Goal: Task Accomplishment & Management: Complete application form

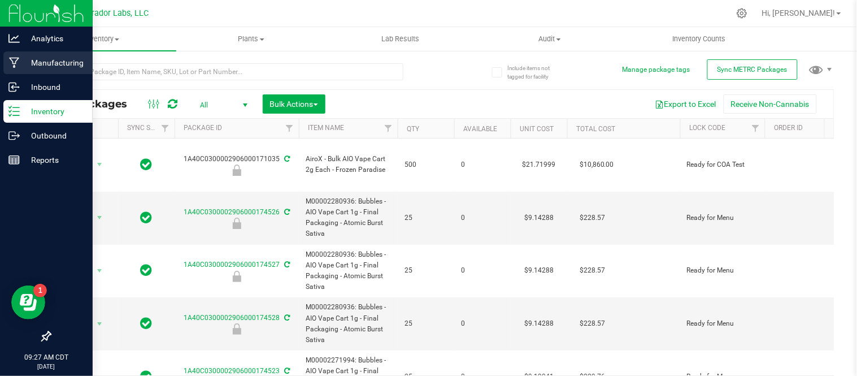
click at [26, 66] on p "Manufacturing" at bounding box center [54, 63] width 68 height 14
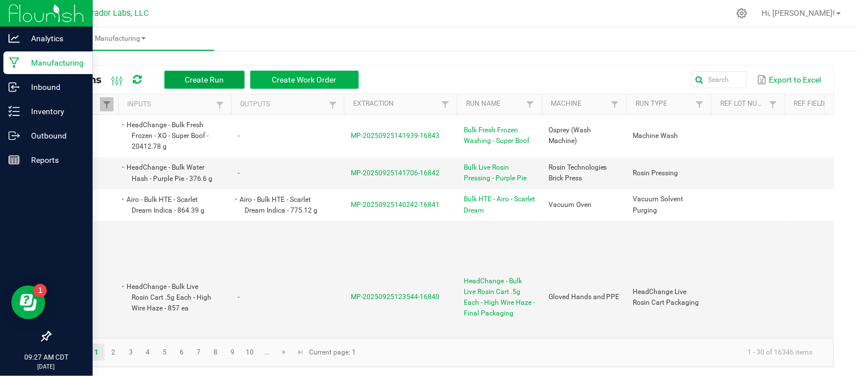
click at [216, 75] on span "Create Run" at bounding box center [204, 79] width 39 height 9
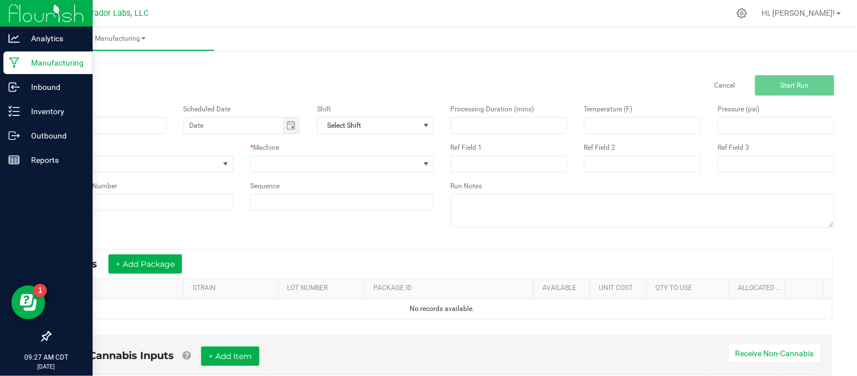
click at [63, 64] on link "< All Runs" at bounding box center [65, 64] width 30 height 8
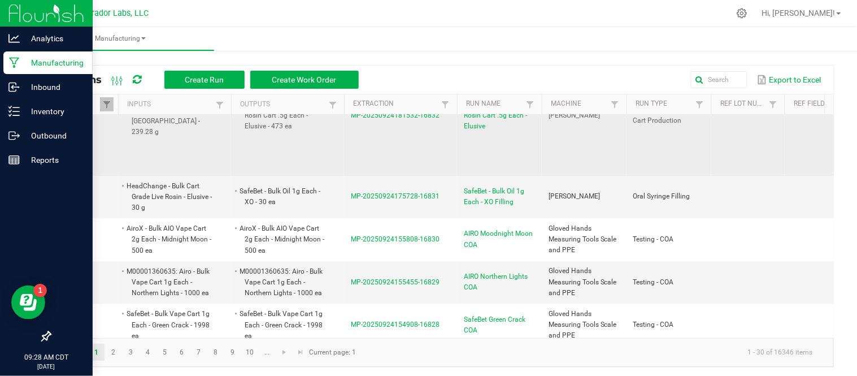
scroll to position [684, 0]
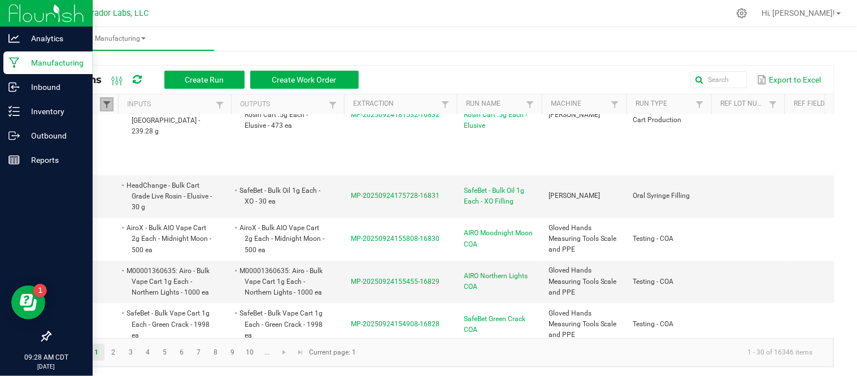
click at [105, 106] on span at bounding box center [106, 104] width 9 height 9
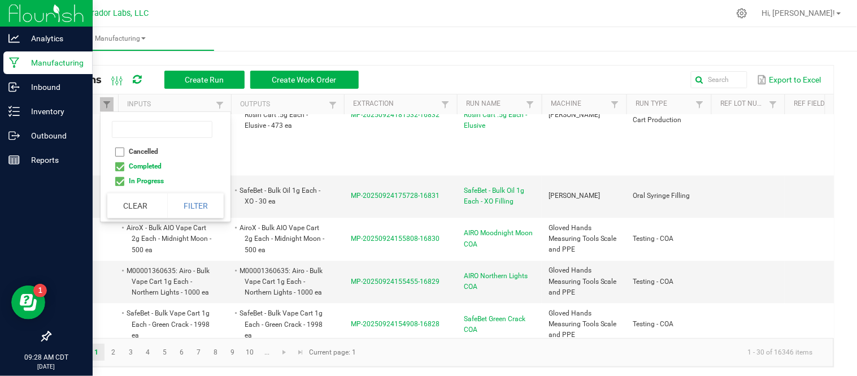
click at [130, 177] on li "In Progress" at bounding box center [162, 180] width 110 height 15
checkbox Progress "false"
click at [178, 201] on button "Filter" at bounding box center [195, 205] width 56 height 25
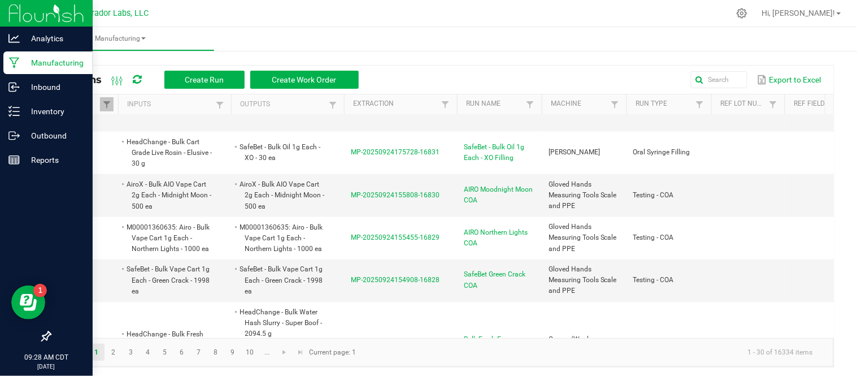
scroll to position [369, 0]
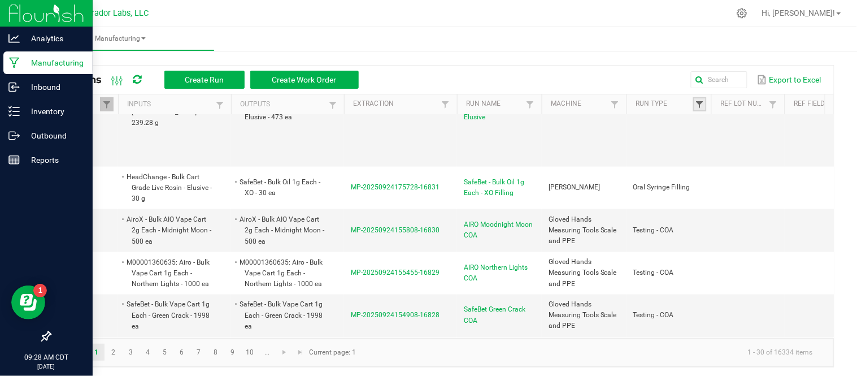
click at [702, 100] on span at bounding box center [699, 104] width 9 height 9
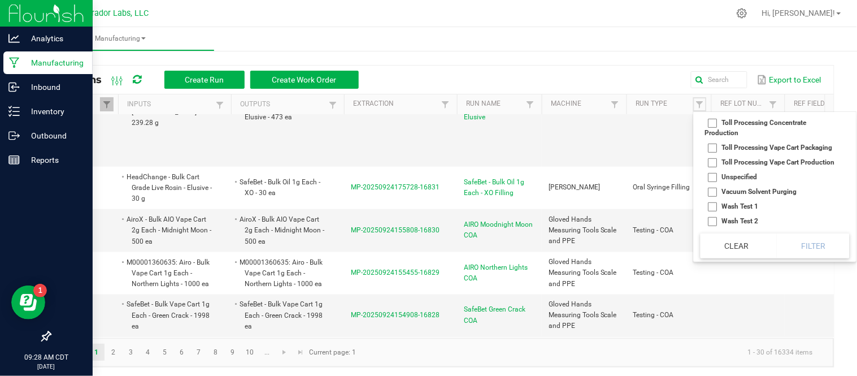
scroll to position [1234, 0]
click at [735, 76] on li "Testing - COA" at bounding box center [771, 68] width 142 height 15
checkbox COA "true"
click at [804, 246] on button "Filter" at bounding box center [812, 245] width 73 height 25
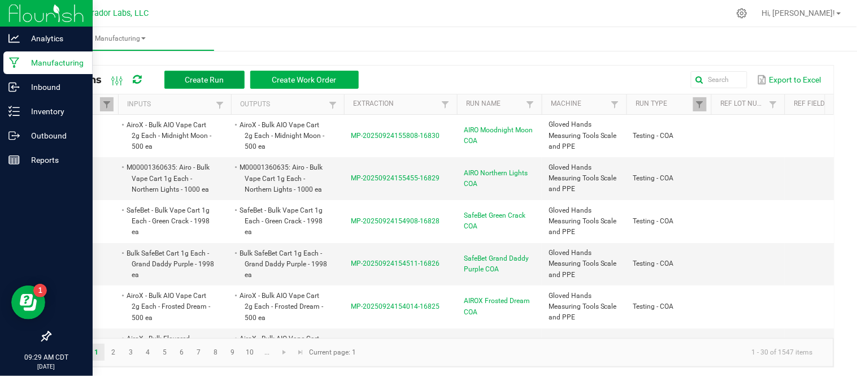
click at [211, 77] on span "Create Run" at bounding box center [204, 79] width 39 height 9
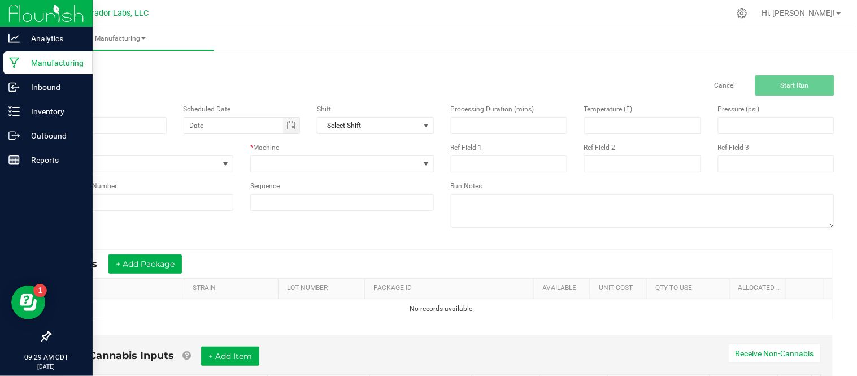
click at [59, 62] on link "< All Runs" at bounding box center [65, 64] width 30 height 8
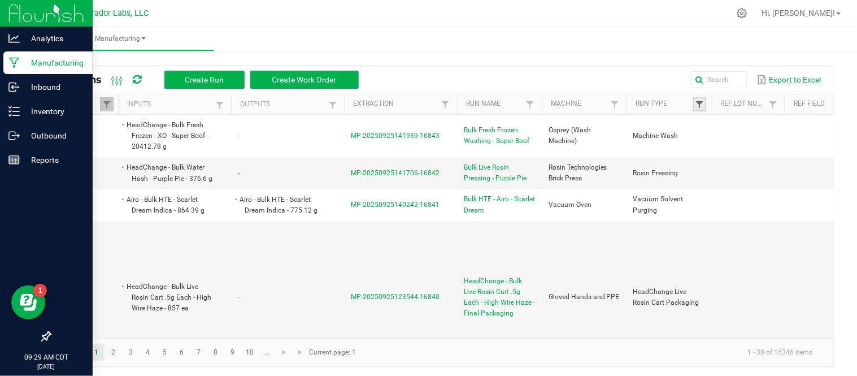
click at [701, 100] on span at bounding box center [699, 104] width 9 height 9
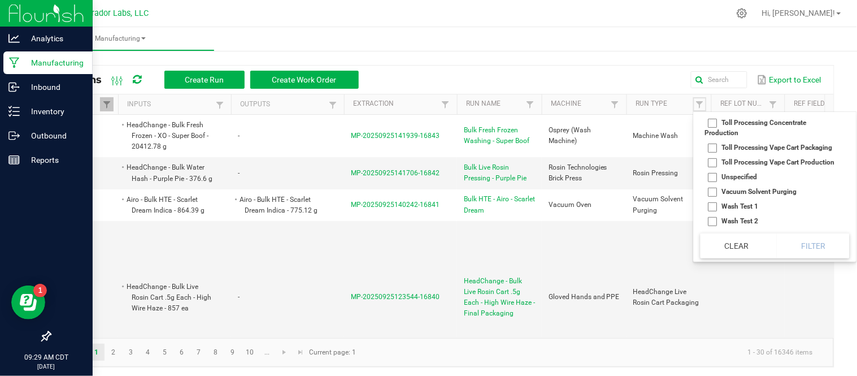
scroll to position [1255, 0]
click at [715, 76] on li "Testing - COA" at bounding box center [771, 68] width 142 height 15
checkbox COA "true"
click at [809, 254] on button "Filter" at bounding box center [812, 245] width 73 height 25
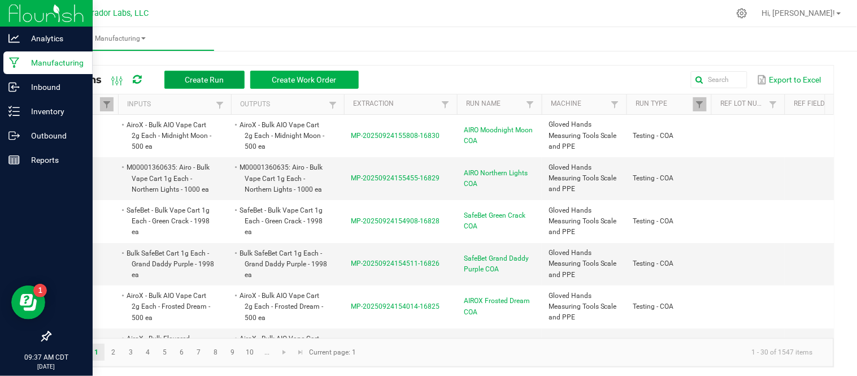
click at [210, 77] on span "Create Run" at bounding box center [204, 79] width 39 height 9
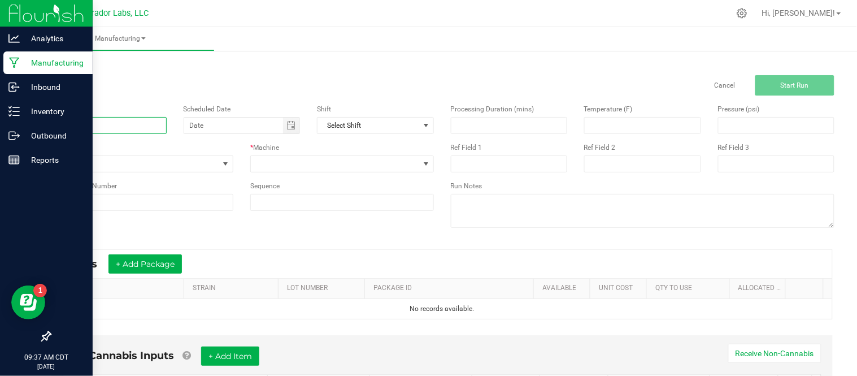
click at [127, 124] on input at bounding box center [108, 125] width 117 height 17
click at [294, 123] on span "Toggle calendar" at bounding box center [291, 125] width 16 height 16
type input "SafeBet Blue Dream COA"
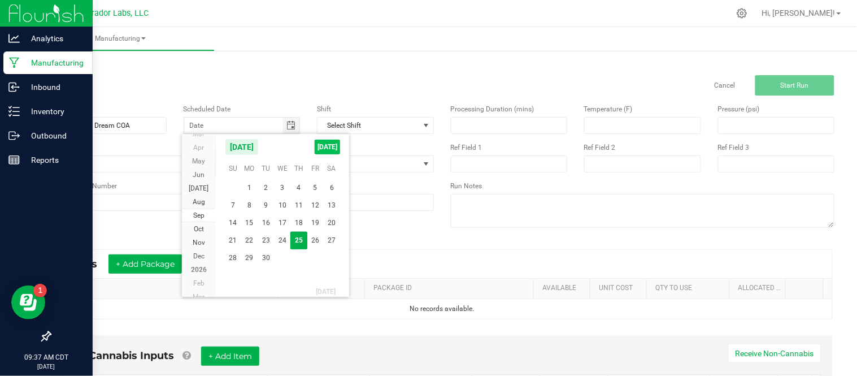
click at [322, 152] on span "[DATE]" at bounding box center [327, 146] width 25 height 15
type input "[DATE]"
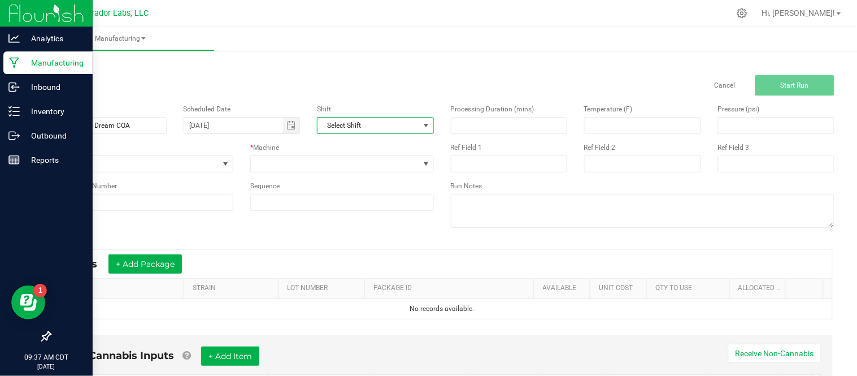
click at [384, 120] on span "Select Shift" at bounding box center [368, 125] width 102 height 16
click at [167, 158] on span "None" at bounding box center [134, 164] width 168 height 16
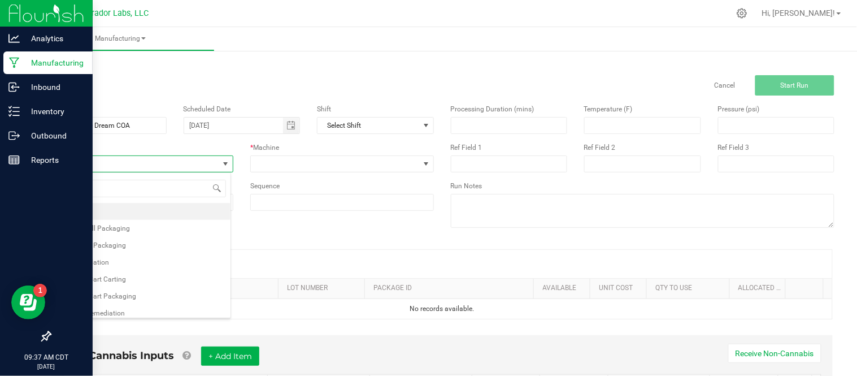
scroll to position [17, 181]
type input "tes"
click at [141, 224] on li "Testing - COA" at bounding box center [140, 228] width 180 height 17
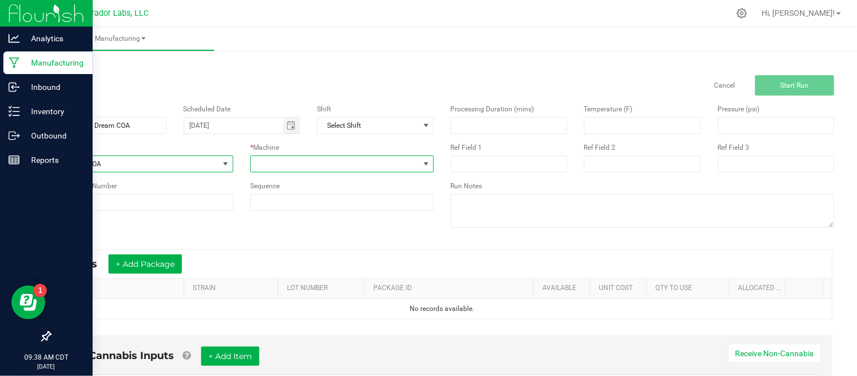
click at [311, 160] on span at bounding box center [335, 164] width 168 height 16
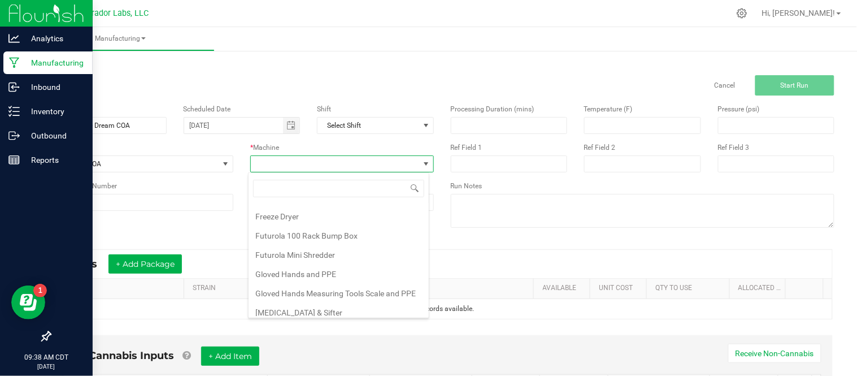
scroll to position [177, 0]
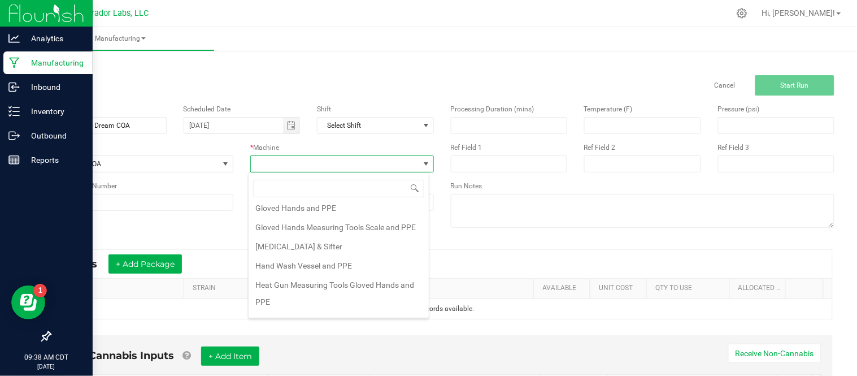
click at [343, 237] on li "Gloved Hands Measuring Tools Scale and PPE" at bounding box center [338, 226] width 180 height 19
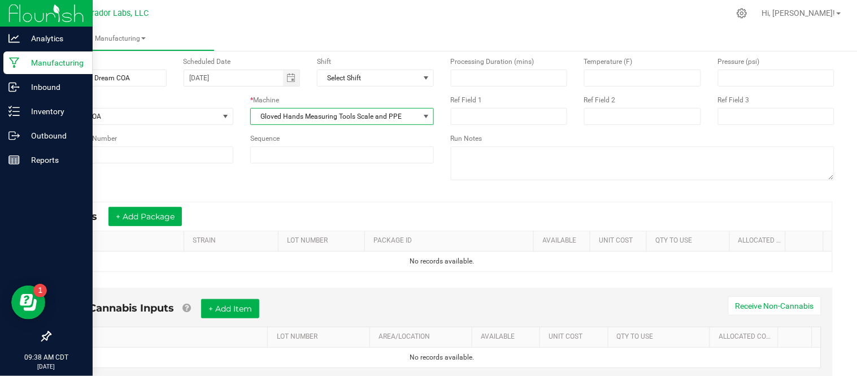
scroll to position [47, 0]
click at [168, 221] on button "+ Add Package" at bounding box center [144, 216] width 73 height 19
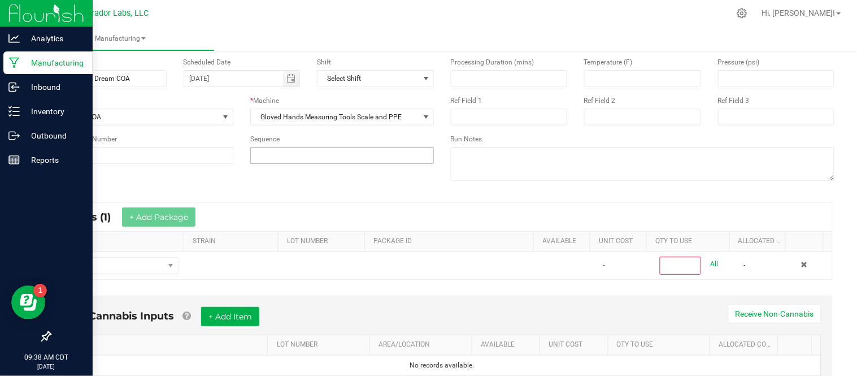
scroll to position [0, 0]
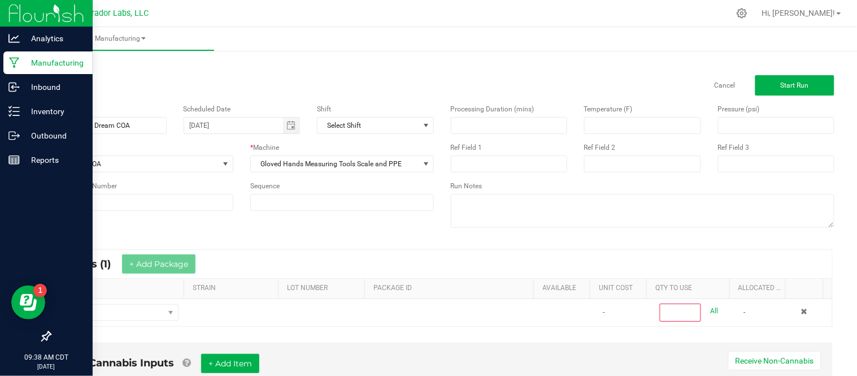
click at [64, 65] on link "< All Runs" at bounding box center [65, 64] width 30 height 8
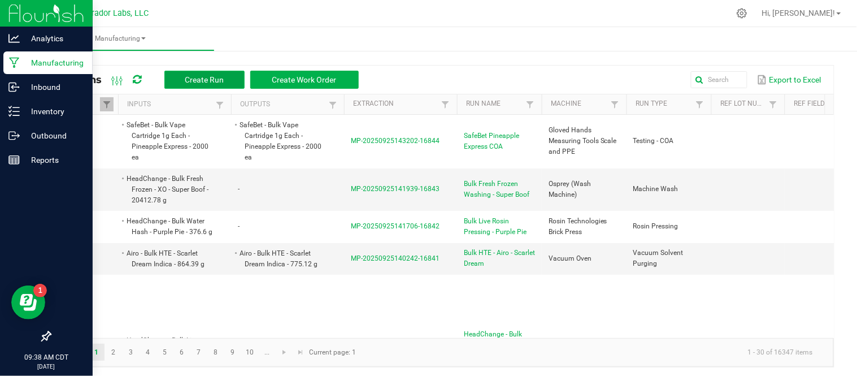
click at [209, 76] on span "Create Run" at bounding box center [204, 79] width 39 height 9
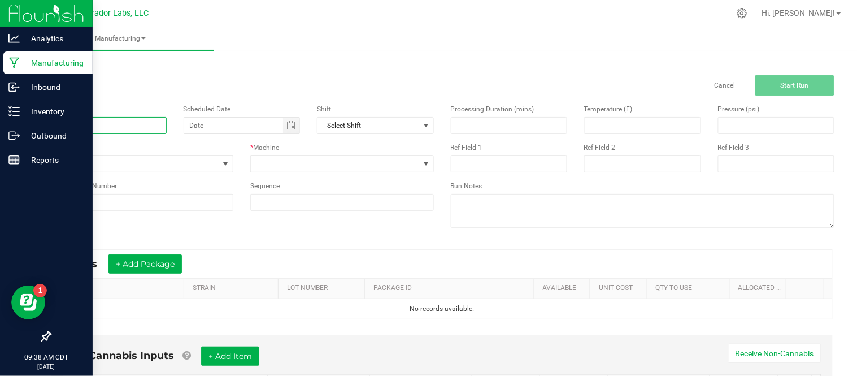
click at [116, 126] on input at bounding box center [108, 125] width 117 height 17
click at [291, 128] on span "Toggle calendar" at bounding box center [290, 125] width 9 height 9
type input "SafeBet Blue Dream COA"
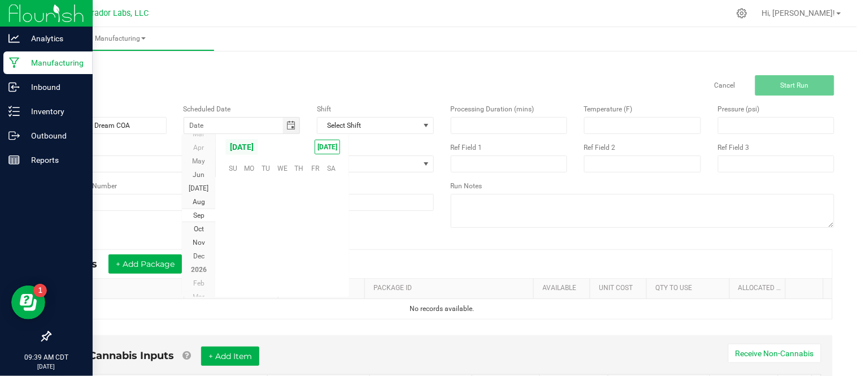
scroll to position [183139, 0]
click at [329, 147] on span "[DATE]" at bounding box center [327, 146] width 25 height 15
type input "[DATE]"
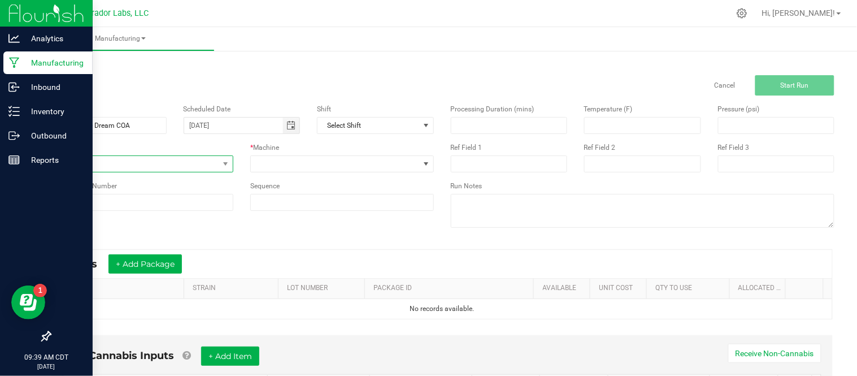
click at [142, 160] on span "None" at bounding box center [134, 164] width 168 height 16
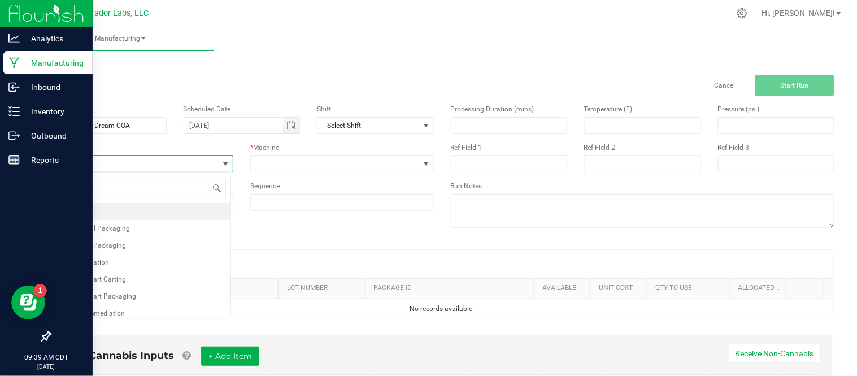
scroll to position [17, 181]
type input "tes"
click at [130, 225] on li "Testing - COA" at bounding box center [140, 228] width 180 height 17
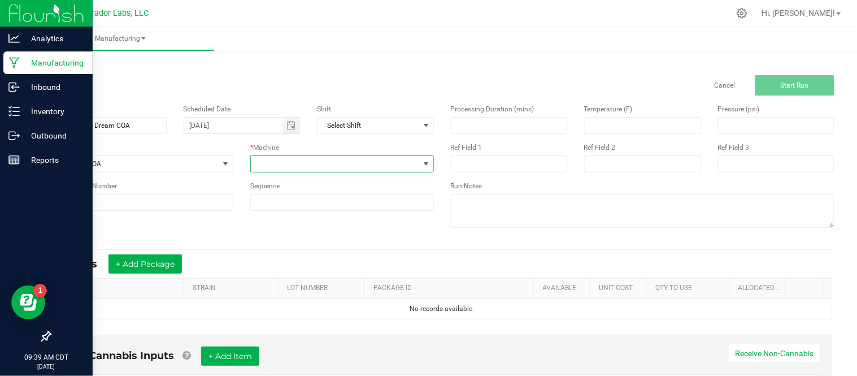
click at [290, 169] on span at bounding box center [335, 164] width 168 height 16
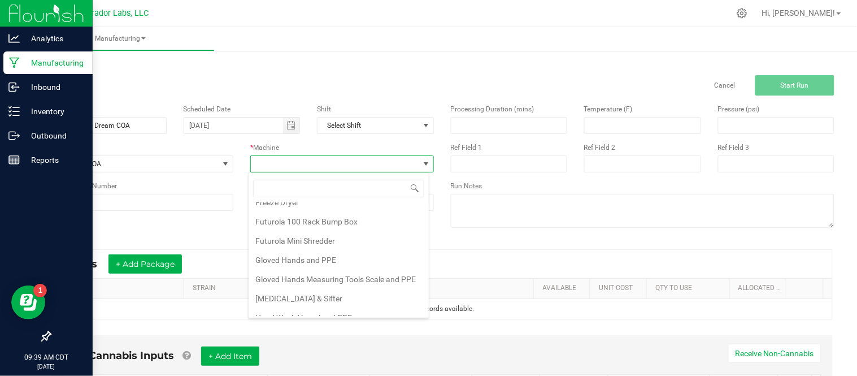
scroll to position [126, 0]
click at [328, 286] on li "Gloved Hands Measuring Tools Scale and PPE" at bounding box center [338, 278] width 180 height 19
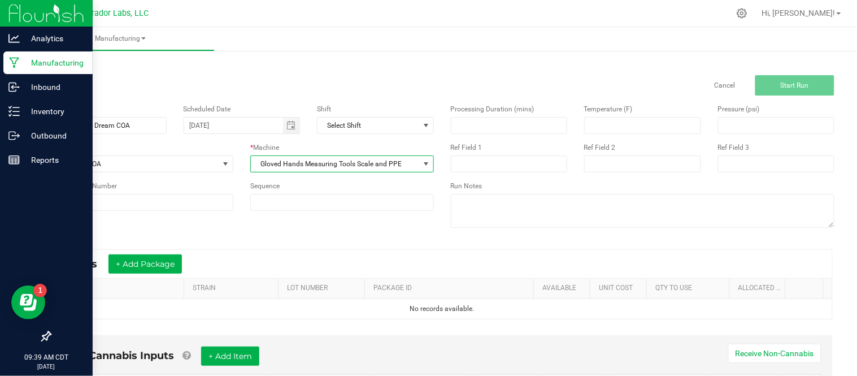
scroll to position [58, 0]
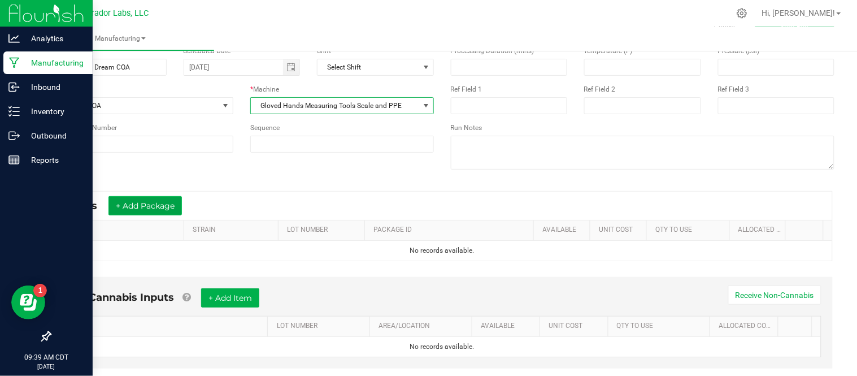
click at [159, 205] on button "+ Add Package" at bounding box center [144, 205] width 73 height 19
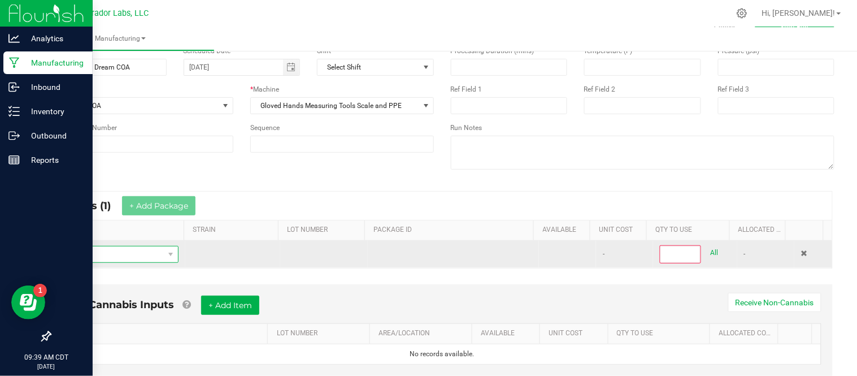
click at [109, 253] on span "NO DATA FOUND" at bounding box center [111, 254] width 104 height 16
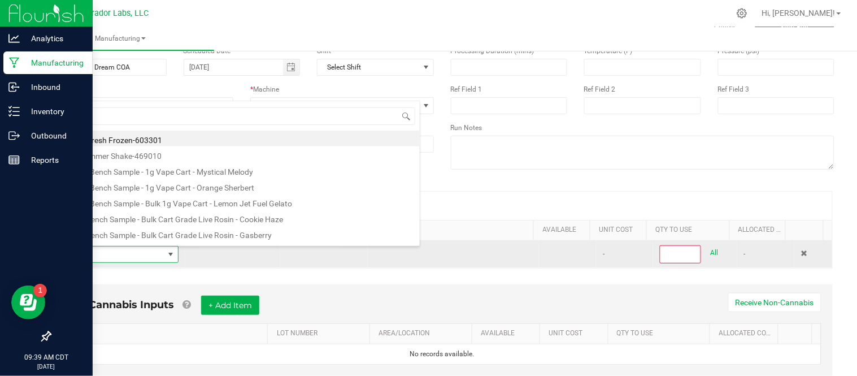
scroll to position [17, 115]
type input "SafeBet - Bulk Vape Cart 1g Each - Blue Dream"
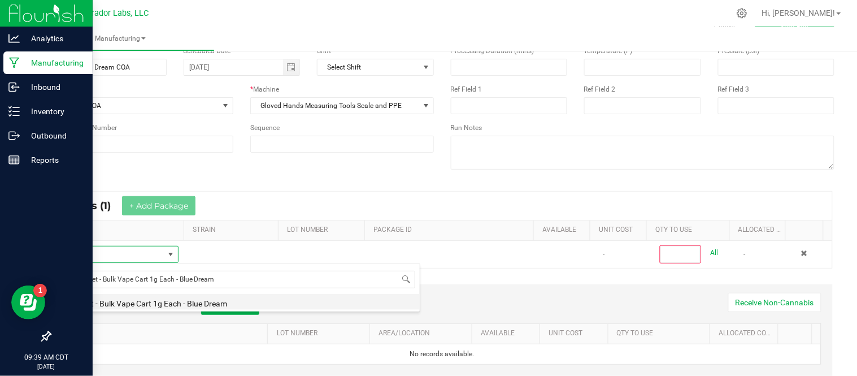
click at [168, 303] on li "SafeBet - Bulk Vape Cart 1g Each - Blue Dream" at bounding box center [239, 302] width 360 height 16
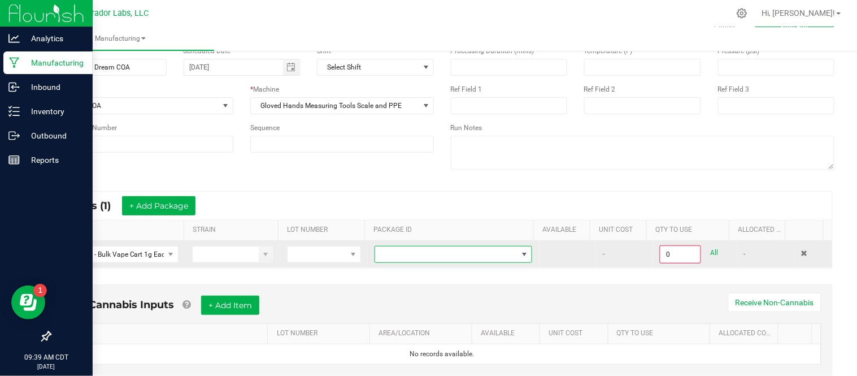
click at [408, 256] on span at bounding box center [446, 254] width 142 height 16
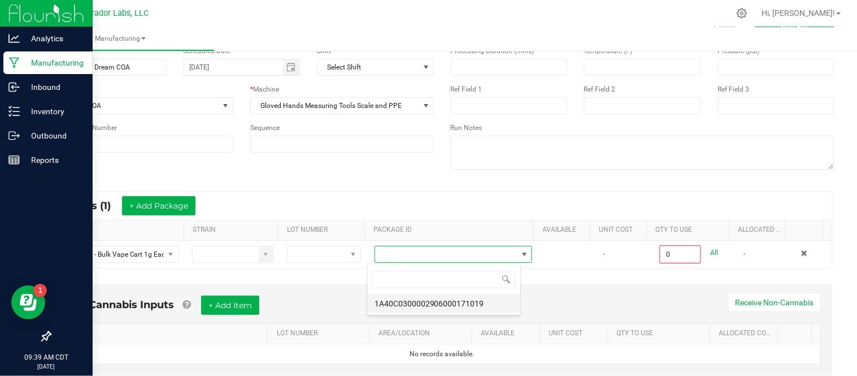
click at [435, 304] on li "1A40C0300002906000171019" at bounding box center [444, 303] width 152 height 19
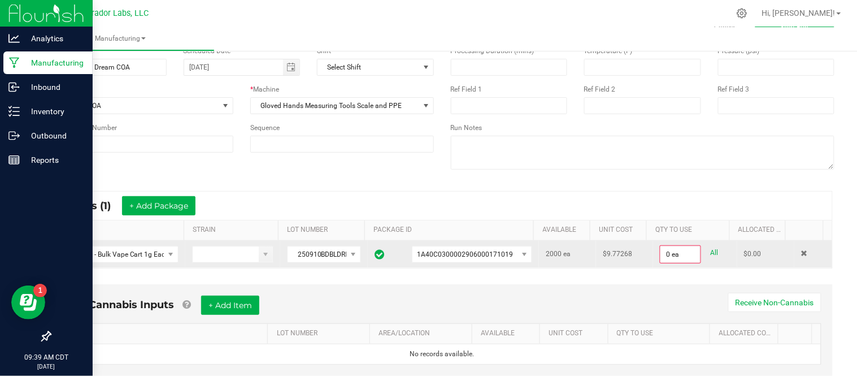
click at [710, 252] on link "All" at bounding box center [714, 252] width 8 height 15
type input "2000 ea"
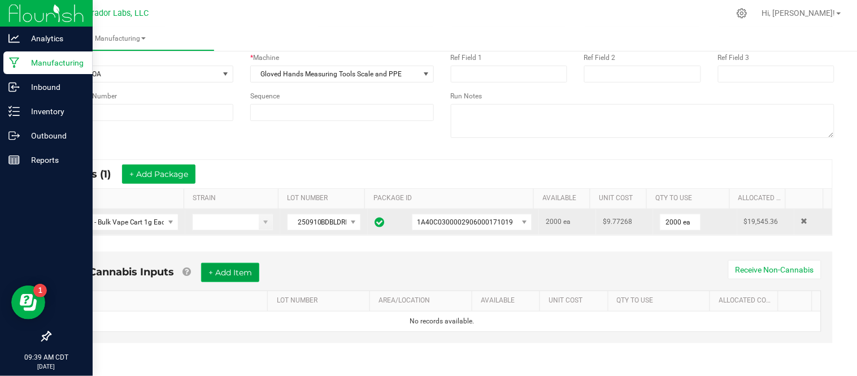
click at [254, 272] on button "+ Add Item" at bounding box center [230, 272] width 58 height 19
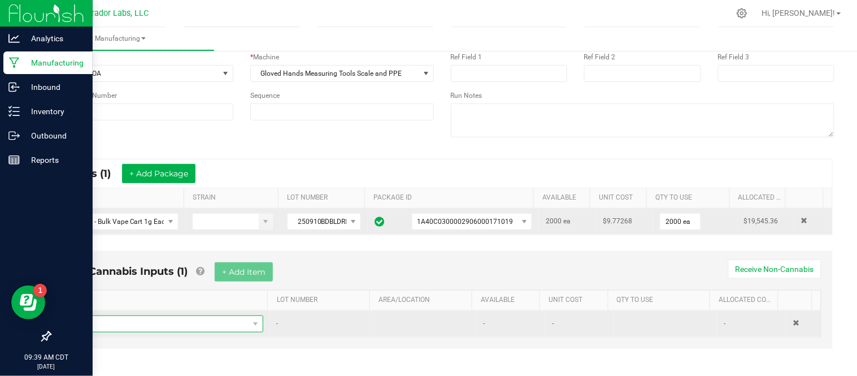
click at [134, 317] on span "NO DATA FOUND" at bounding box center [160, 324] width 178 height 16
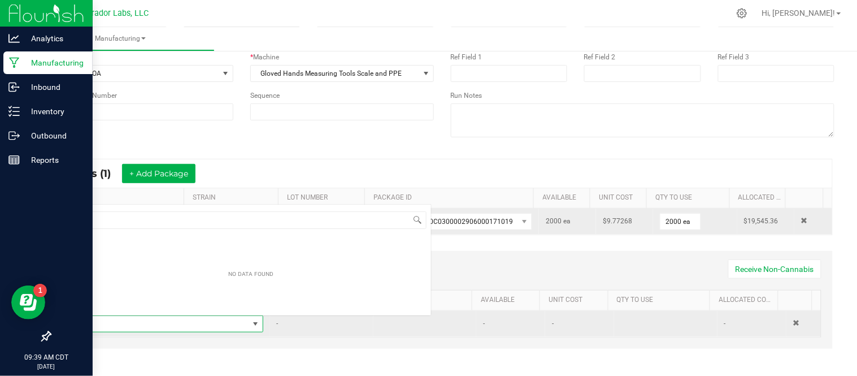
scroll to position [17, 185]
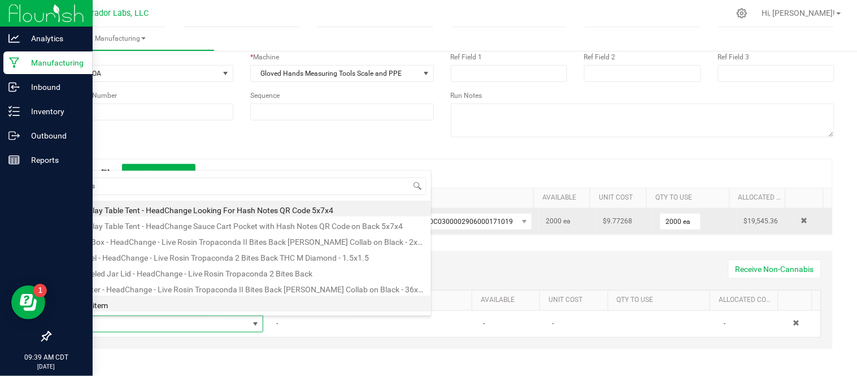
type input "test"
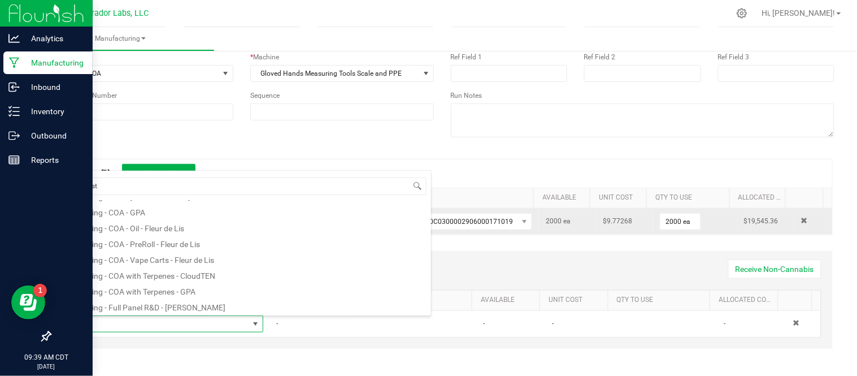
scroll to position [121, 0]
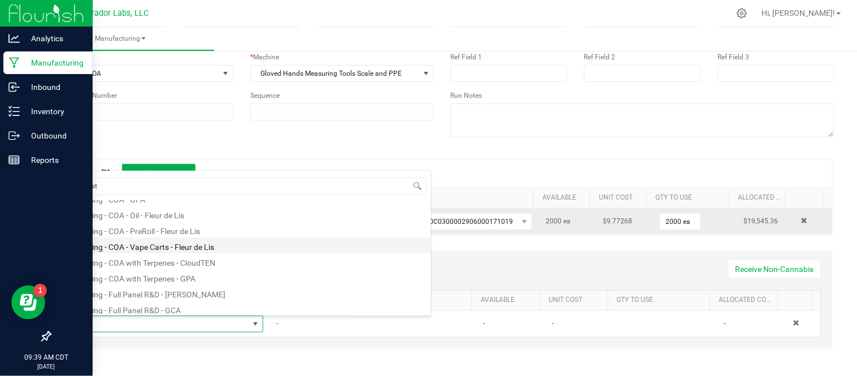
click at [222, 245] on li "Testing - COA - Vape Carts - Fleur de Lis" at bounding box center [251, 245] width 360 height 16
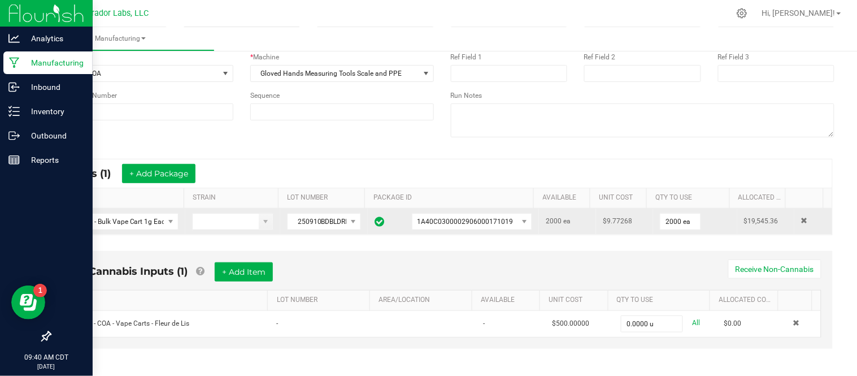
scroll to position [97, 0]
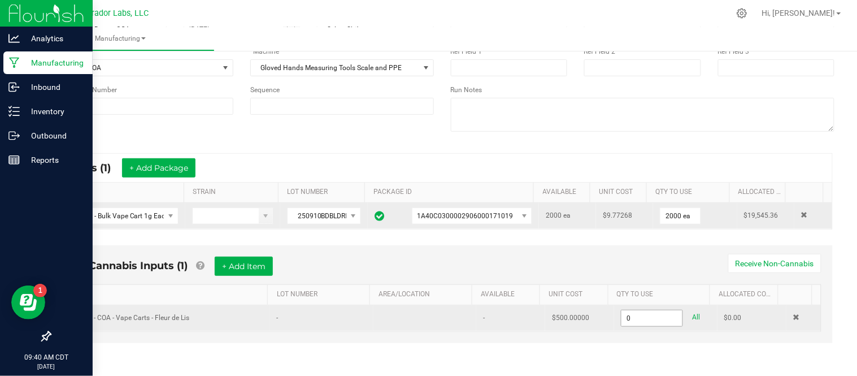
click at [645, 310] on input "0" at bounding box center [651, 318] width 61 height 16
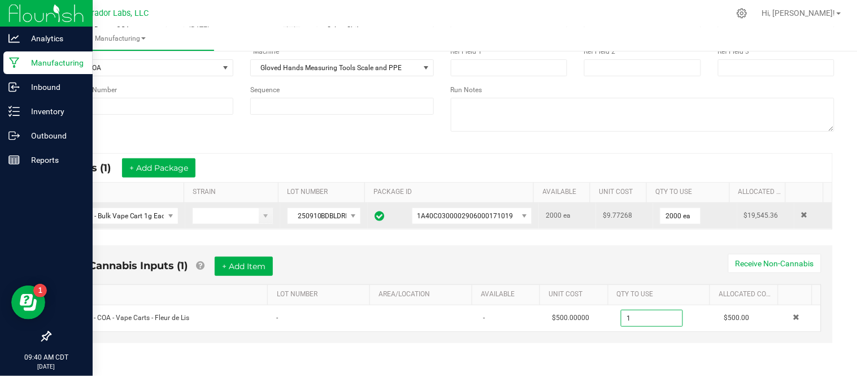
type input "1.0000 u"
click at [567, 341] on div "Non-Cannabis Inputs (1) + Add Item Receive Non-Cannabis ITEM LOT NUMBER AREA/LO…" at bounding box center [441, 294] width 781 height 98
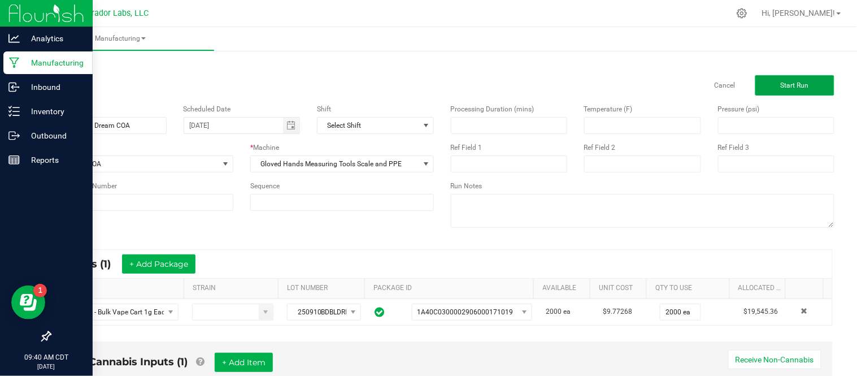
click at [755, 85] on button "Start Run" at bounding box center [794, 85] width 79 height 20
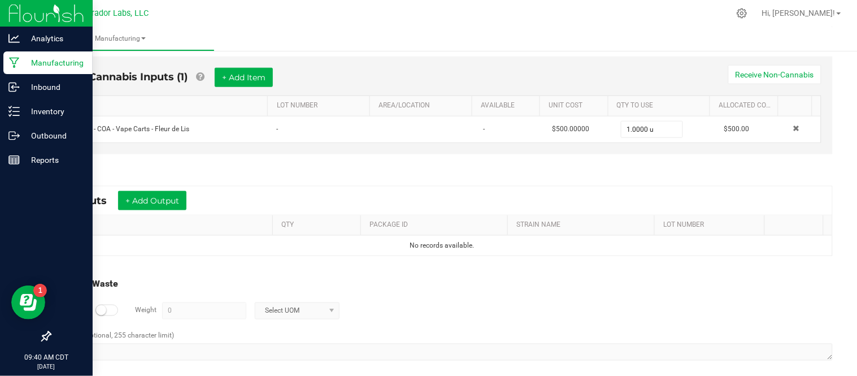
scroll to position [329, 0]
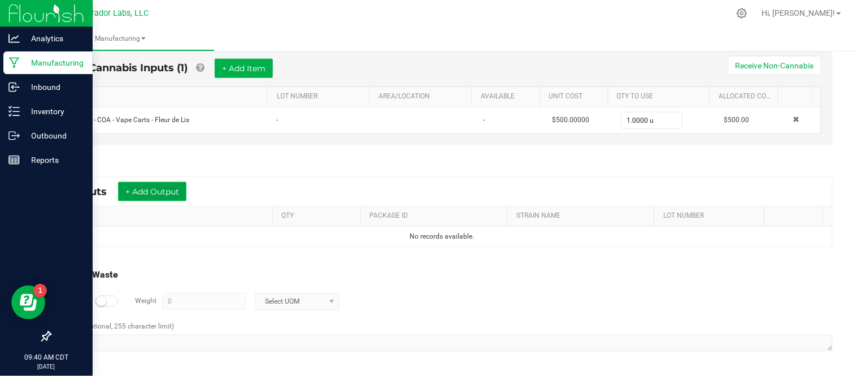
click at [139, 192] on button "+ Add Output" at bounding box center [152, 191] width 68 height 19
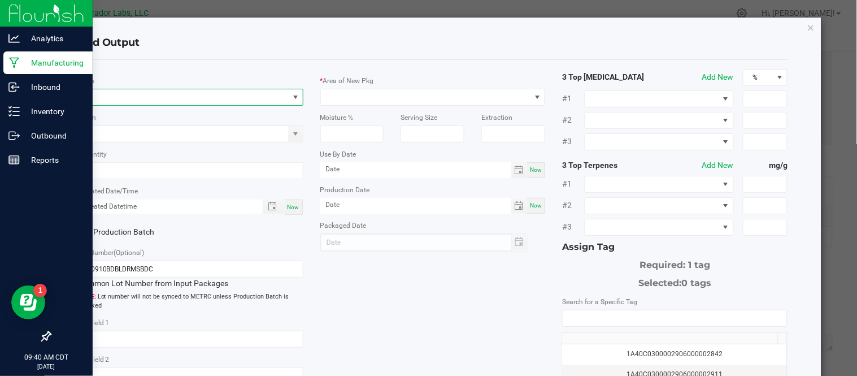
click at [163, 94] on span "NO DATA FOUND" at bounding box center [183, 97] width 210 height 16
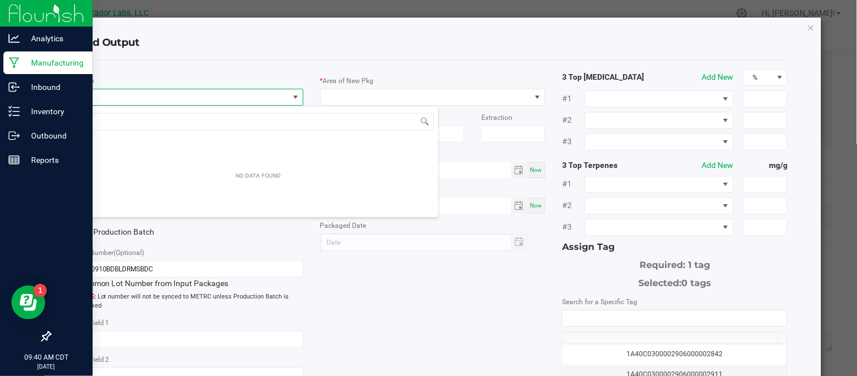
scroll to position [17, 222]
type input "SafeBet - Bulk Vape Cart 1g Each - Blue Dream"
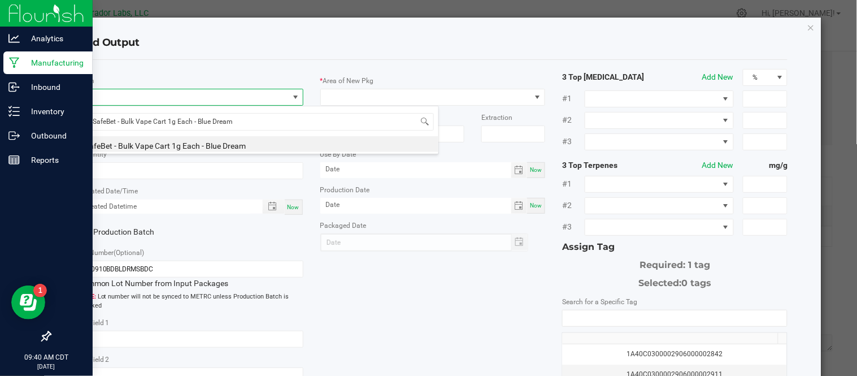
click at [190, 139] on li "SafeBet - Bulk Vape Cart 1g Each - Blue Dream" at bounding box center [258, 144] width 360 height 16
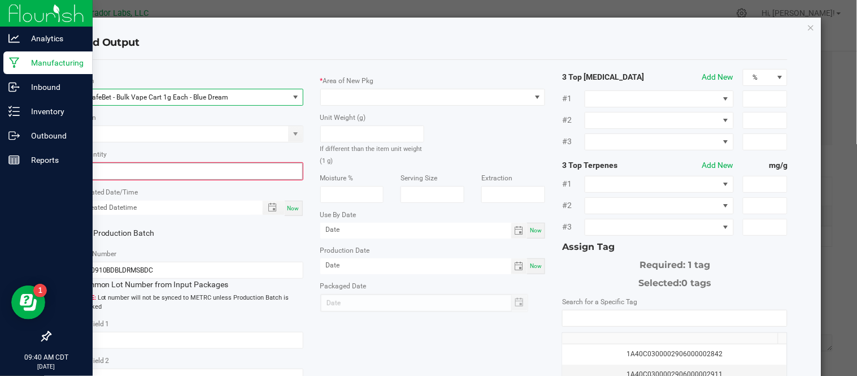
click at [176, 172] on input "0" at bounding box center [190, 171] width 223 height 16
type input "2000 ea"
click at [294, 207] on span "Now" at bounding box center [293, 207] width 12 height 6
type input "09/25/2025 9:40 AM"
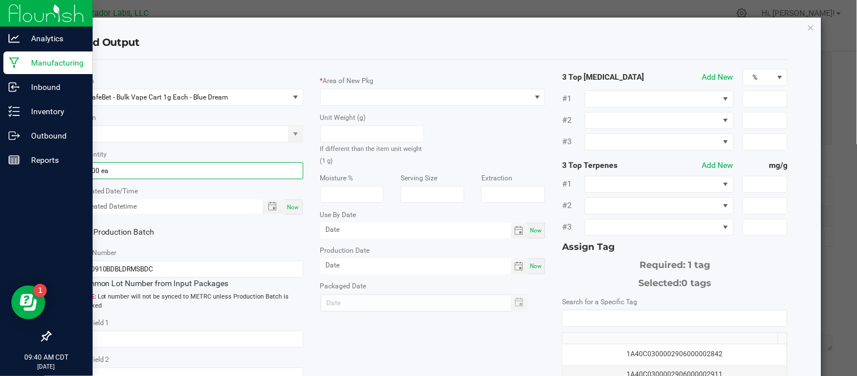
type input "[DATE]"
click at [85, 232] on icon at bounding box center [82, 232] width 7 height 0
click at [0, 0] on input "Production Batch" at bounding box center [0, 0] width 0 height 0
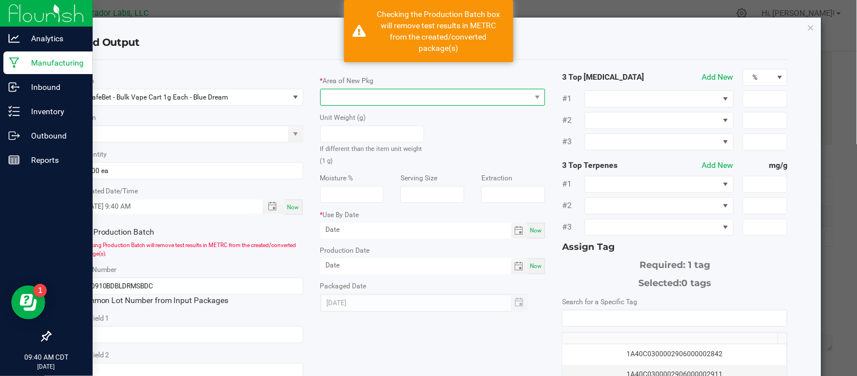
click at [394, 93] on span at bounding box center [426, 97] width 210 height 16
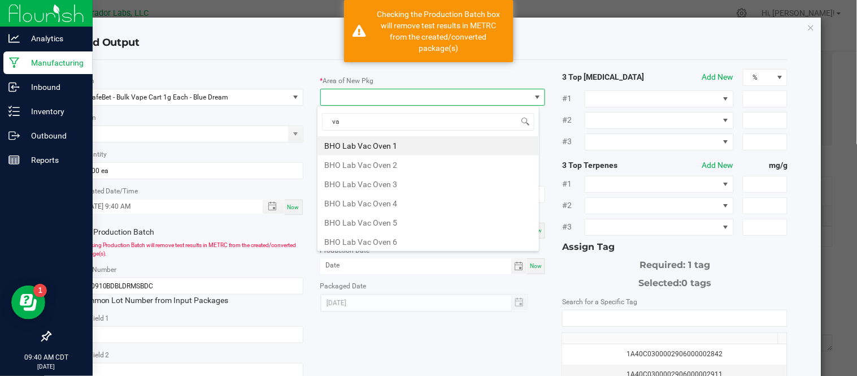
type input "vau"
click at [394, 239] on li "Vault" at bounding box center [427, 241] width 221 height 19
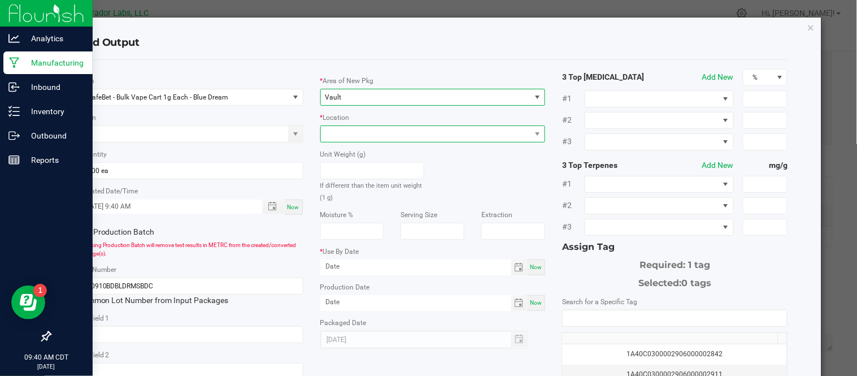
click at [379, 130] on span at bounding box center [426, 134] width 210 height 16
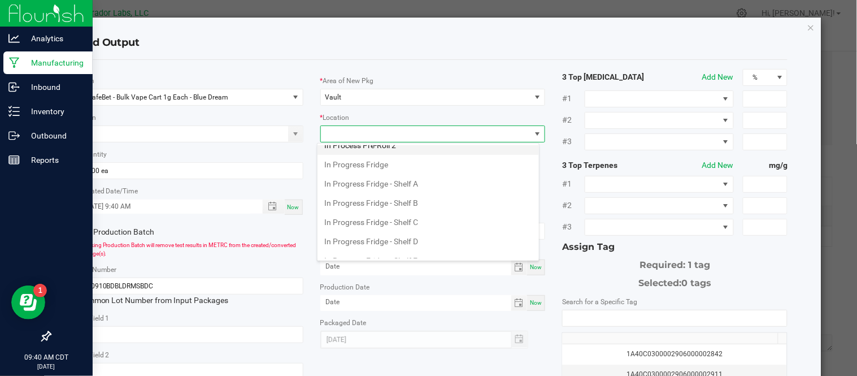
scroll to position [427, 0]
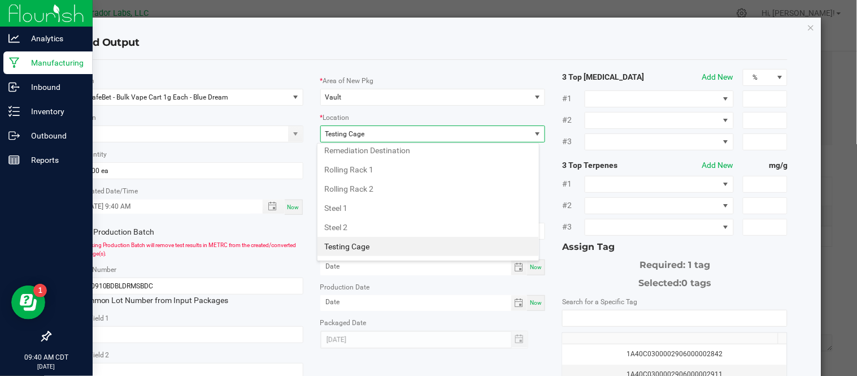
click at [403, 255] on li "Testing Cage" at bounding box center [427, 246] width 221 height 19
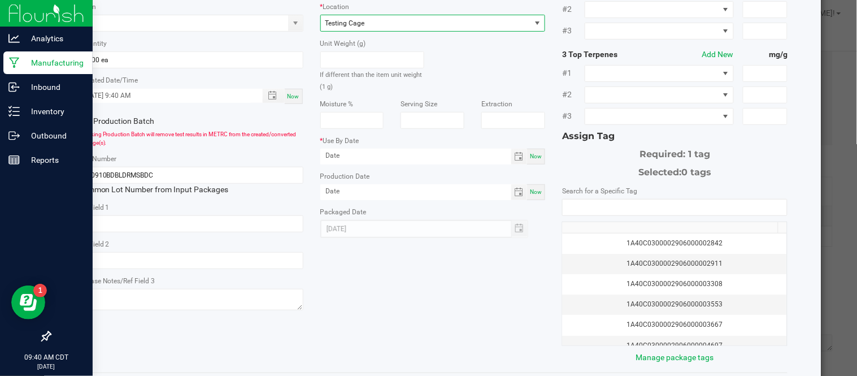
scroll to position [117, 0]
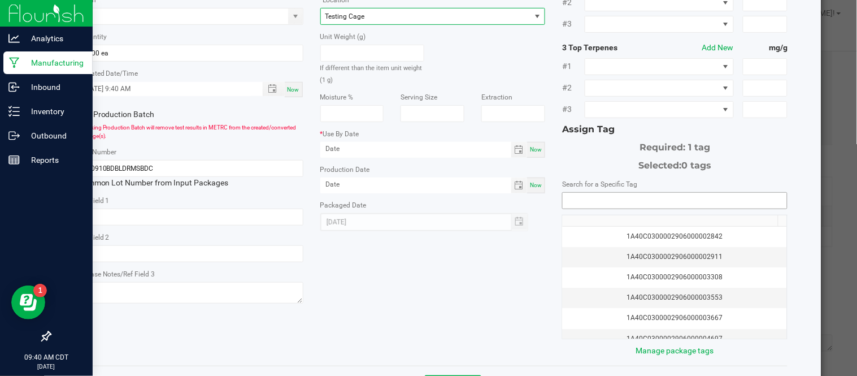
click at [610, 203] on input "NO DATA FOUND" at bounding box center [674, 201] width 224 height 16
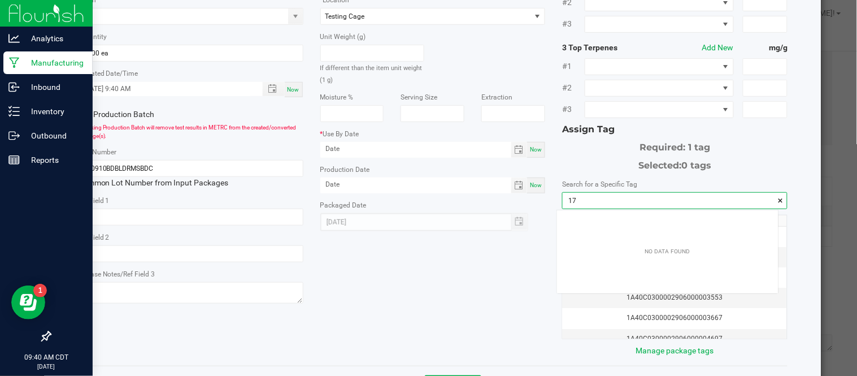
scroll to position [15, 221]
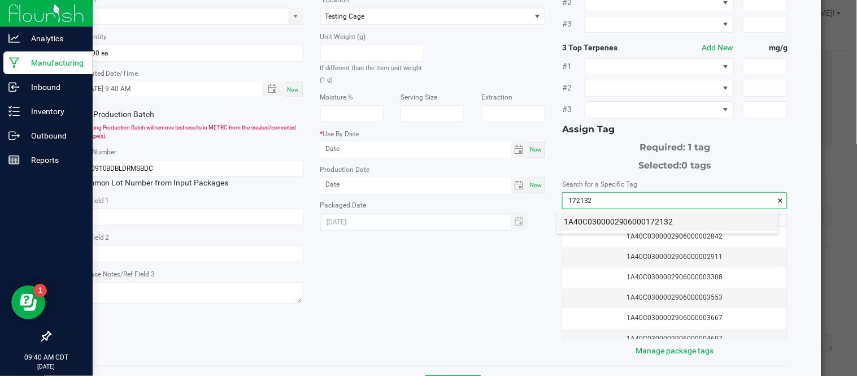
click at [620, 221] on li "1A40C0300002906000172132" at bounding box center [667, 221] width 221 height 19
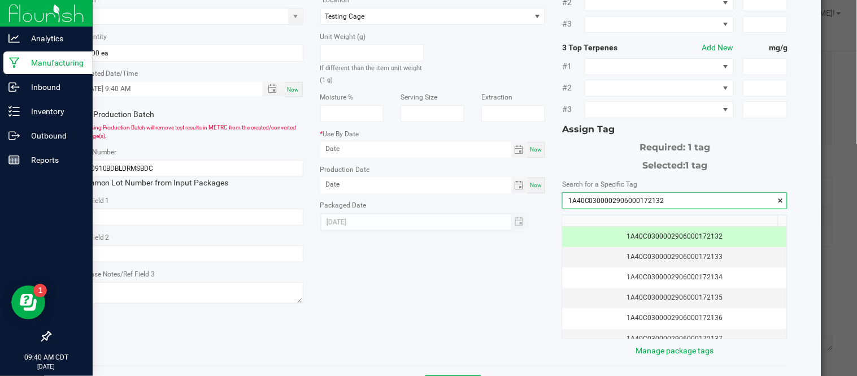
scroll to position [164, 0]
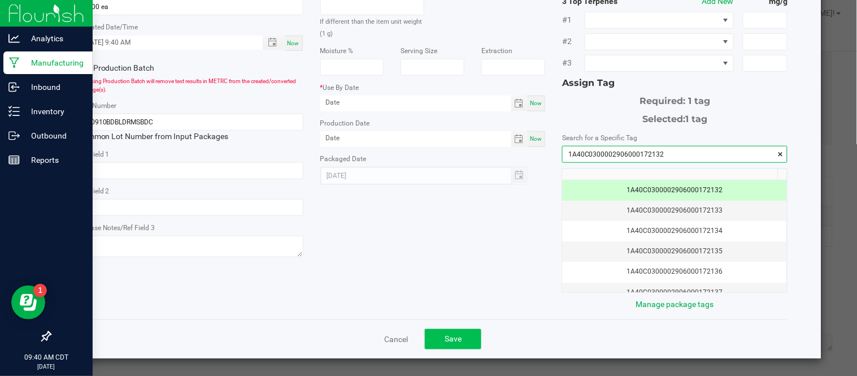
type input "1A40C0300002906000172132"
click at [452, 337] on span "Save" at bounding box center [452, 338] width 17 height 9
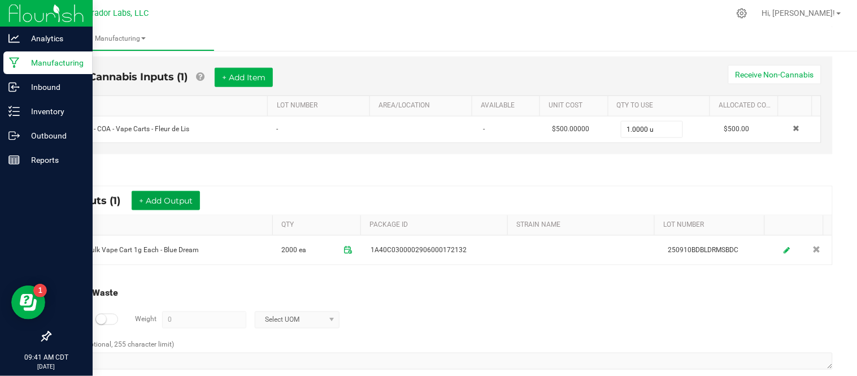
scroll to position [0, 0]
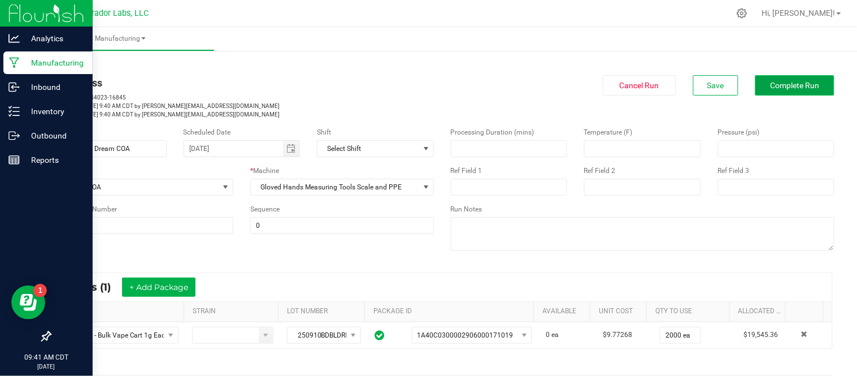
click at [772, 89] on button "Complete Run" at bounding box center [794, 85] width 79 height 20
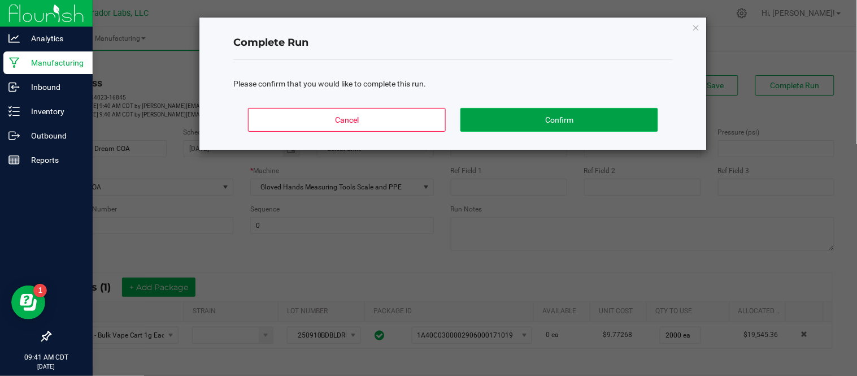
click at [538, 121] on button "Confirm" at bounding box center [559, 120] width 198 height 24
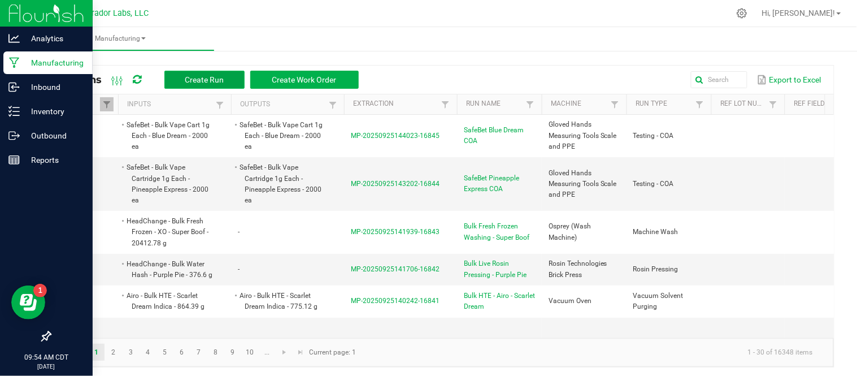
click at [206, 82] on span "Create Run" at bounding box center [204, 79] width 39 height 9
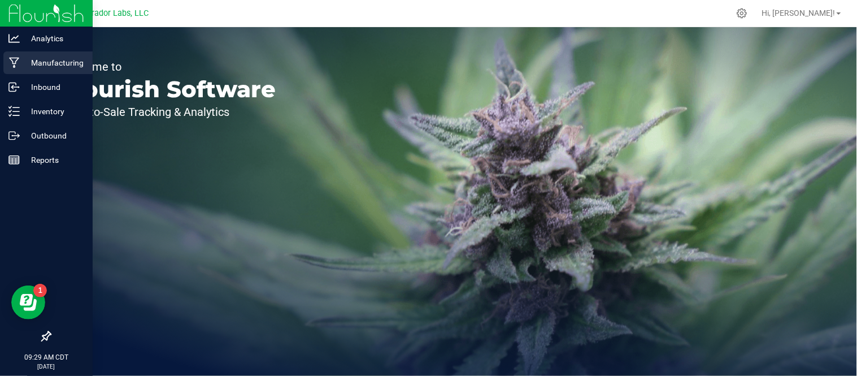
click at [21, 59] on p "Manufacturing" at bounding box center [54, 63] width 68 height 14
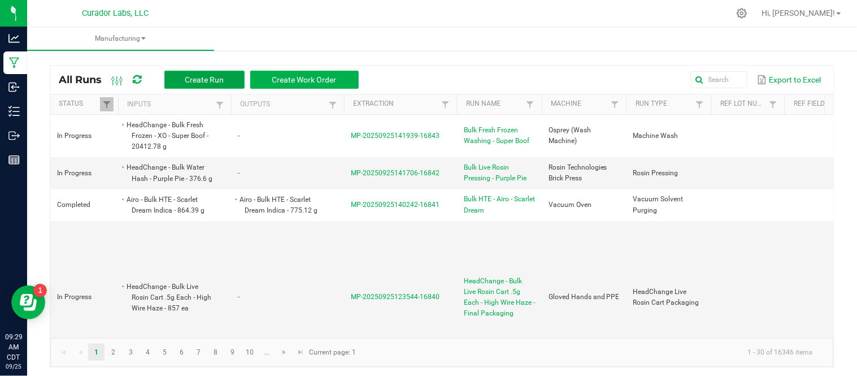
click at [217, 81] on span "Create Run" at bounding box center [204, 79] width 39 height 9
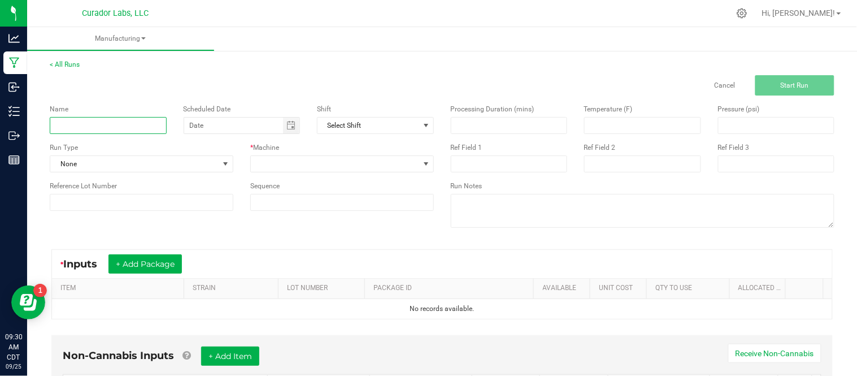
click at [71, 125] on input at bounding box center [108, 125] width 117 height 17
click at [286, 128] on span "Toggle calendar" at bounding box center [290, 125] width 9 height 9
type input "SafeBet Pineapple Express COA"
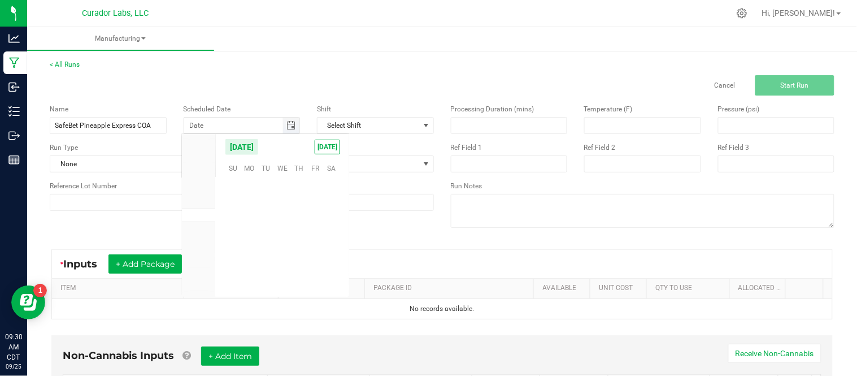
scroll to position [183139, 0]
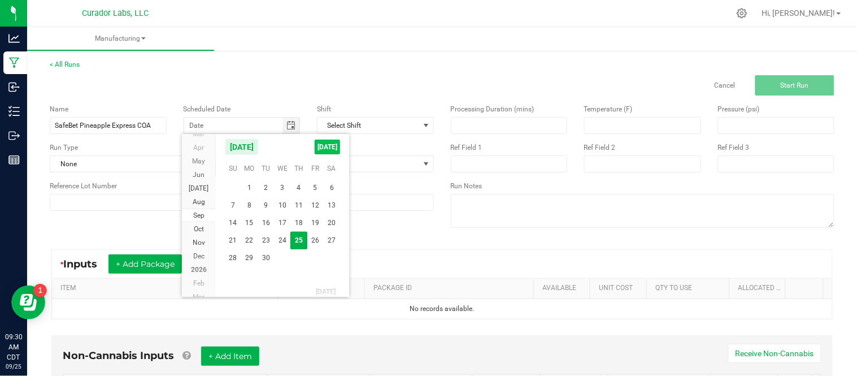
click at [322, 153] on span "[DATE]" at bounding box center [327, 146] width 25 height 15
type input "[DATE]"
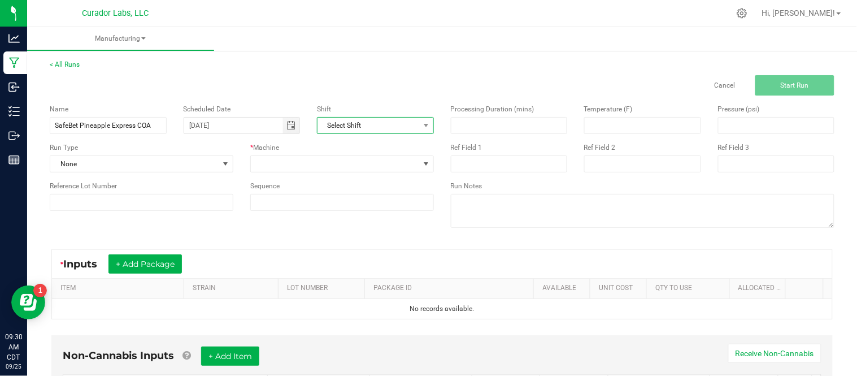
click at [387, 119] on span "Select Shift" at bounding box center [368, 125] width 102 height 16
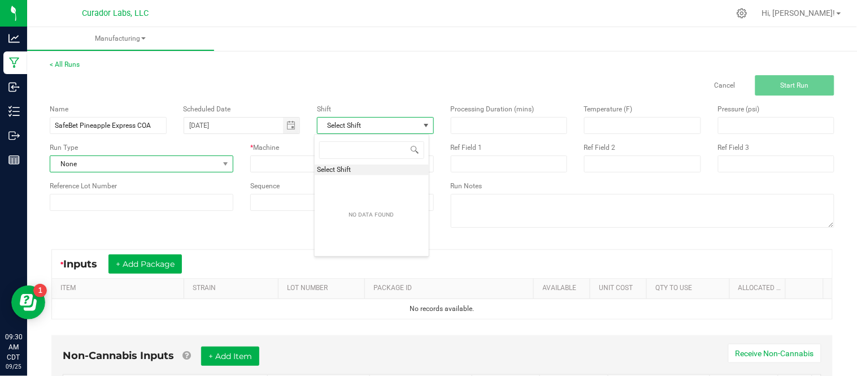
click at [181, 164] on span "None" at bounding box center [134, 164] width 168 height 16
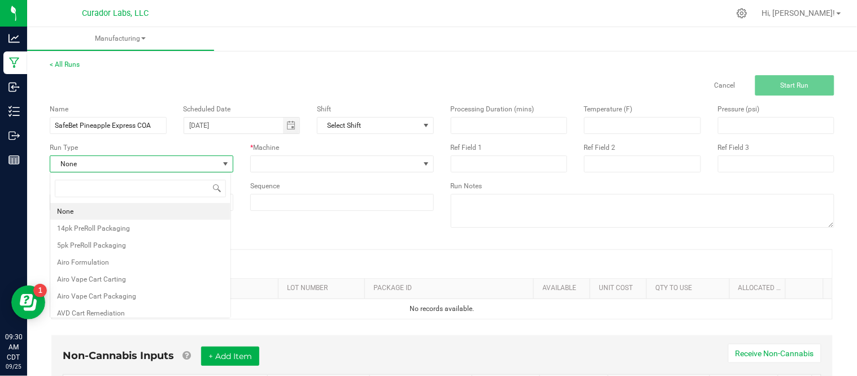
scroll to position [17, 181]
type input "tes"
click at [159, 222] on li "Testing - COA" at bounding box center [140, 228] width 180 height 17
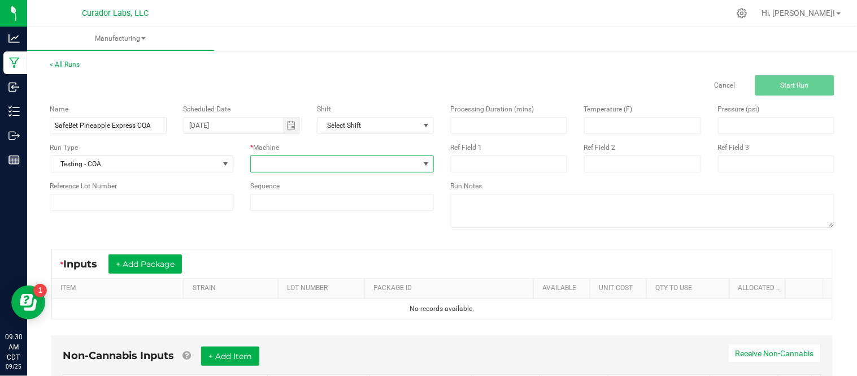
click at [305, 162] on span at bounding box center [335, 164] width 168 height 16
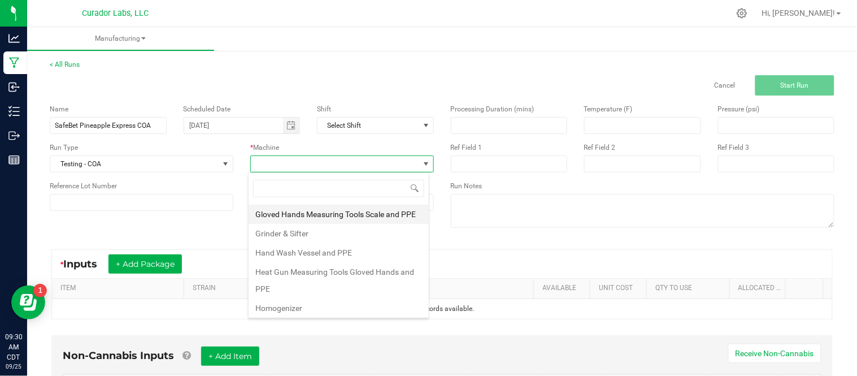
scroll to position [190, 0]
click at [343, 221] on li "Gloved Hands Measuring Tools Scale and PPE" at bounding box center [338, 214] width 180 height 19
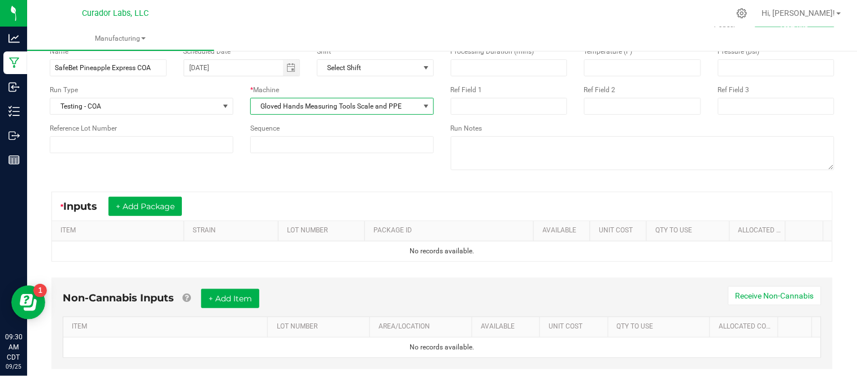
scroll to position [58, 0]
click at [149, 206] on button "+ Add Package" at bounding box center [144, 205] width 73 height 19
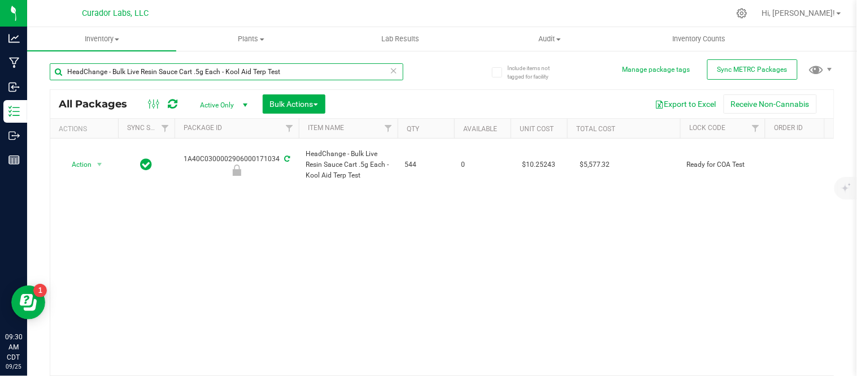
click at [278, 75] on input "HeadChange - Bulk Live Resin Sauce Cart .5g Each - Kool Aid Terp Test" at bounding box center [226, 71] width 353 height 17
paste input "SafeBet - Bulk Vape Cartridge 1g Each - Pineapple Express"
type input "SafeBet - Bulk Vape Cartridge 1g Each - Pineapple Express"
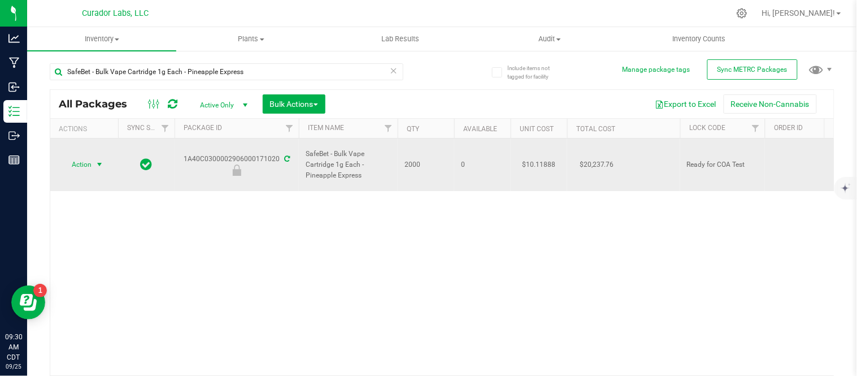
click at [93, 156] on span "select" at bounding box center [100, 164] width 14 height 16
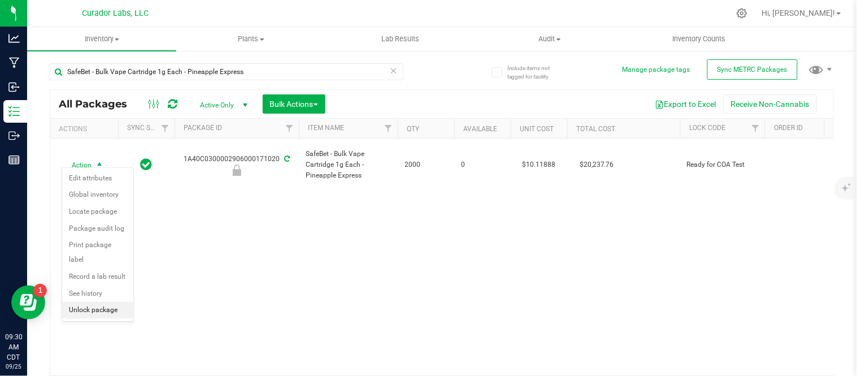
click at [103, 314] on li "Unlock package" at bounding box center [97, 310] width 71 height 17
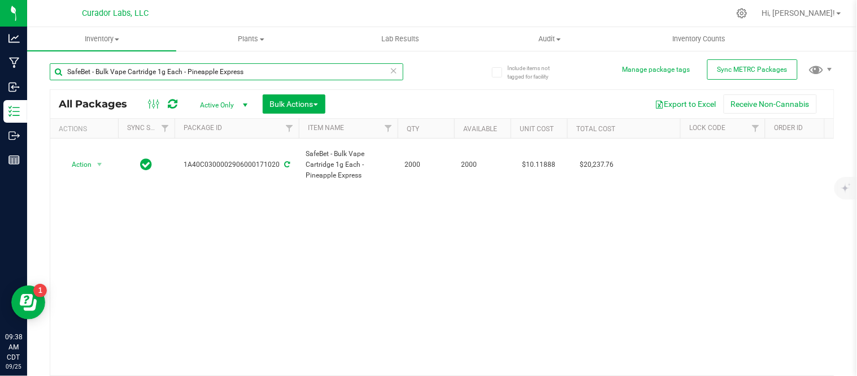
click at [204, 75] on input "SafeBet - Bulk Vape Cartridge 1g Each - Pineapple Express" at bounding box center [226, 71] width 353 height 17
paste input "1g Each - Blue Dream"
type input "SafeBet - Bulk Vape Cart 1g Each - Blue Dream"
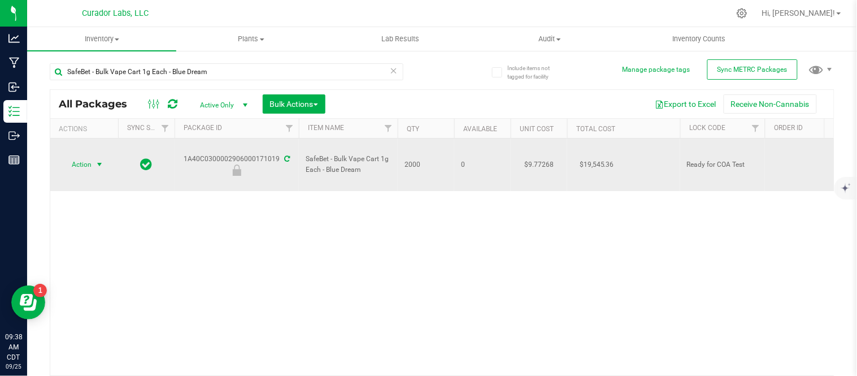
click at [95, 160] on span "select" at bounding box center [99, 164] width 9 height 9
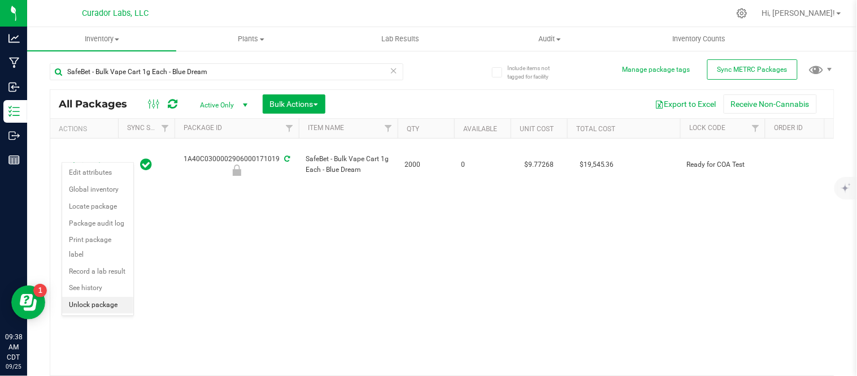
click at [94, 305] on li "Unlock package" at bounding box center [97, 304] width 71 height 17
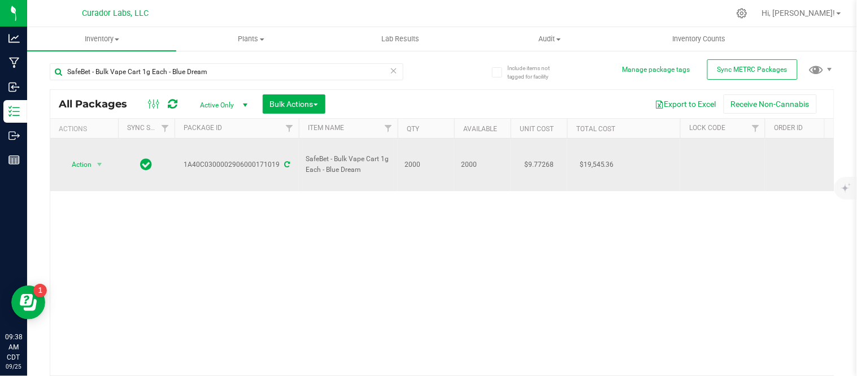
drag, startPoint x: 371, startPoint y: 161, endPoint x: 303, endPoint y: 154, distance: 68.7
click at [303, 154] on td "SafeBet - Bulk Vape Cart 1g Each - Blue Dream" at bounding box center [348, 164] width 99 height 53
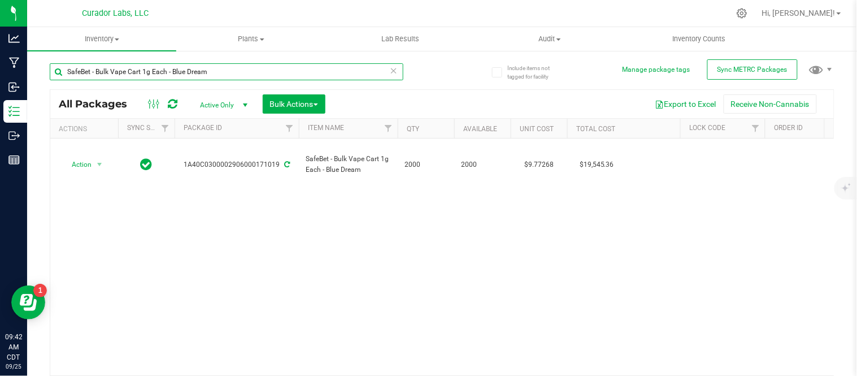
click at [206, 77] on input "SafeBet - Bulk Vape Cart 1g Each - Blue Dream" at bounding box center [226, 71] width 353 height 17
paste input "Lilly Haze"
type input "SafeBet - Bulk Vape Cart 1g Each - Lilly Haze"
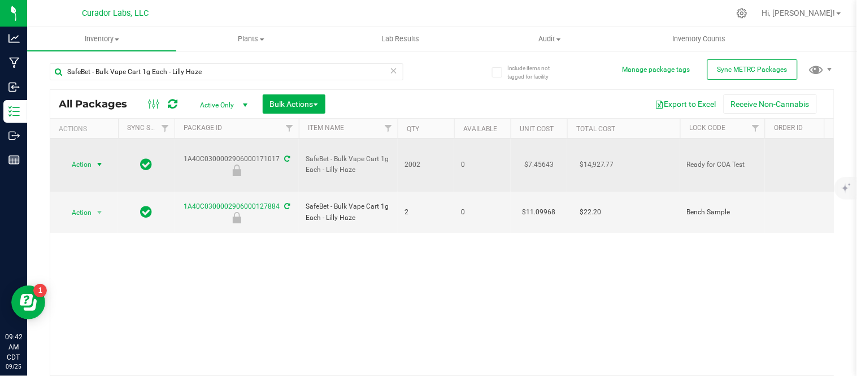
click at [102, 160] on span "select" at bounding box center [99, 164] width 9 height 9
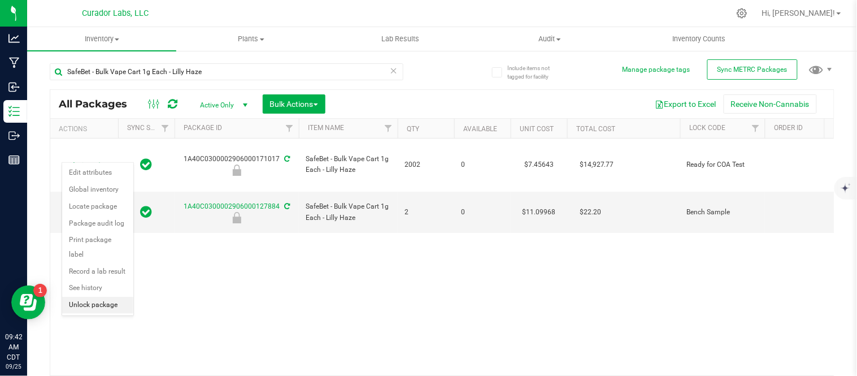
click at [106, 305] on li "Unlock package" at bounding box center [97, 304] width 71 height 17
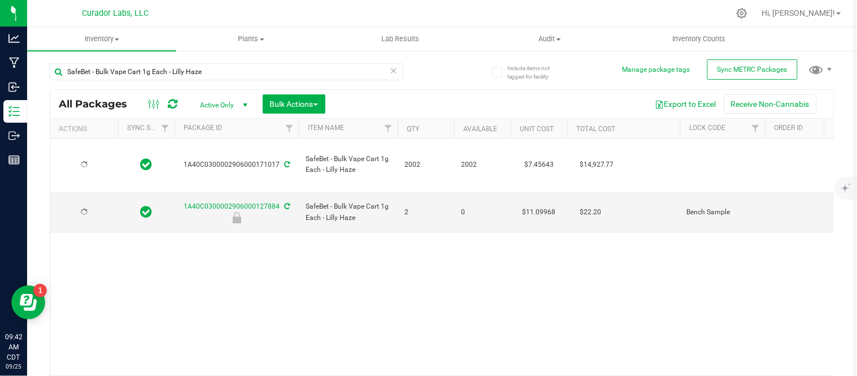
type input "2026-09-17"
type input "2026-03-06"
click at [217, 74] on input "SafeBet - Bulk Vape Cart 1g Each - Lilly Haze" at bounding box center [226, 71] width 353 height 17
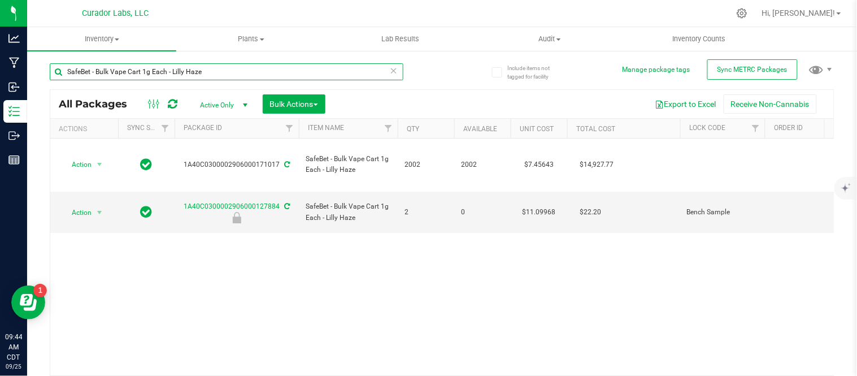
paste input "HeadChange - Bulk Live Rosin Cart .5g Each - Elusiv"
type input "HeadChange - Bulk Live Rosin Cart .5g Each - Elusive"
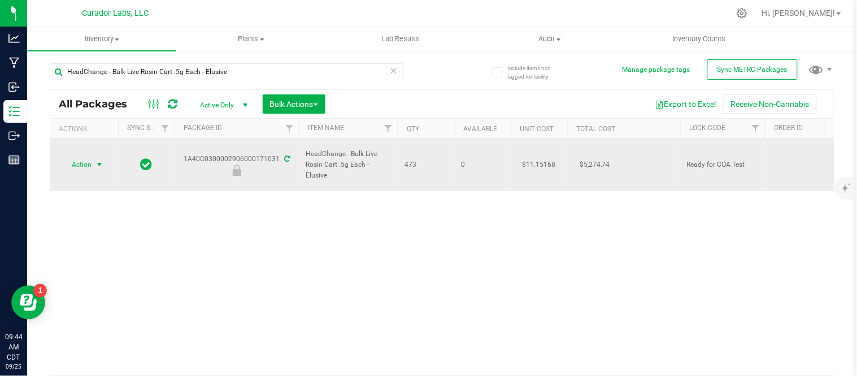
click at [97, 163] on span "select" at bounding box center [99, 164] width 9 height 9
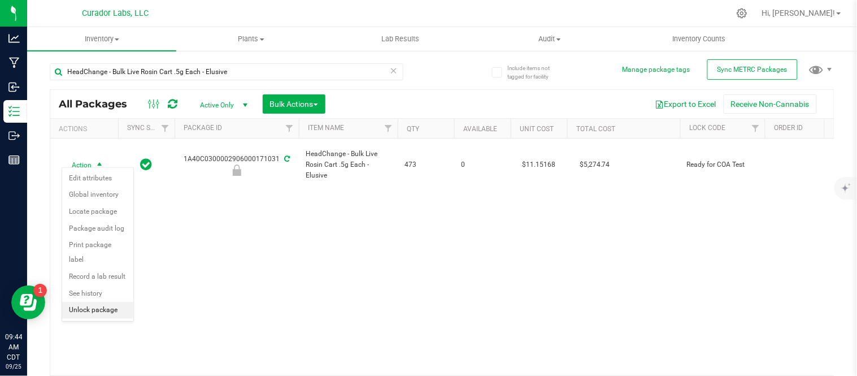
click at [106, 312] on li "Unlock package" at bounding box center [97, 310] width 71 height 17
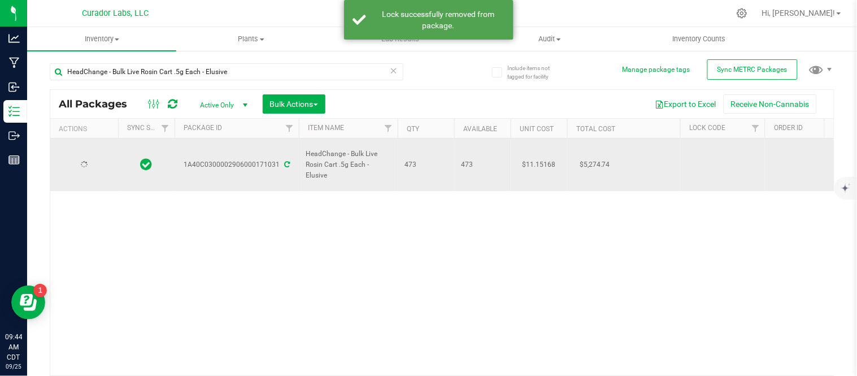
type input "2026-09-24"
drag, startPoint x: 348, startPoint y: 174, endPoint x: 300, endPoint y: 160, distance: 50.6
click at [300, 160] on td "HeadChange - Bulk Live Rosin Cart .5g Each - Elusive" at bounding box center [348, 164] width 99 height 53
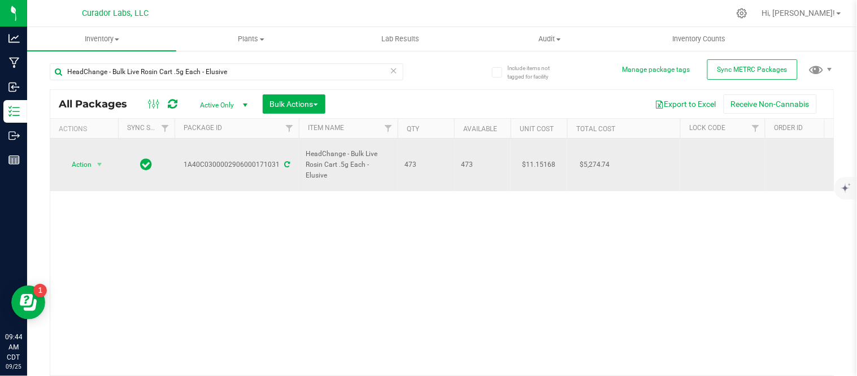
copy span "HeadChange - Bulk Live Rosin Cart .5g Each - Elusive"
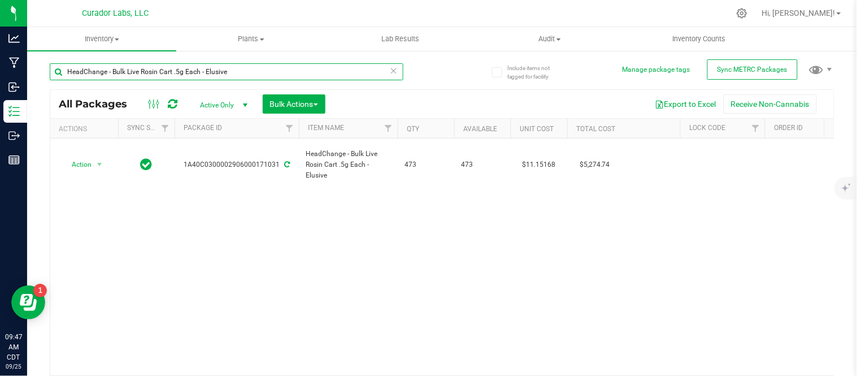
click at [208, 71] on input "HeadChange - Bulk Live Rosin Cart .5g Each - Elusive" at bounding box center [226, 71] width 353 height 17
paste input "esin Sauce Cart .5g Each - Kool Aid Terp Test"
type input "HeadChange - Bulk Live Resin Sauce Cart .5g Each - Kool Aid Terp Test"
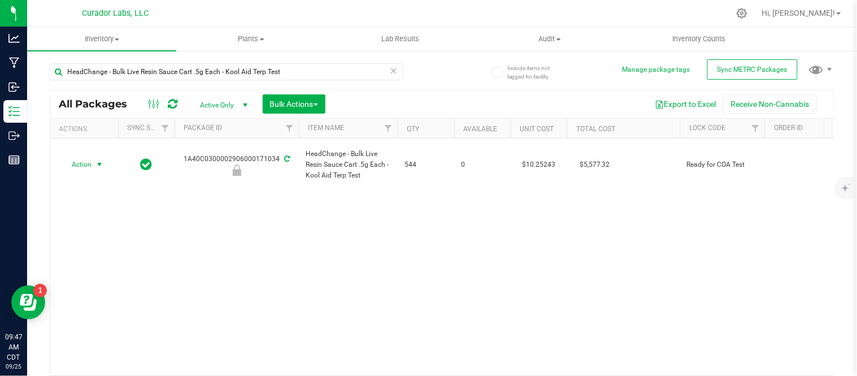
click at [91, 160] on span "Action" at bounding box center [77, 164] width 30 height 16
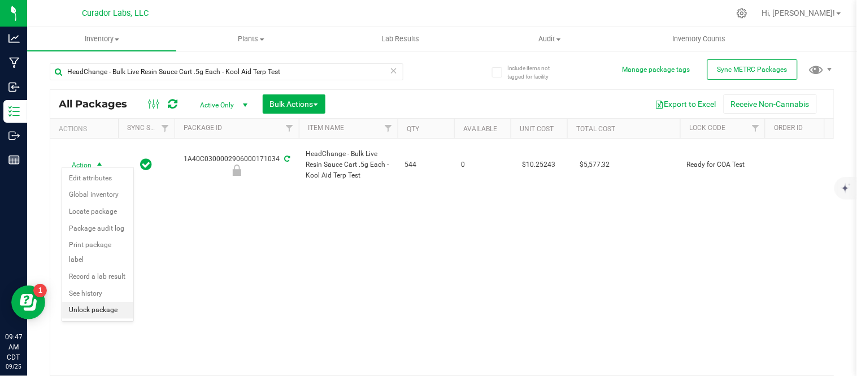
click at [93, 311] on li "Unlock package" at bounding box center [97, 310] width 71 height 17
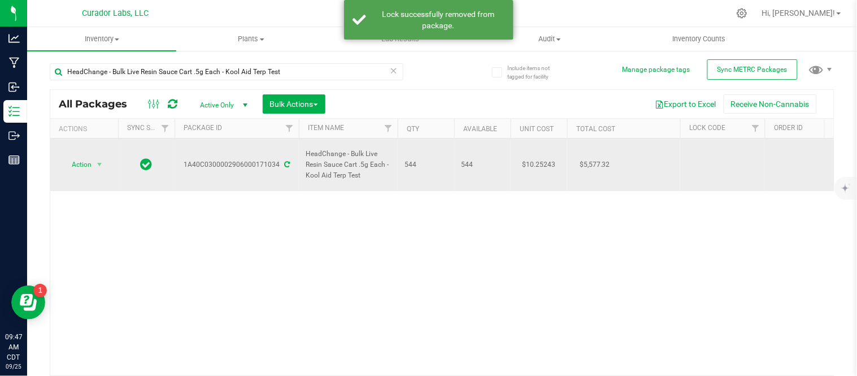
drag, startPoint x: 370, startPoint y: 168, endPoint x: 302, endPoint y: 163, distance: 68.6
click at [302, 163] on td "HeadChange - Bulk Live Resin Sauce Cart .5g Each - Kool Aid Terp Test" at bounding box center [348, 164] width 99 height 53
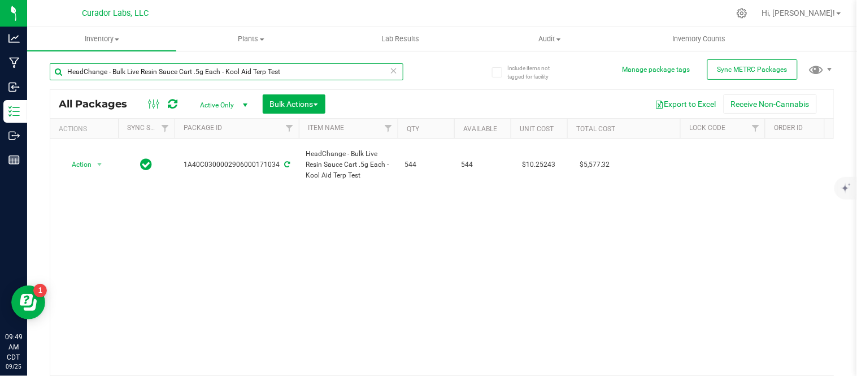
click at [183, 77] on input "HeadChange - Bulk Live Resin Sauce Cart .5g Each - Kool Aid Terp Test" at bounding box center [226, 71] width 353 height 17
paste input "AiroX - Bulk AIO Vape Cart 2g Each - Frozen Paradise"
type input "AiroX - Bulk AIO Vape Cart 2g Each - Frozen Paradise"
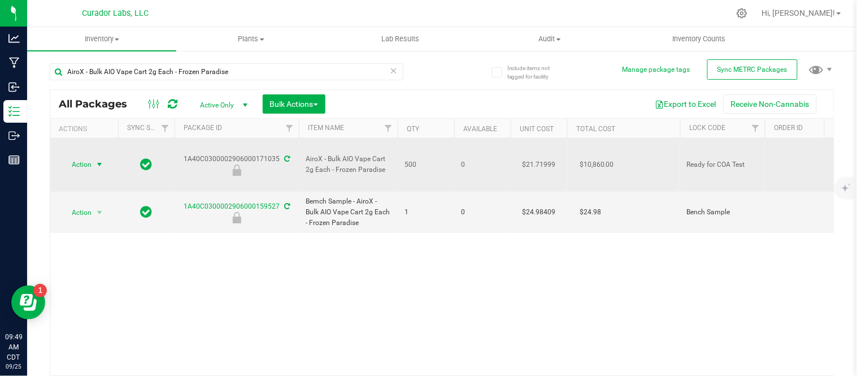
click at [91, 156] on span "Action" at bounding box center [77, 164] width 30 height 16
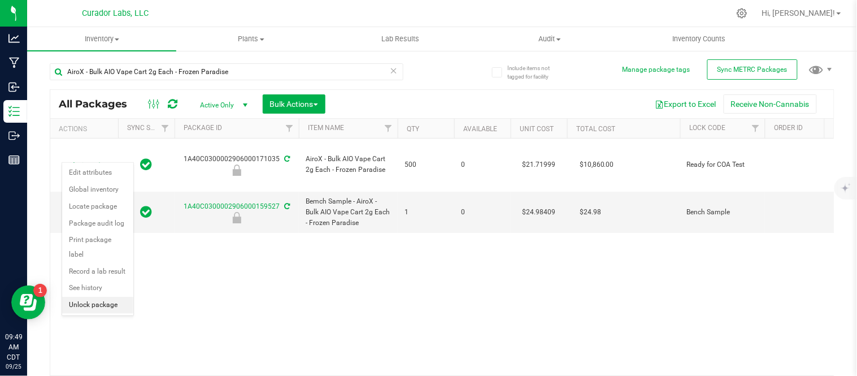
click at [96, 305] on li "Unlock package" at bounding box center [97, 304] width 71 height 17
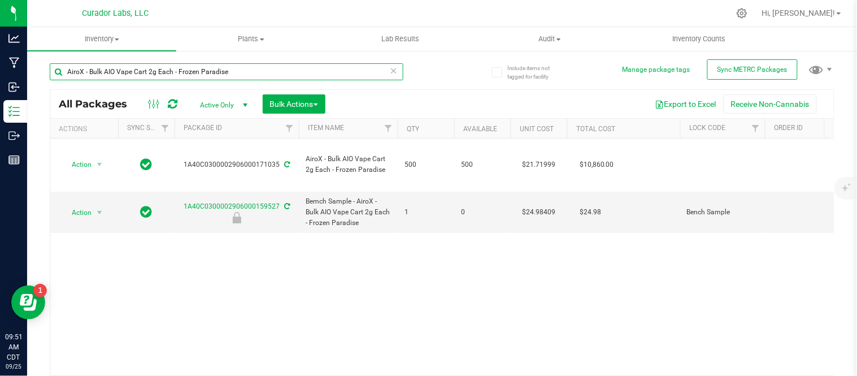
click at [172, 71] on input "AiroX - Bulk AIO Vape Cart 2g Each - Frozen Paradise" at bounding box center [226, 71] width 353 height 17
paste input "SafeBet - Bulk Oil 1g Each - XO"
type input "SafeBet - Bulk Oil 1g Each - XO"
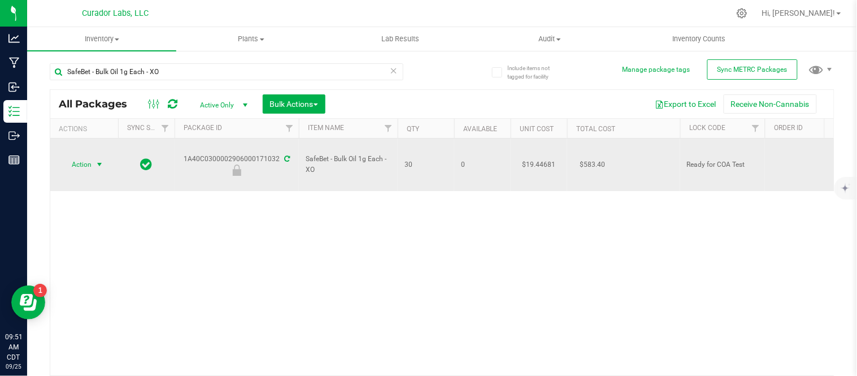
click at [97, 160] on span "select" at bounding box center [99, 164] width 9 height 9
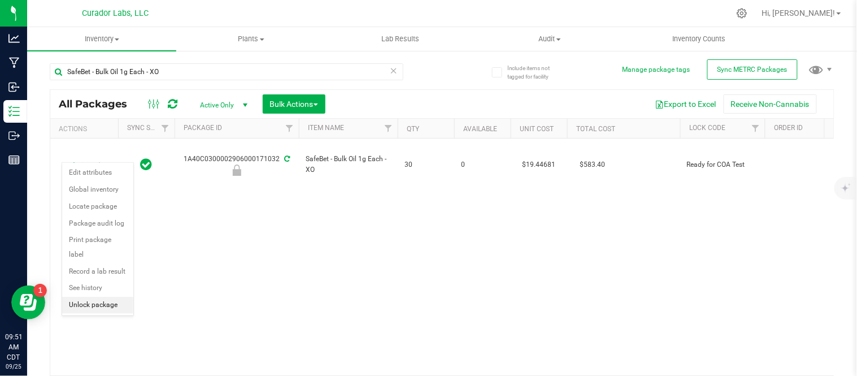
click at [110, 304] on li "Unlock package" at bounding box center [97, 304] width 71 height 17
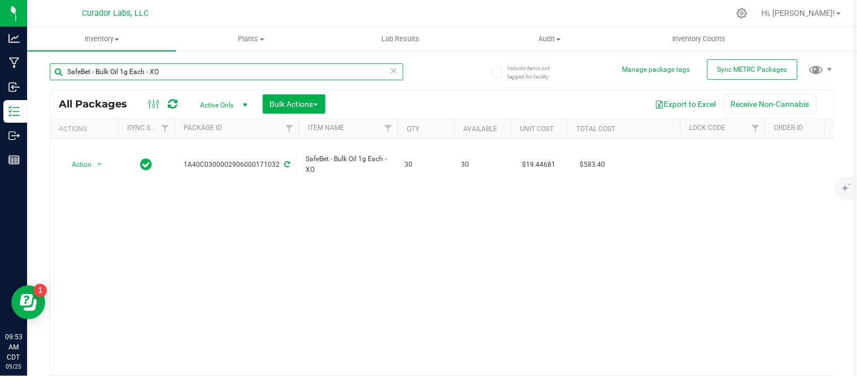
click at [181, 73] on input "SafeBet - Bulk Oil 1g Each - XO" at bounding box center [226, 71] width 353 height 17
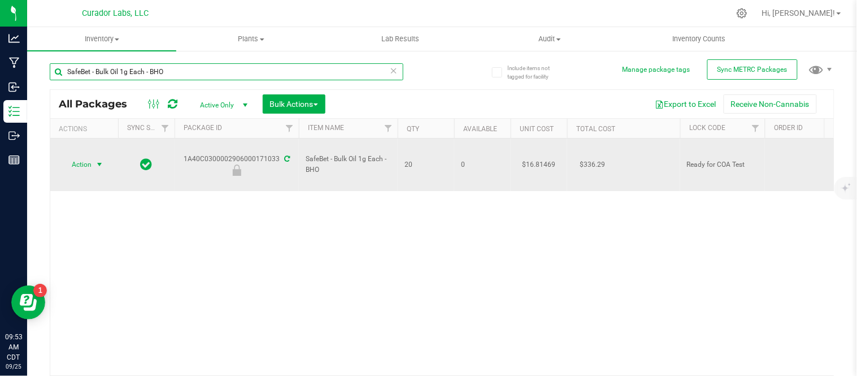
type input "SafeBet - Bulk Oil 1g Each - BHO"
click at [88, 156] on span "Action" at bounding box center [77, 164] width 30 height 16
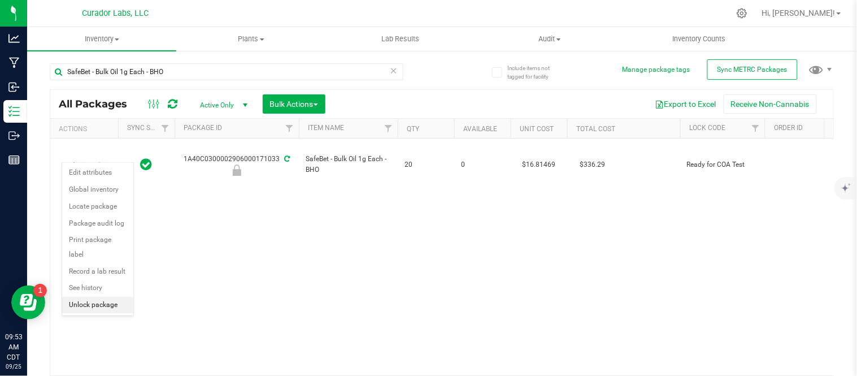
click at [91, 307] on li "Unlock package" at bounding box center [97, 304] width 71 height 17
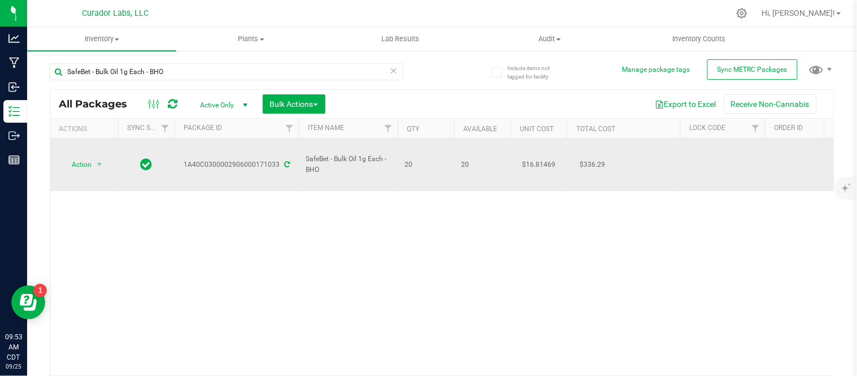
drag, startPoint x: 328, startPoint y: 160, endPoint x: 295, endPoint y: 154, distance: 32.7
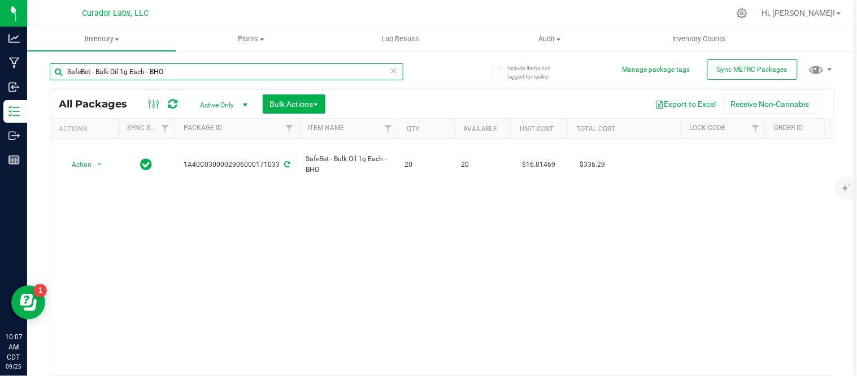
click at [204, 73] on input "SafeBet - Bulk Oil 1g Each - BHO" at bounding box center [226, 71] width 353 height 17
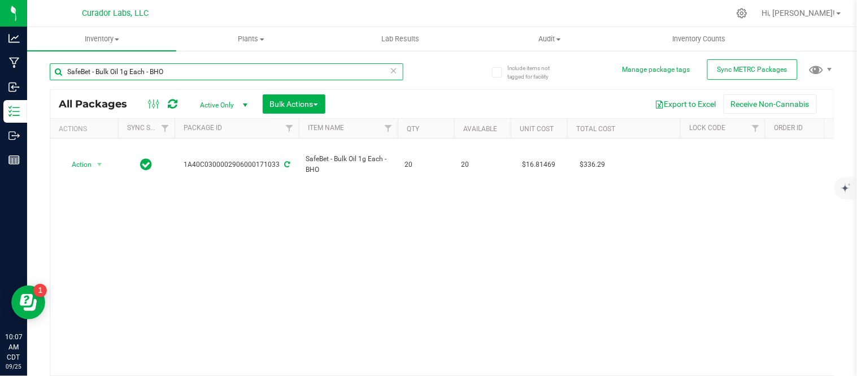
click at [204, 73] on input "SafeBet - Bulk Oil 1g Each - BHO" at bounding box center [226, 71] width 353 height 17
paste input "1A40C0300002906000172141"
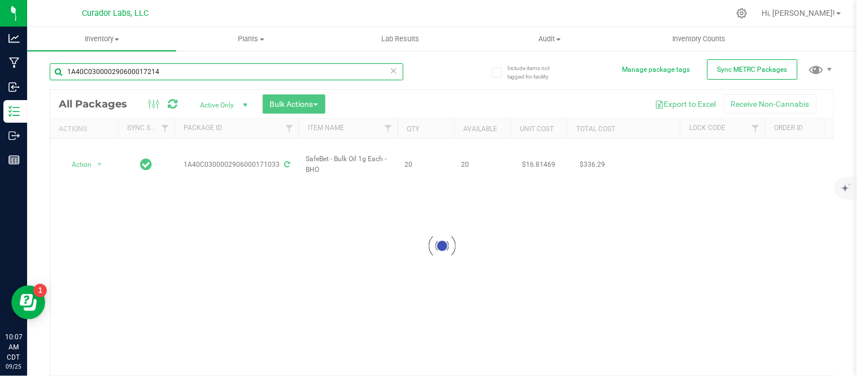
drag, startPoint x: 203, startPoint y: 75, endPoint x: 56, endPoint y: 78, distance: 146.9
click at [56, 78] on input "1A40C030000290600017214" at bounding box center [226, 71] width 353 height 17
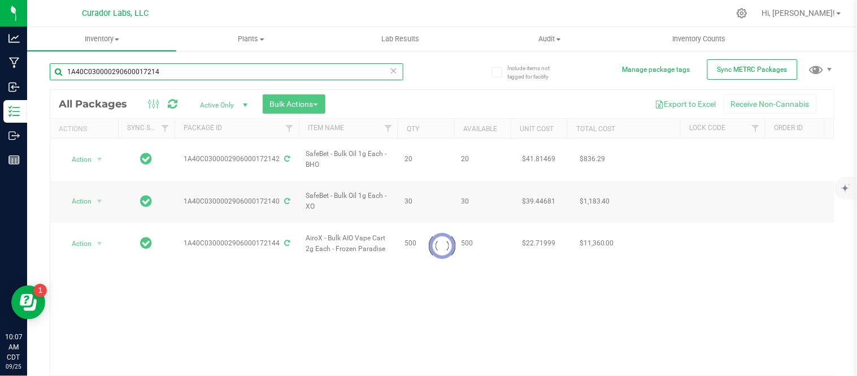
type input "1A40C030000290600017214"
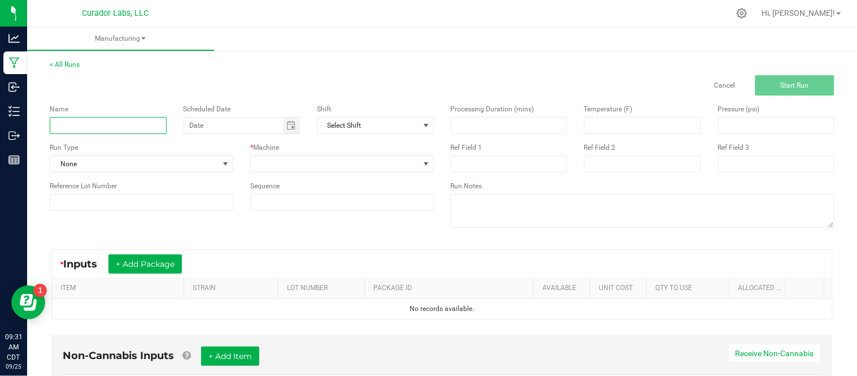
click at [69, 126] on input at bounding box center [108, 125] width 117 height 17
click at [289, 127] on span "Toggle calendar" at bounding box center [290, 125] width 9 height 9
type input "SafeBet Pineapple Express COA"
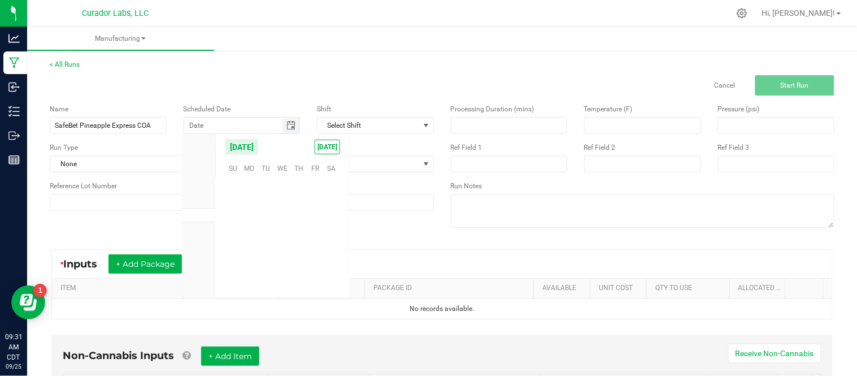
scroll to position [183139, 0]
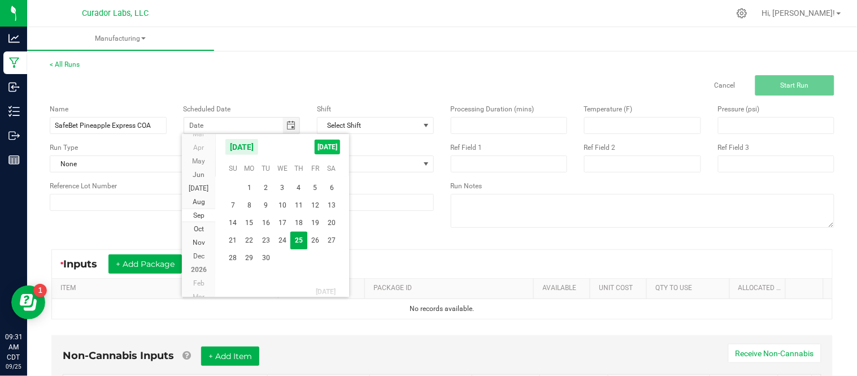
click at [323, 150] on span "[DATE]" at bounding box center [327, 146] width 25 height 15
type input "[DATE]"
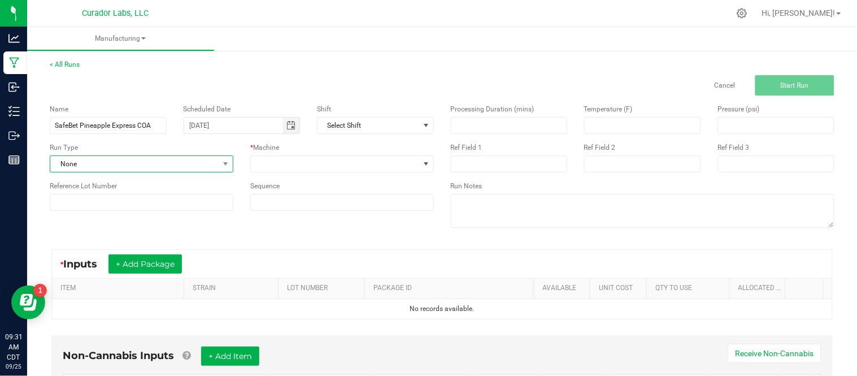
click at [211, 164] on span "None" at bounding box center [134, 164] width 168 height 16
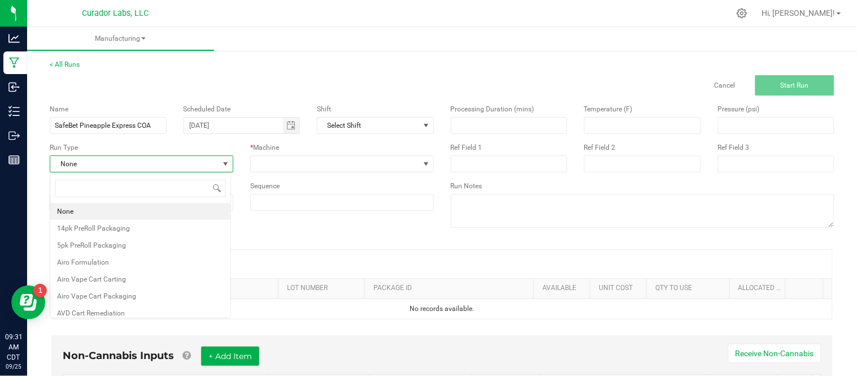
scroll to position [17, 181]
type input "test"
click at [140, 224] on li "Testing - COA" at bounding box center [140, 228] width 180 height 17
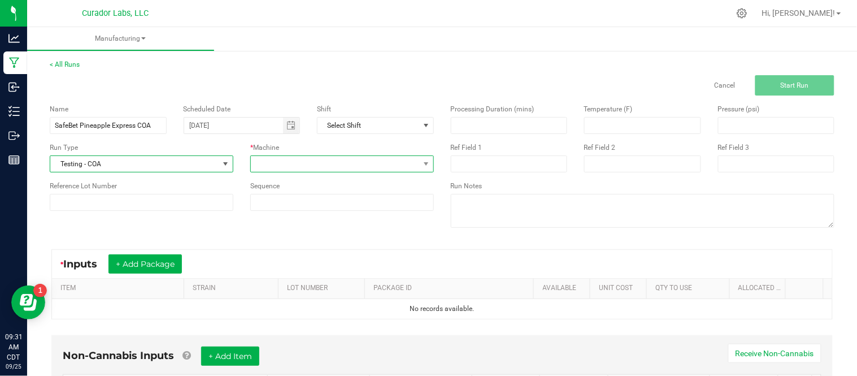
click at [311, 161] on span at bounding box center [335, 164] width 168 height 16
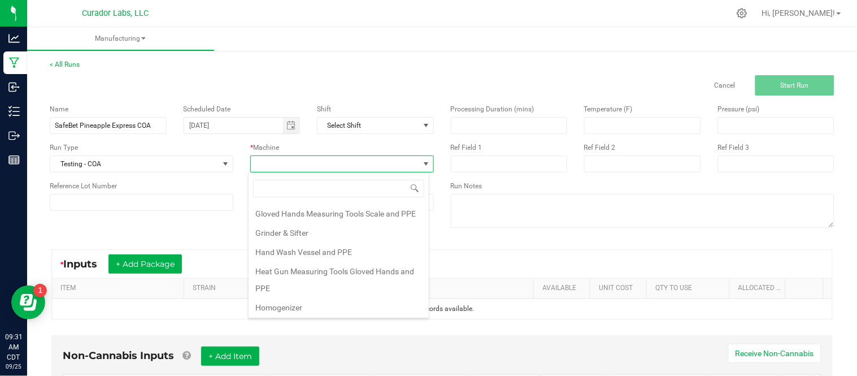
scroll to position [183, 0]
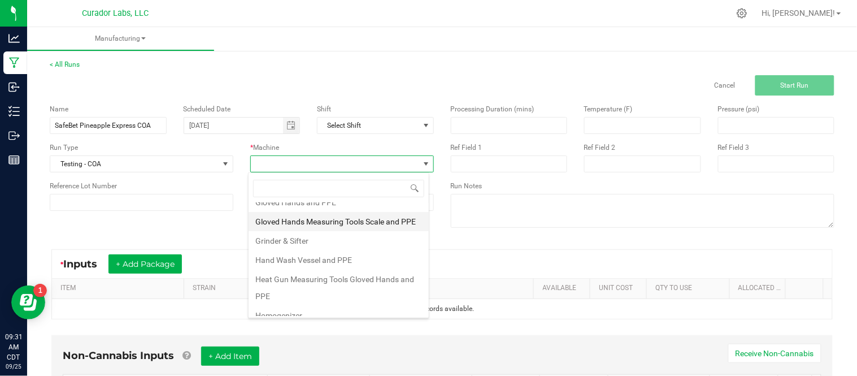
click at [360, 219] on li "Gloved Hands Measuring Tools Scale and PPE" at bounding box center [338, 221] width 180 height 19
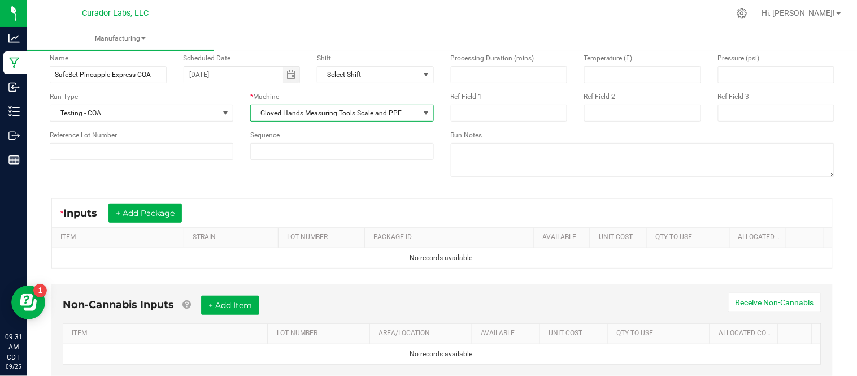
scroll to position [51, 0]
click at [146, 216] on button "+ Add Package" at bounding box center [144, 212] width 73 height 19
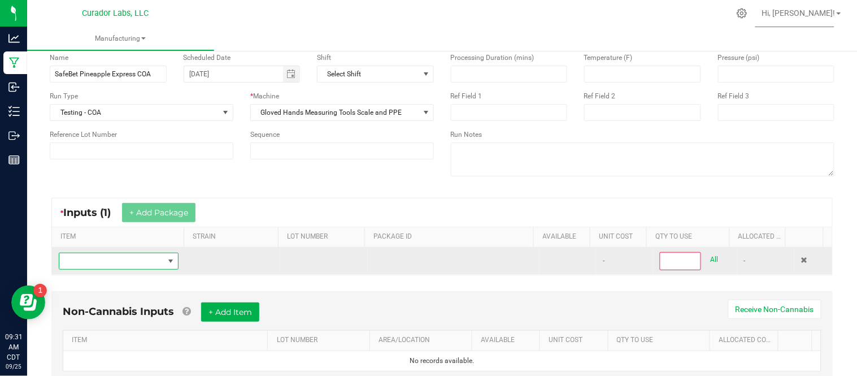
click at [117, 264] on span "NO DATA FOUND" at bounding box center [111, 261] width 104 height 16
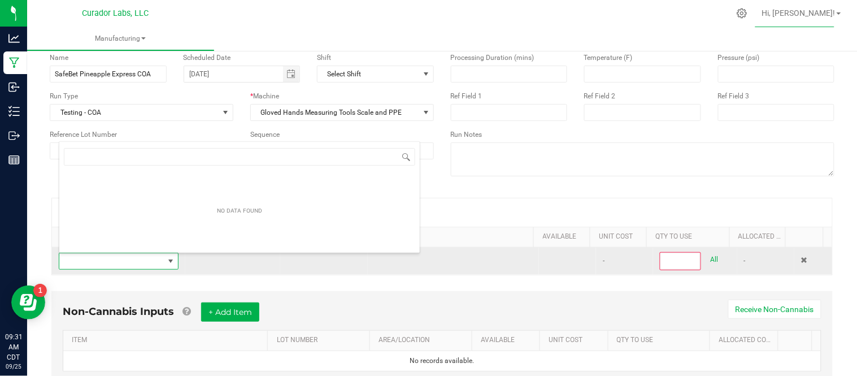
scroll to position [17, 115]
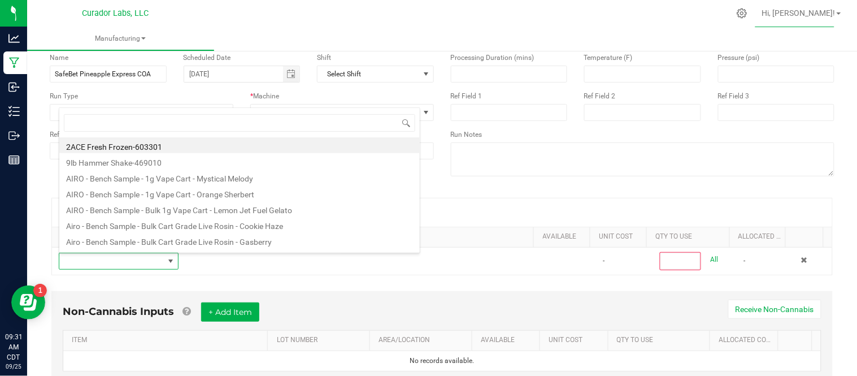
type input "SafeBet - Bulk Vape Cartridge 1g Each - Pineapple Express"
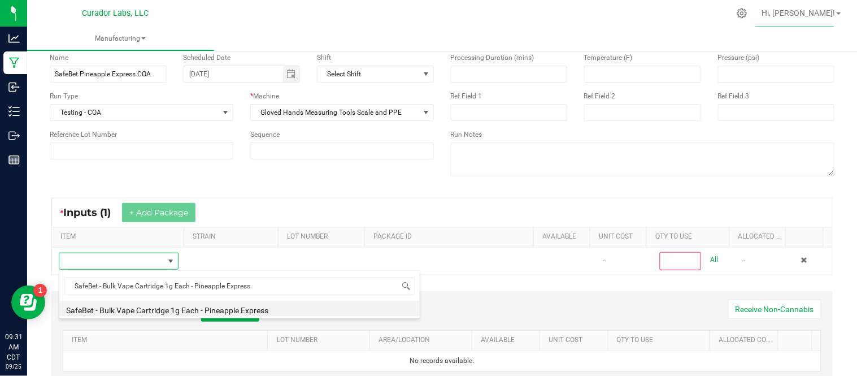
click at [269, 307] on li "SafeBet - Bulk Vape Cartridge 1g Each - Pineapple Express" at bounding box center [239, 308] width 360 height 16
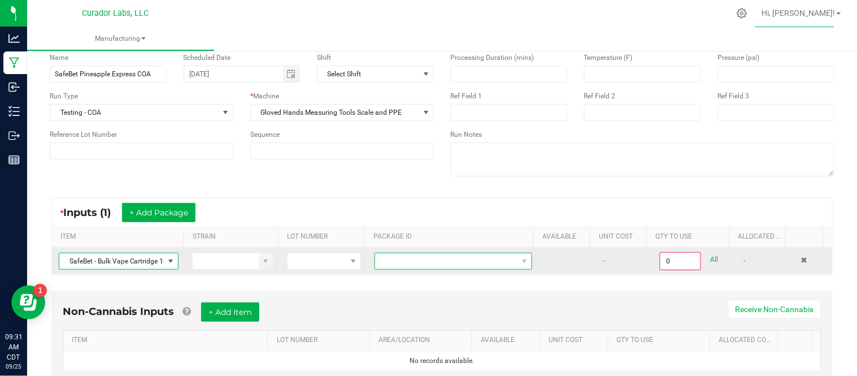
click at [449, 257] on span at bounding box center [446, 261] width 142 height 16
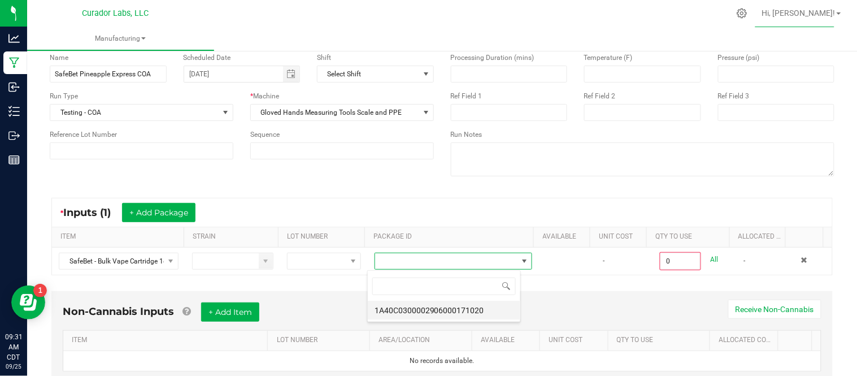
click at [483, 307] on li "1A40C0300002906000171020" at bounding box center [444, 309] width 152 height 19
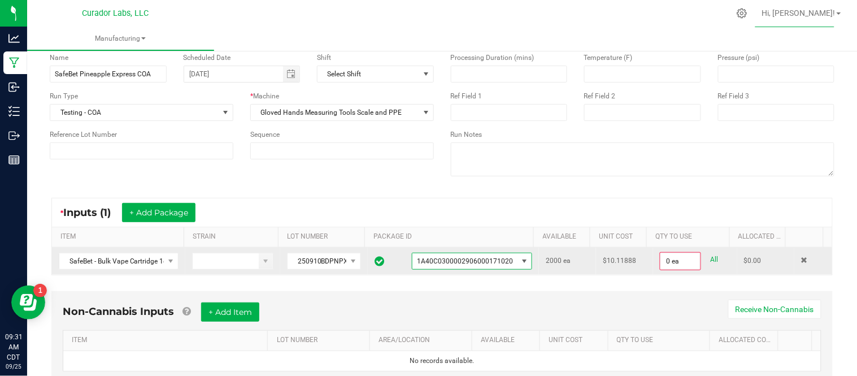
click at [710, 259] on link "All" at bounding box center [714, 259] width 8 height 15
type input "2000 ea"
click at [697, 259] on div "2000 ea" at bounding box center [695, 260] width 70 height 17
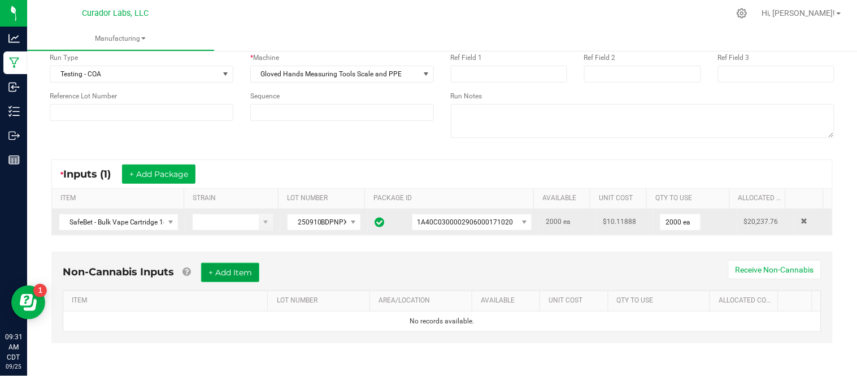
click at [234, 272] on button "+ Add Item" at bounding box center [230, 272] width 58 height 19
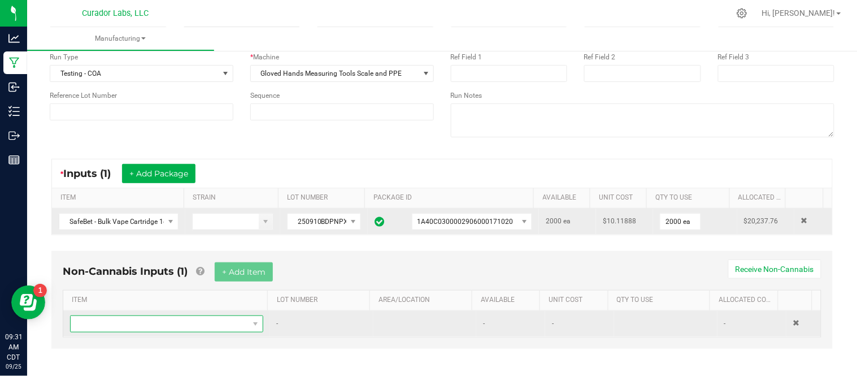
click at [174, 323] on span "NO DATA FOUND" at bounding box center [160, 324] width 178 height 16
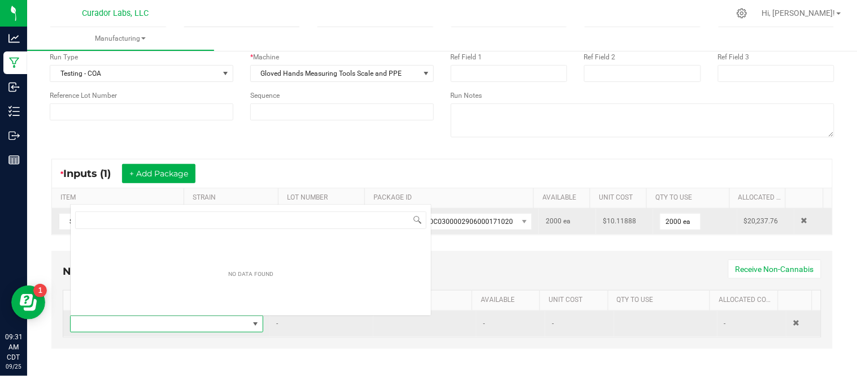
scroll to position [17, 185]
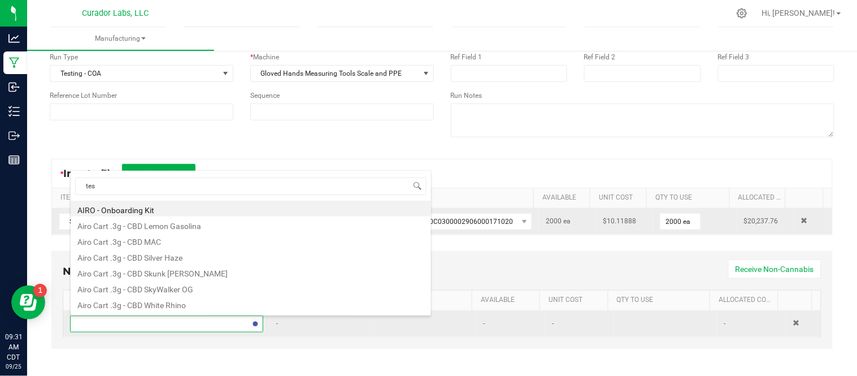
type input "test"
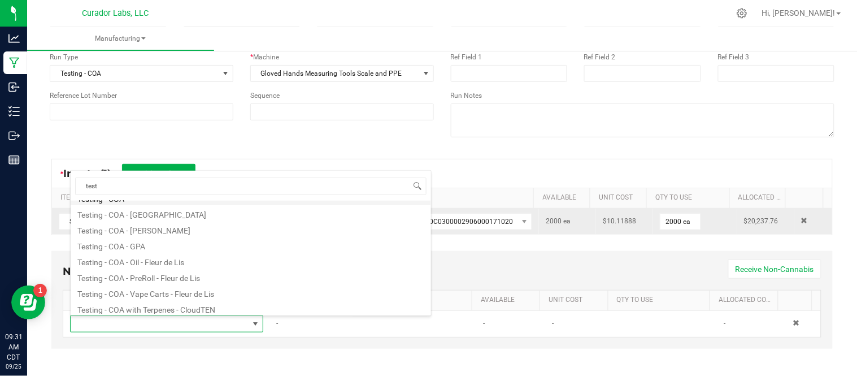
scroll to position [75, 0]
click at [222, 292] on li "Testing - COA - Vape Carts - Fleur de Lis" at bounding box center [251, 292] width 360 height 16
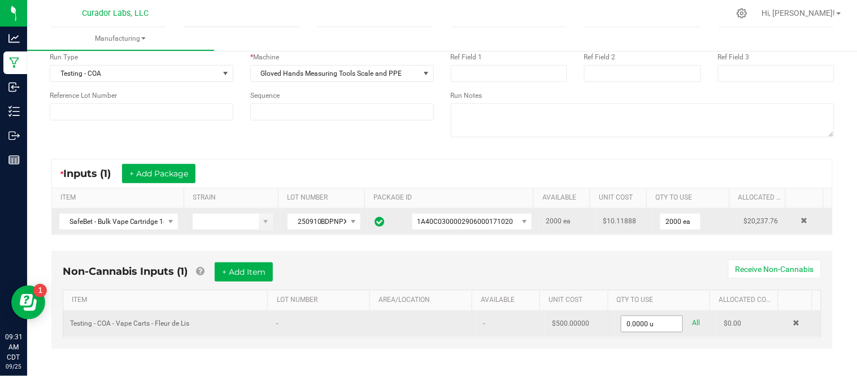
type input "0"
click at [642, 321] on input "0" at bounding box center [651, 324] width 61 height 16
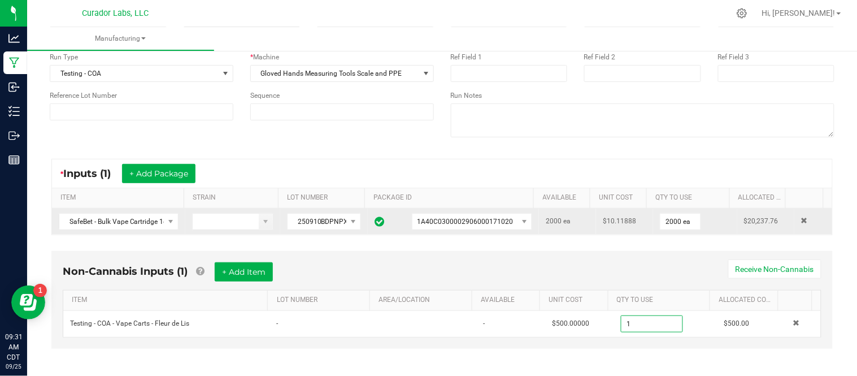
type input "1.0000 u"
click at [662, 356] on div "Non-Cannabis Inputs (1) + Add Item Receive Non-Cannabis ITEM LOT NUMBER AREA/LO…" at bounding box center [441, 307] width 801 height 125
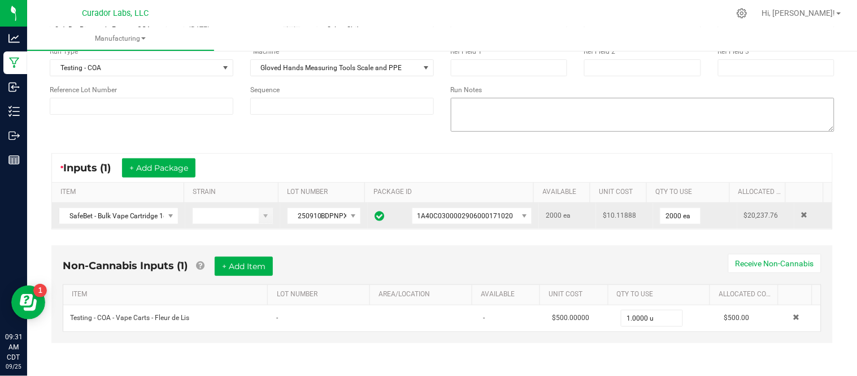
scroll to position [0, 0]
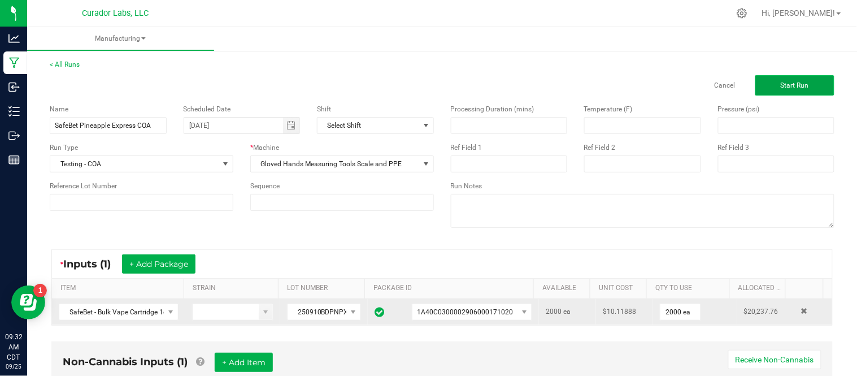
click at [780, 88] on span "Start Run" at bounding box center [794, 85] width 28 height 8
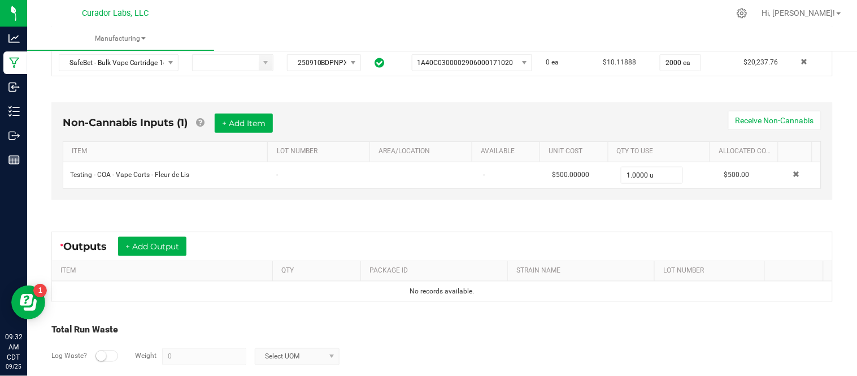
scroll to position [273, 0]
click at [151, 243] on button "+ Add Output" at bounding box center [152, 245] width 68 height 19
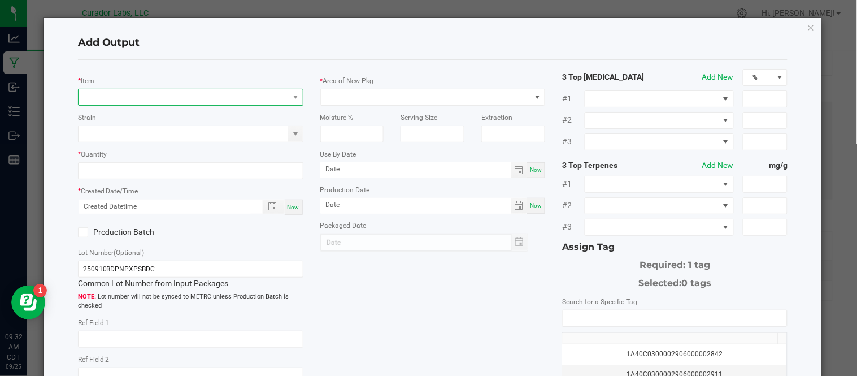
click at [194, 94] on span "NO DATA FOUND" at bounding box center [183, 97] width 210 height 16
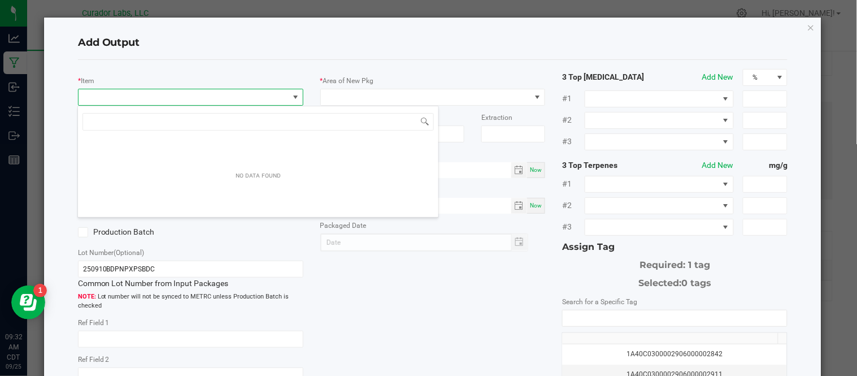
scroll to position [17, 222]
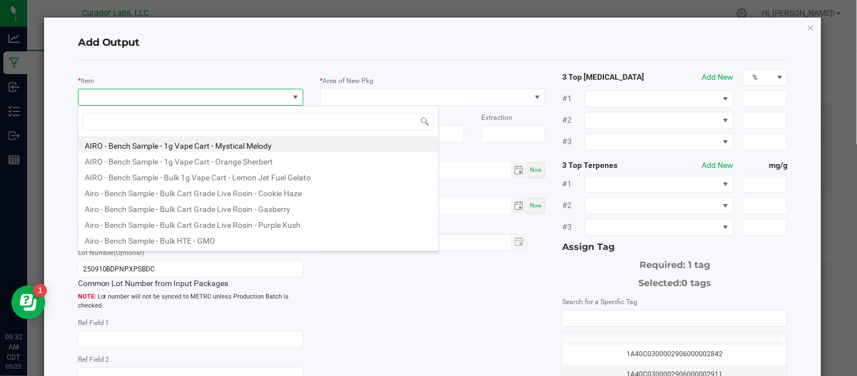
type input "SafeBet - Bulk Vape Cartridge 1g Each - Pineapple Express"
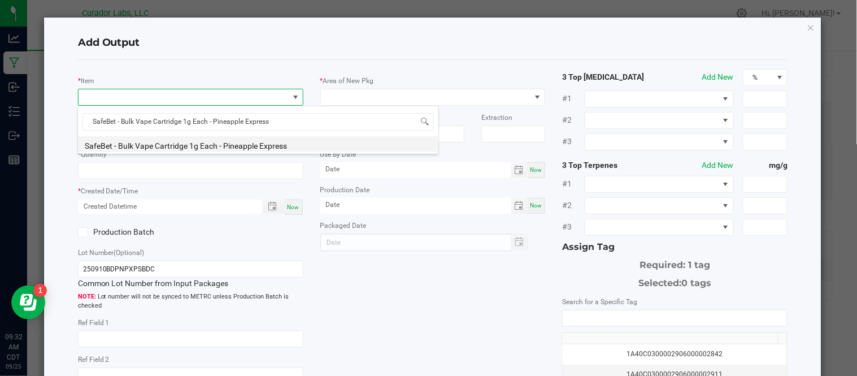
click at [243, 147] on li "SafeBet - Bulk Vape Cartridge 1g Each - Pineapple Express" at bounding box center [258, 144] width 360 height 16
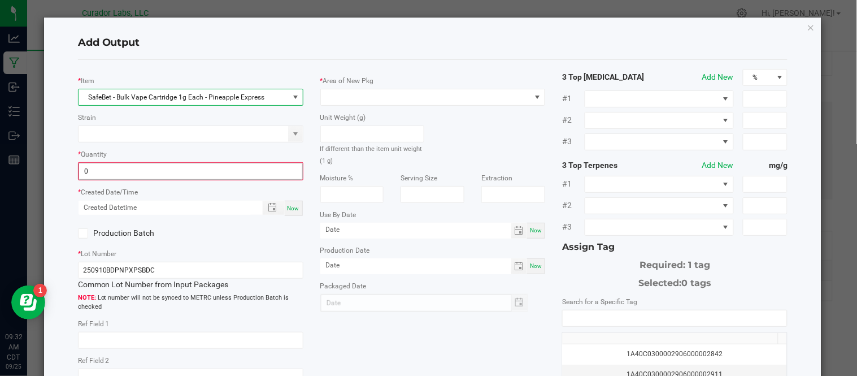
click at [192, 168] on input "0" at bounding box center [190, 171] width 223 height 16
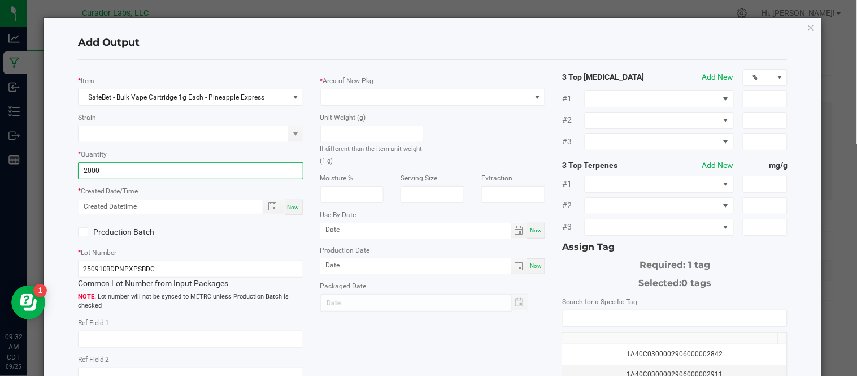
type input "2000 ea"
click at [295, 207] on span "Now" at bounding box center [293, 207] width 12 height 6
type input "[DATE] 9:32 AM"
type input "[DATE]"
click at [84, 232] on icon at bounding box center [82, 232] width 7 height 0
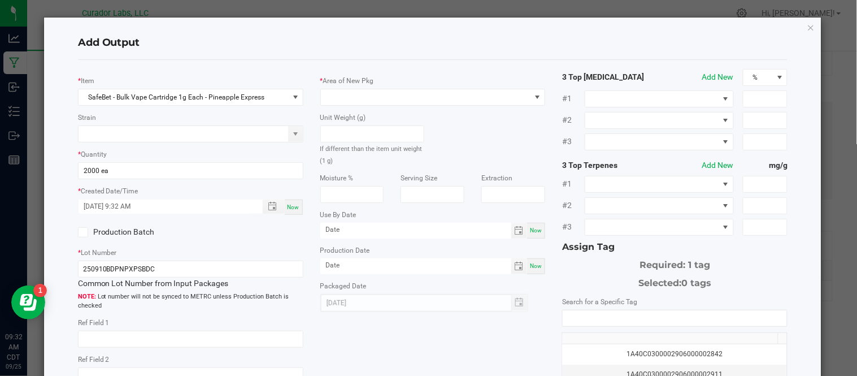
click at [0, 0] on input "Production Batch" at bounding box center [0, 0] width 0 height 0
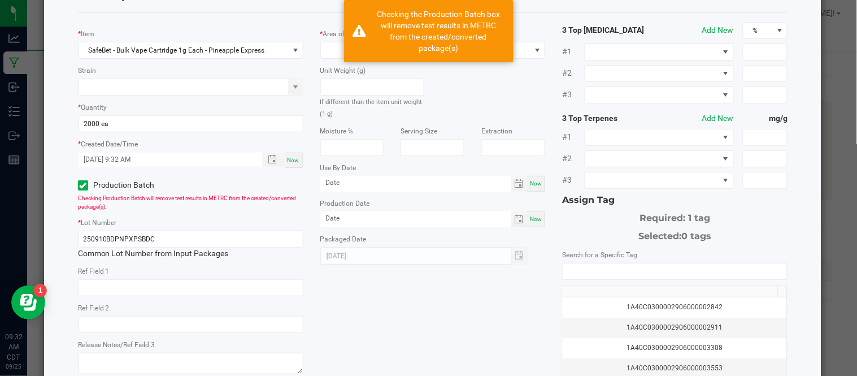
scroll to position [53, 0]
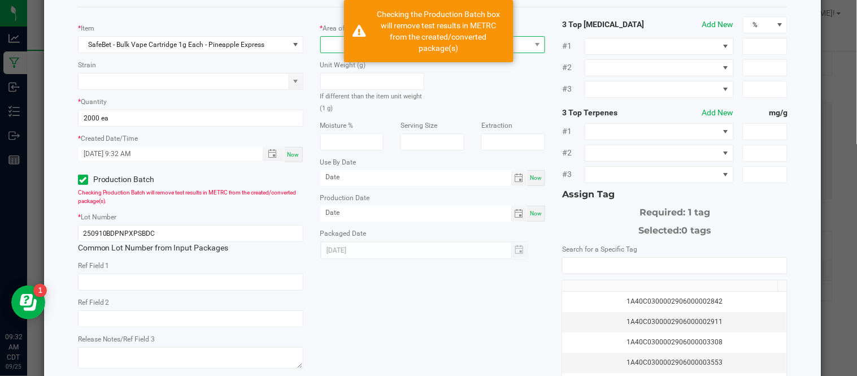
click at [323, 47] on span at bounding box center [426, 45] width 210 height 16
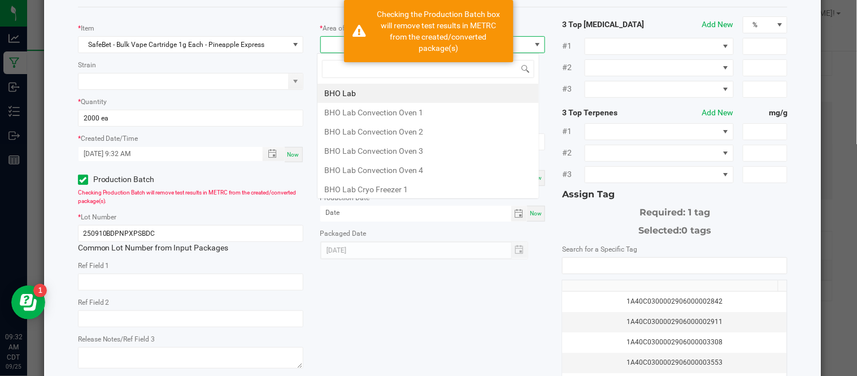
scroll to position [17, 222]
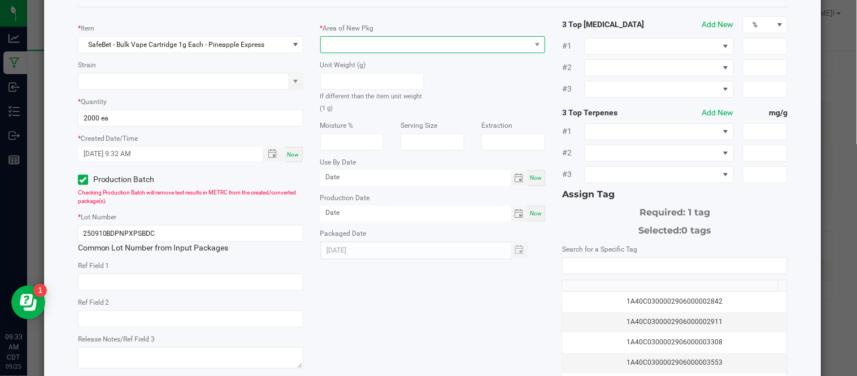
click at [374, 46] on span at bounding box center [426, 45] width 210 height 16
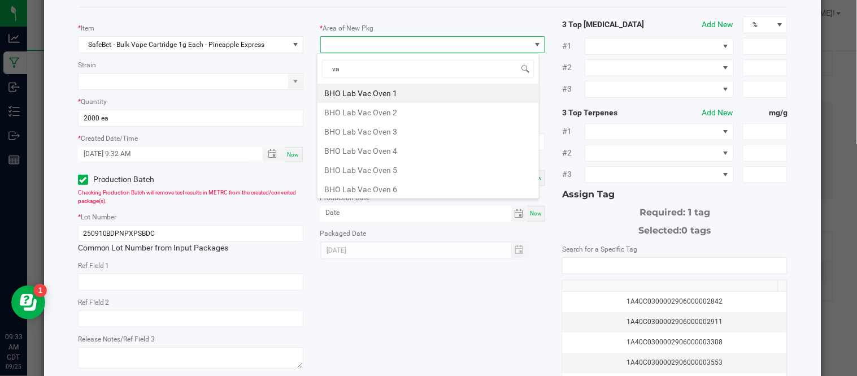
type input "vau"
click at [355, 188] on li "Vault" at bounding box center [427, 189] width 221 height 19
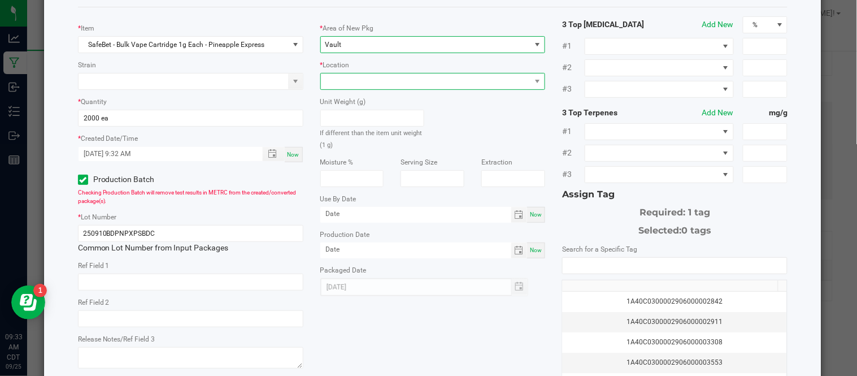
click at [381, 82] on span at bounding box center [426, 81] width 210 height 16
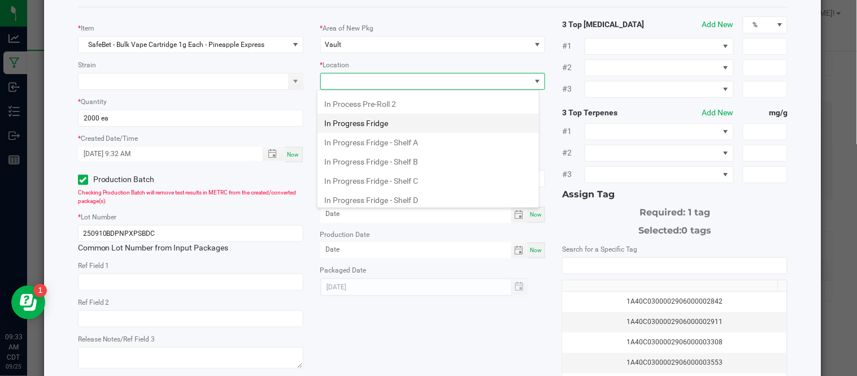
scroll to position [427, 0]
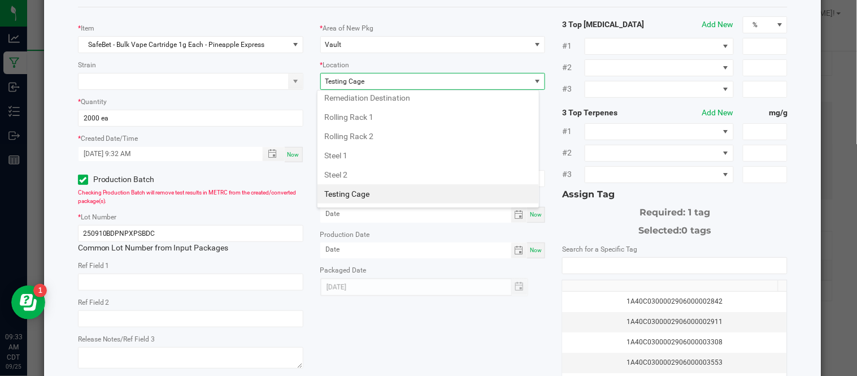
click at [381, 195] on li "Testing Cage" at bounding box center [427, 193] width 221 height 19
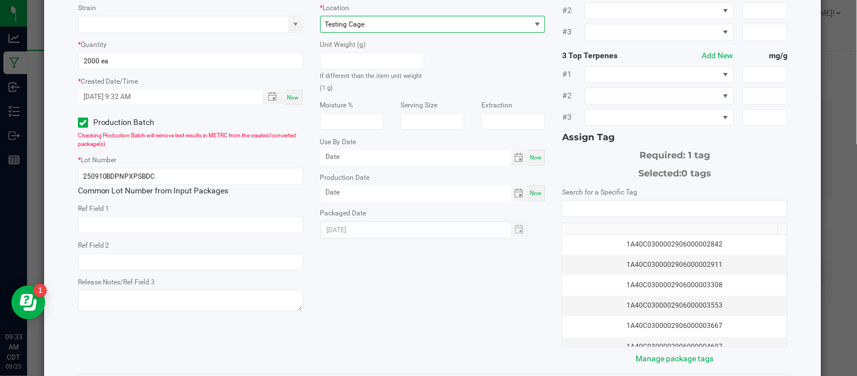
scroll to position [110, 0]
click at [617, 199] on kendo-autocomplete at bounding box center [674, 207] width 225 height 17
click at [617, 207] on input "NO DATA FOUND" at bounding box center [674, 208] width 224 height 16
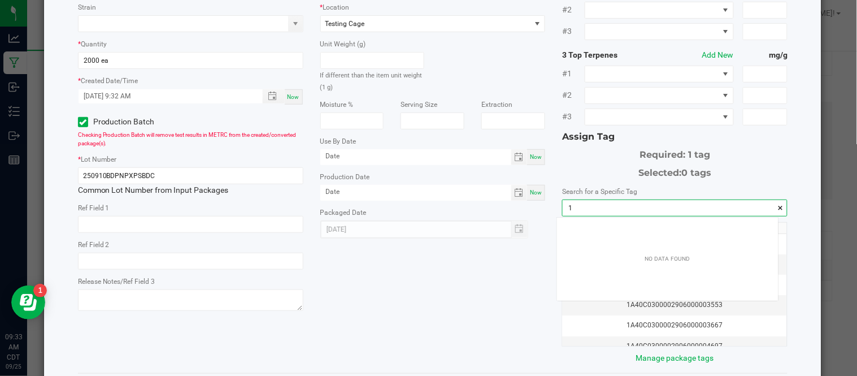
scroll to position [15, 221]
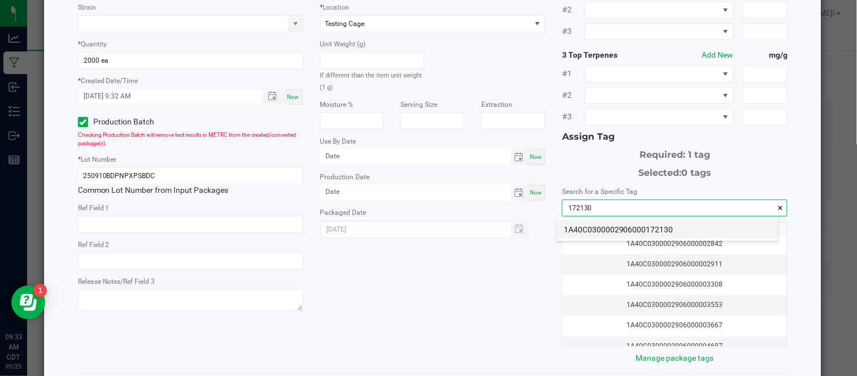
click at [629, 234] on li "1A40C0300002906000172130" at bounding box center [667, 229] width 221 height 19
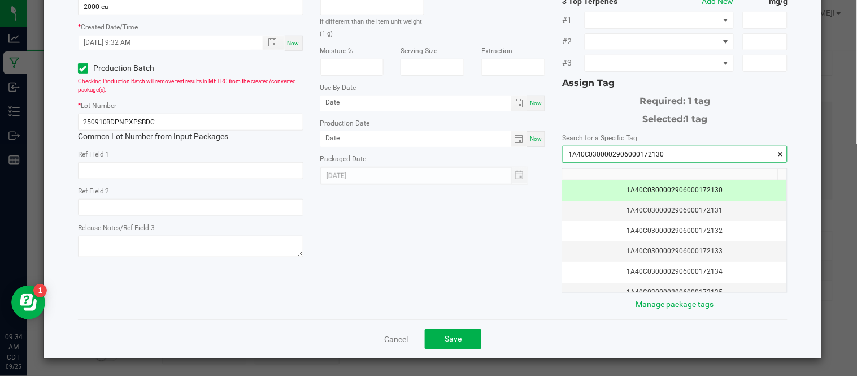
scroll to position [164, 0]
type input "1A40C0300002906000172130"
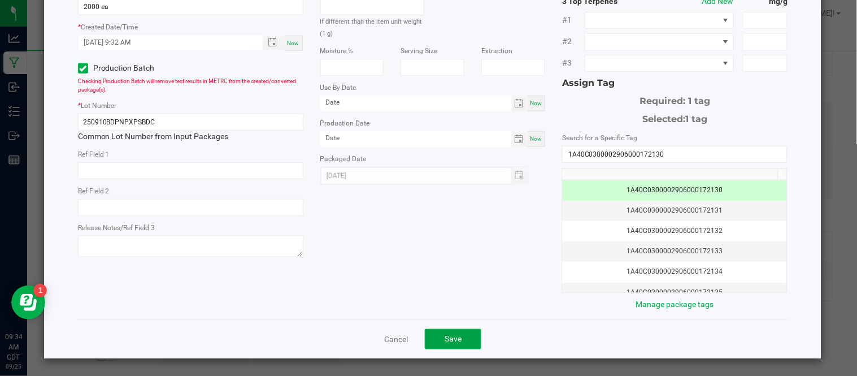
click at [453, 346] on button "Save" at bounding box center [453, 339] width 56 height 20
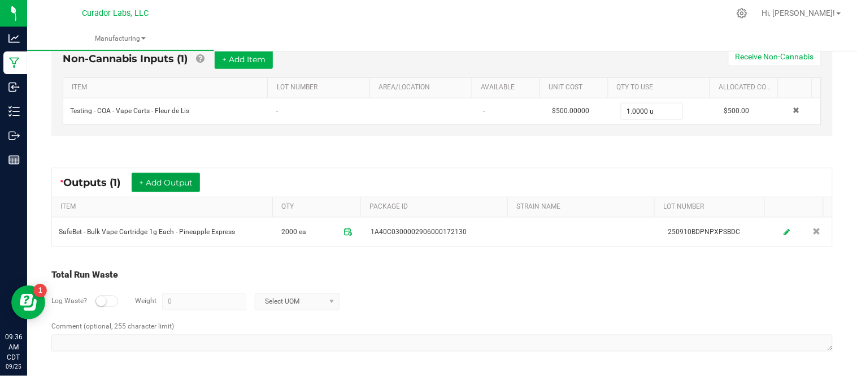
scroll to position [0, 0]
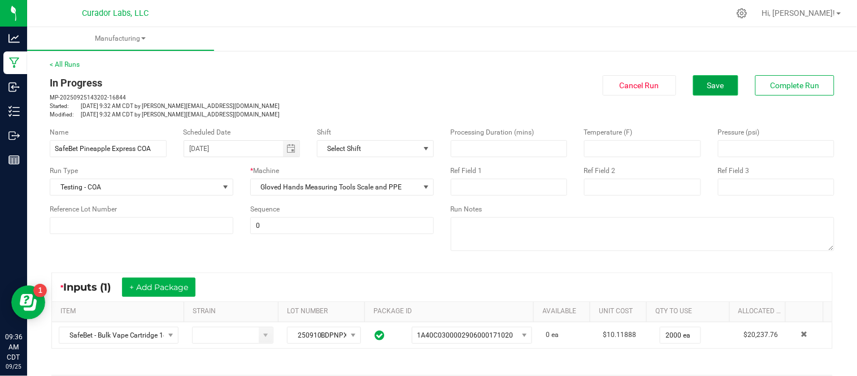
click at [710, 87] on span "Save" at bounding box center [715, 85] width 17 height 9
click at [779, 92] on button "Complete Run" at bounding box center [794, 85] width 79 height 20
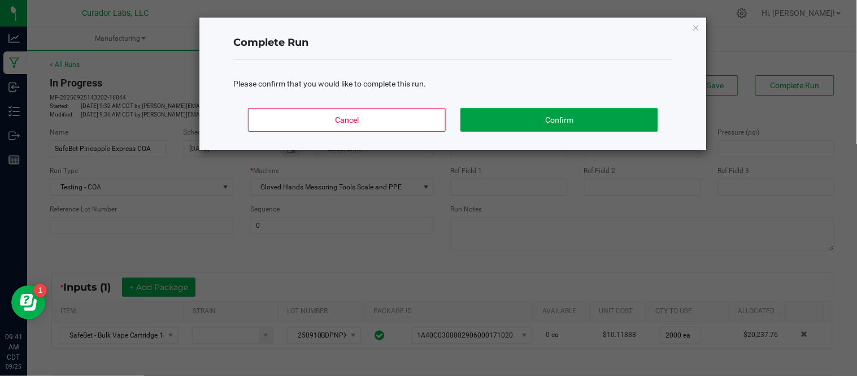
click at [582, 116] on button "Confirm" at bounding box center [559, 120] width 198 height 24
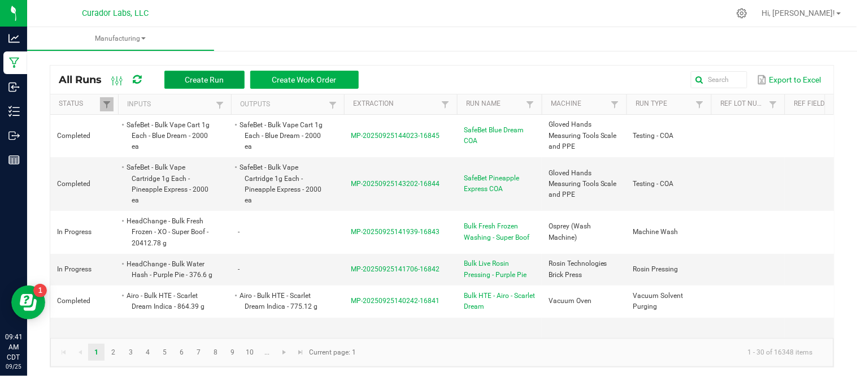
click at [215, 73] on button "Create Run" at bounding box center [204, 80] width 80 height 18
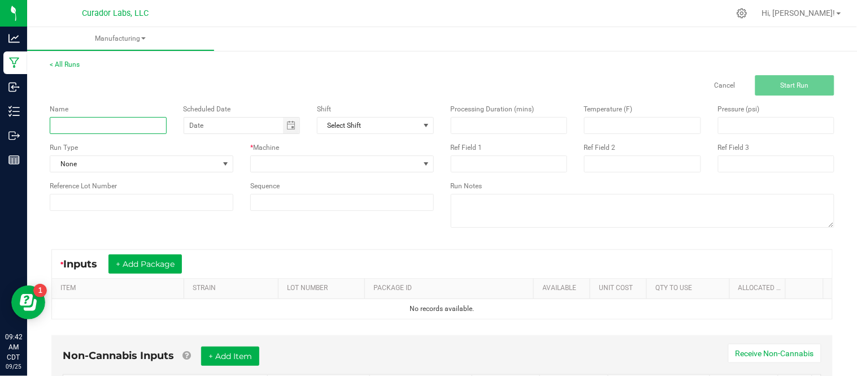
click at [94, 121] on input at bounding box center [108, 125] width 117 height 17
click at [285, 120] on span "Toggle calendar" at bounding box center [291, 125] width 16 height 16
type input "SafeBet Lilly Haze COA"
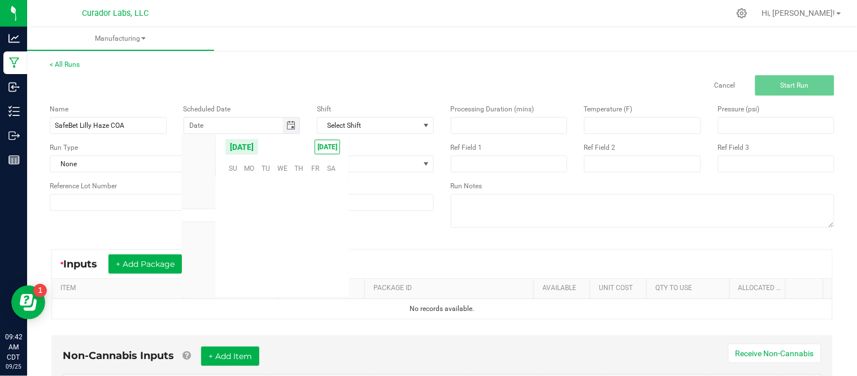
scroll to position [183139, 0]
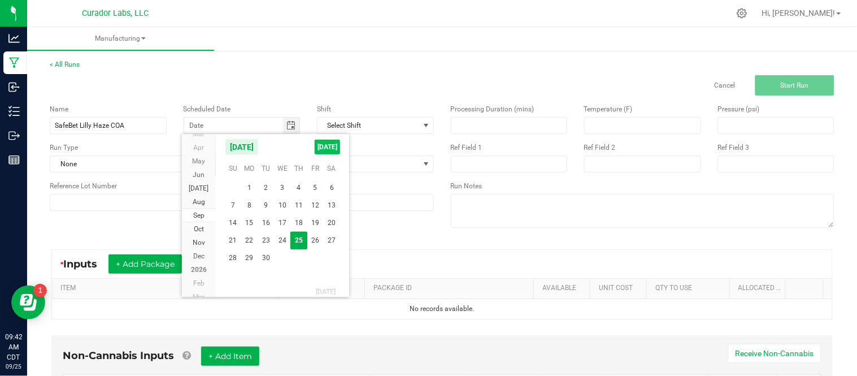
click at [330, 149] on span "[DATE]" at bounding box center [327, 146] width 25 height 15
type input "[DATE]"
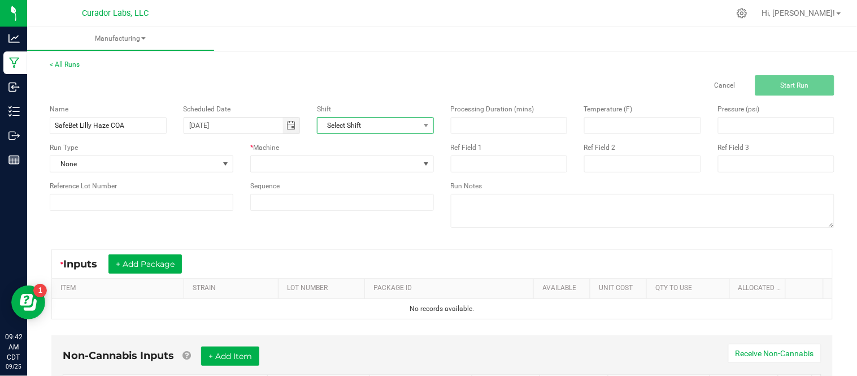
click at [379, 121] on span "Select Shift" at bounding box center [368, 125] width 102 height 16
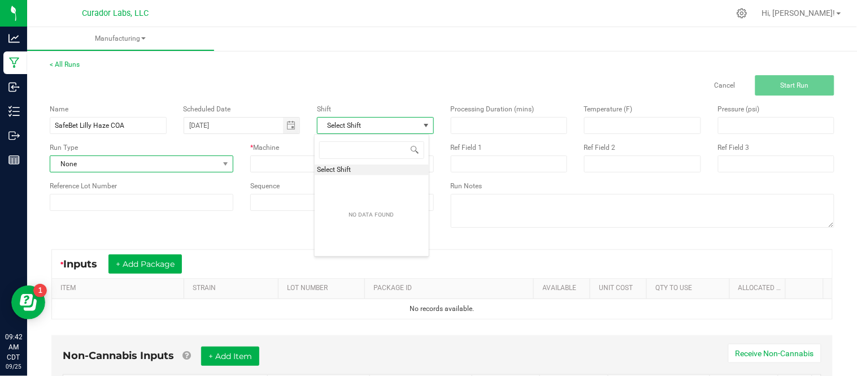
click at [133, 172] on span "None" at bounding box center [142, 163] width 184 height 17
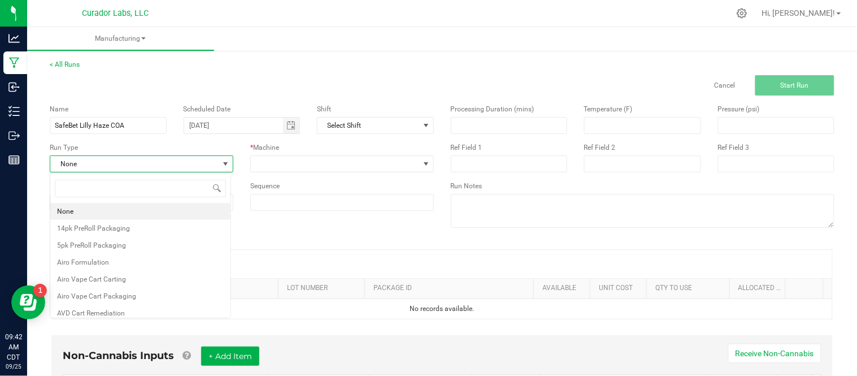
scroll to position [17, 181]
type input "test"
click at [124, 229] on li "Testing - COA" at bounding box center [140, 228] width 180 height 17
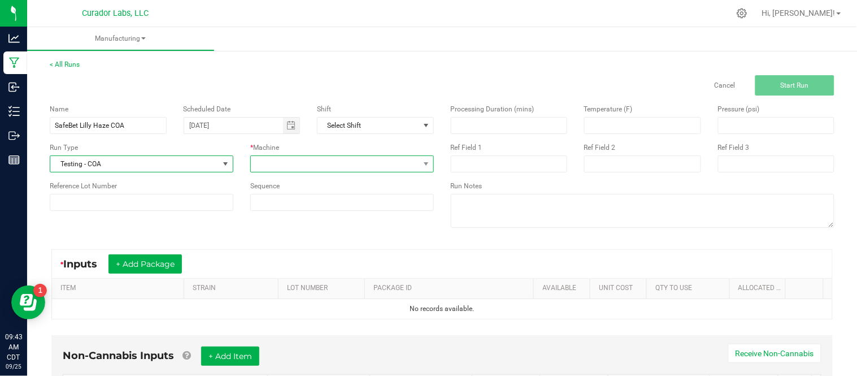
click at [342, 156] on span at bounding box center [335, 164] width 168 height 16
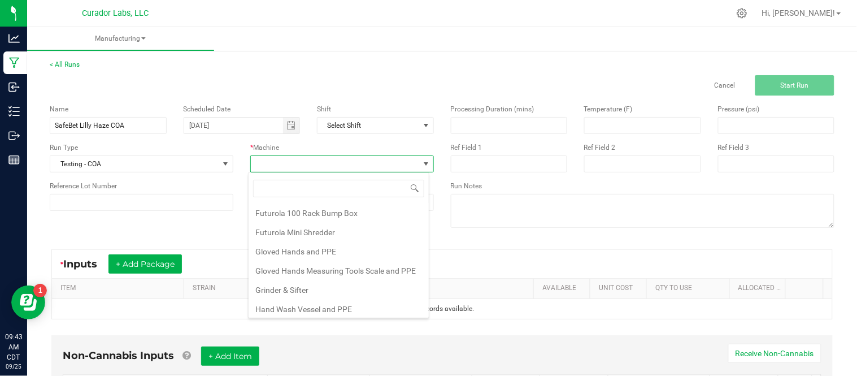
scroll to position [134, 0]
click at [355, 274] on li "Gloved Hands Measuring Tools Scale and PPE" at bounding box center [338, 269] width 180 height 19
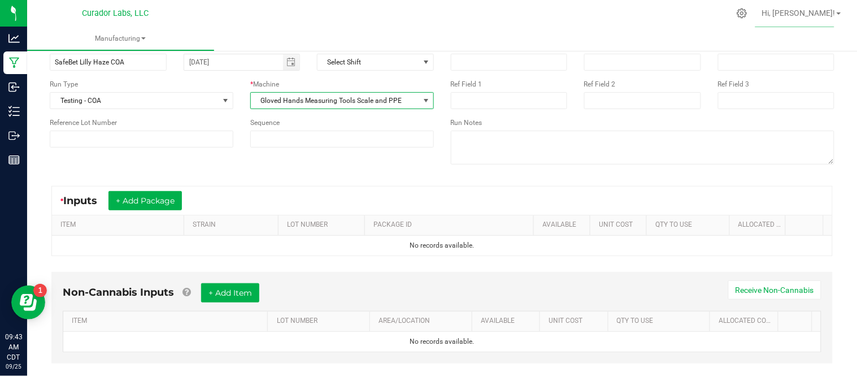
scroll to position [64, 0]
click at [138, 204] on button "+ Add Package" at bounding box center [144, 199] width 73 height 19
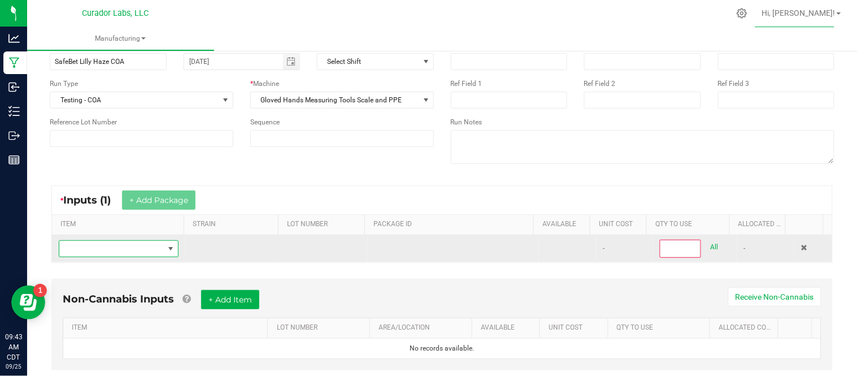
click at [117, 253] on span "NO DATA FOUND" at bounding box center [111, 249] width 104 height 16
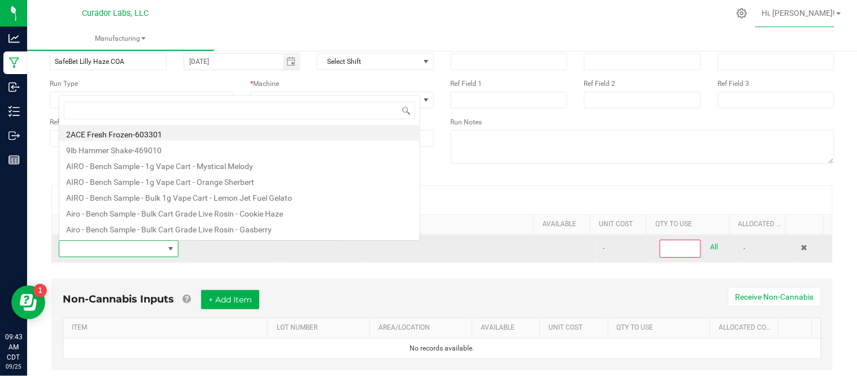
scroll to position [17, 115]
type input "SafeBet - Bulk Vape Cart 1g Each - Lilly Haze"
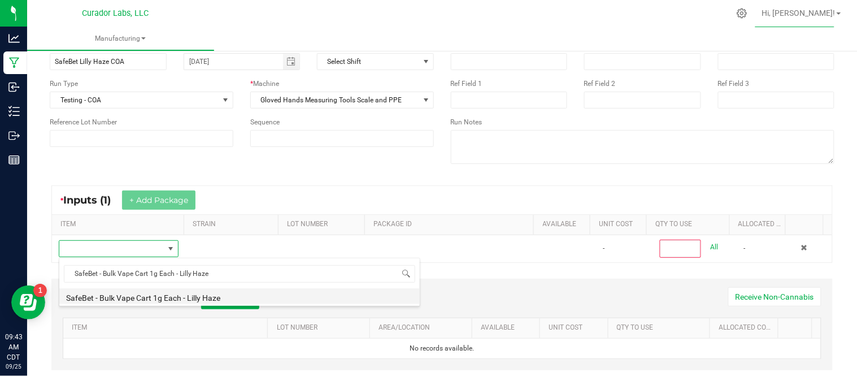
click at [207, 301] on li "SafeBet - Bulk Vape Cart 1g Each - Lilly Haze" at bounding box center [239, 296] width 360 height 16
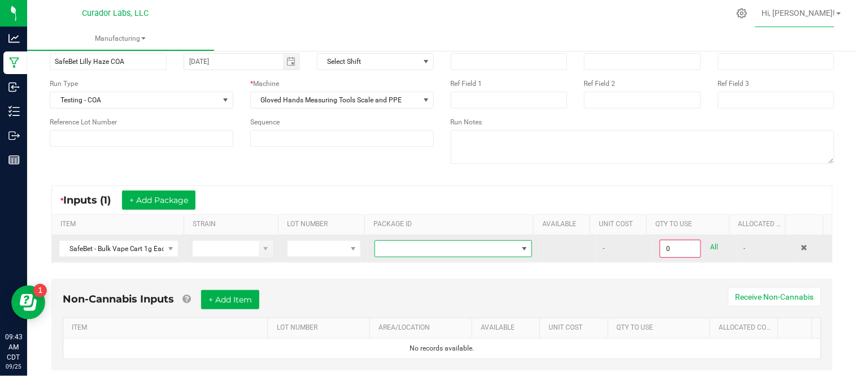
click at [416, 245] on span at bounding box center [446, 249] width 142 height 16
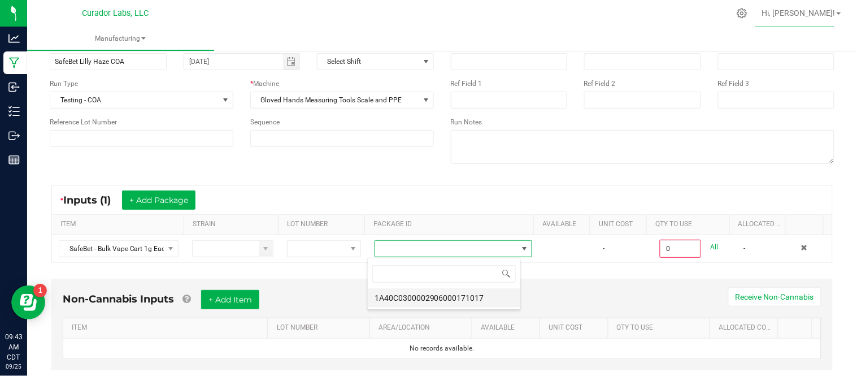
scroll to position [17, 154]
click at [450, 300] on li "1A40C0300002906000171017" at bounding box center [444, 297] width 152 height 19
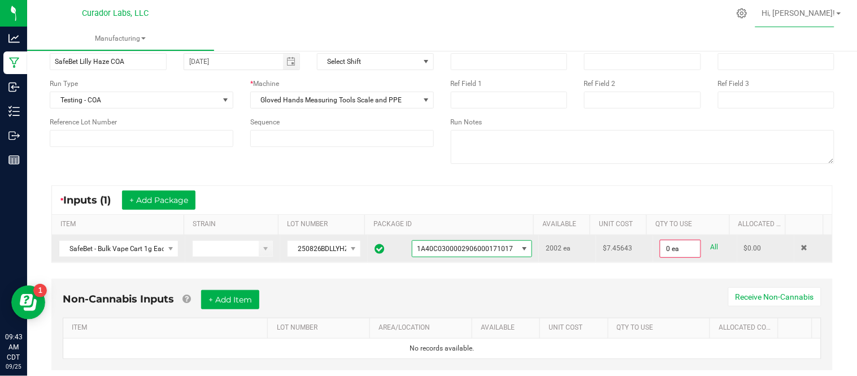
click at [702, 246] on div "0 ea All" at bounding box center [695, 248] width 70 height 18
click at [710, 246] on link "All" at bounding box center [714, 246] width 8 height 15
type input "2002 ea"
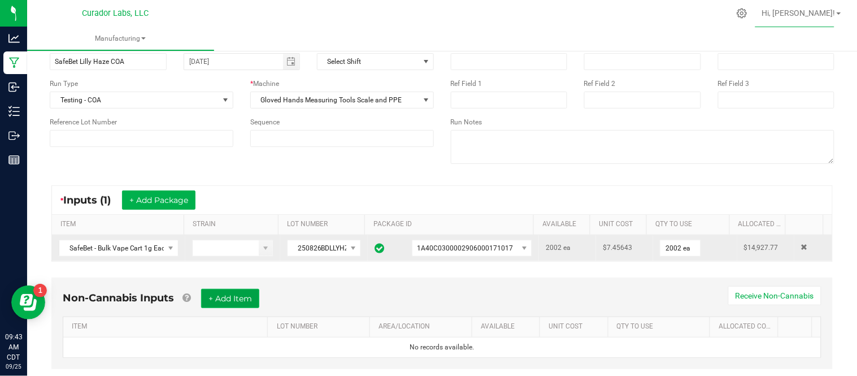
click at [238, 295] on button "+ Add Item" at bounding box center [230, 298] width 58 height 19
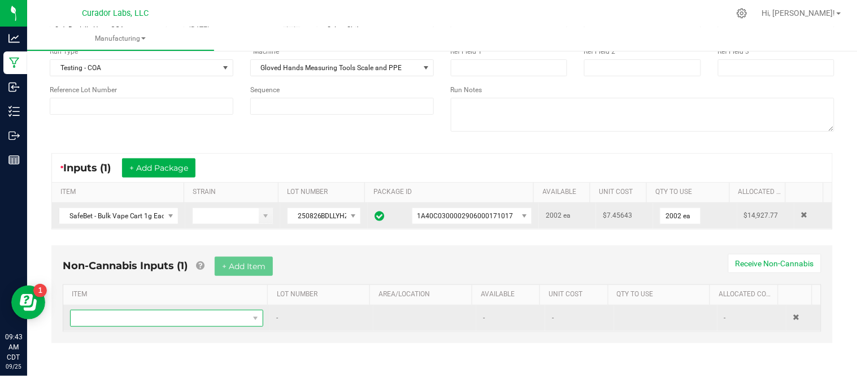
click at [133, 318] on span "NO DATA FOUND" at bounding box center [160, 318] width 178 height 16
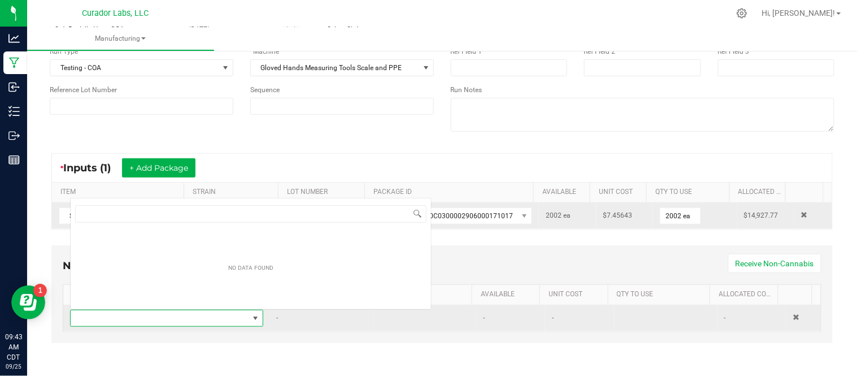
scroll to position [17, 185]
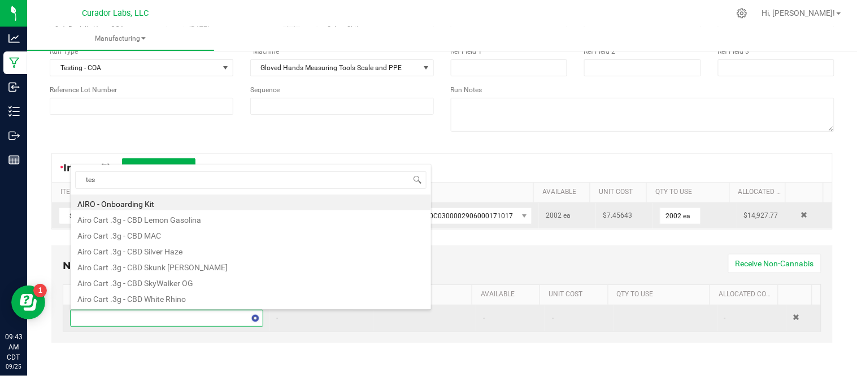
type input "test"
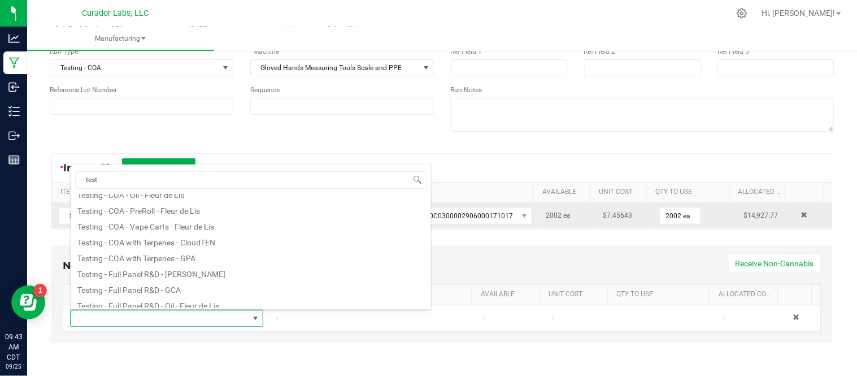
scroll to position [136, 0]
click at [199, 228] on li "Testing - COA - Vape Carts - Fleur de Lis" at bounding box center [251, 224] width 360 height 16
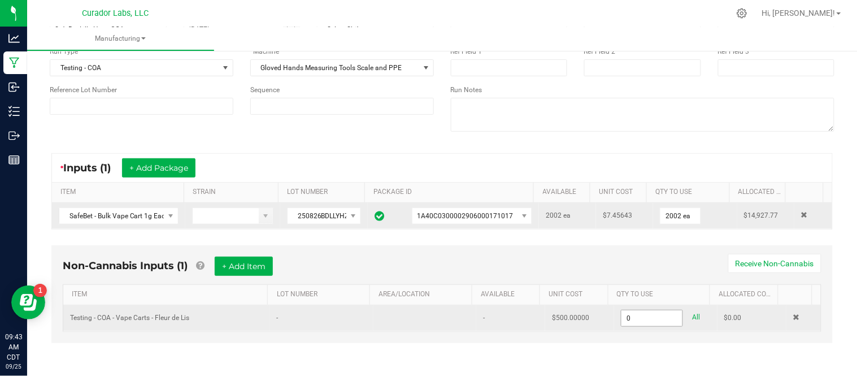
click at [621, 313] on input "0" at bounding box center [651, 318] width 61 height 16
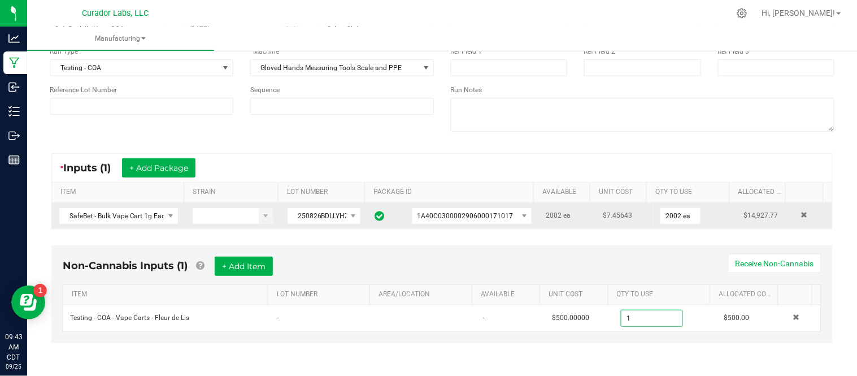
type input "1.0000 u"
click at [696, 90] on div "Run Notes" at bounding box center [643, 90] width 384 height 10
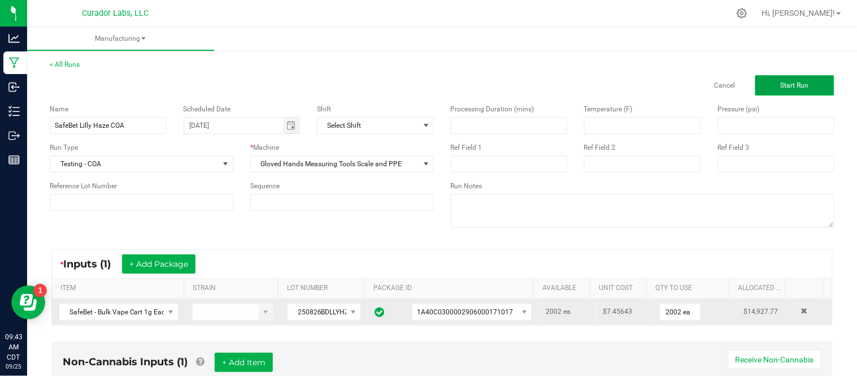
click at [755, 88] on button "Start Run" at bounding box center [794, 85] width 79 height 20
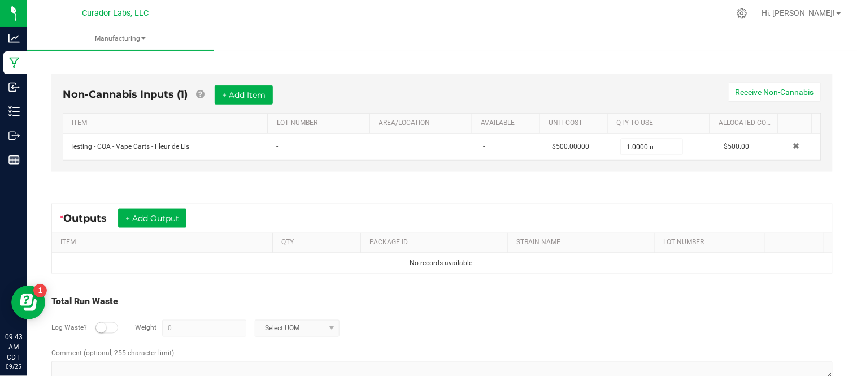
scroll to position [301, 0]
click at [177, 222] on button "+ Add Output" at bounding box center [152, 217] width 68 height 19
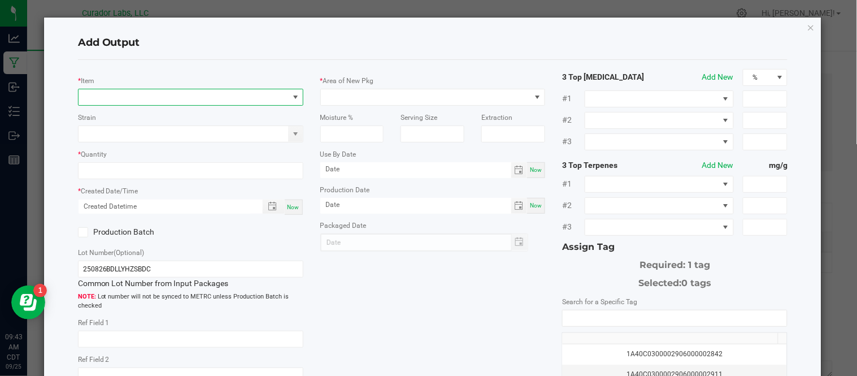
click at [182, 98] on span "NO DATA FOUND" at bounding box center [183, 97] width 210 height 16
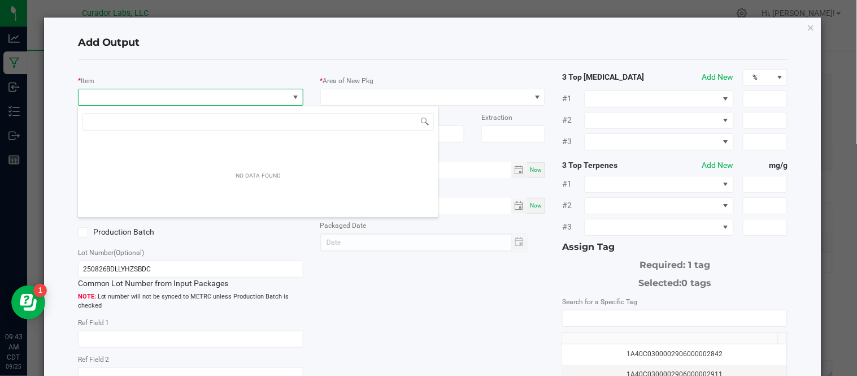
scroll to position [17, 222]
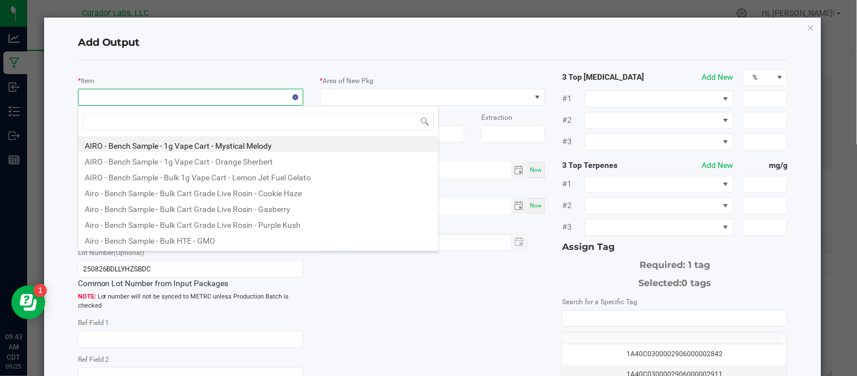
type input "SafeBet - Bulk Vape Cart 1g Each - Lilly Haze"
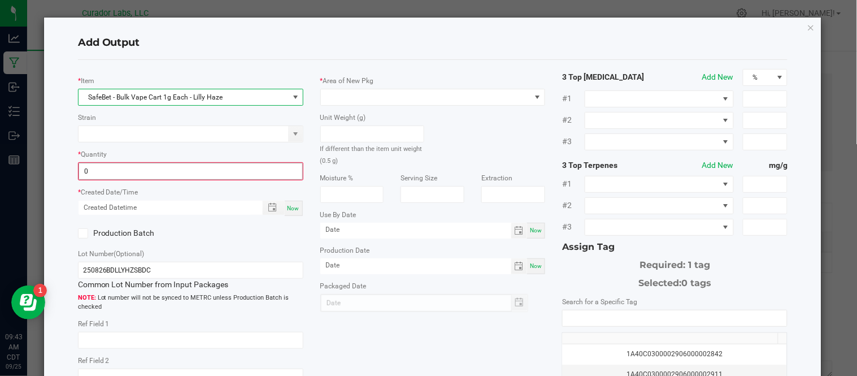
click at [189, 171] on input "0" at bounding box center [190, 171] width 223 height 16
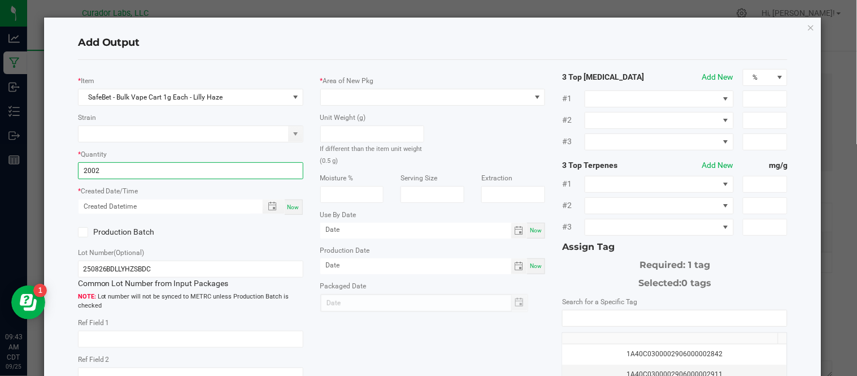
type input "2002 ea"
click at [296, 206] on div "Now" at bounding box center [294, 206] width 18 height 15
type input "[DATE] 9:43 AM"
type input "[DATE]"
click at [83, 232] on icon at bounding box center [82, 232] width 7 height 0
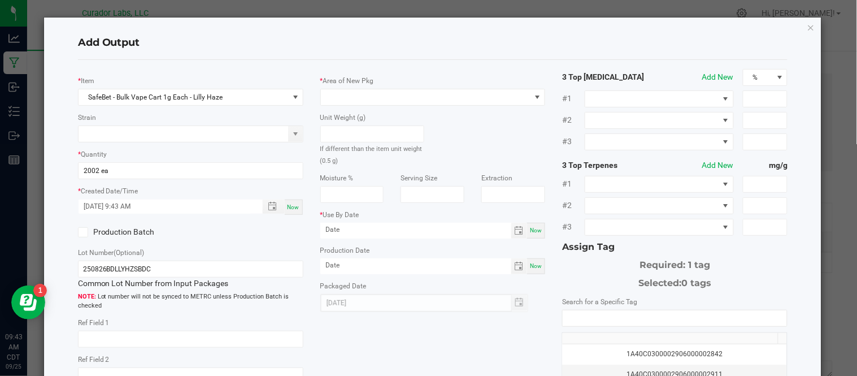
click at [0, 0] on input "Production Batch" at bounding box center [0, 0] width 0 height 0
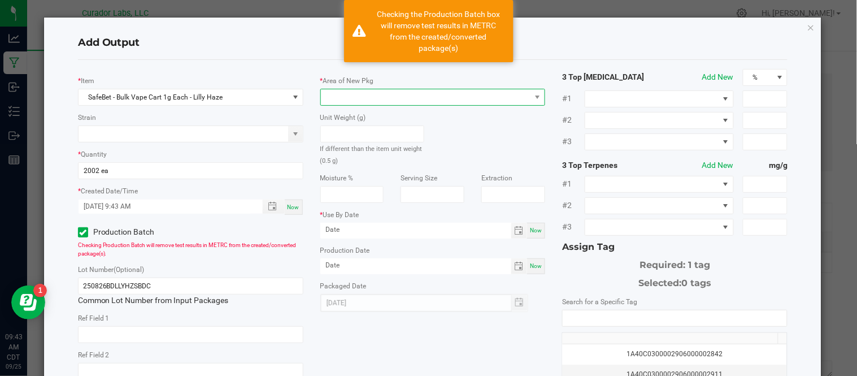
click at [422, 98] on span at bounding box center [426, 97] width 210 height 16
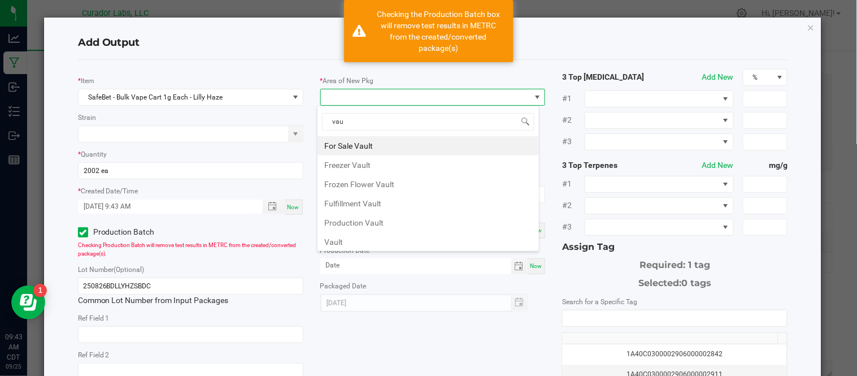
type input "vaul"
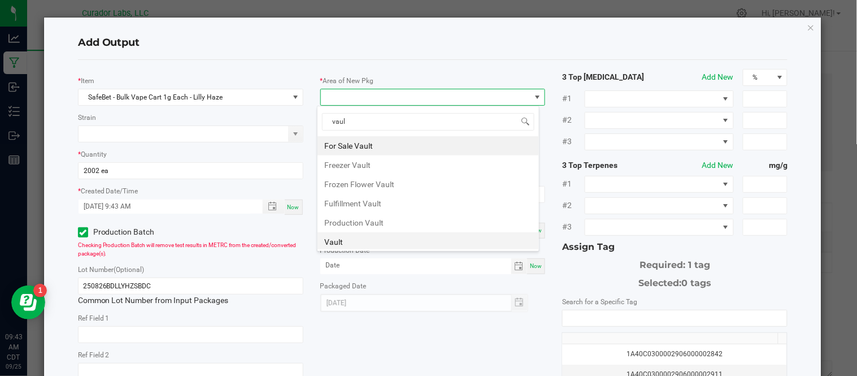
click at [390, 238] on li "Vault" at bounding box center [427, 241] width 221 height 19
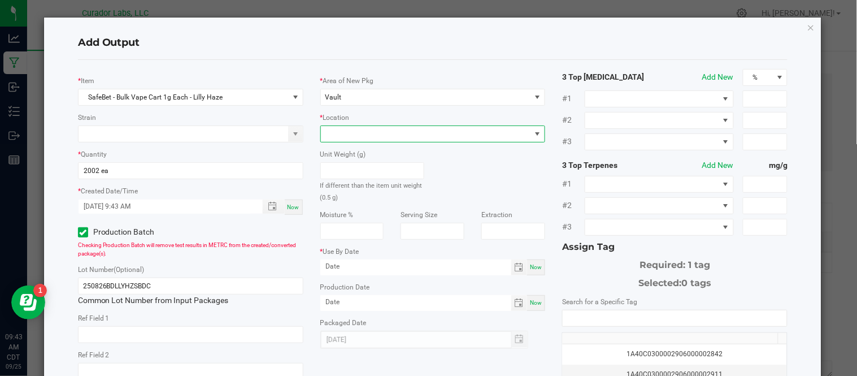
click at [370, 137] on span at bounding box center [426, 134] width 210 height 16
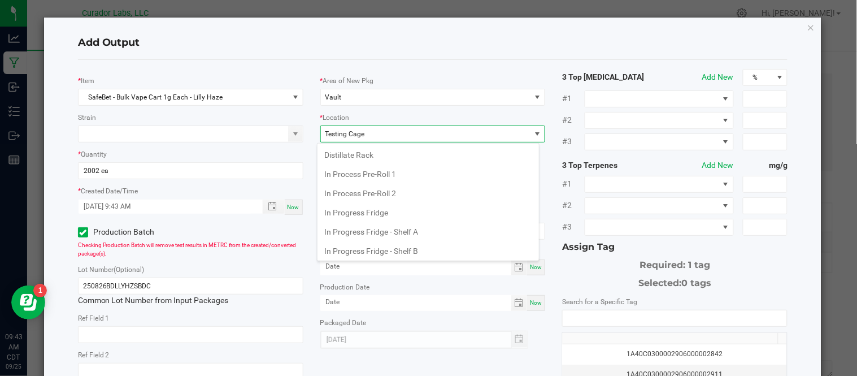
scroll to position [427, 0]
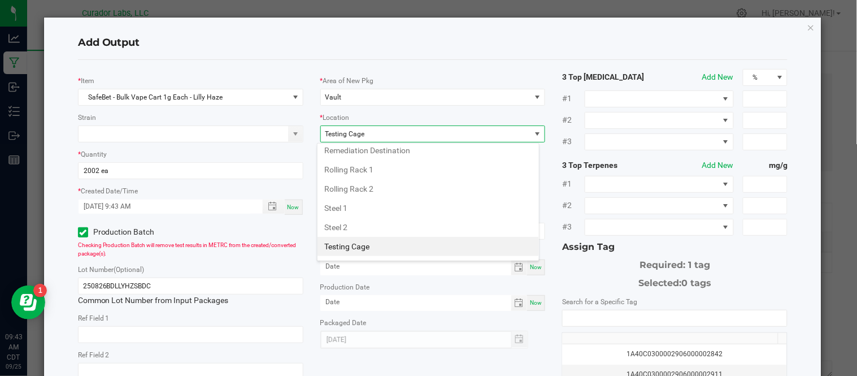
click at [392, 247] on li "Testing Cage" at bounding box center [427, 246] width 221 height 19
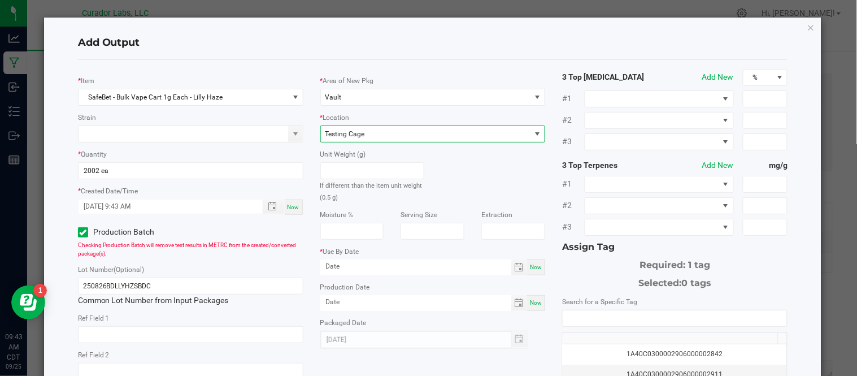
click at [530, 264] on span "Now" at bounding box center [536, 267] width 12 height 6
click at [434, 273] on input "[DATE]" at bounding box center [415, 266] width 191 height 14
type input "[DATE]"
click at [490, 173] on div "Unit Weight (g) If different than the item unit weight (0.5 g)" at bounding box center [433, 172] width 242 height 60
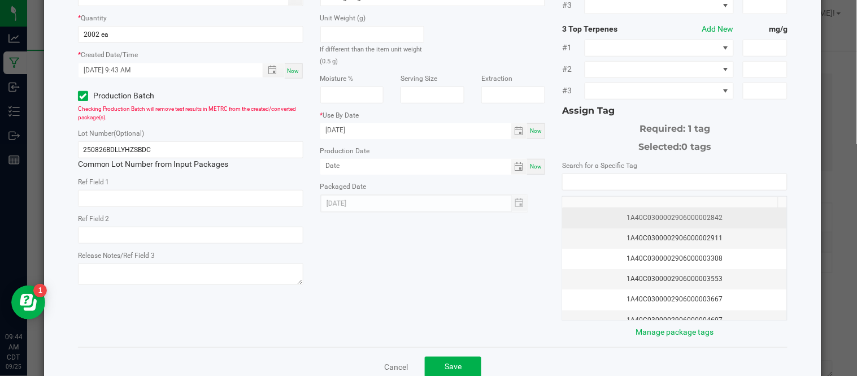
scroll to position [134, 0]
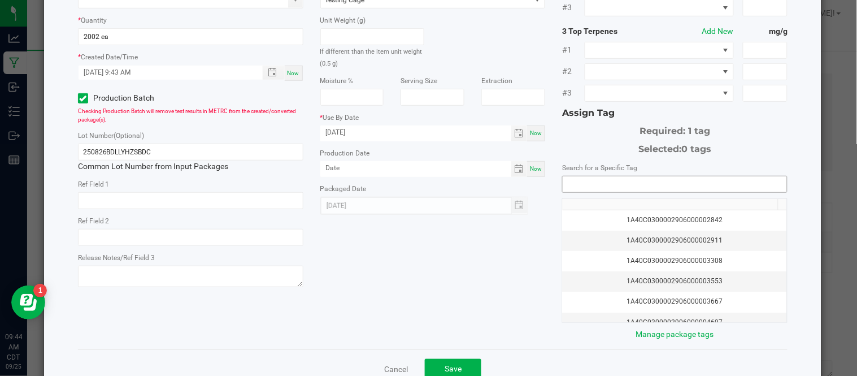
click at [607, 185] on input "NO DATA FOUND" at bounding box center [674, 184] width 224 height 16
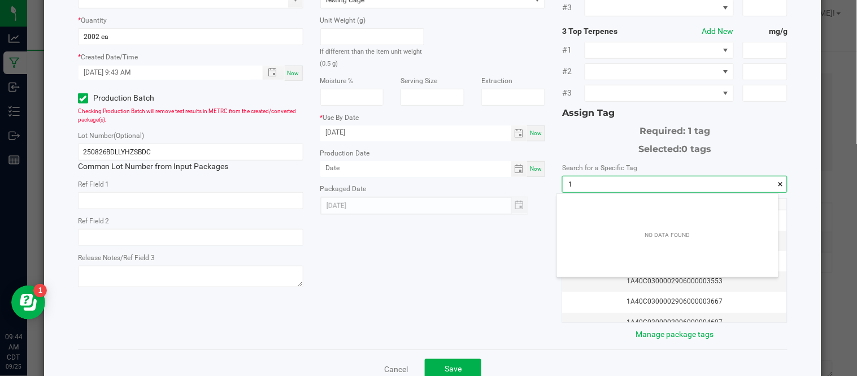
scroll to position [15, 221]
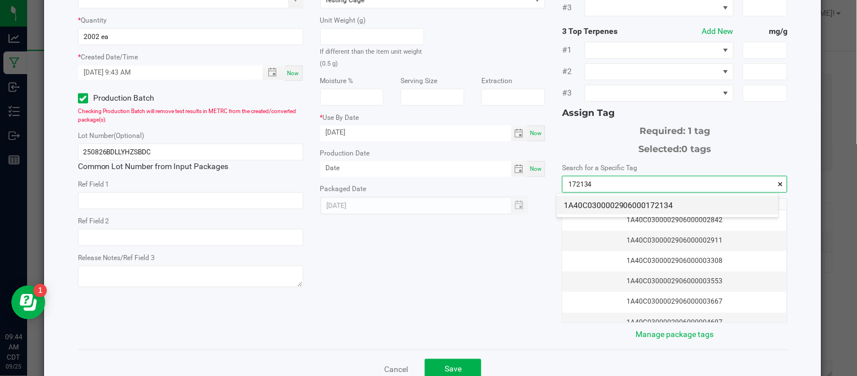
click at [637, 205] on li "1A40C0300002906000172134" at bounding box center [667, 204] width 221 height 19
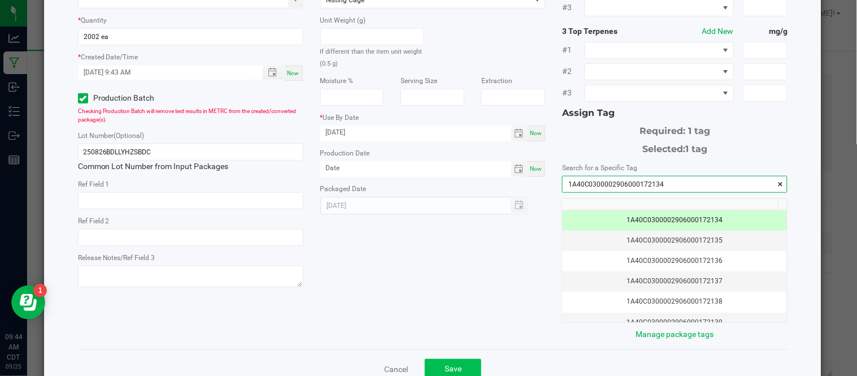
type input "1A40C0300002906000172134"
click at [450, 364] on span "Save" at bounding box center [452, 368] width 17 height 9
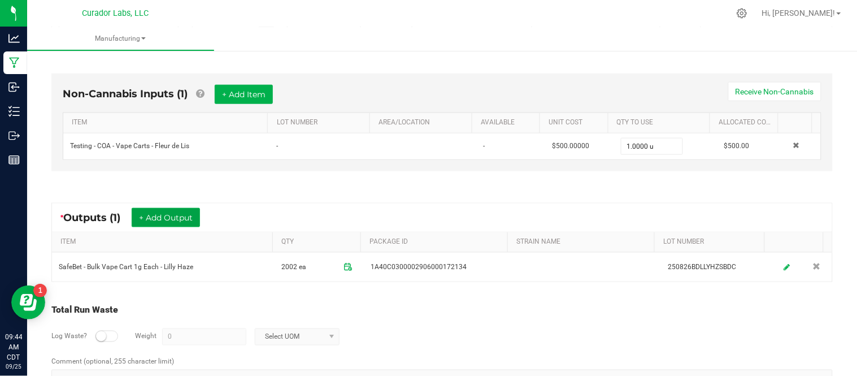
scroll to position [0, 0]
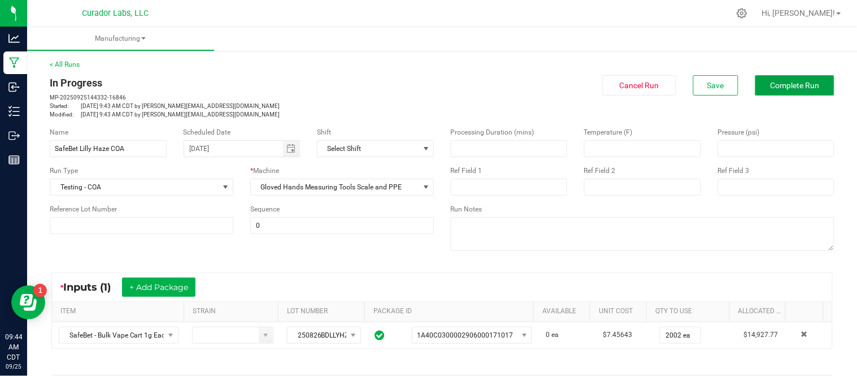
click at [781, 88] on span "Complete Run" at bounding box center [794, 85] width 49 height 9
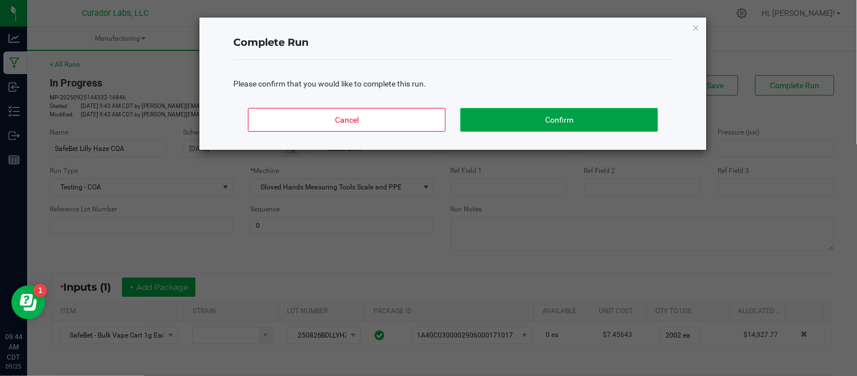
click at [510, 121] on button "Confirm" at bounding box center [559, 120] width 198 height 24
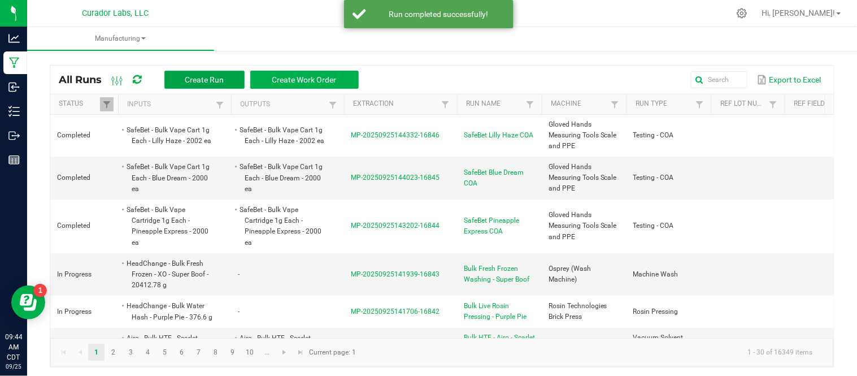
click at [223, 77] on span "Create Run" at bounding box center [204, 79] width 39 height 9
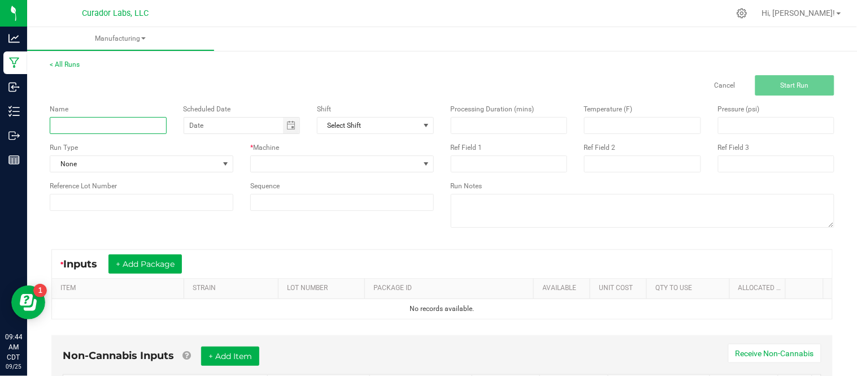
click at [116, 127] on input at bounding box center [108, 125] width 117 height 17
click at [289, 127] on span "Toggle calendar" at bounding box center [290, 125] width 9 height 9
type input "HeadChange Elusive COA"
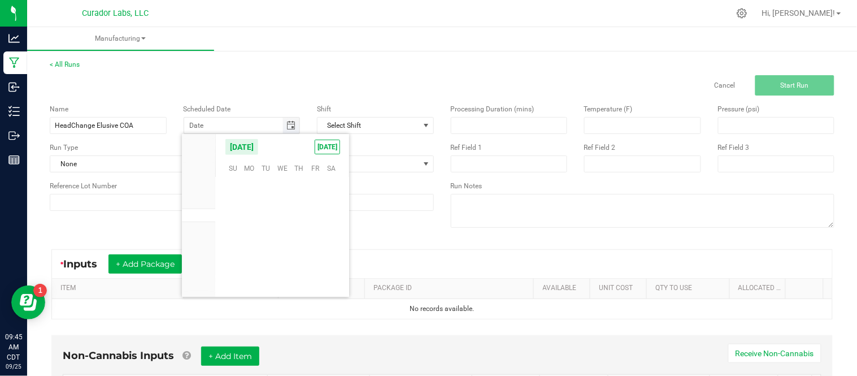
scroll to position [183139, 0]
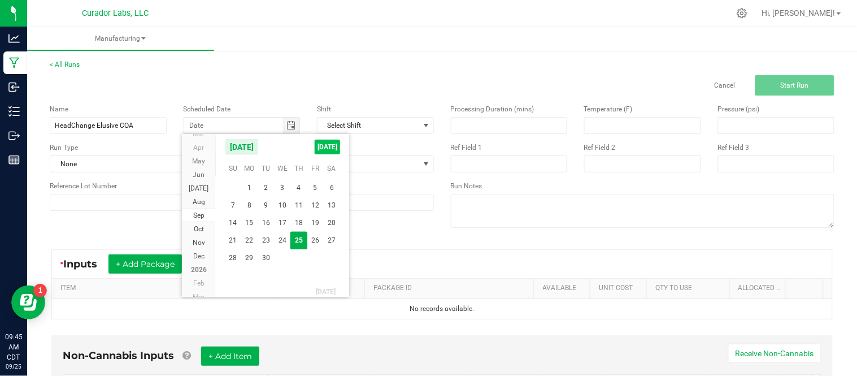
click at [323, 145] on span "[DATE]" at bounding box center [327, 146] width 25 height 15
type input "[DATE]"
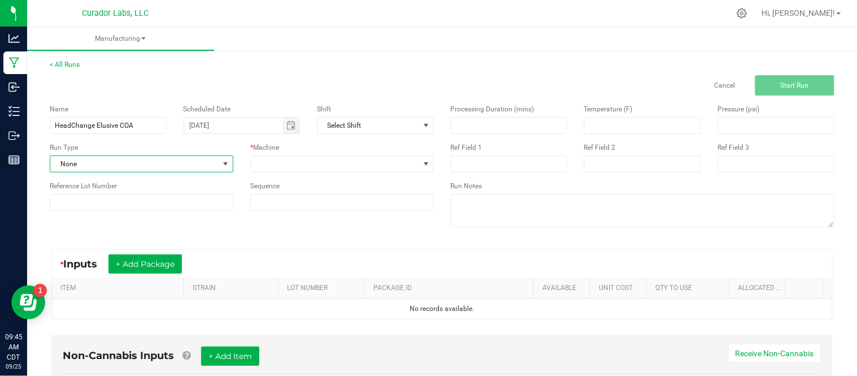
click at [168, 165] on span "None" at bounding box center [134, 164] width 168 height 16
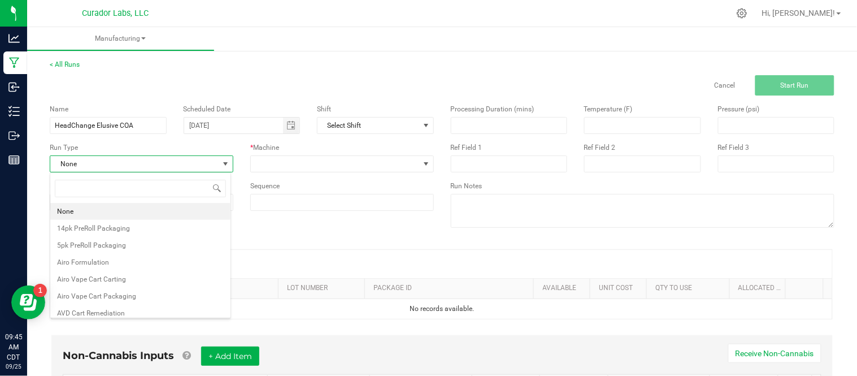
scroll to position [17, 181]
type input "tes"
click at [138, 226] on li "Testing - COA" at bounding box center [140, 228] width 180 height 17
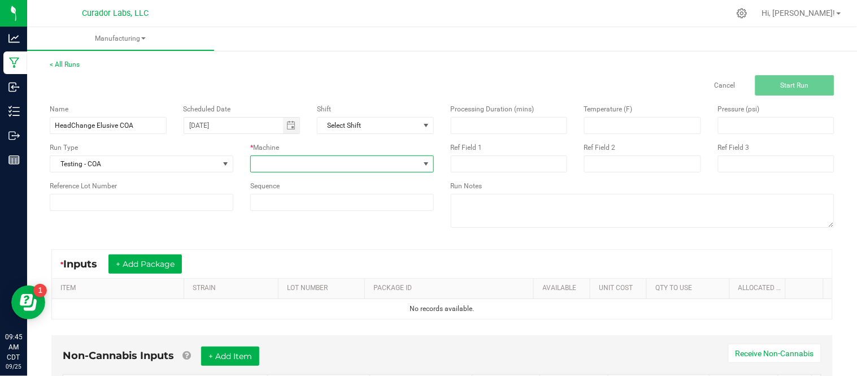
click at [404, 169] on span at bounding box center [335, 164] width 168 height 16
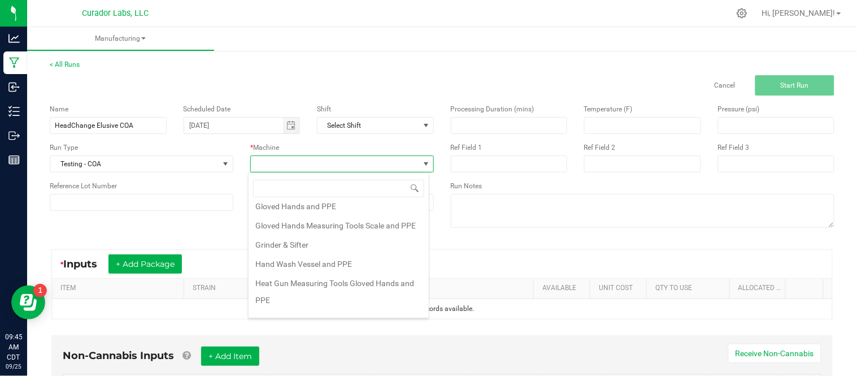
scroll to position [180, 0]
click at [351, 222] on li "Gloved Hands Measuring Tools Scale and PPE" at bounding box center [338, 224] width 180 height 19
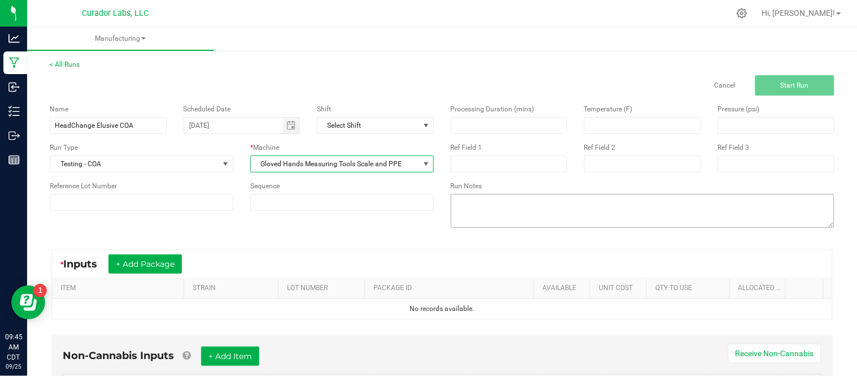
scroll to position [80, 0]
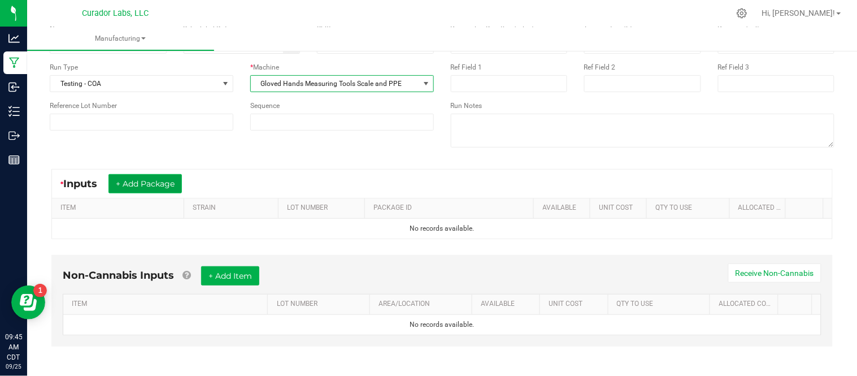
click at [167, 177] on button "+ Add Package" at bounding box center [144, 183] width 73 height 19
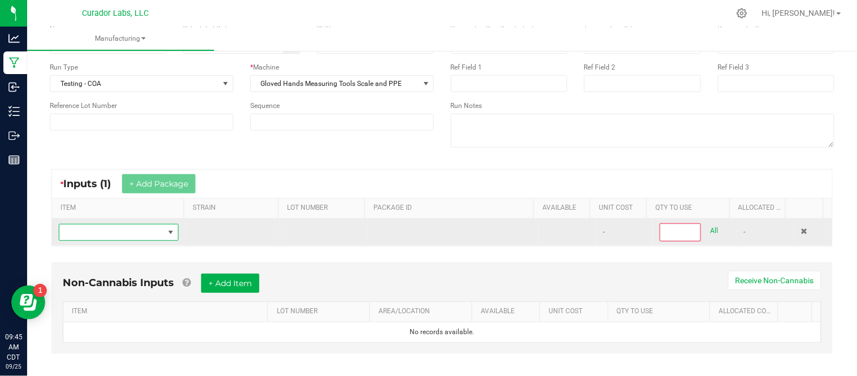
click at [107, 238] on span "NO DATA FOUND" at bounding box center [111, 232] width 104 height 16
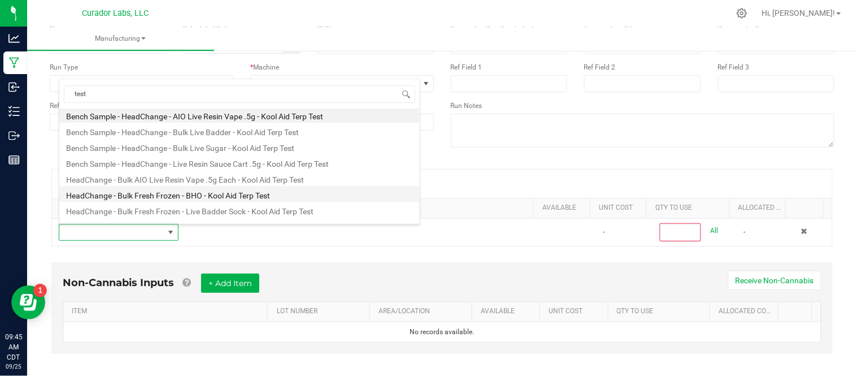
scroll to position [0, 0]
type input "t"
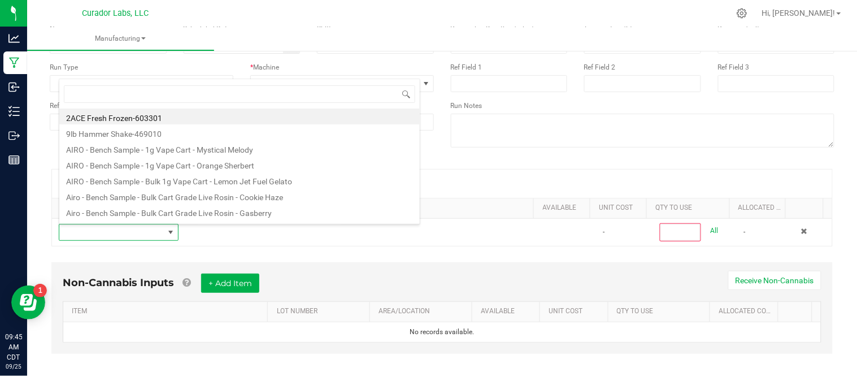
type input "HeadChange - Bulk Live Rosin Cart .5g Each - Elusive"
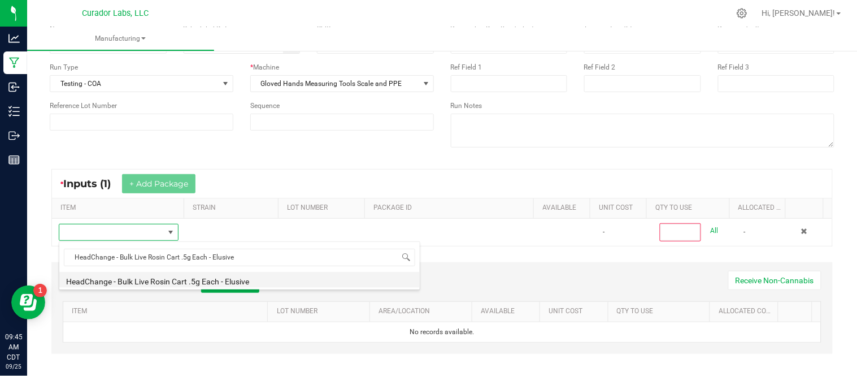
click at [263, 276] on li "HeadChange - Bulk Live Rosin Cart .5g Each - Elusive" at bounding box center [239, 280] width 360 height 16
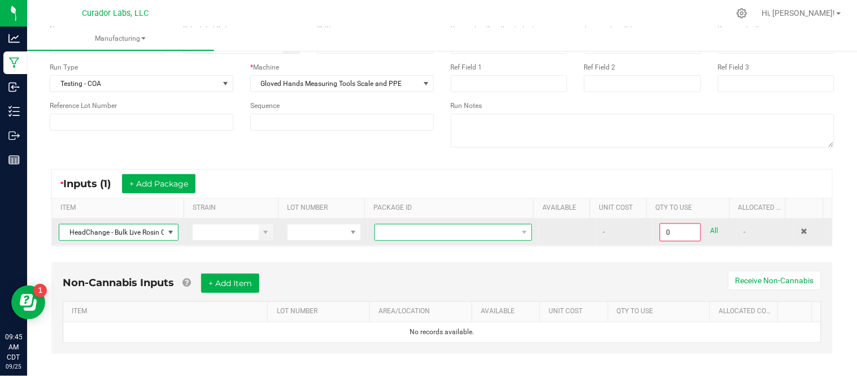
click at [435, 239] on span at bounding box center [446, 232] width 142 height 16
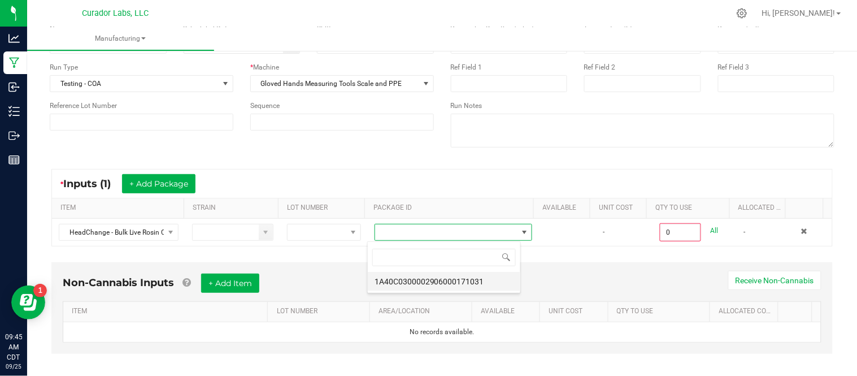
click at [463, 278] on li "1A40C0300002906000171031" at bounding box center [444, 281] width 152 height 19
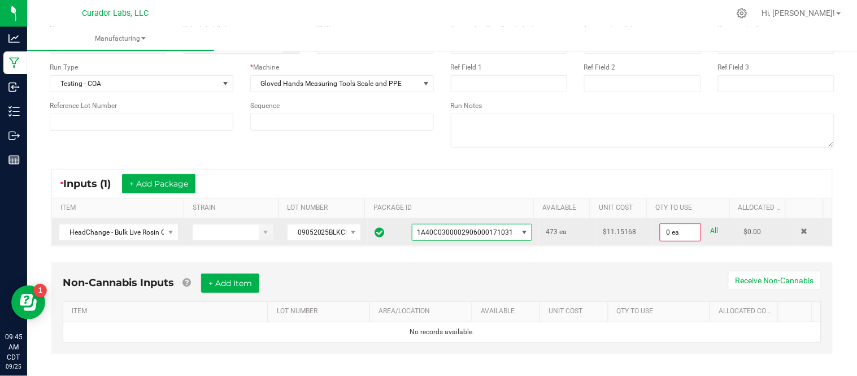
click at [710, 233] on link "All" at bounding box center [714, 230] width 8 height 15
type input "473 ea"
click at [256, 294] on div "Non-Cannabis Inputs + Add Item Receive Non-Cannabis" at bounding box center [442, 286] width 758 height 28
click at [246, 287] on button "+ Add Item" at bounding box center [230, 281] width 58 height 19
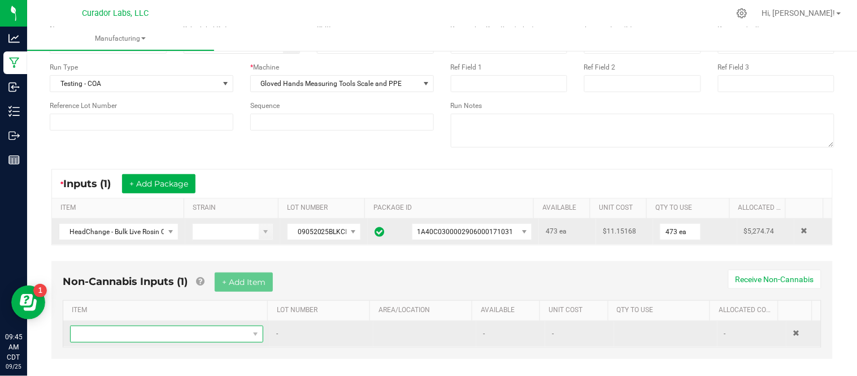
click at [163, 335] on span "NO DATA FOUND" at bounding box center [160, 334] width 178 height 16
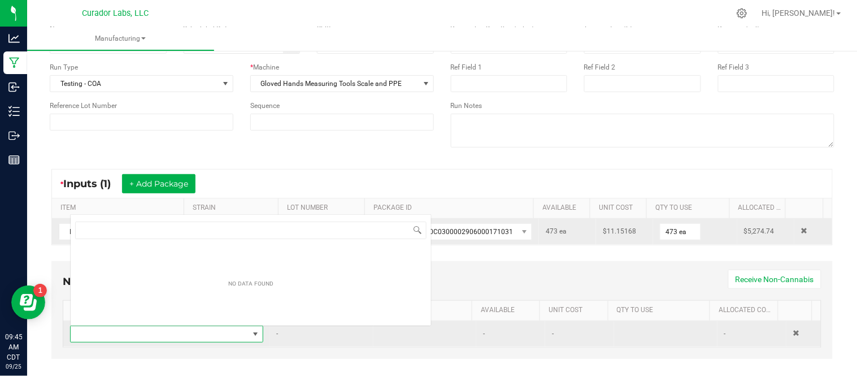
scroll to position [17, 185]
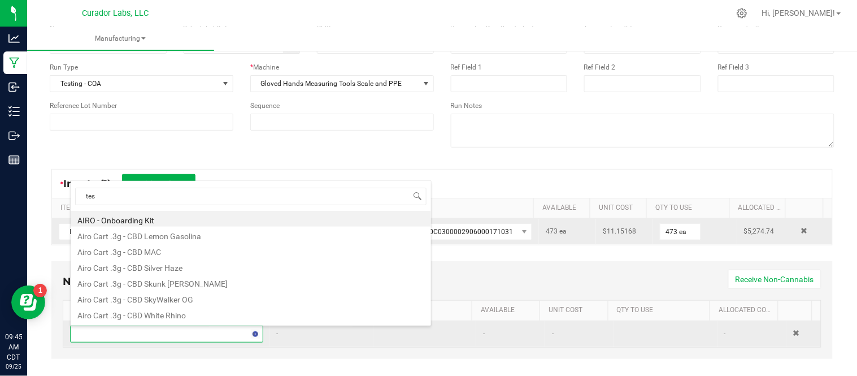
type input "test"
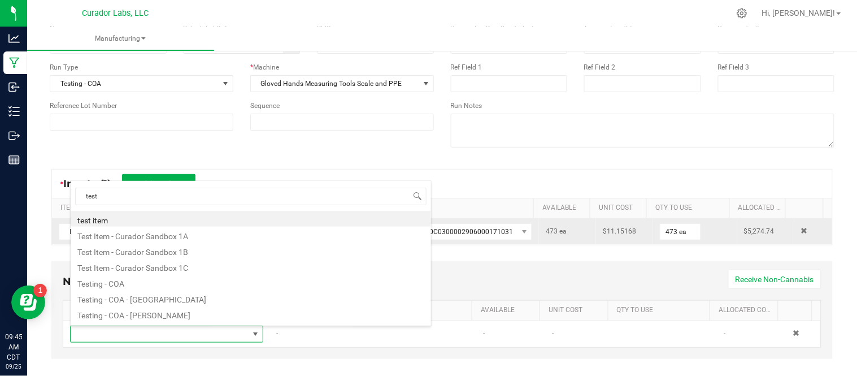
click at [211, 284] on li "Testing - COA" at bounding box center [251, 282] width 360 height 16
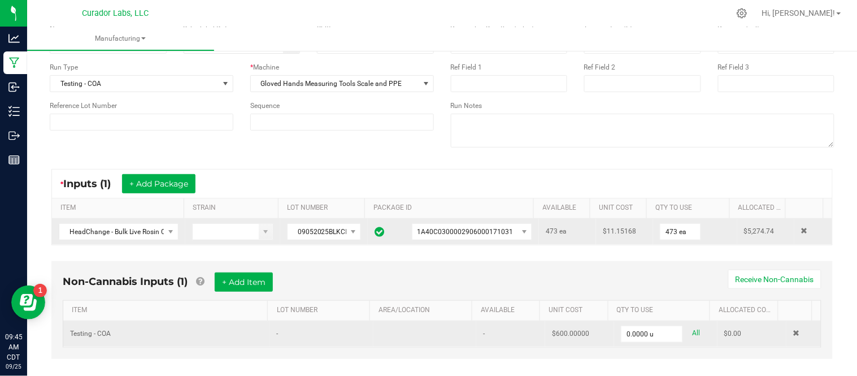
click at [164, 334] on td "Testing - COA" at bounding box center [166, 334] width 207 height 26
click at [793, 336] on span at bounding box center [796, 332] width 7 height 7
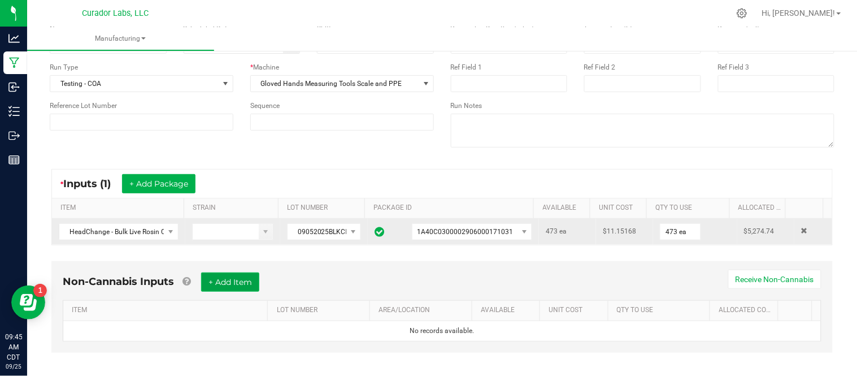
click at [251, 286] on button "+ Add Item" at bounding box center [230, 281] width 58 height 19
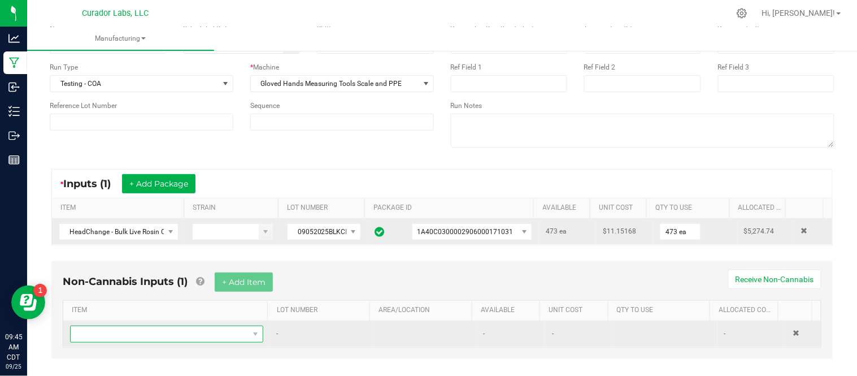
click at [187, 334] on span "NO DATA FOUND" at bounding box center [160, 334] width 178 height 16
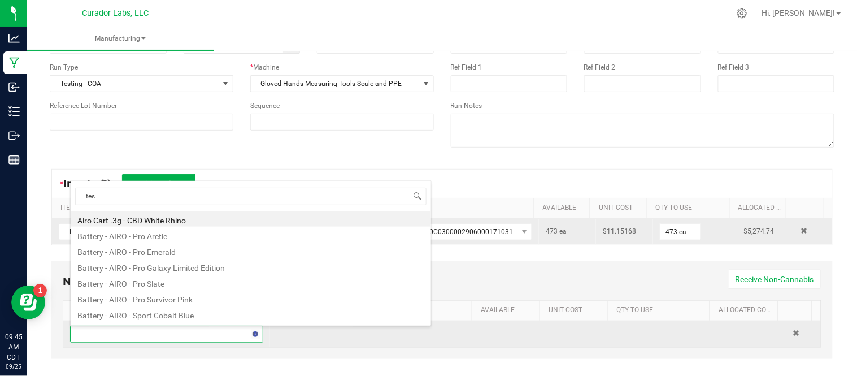
type input "test"
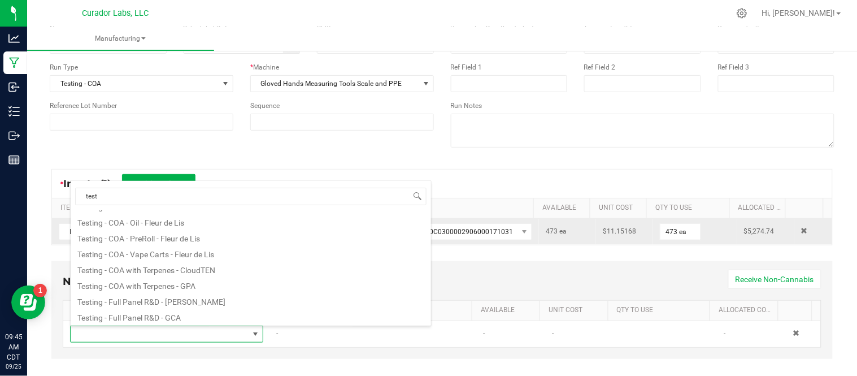
scroll to position [125, 0]
click at [211, 251] on li "Testing - COA - Vape Carts - Fleur de Lis" at bounding box center [251, 252] width 360 height 16
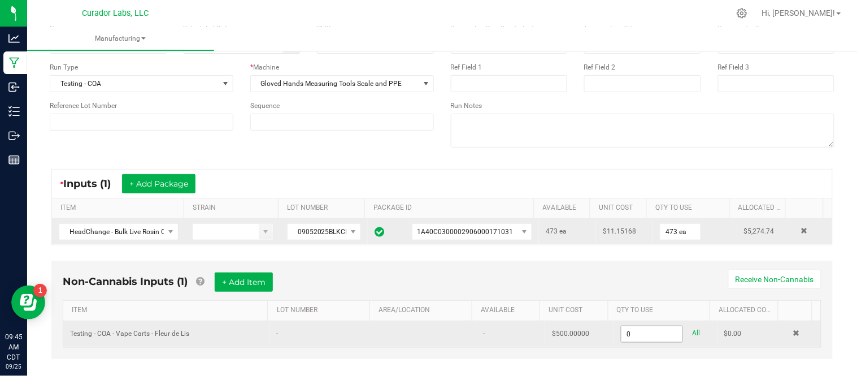
click at [634, 335] on input "0" at bounding box center [651, 334] width 61 height 16
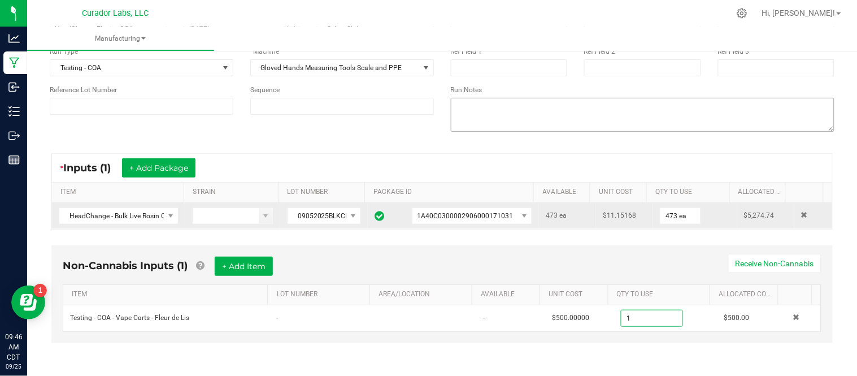
scroll to position [0, 0]
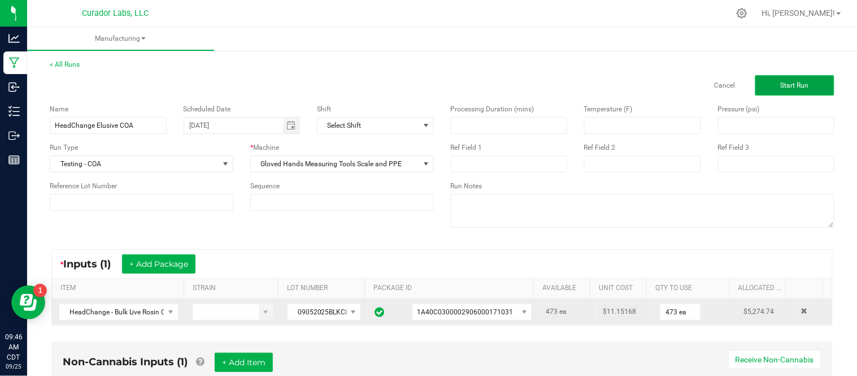
type input "1.0000 u"
click at [788, 83] on span "Start Run" at bounding box center [794, 85] width 28 height 8
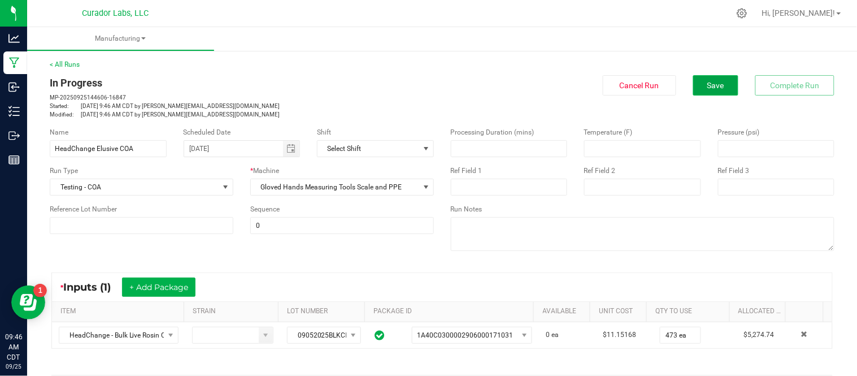
click at [712, 94] on button "Save" at bounding box center [715, 85] width 45 height 20
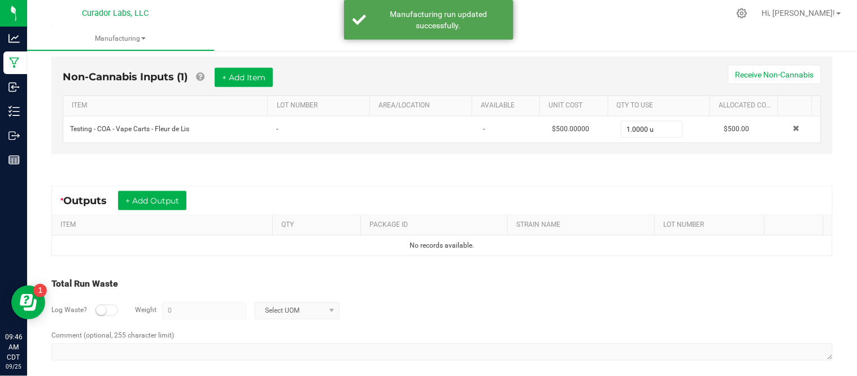
scroll to position [318, 0]
click at [152, 195] on button "+ Add Output" at bounding box center [152, 199] width 68 height 19
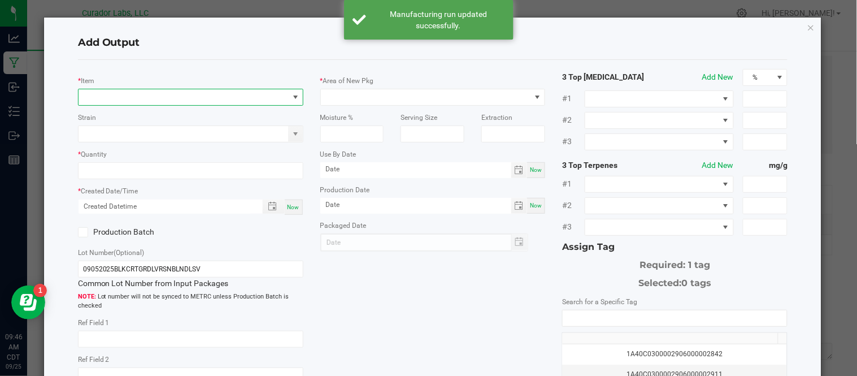
click at [167, 96] on span "NO DATA FOUND" at bounding box center [183, 97] width 210 height 16
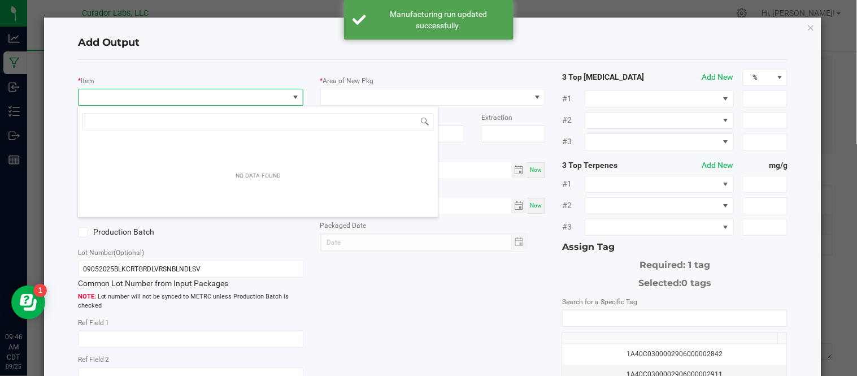
scroll to position [17, 222]
type input "HeadChange - Bulk Live Rosin Cart .5g Each - Elusive"
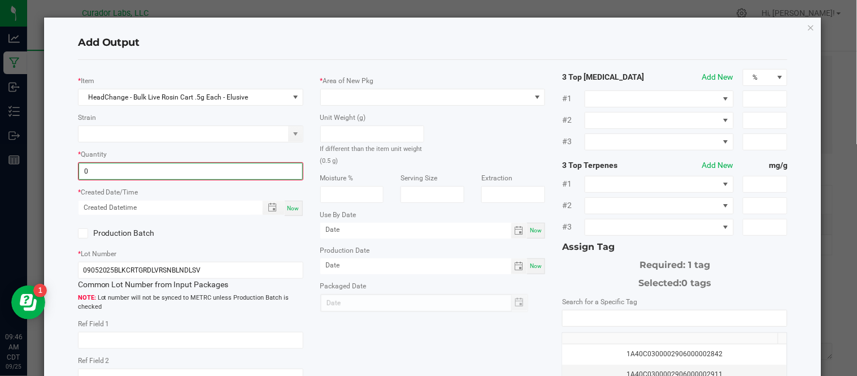
click at [199, 166] on input "0" at bounding box center [190, 171] width 223 height 16
type input "473 ea"
click at [291, 209] on span "Now" at bounding box center [293, 207] width 12 height 6
type input "[DATE] 9:46 AM"
type input "[DATE]"
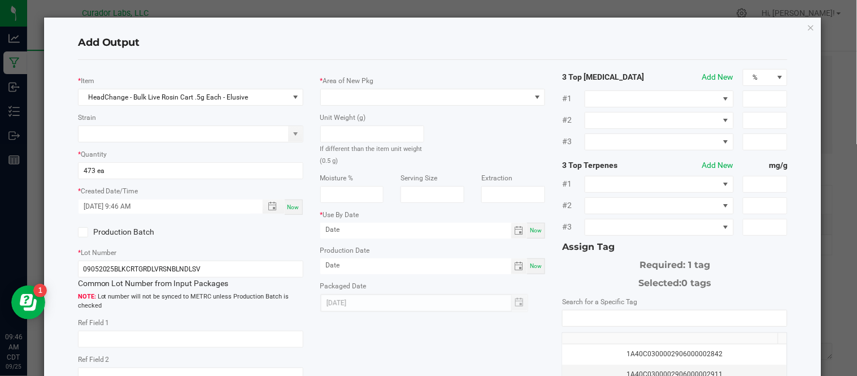
click at [78, 235] on span at bounding box center [83, 232] width 10 height 10
click at [0, 0] on input "Production Batch" at bounding box center [0, 0] width 0 height 0
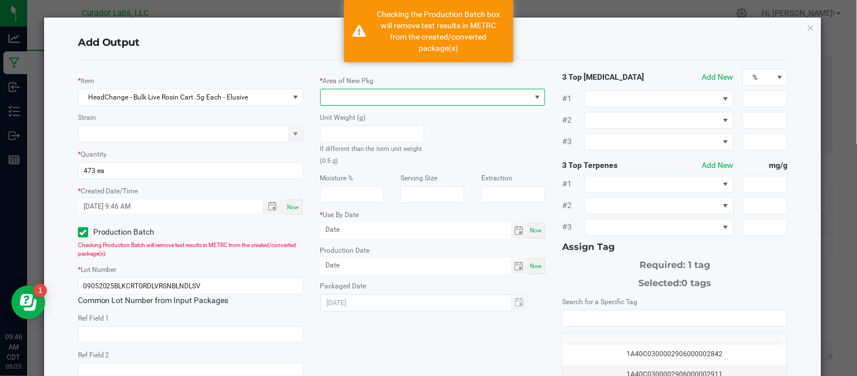
click at [410, 98] on span at bounding box center [426, 97] width 210 height 16
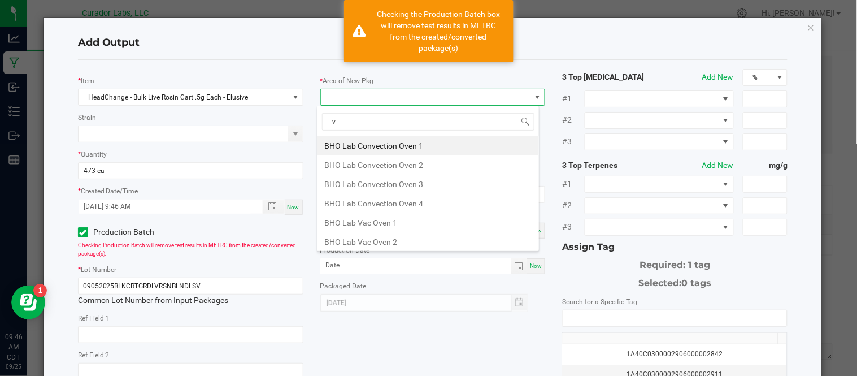
type input "va"
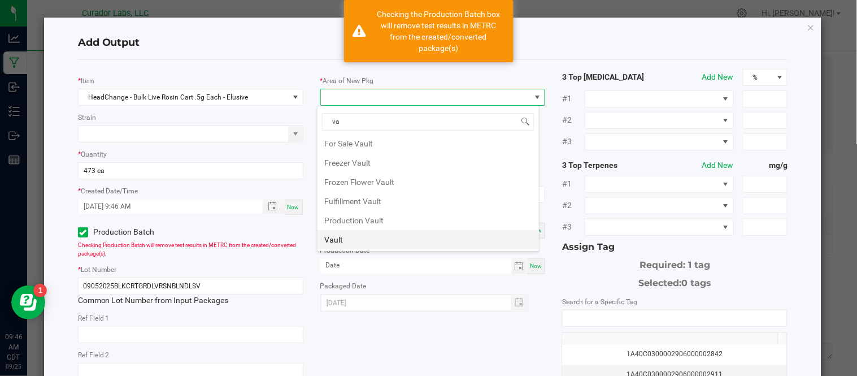
click at [404, 238] on li "Vault" at bounding box center [427, 239] width 221 height 19
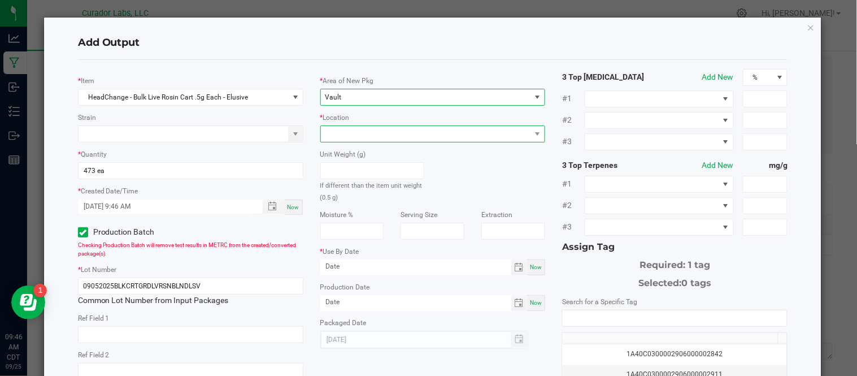
click at [386, 130] on span at bounding box center [426, 134] width 210 height 16
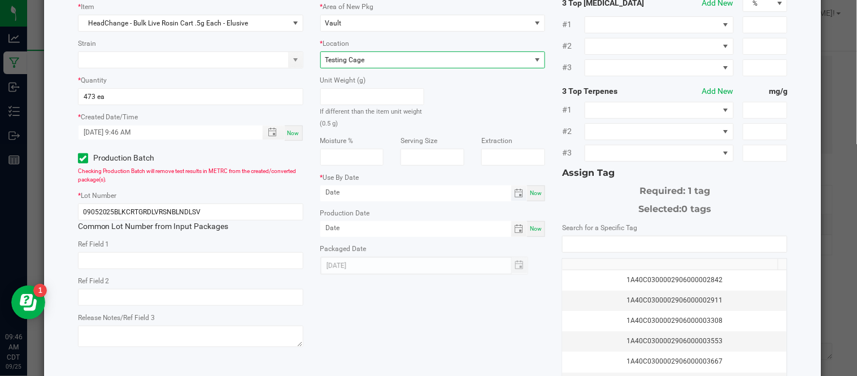
scroll to position [78, 0]
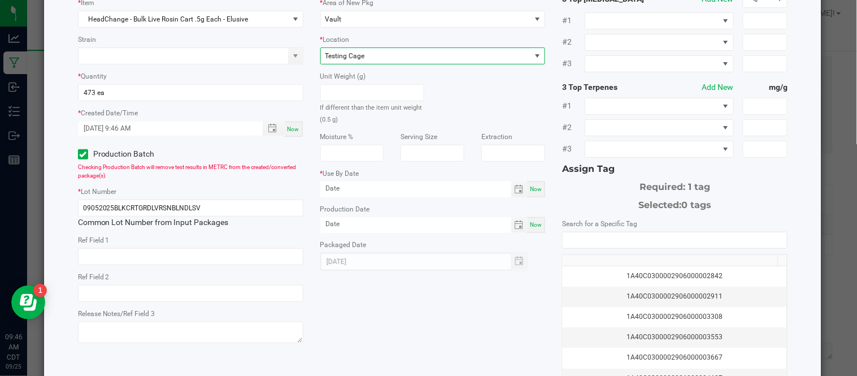
click at [533, 187] on span "Now" at bounding box center [536, 189] width 12 height 6
click at [421, 187] on input "[DATE]" at bounding box center [415, 188] width 191 height 14
type input "[DATE]"
click at [481, 346] on div "* Item HeadChange - Bulk Live Rosin Cart .5g Each - Elusive Strain * Quantity 4…" at bounding box center [432, 193] width 727 height 405
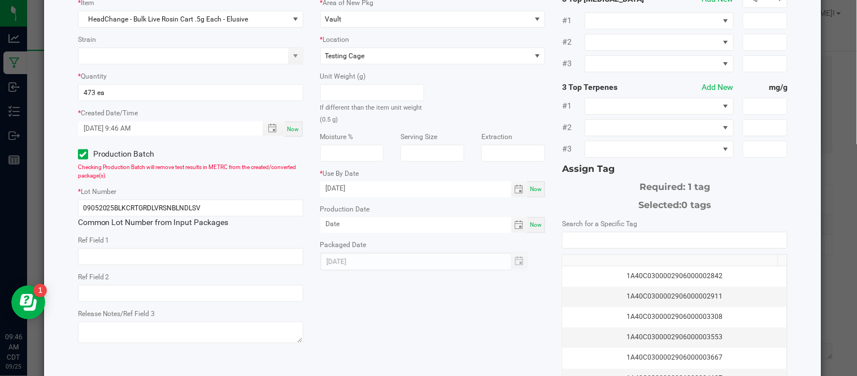
scroll to position [164, 0]
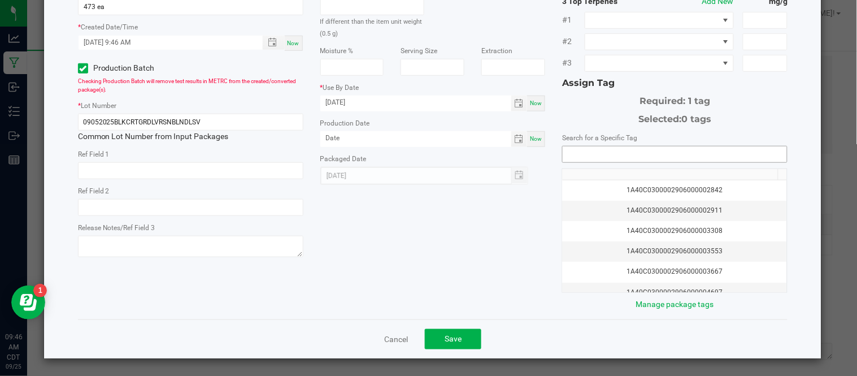
click at [658, 151] on input "NO DATA FOUND" at bounding box center [674, 154] width 224 height 16
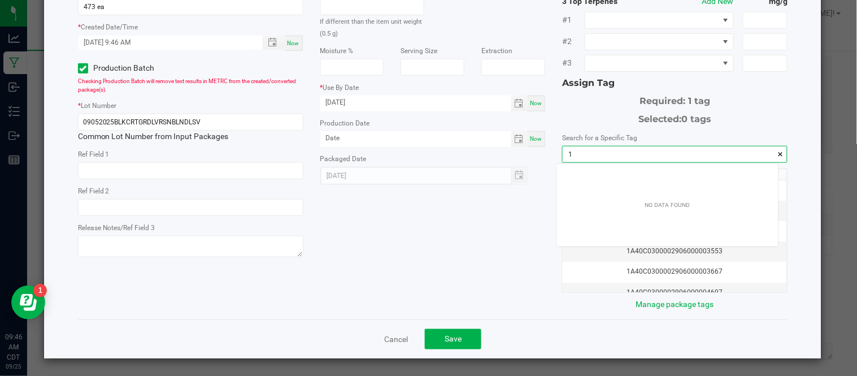
scroll to position [15, 221]
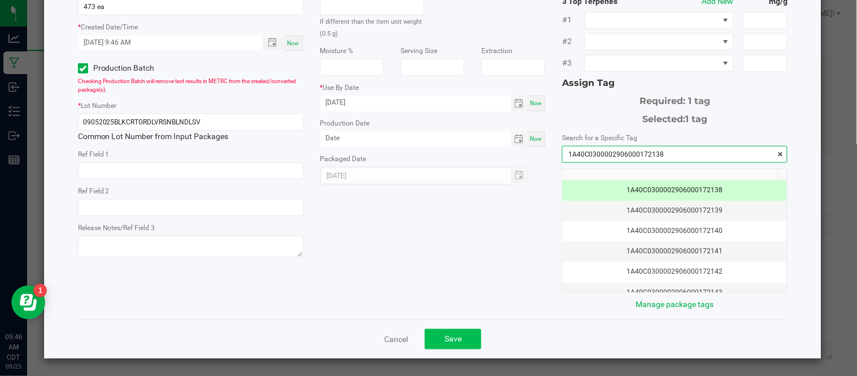
type input "1A40C0300002906000172138"
click at [444, 341] on span "Save" at bounding box center [452, 338] width 17 height 9
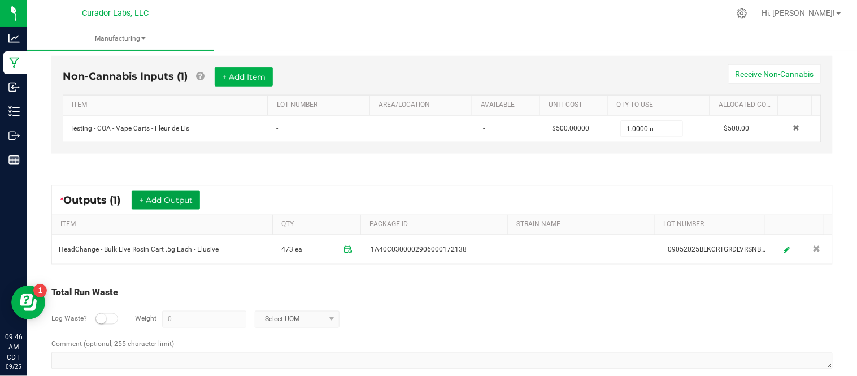
scroll to position [0, 0]
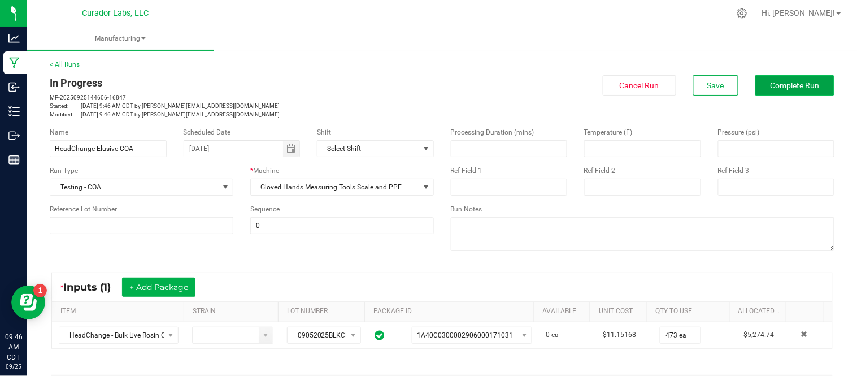
click at [789, 88] on span "Complete Run" at bounding box center [794, 85] width 49 height 9
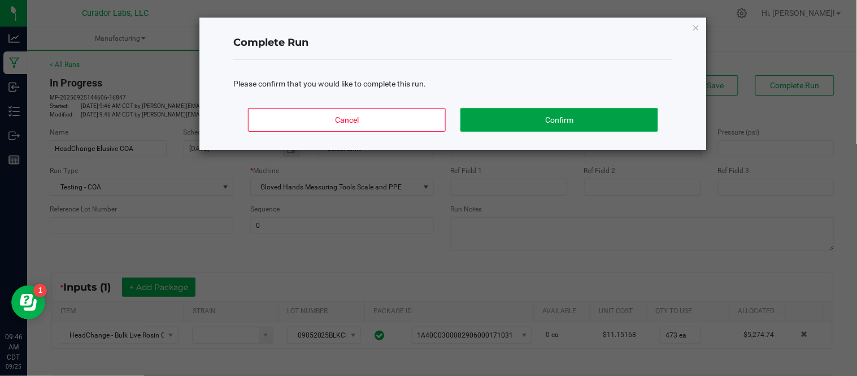
click at [548, 121] on button "Confirm" at bounding box center [559, 120] width 198 height 24
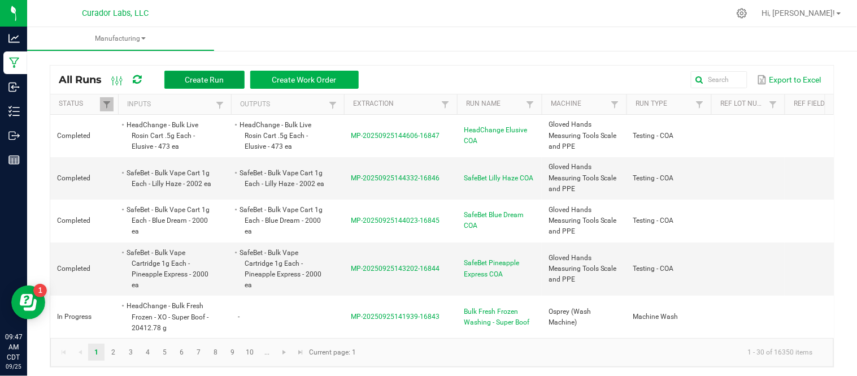
click at [204, 76] on span "Create Run" at bounding box center [204, 79] width 39 height 9
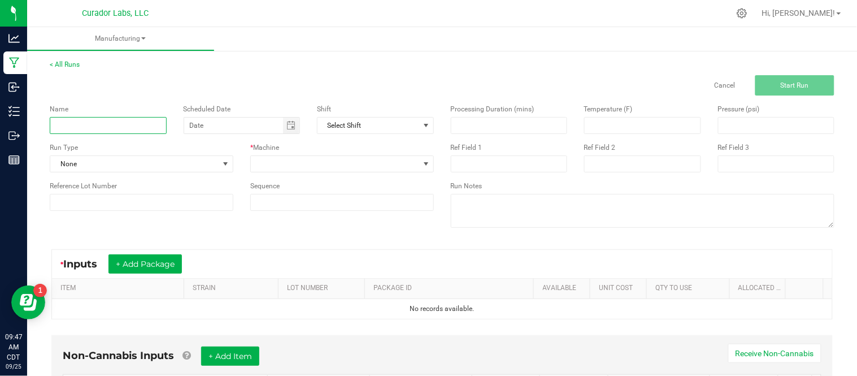
click at [116, 121] on input at bounding box center [108, 125] width 117 height 17
click at [289, 127] on span "Toggle calendar" at bounding box center [290, 125] width 9 height 9
type input "HeadChange Kool Aid Terp Test COA"
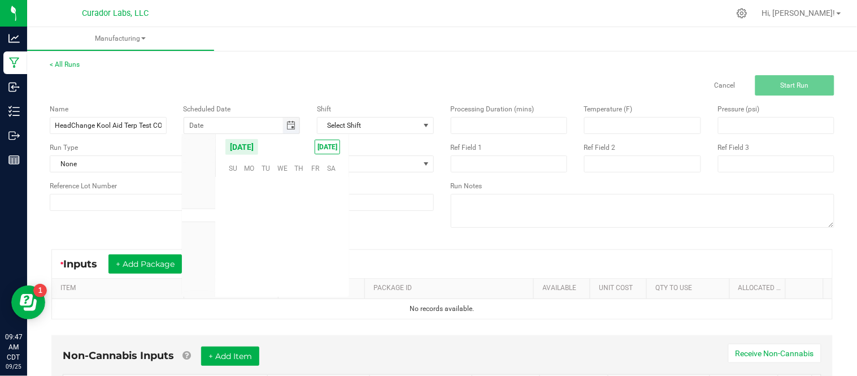
scroll to position [183139, 0]
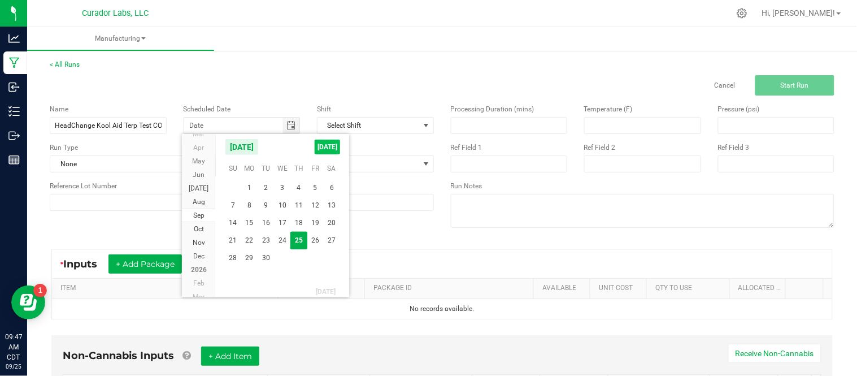
click at [318, 148] on span "[DATE]" at bounding box center [327, 146] width 25 height 15
type input "[DATE]"
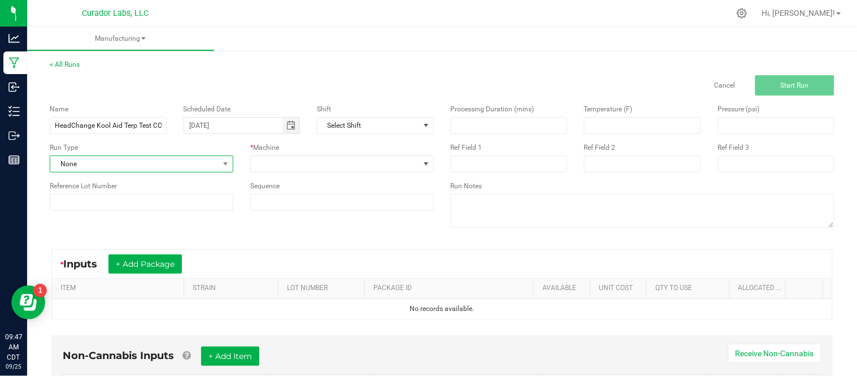
click at [111, 160] on span "None" at bounding box center [134, 164] width 168 height 16
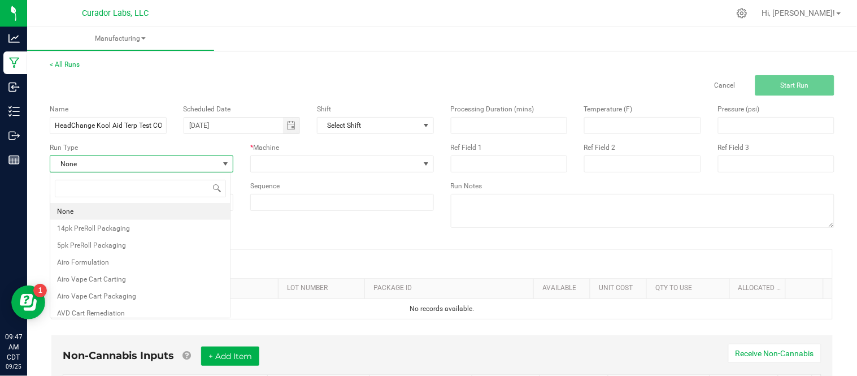
scroll to position [17, 181]
type input "t"
type input "tes"
click at [115, 226] on li "Testing - COA" at bounding box center [140, 228] width 180 height 17
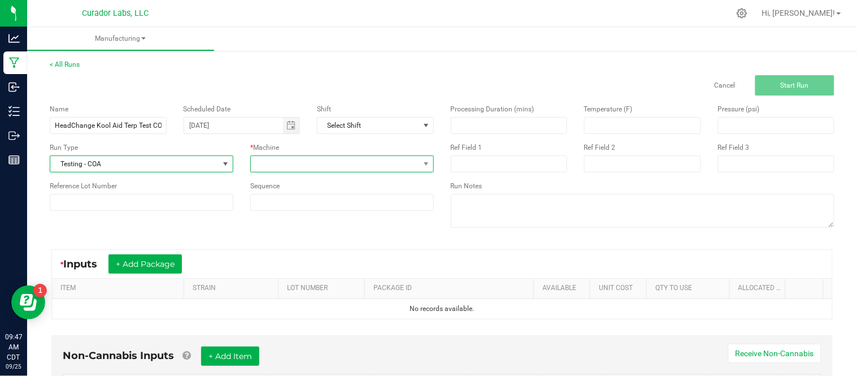
click at [277, 161] on span at bounding box center [335, 164] width 168 height 16
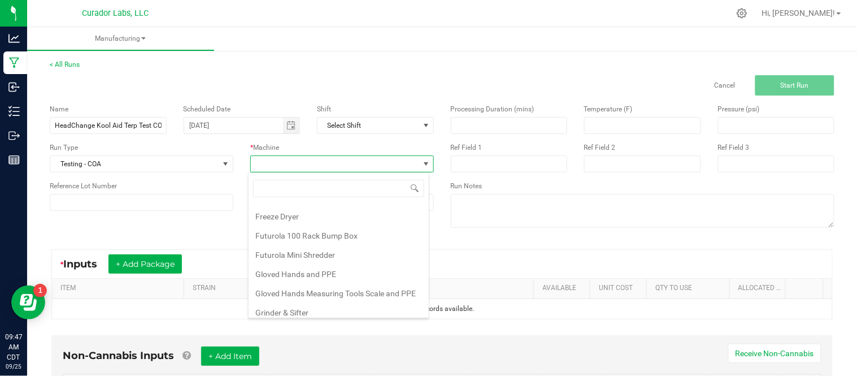
scroll to position [111, 0]
click at [341, 300] on li "Gloved Hands Measuring Tools Scale and PPE" at bounding box center [338, 292] width 180 height 19
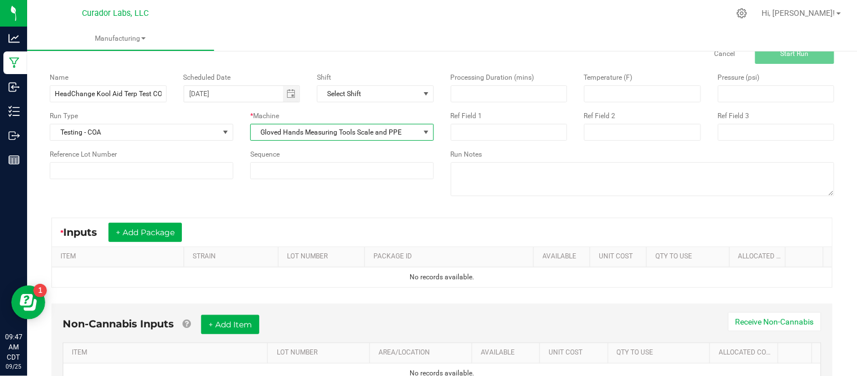
scroll to position [32, 0]
click at [150, 234] on button "+ Add Package" at bounding box center [144, 231] width 73 height 19
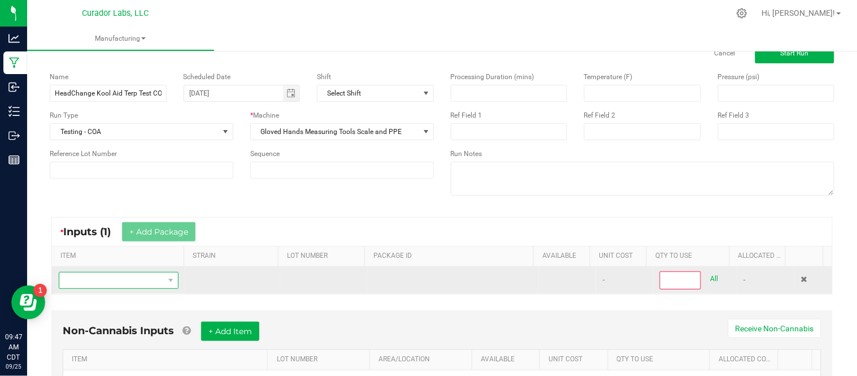
click at [149, 284] on span "NO DATA FOUND" at bounding box center [111, 280] width 104 height 16
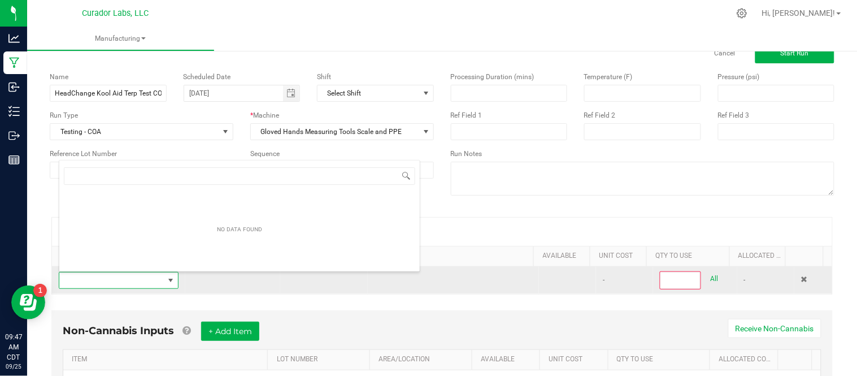
scroll to position [17, 115]
type input "HeadChange - Bulk Live Resin Sauce Cart .5g Each - Kool Aid Terp Test"
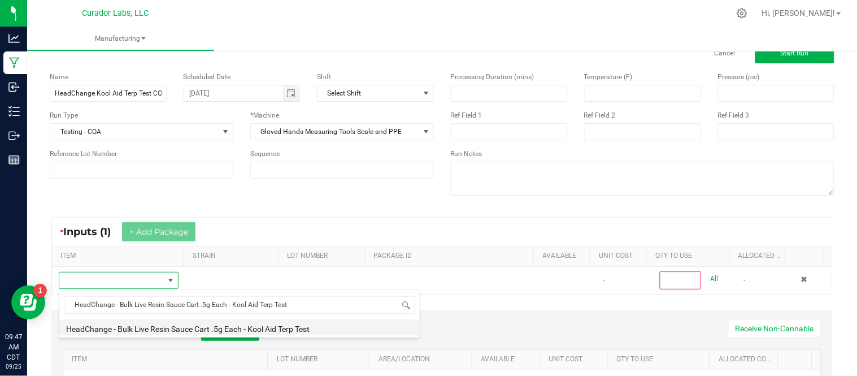
click at [262, 330] on li "HeadChange - Bulk Live Resin Sauce Cart .5g Each - Kool Aid Terp Test" at bounding box center [239, 327] width 360 height 16
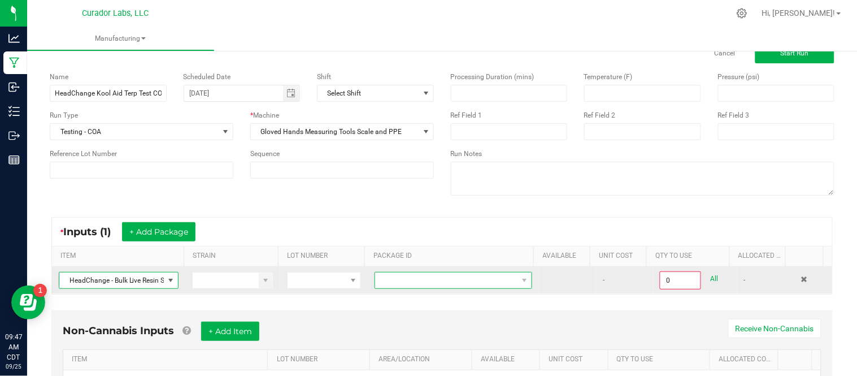
click at [424, 282] on span at bounding box center [446, 280] width 142 height 16
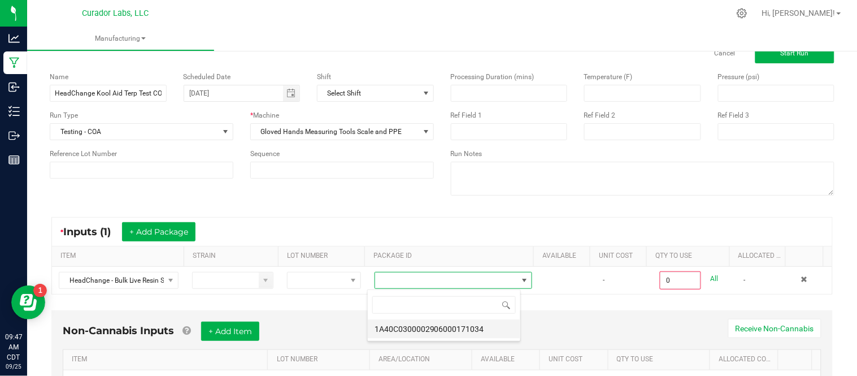
click at [450, 328] on li "1A40C0300002906000171034" at bounding box center [444, 328] width 152 height 19
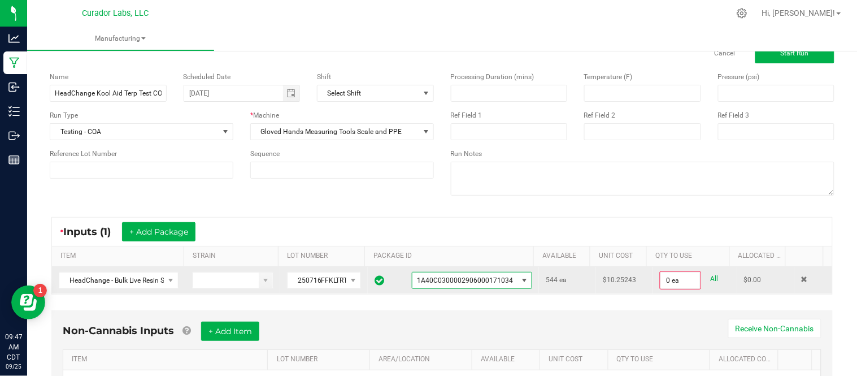
click at [710, 280] on link "All" at bounding box center [714, 278] width 8 height 15
type input "544 ea"
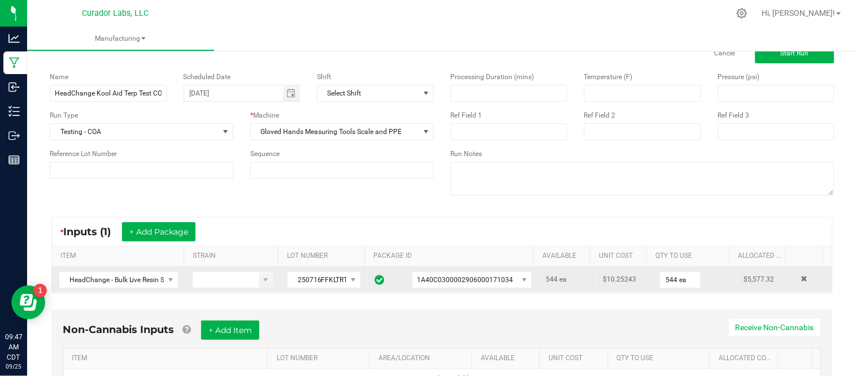
scroll to position [90, 0]
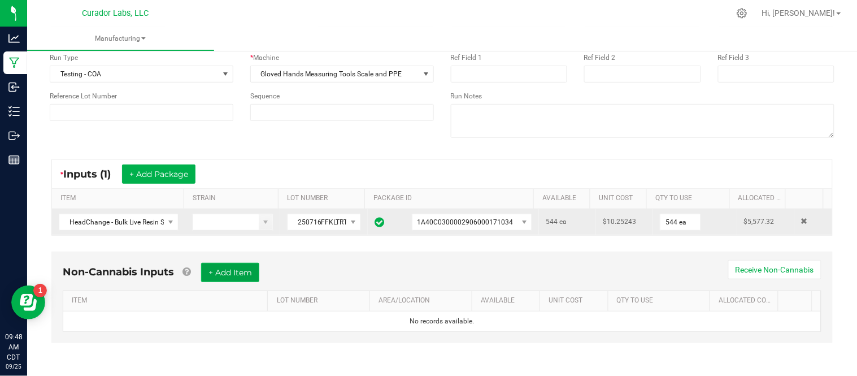
click at [253, 278] on button "+ Add Item" at bounding box center [230, 272] width 58 height 19
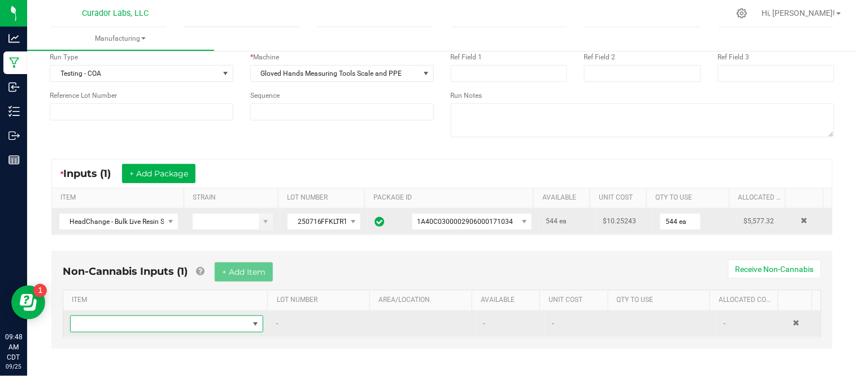
click at [198, 320] on span "NO DATA FOUND" at bounding box center [160, 324] width 178 height 16
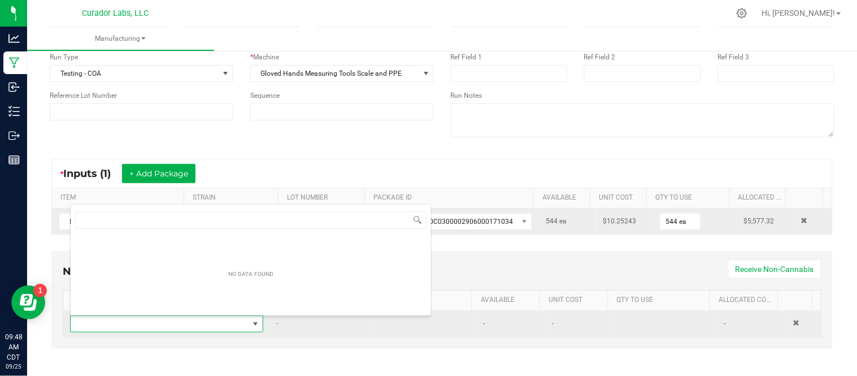
scroll to position [17, 185]
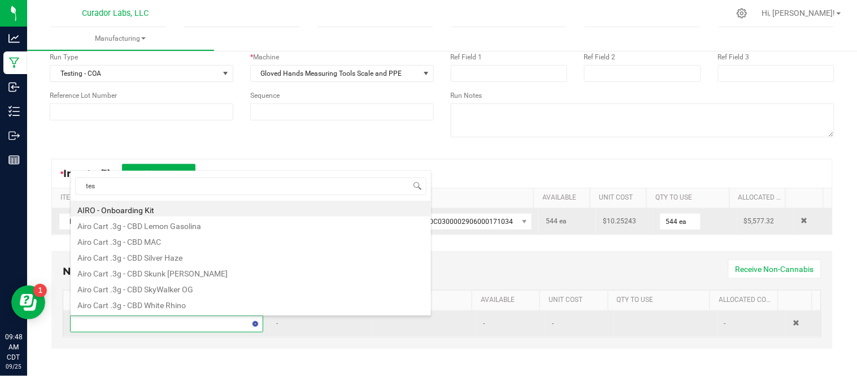
type input "test"
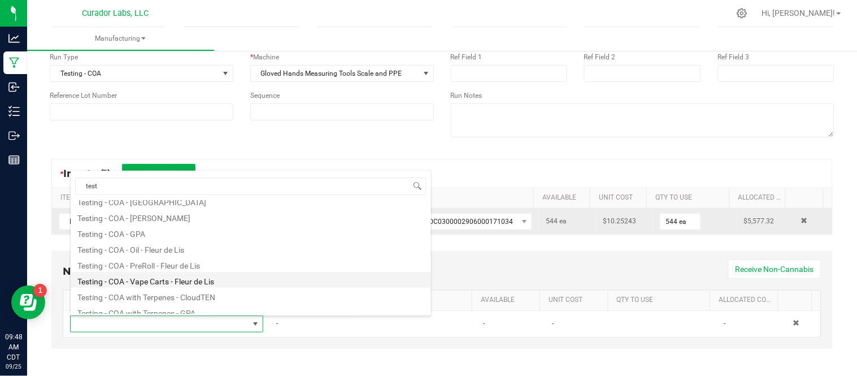
scroll to position [88, 0]
click at [256, 285] on li "Testing - COA - Vape Carts - Fleur de Lis" at bounding box center [251, 279] width 360 height 16
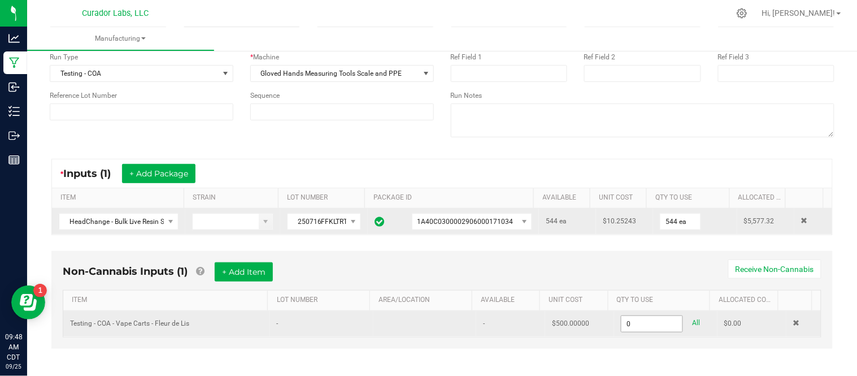
click at [636, 325] on input "0" at bounding box center [651, 324] width 61 height 16
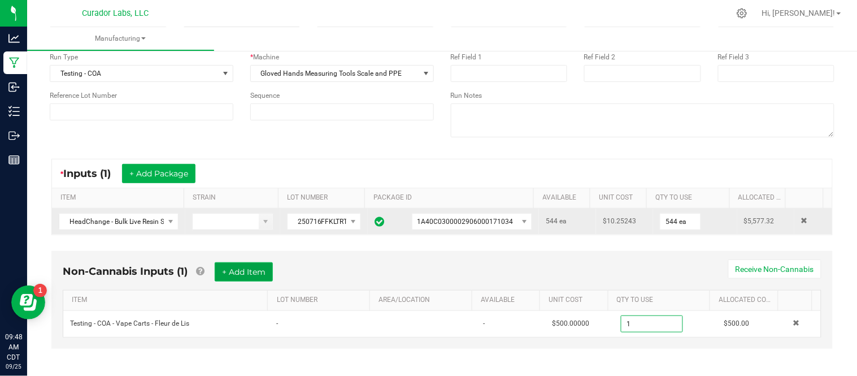
type input "1.0000 u"
click at [253, 273] on button "+ Add Item" at bounding box center [244, 271] width 58 height 19
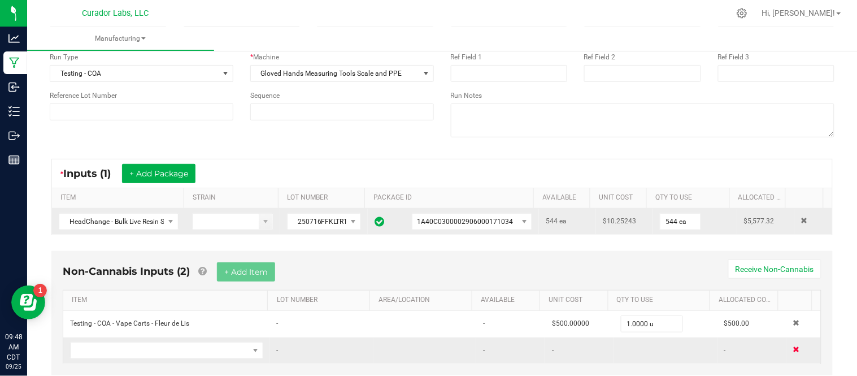
click at [793, 352] on span at bounding box center [796, 349] width 7 height 7
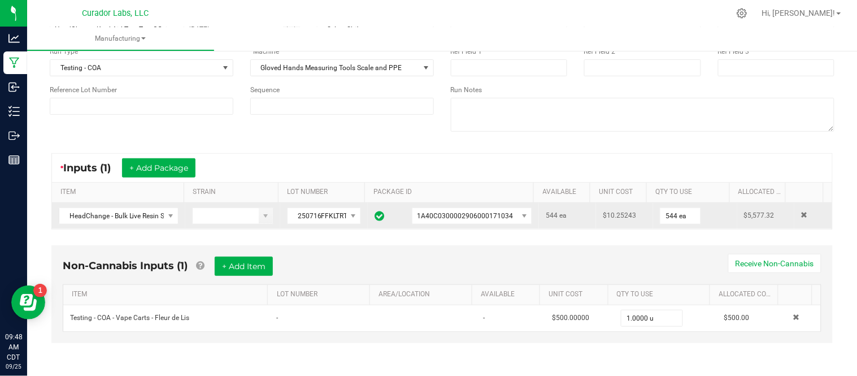
scroll to position [0, 0]
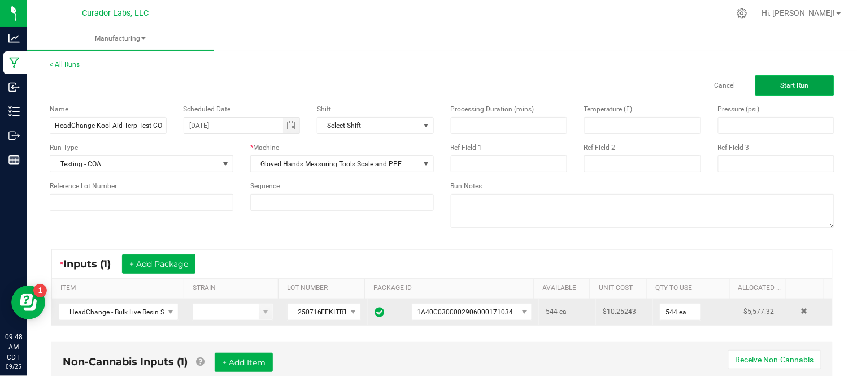
click at [767, 81] on button "Start Run" at bounding box center [794, 85] width 79 height 20
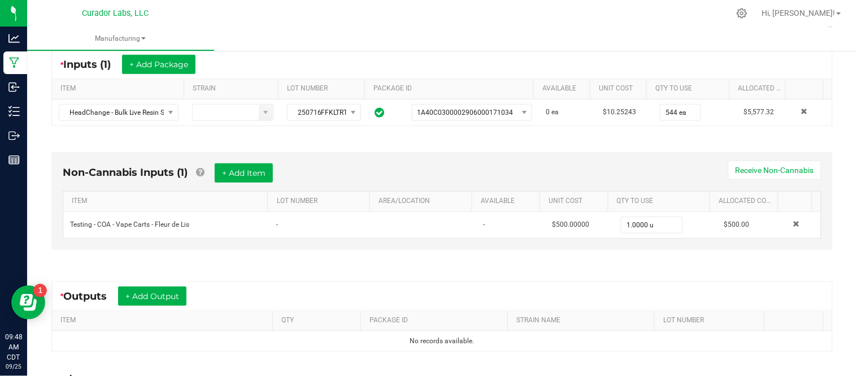
scroll to position [329, 0]
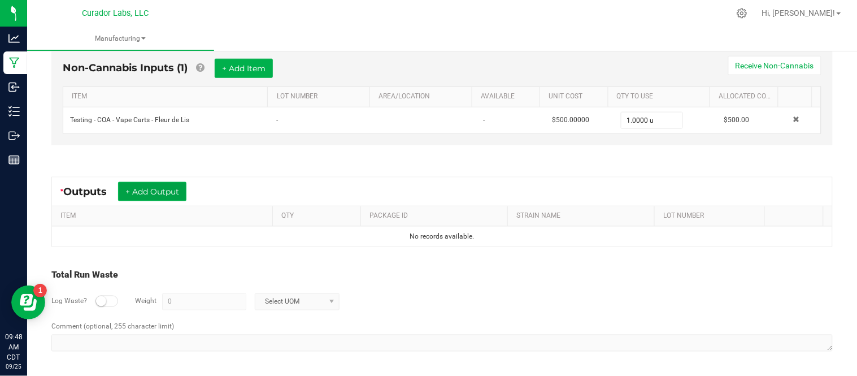
click at [146, 192] on button "+ Add Output" at bounding box center [152, 191] width 68 height 19
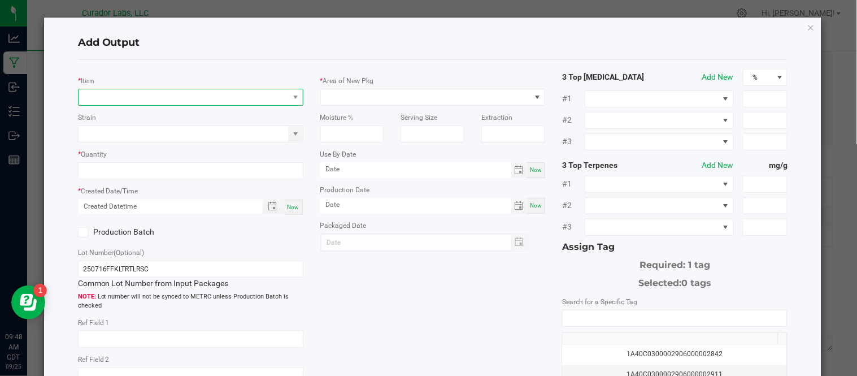
click at [152, 94] on span "NO DATA FOUND" at bounding box center [183, 97] width 210 height 16
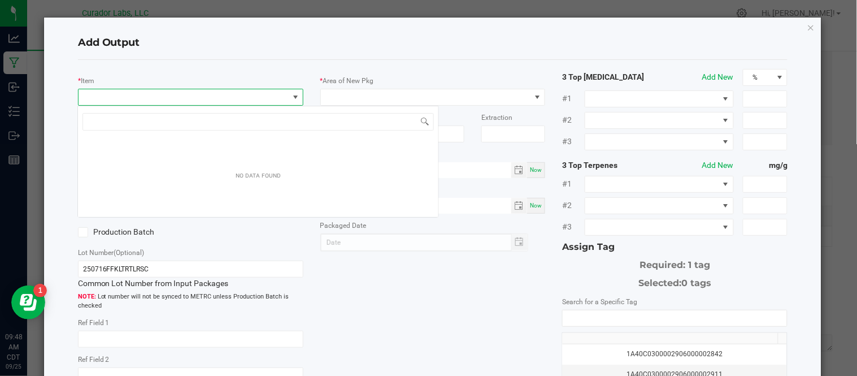
scroll to position [17, 222]
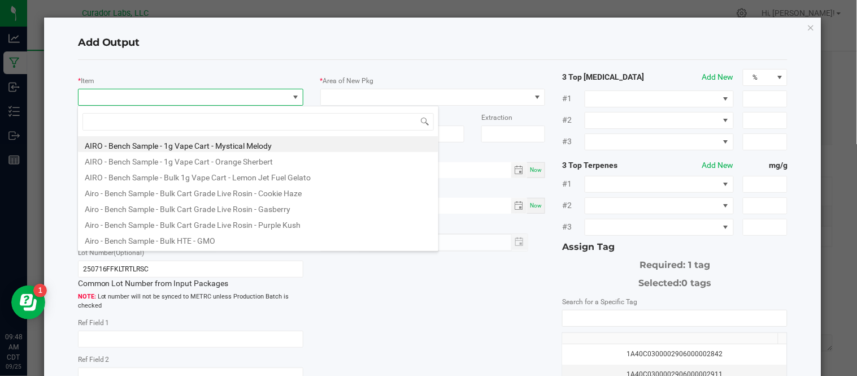
type input "HeadChange - Bulk Live Resin Sauce Cart .5g Each - Kool Aid Terp Test"
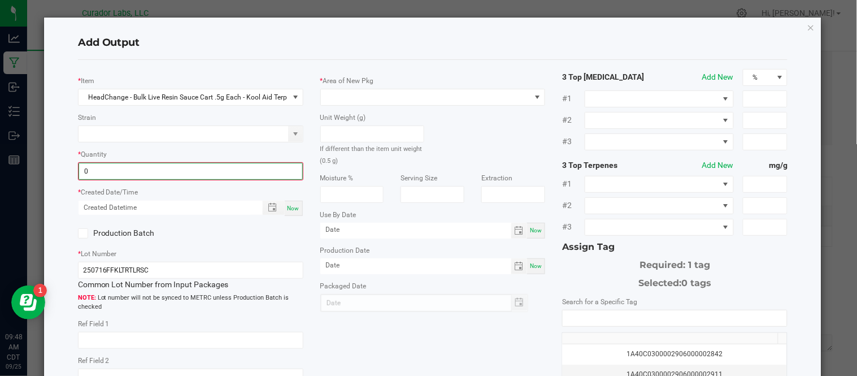
click at [157, 171] on input "0" at bounding box center [190, 171] width 223 height 16
type input "544 ea"
click at [292, 212] on div "Now" at bounding box center [294, 206] width 18 height 15
type input "[DATE] 9:48 AM"
type input "[DATE]"
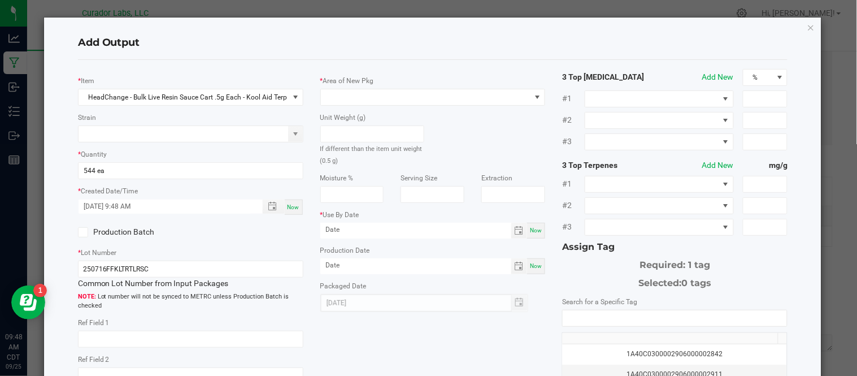
click at [85, 232] on icon at bounding box center [82, 232] width 7 height 0
click at [0, 0] on input "Production Batch" at bounding box center [0, 0] width 0 height 0
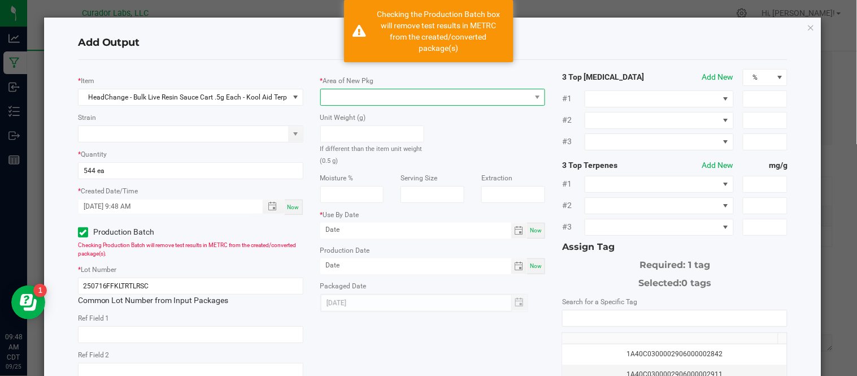
click at [387, 98] on span at bounding box center [426, 97] width 210 height 16
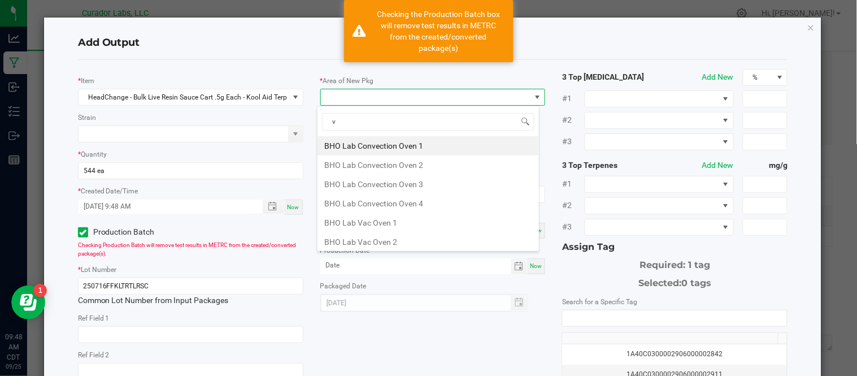
type input "va"
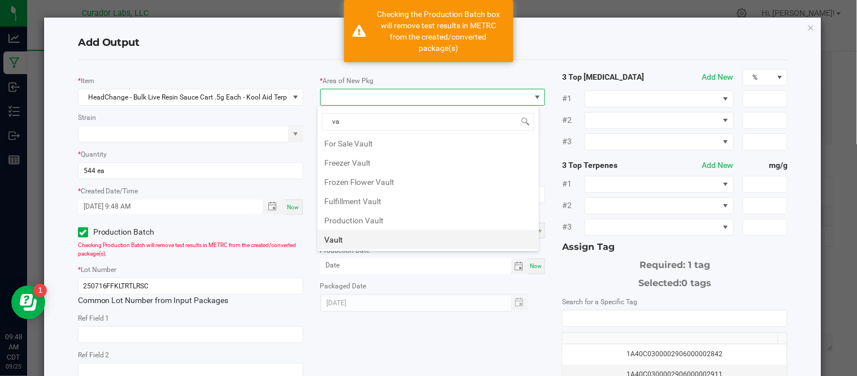
click at [387, 239] on li "Vault" at bounding box center [427, 239] width 221 height 19
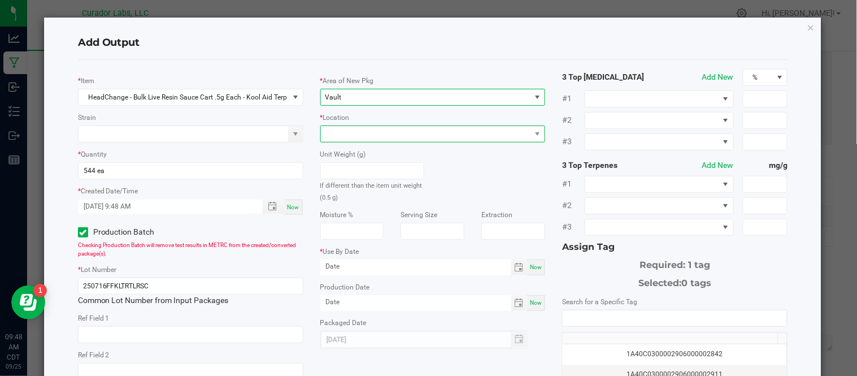
click at [452, 134] on span at bounding box center [426, 134] width 210 height 16
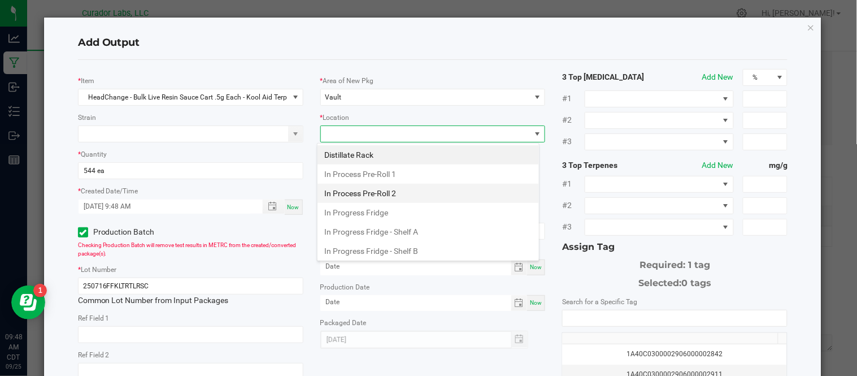
scroll to position [427, 0]
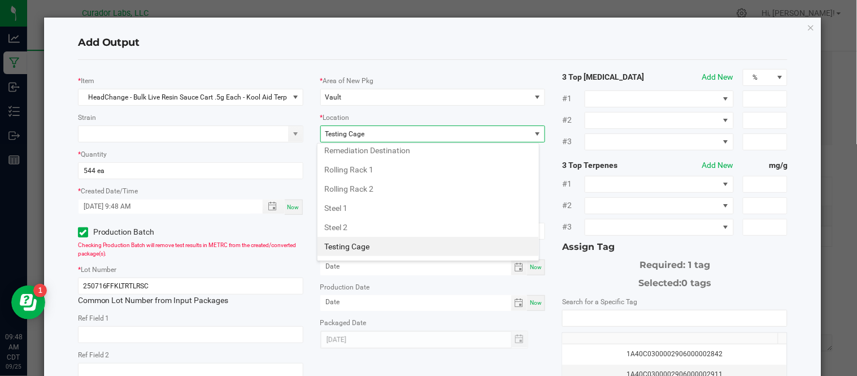
click at [460, 245] on li "Testing Cage" at bounding box center [427, 246] width 221 height 19
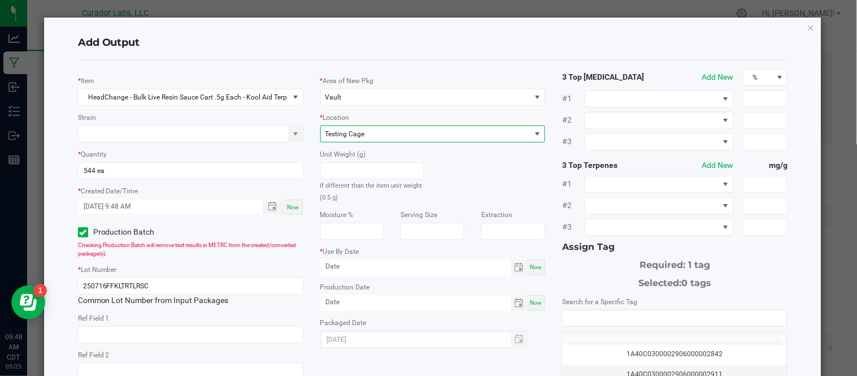
click at [532, 269] on span "Now" at bounding box center [536, 267] width 12 height 6
click at [405, 269] on input "[DATE]" at bounding box center [415, 266] width 191 height 14
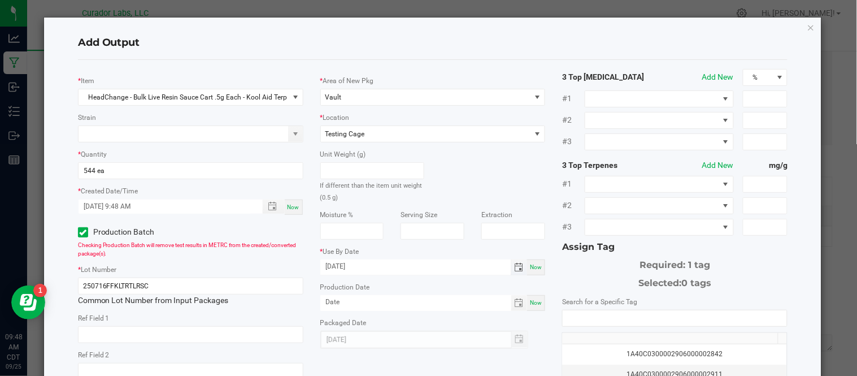
click at [405, 269] on input "[DATE]" at bounding box center [415, 266] width 191 height 14
type input "[DATE]"
click at [447, 185] on div "Unit Weight (g) If different than the item unit weight (0.5 g)" at bounding box center [433, 172] width 242 height 60
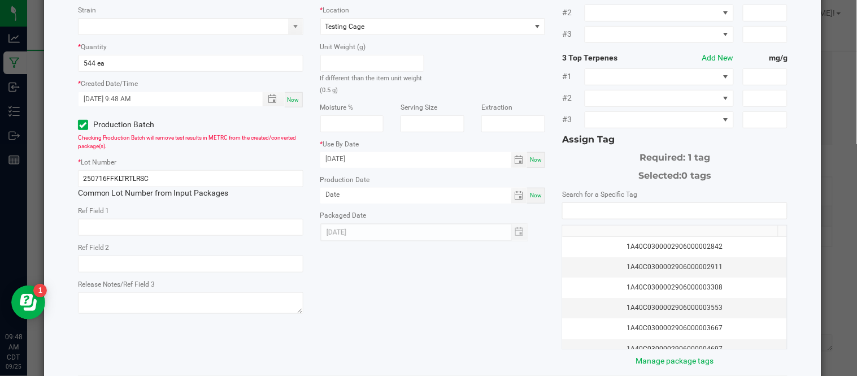
scroll to position [164, 0]
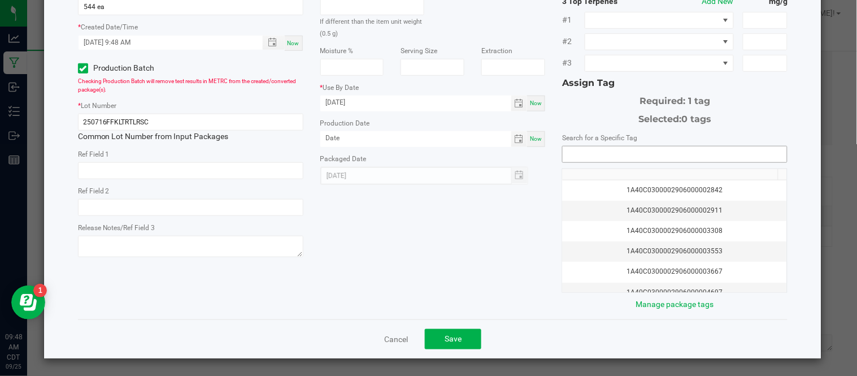
click at [624, 151] on input "NO DATA FOUND" at bounding box center [674, 154] width 224 height 16
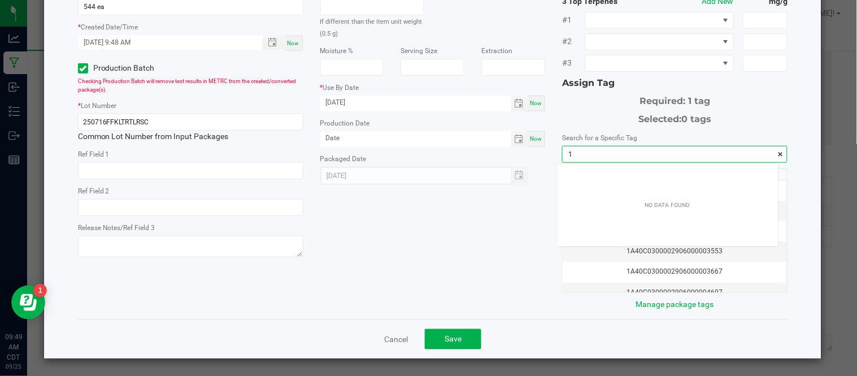
scroll to position [15, 221]
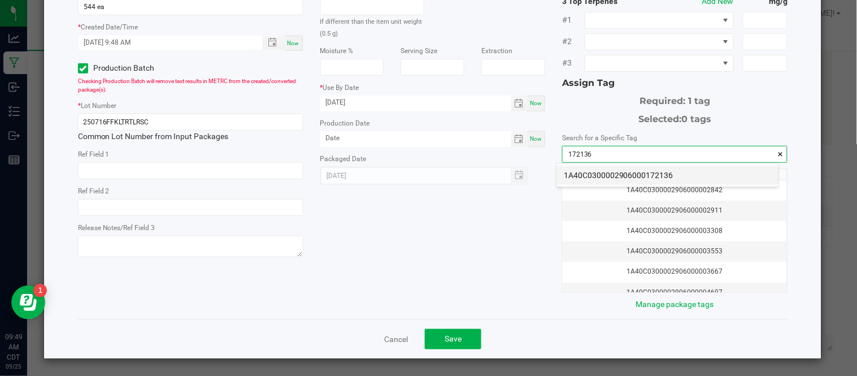
click at [662, 179] on li "1A40C0300002906000172136" at bounding box center [667, 174] width 221 height 19
type input "1A40C0300002906000172136"
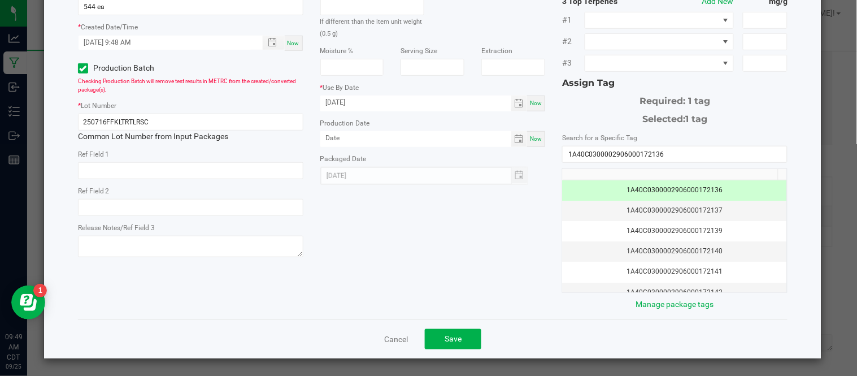
click at [662, 179] on th at bounding box center [669, 174] width 215 height 11
click at [444, 332] on button "Save" at bounding box center [453, 339] width 56 height 20
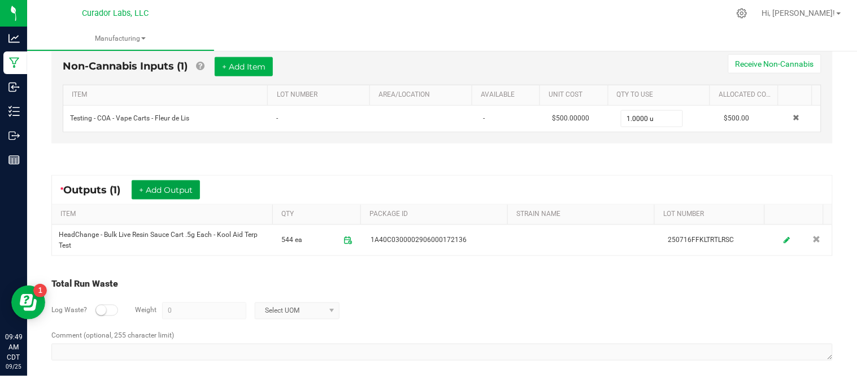
scroll to position [0, 0]
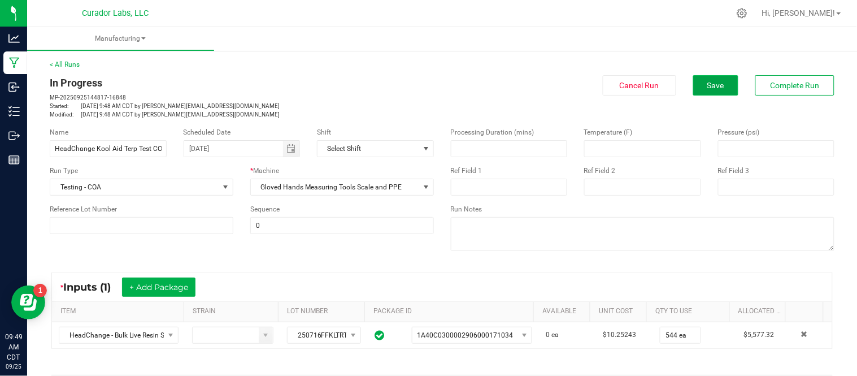
click at [707, 82] on span "Save" at bounding box center [715, 85] width 17 height 9
click at [792, 84] on span "Complete Run" at bounding box center [794, 85] width 49 height 9
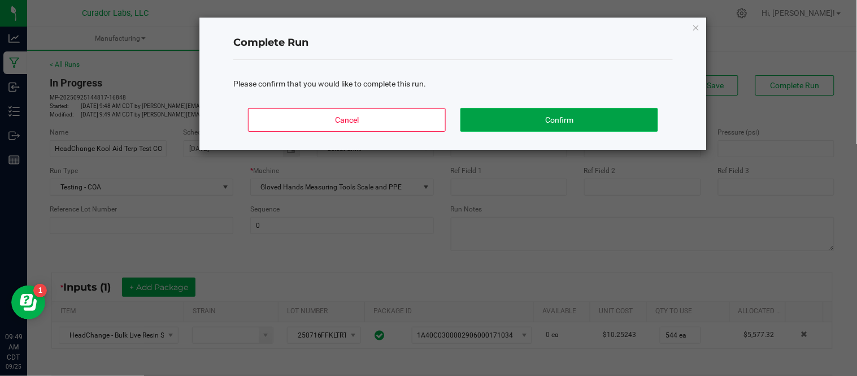
click at [510, 125] on button "Confirm" at bounding box center [559, 120] width 198 height 24
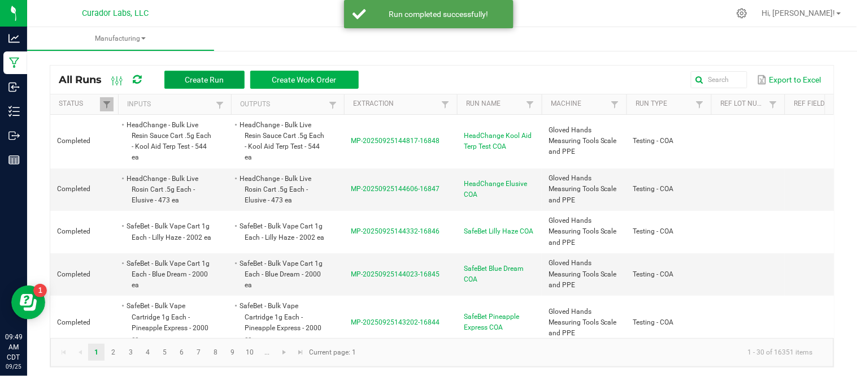
click at [224, 75] on span "Create Run" at bounding box center [204, 79] width 39 height 9
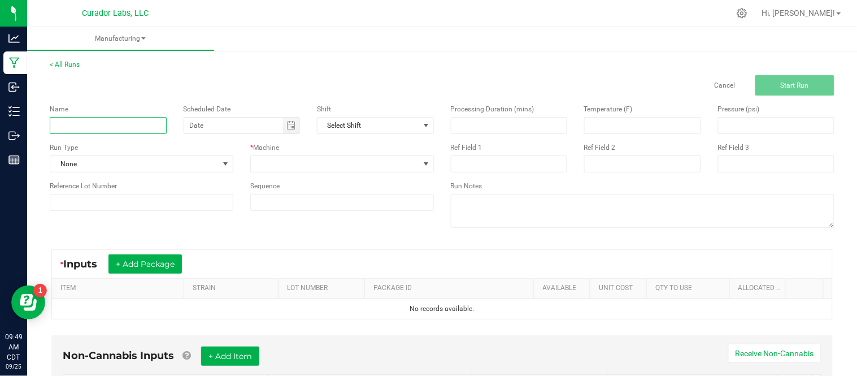
click at [132, 123] on input at bounding box center [108, 125] width 117 height 17
click at [294, 126] on span "Toggle calendar" at bounding box center [291, 125] width 16 height 16
type input "AIROX Frozen Paradise COA"
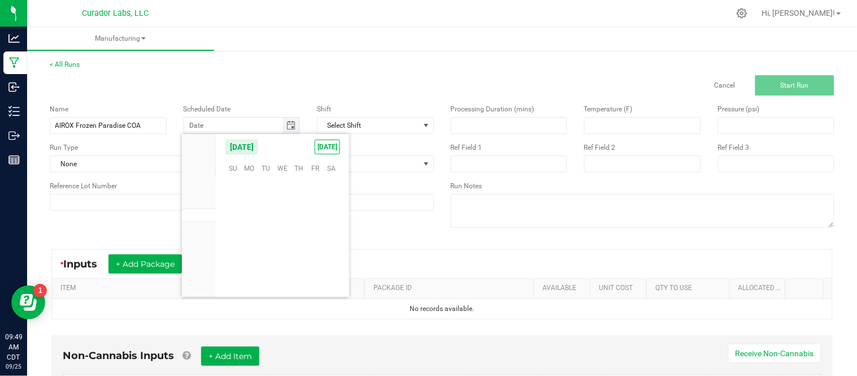
scroll to position [183139, 0]
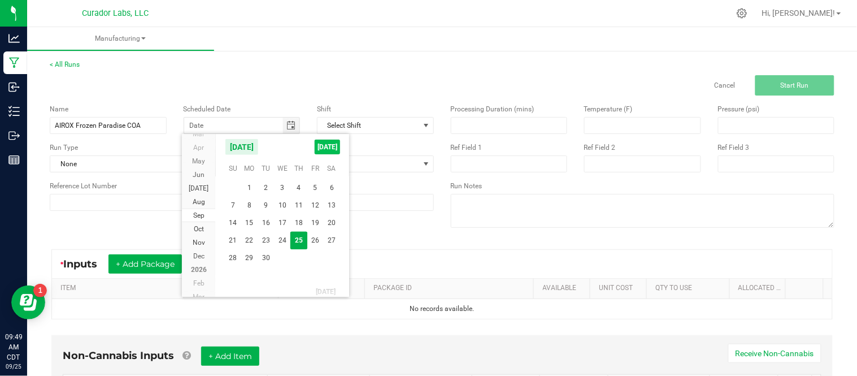
click at [320, 143] on span "[DATE]" at bounding box center [327, 146] width 25 height 15
type input "[DATE]"
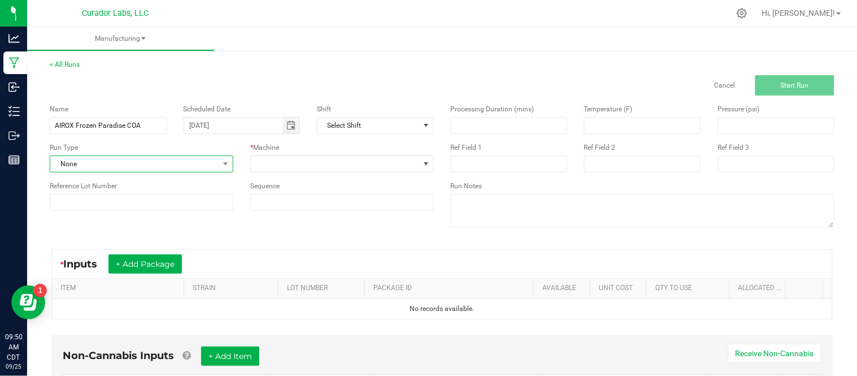
click at [150, 166] on span "None" at bounding box center [134, 164] width 168 height 16
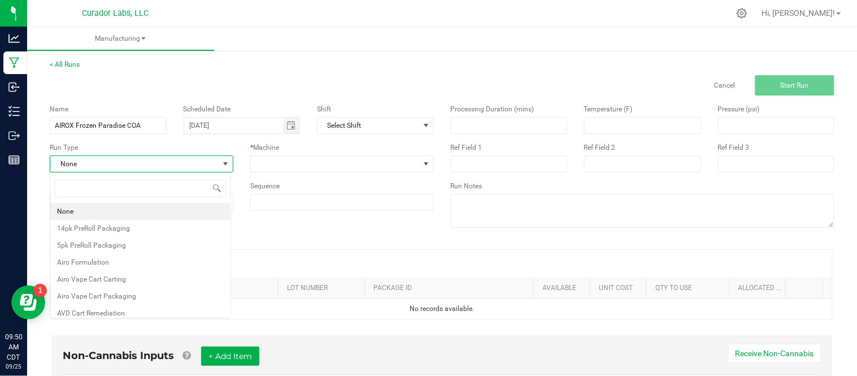
scroll to position [17, 181]
type input "tes"
click at [117, 223] on li "Testing - COA" at bounding box center [140, 228] width 180 height 17
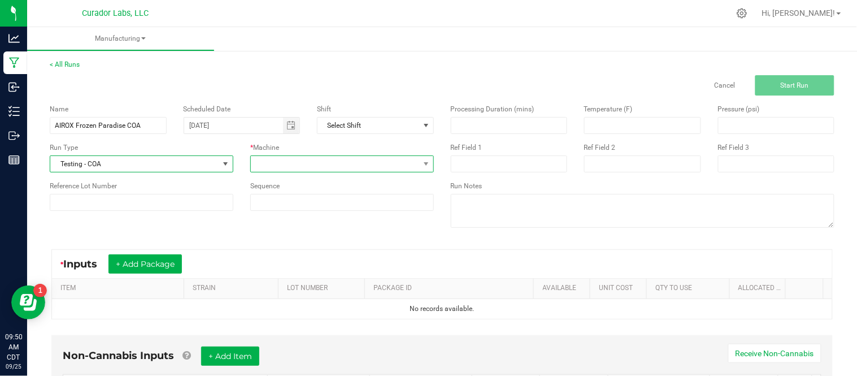
click at [289, 159] on span at bounding box center [335, 164] width 168 height 16
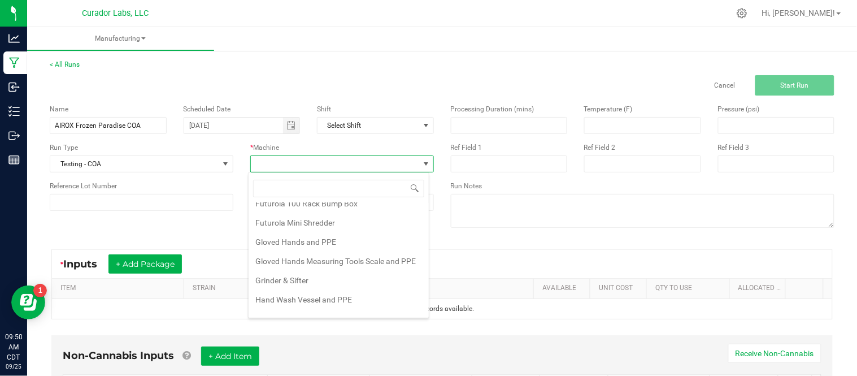
scroll to position [144, 0]
click at [317, 263] on li "Gloved Hands Measuring Tools Scale and PPE" at bounding box center [338, 260] width 180 height 19
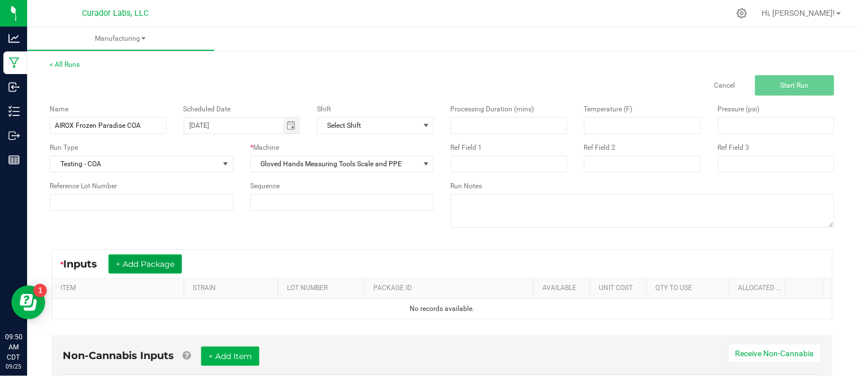
click at [155, 265] on button "+ Add Package" at bounding box center [144, 263] width 73 height 19
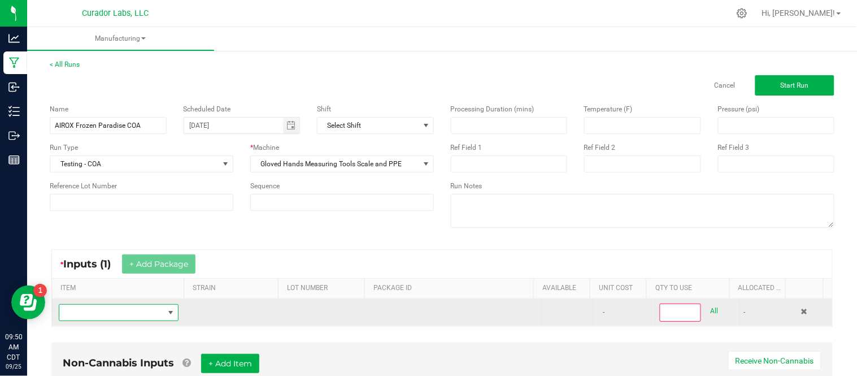
click at [133, 315] on span "NO DATA FOUND" at bounding box center [111, 312] width 104 height 16
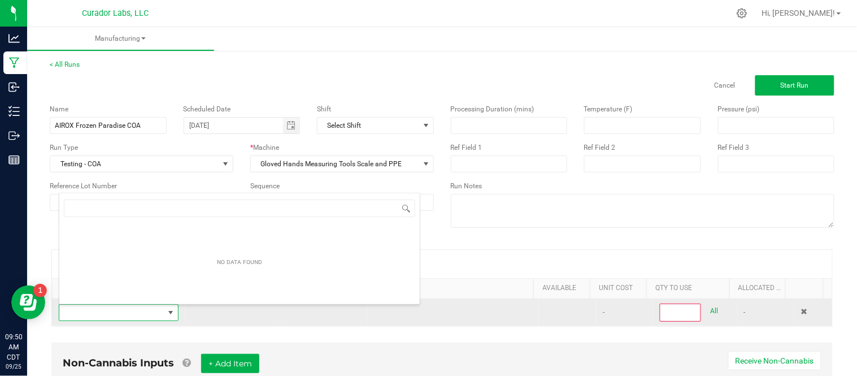
scroll to position [17, 115]
type input "AiroX - Bulk AIO Vape Cart 2g Each - Frozen Paradise"
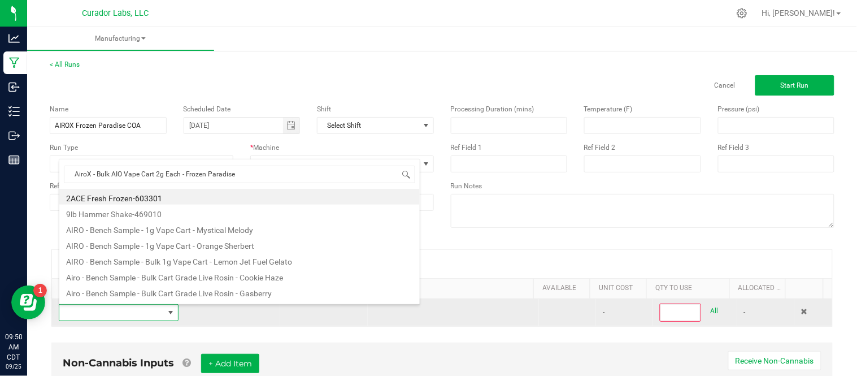
type input "0"
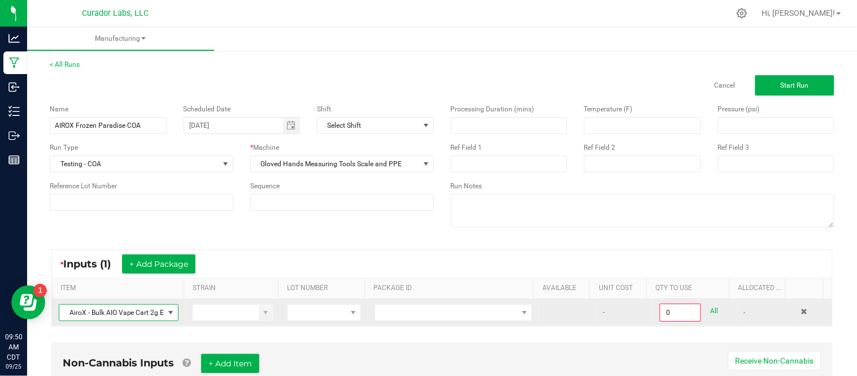
click at [132, 315] on span "AiroX - Bulk AIO Vape Cart 2g Each - Frozen Paradise" at bounding box center [111, 312] width 104 height 16
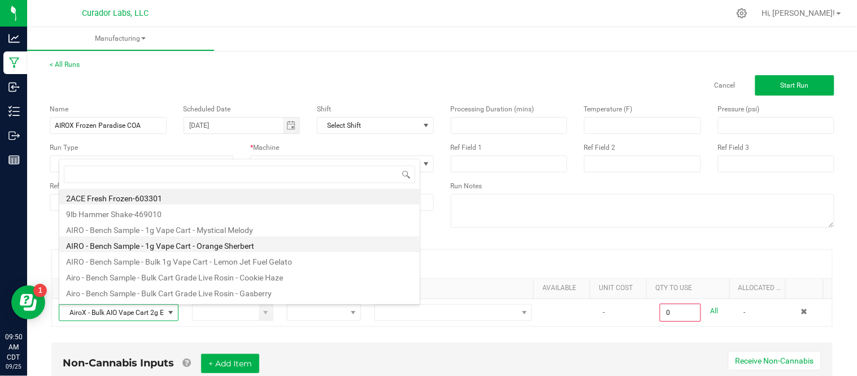
type input "AiroX - Bulk AIO Vape Cart 2g Each - Frozen Paradise"
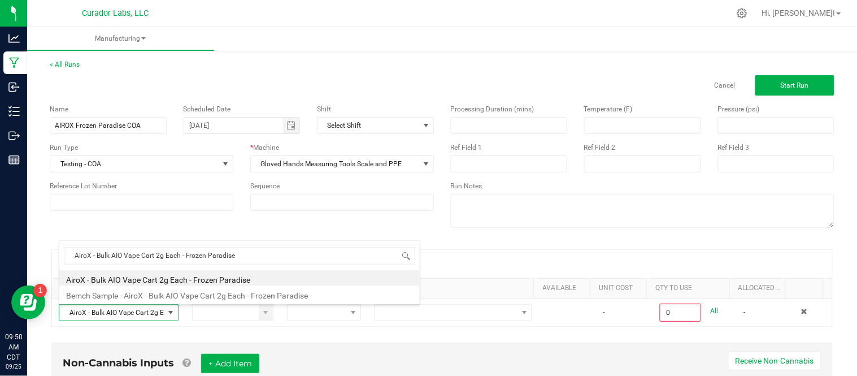
click at [237, 280] on li "AiroX - Bulk AIO Vape Cart 2g Each - Frozen Paradise" at bounding box center [239, 278] width 360 height 16
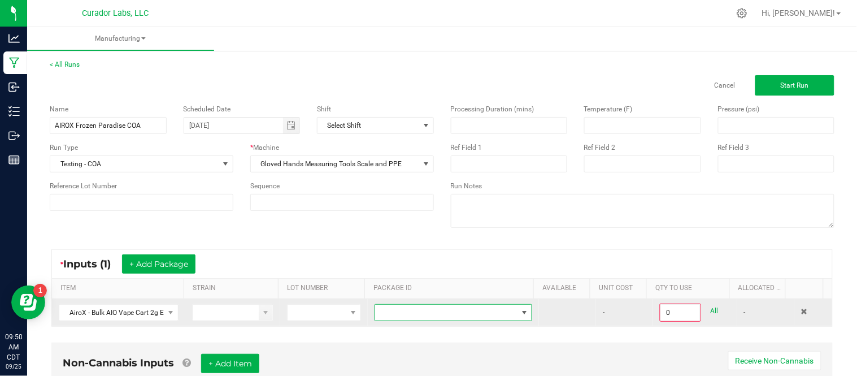
click at [461, 318] on span at bounding box center [446, 312] width 142 height 16
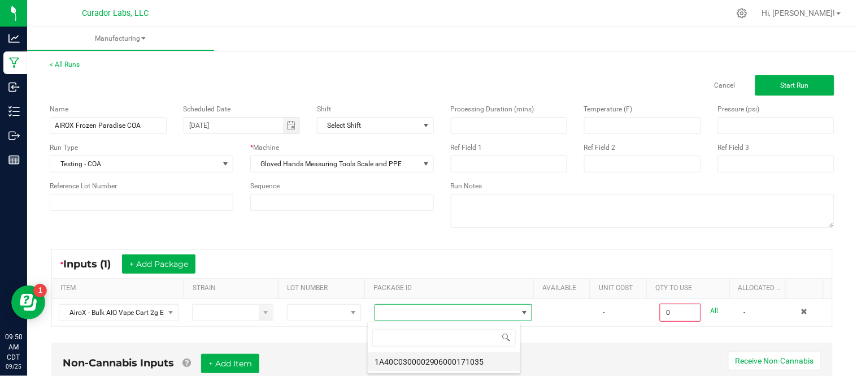
click at [468, 366] on li "1A40C0300002906000171035" at bounding box center [444, 361] width 152 height 19
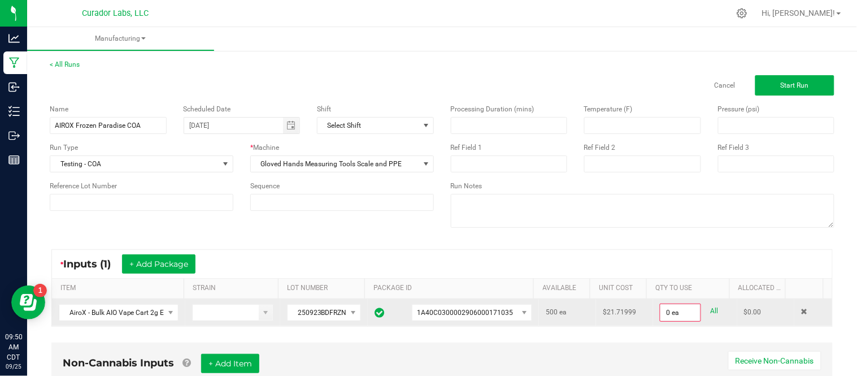
click at [710, 307] on link "All" at bounding box center [714, 310] width 8 height 15
type input "500 ea"
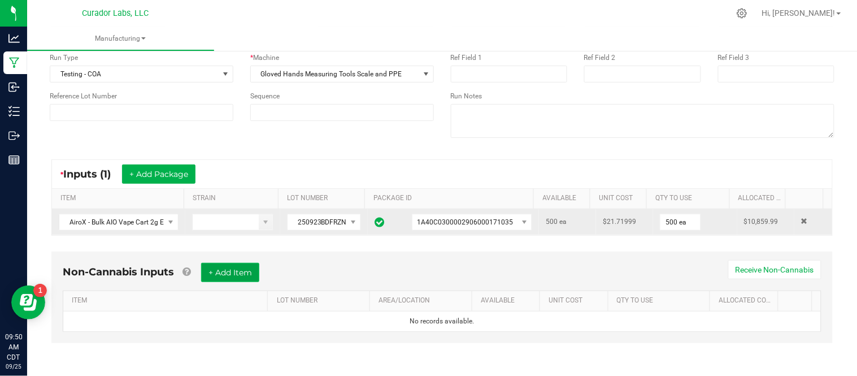
click at [243, 276] on button "+ Add Item" at bounding box center [230, 272] width 58 height 19
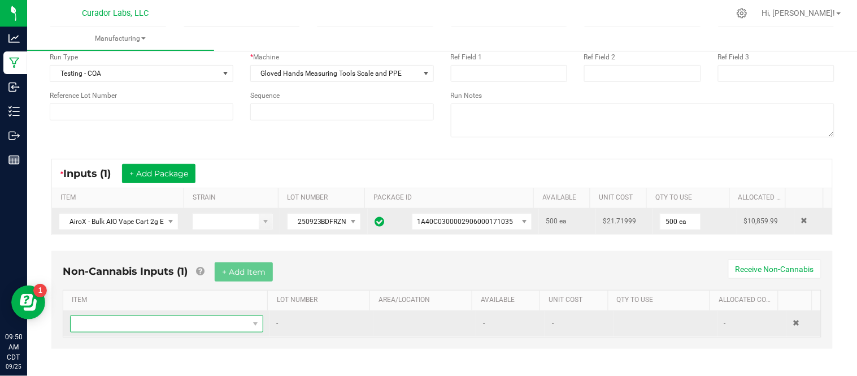
click at [199, 322] on span "NO DATA FOUND" at bounding box center [160, 324] width 178 height 16
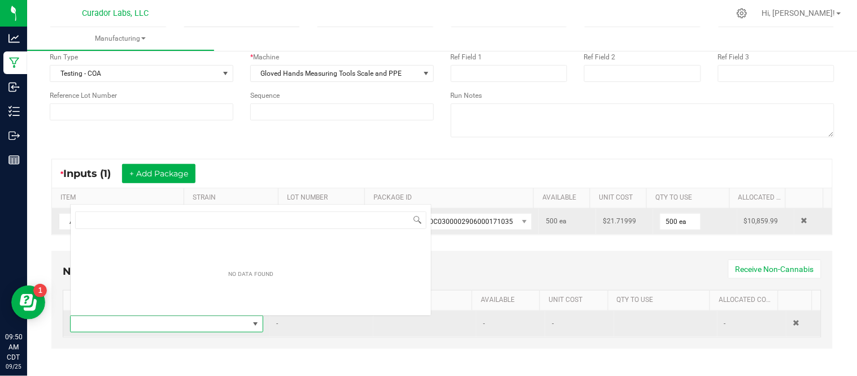
scroll to position [17, 185]
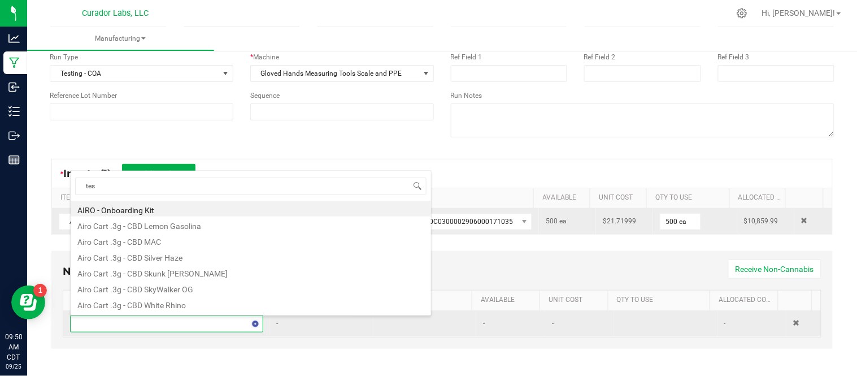
type input "test"
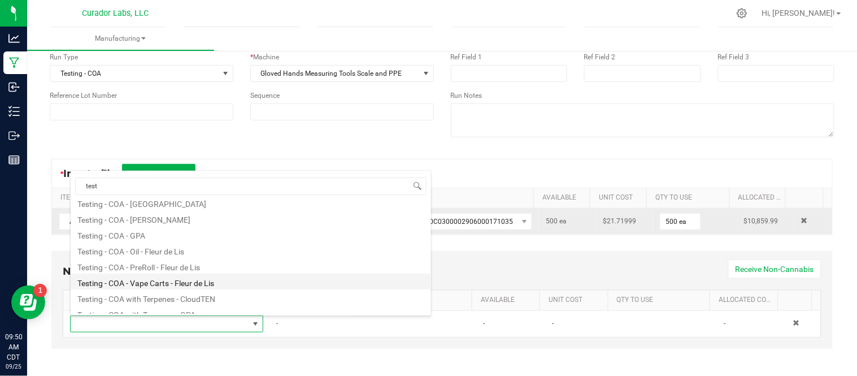
scroll to position [86, 0]
click at [234, 284] on li "Testing - COA - Vape Carts - Fleur de Lis" at bounding box center [251, 280] width 360 height 16
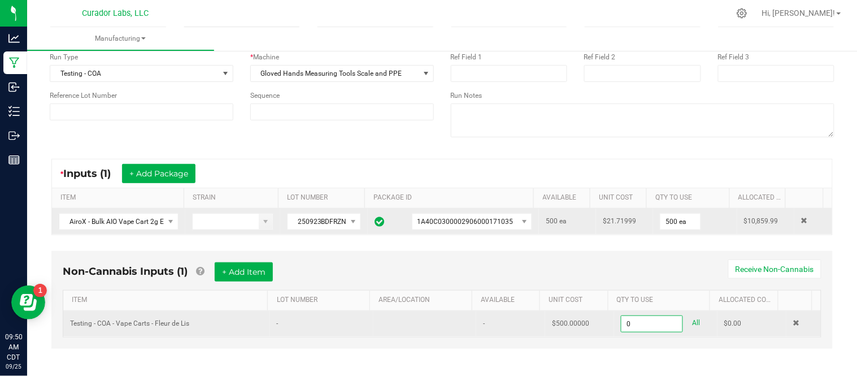
click at [621, 325] on input "0" at bounding box center [651, 324] width 61 height 16
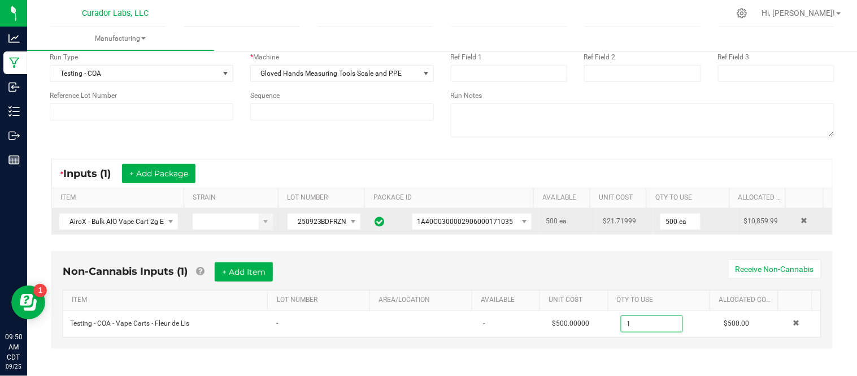
scroll to position [0, 0]
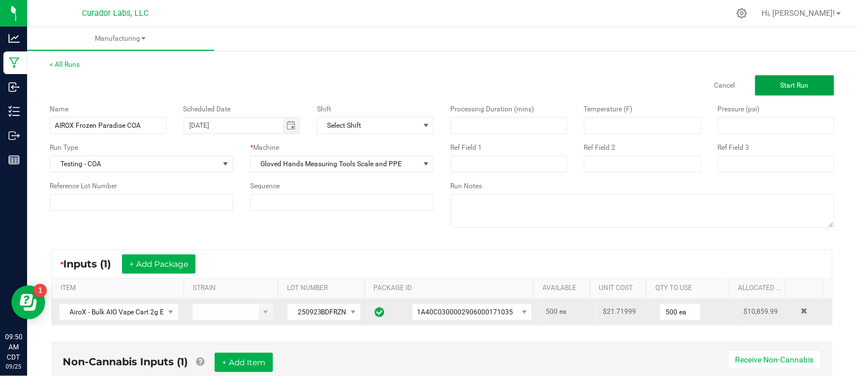
type input "1.0000 u"
click at [768, 86] on button "Start Run" at bounding box center [794, 85] width 79 height 20
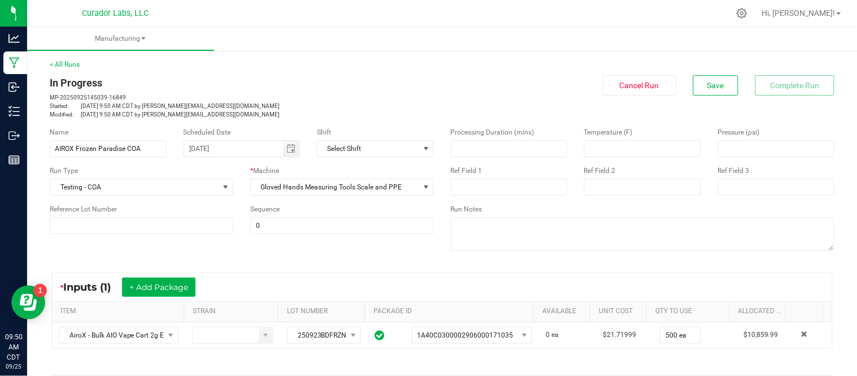
scroll to position [329, 0]
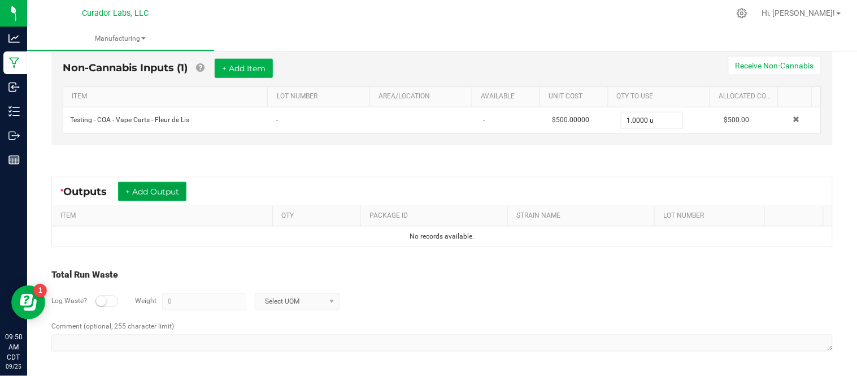
click at [150, 189] on button "+ Add Output" at bounding box center [152, 191] width 68 height 19
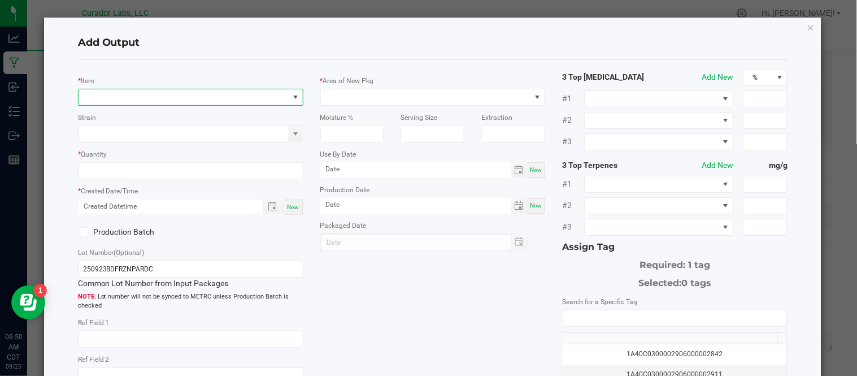
click at [162, 102] on span "NO DATA FOUND" at bounding box center [183, 97] width 210 height 16
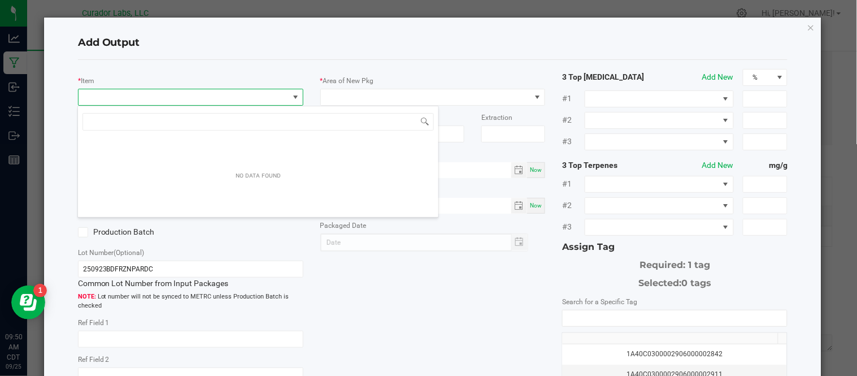
scroll to position [17, 222]
type input "AiroX - Bulk AIO Vape Cart 2g Each - Frozen Paradise"
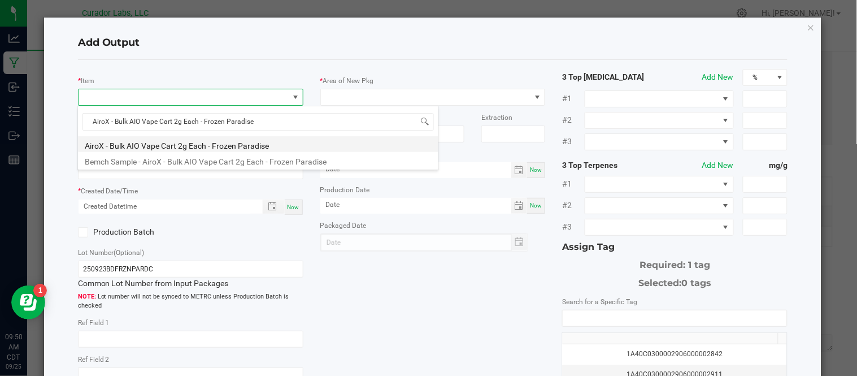
click at [245, 145] on li "AiroX - Bulk AIO Vape Cart 2g Each - Frozen Paradise" at bounding box center [258, 144] width 360 height 16
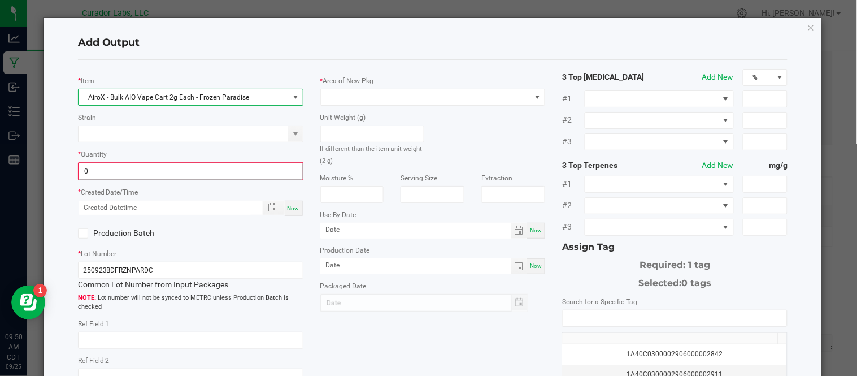
click at [164, 174] on input "0" at bounding box center [190, 171] width 223 height 16
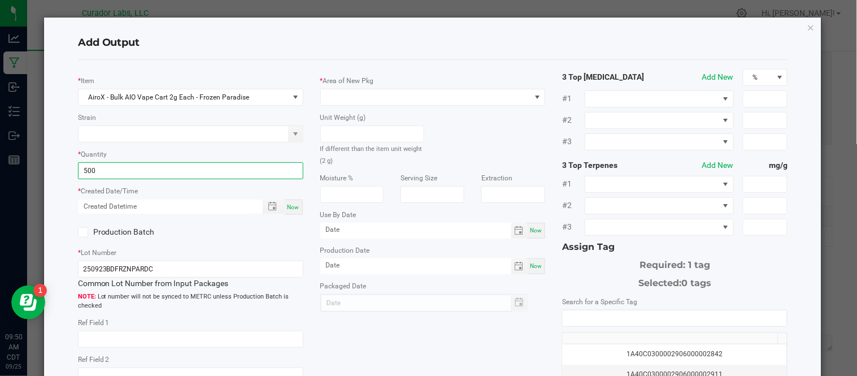
type input "500 ea"
click at [294, 204] on span "Now" at bounding box center [293, 207] width 12 height 6
type input "[DATE] 9:50 AM"
type input "[DATE]"
click at [79, 232] on icon at bounding box center [82, 232] width 7 height 0
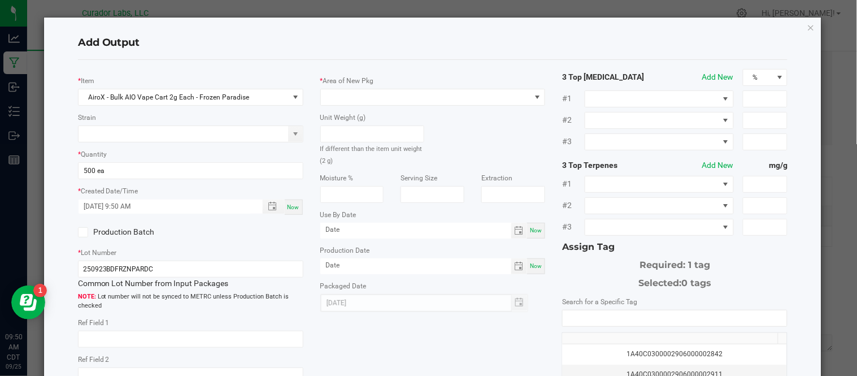
click at [0, 0] on input "Production Batch" at bounding box center [0, 0] width 0 height 0
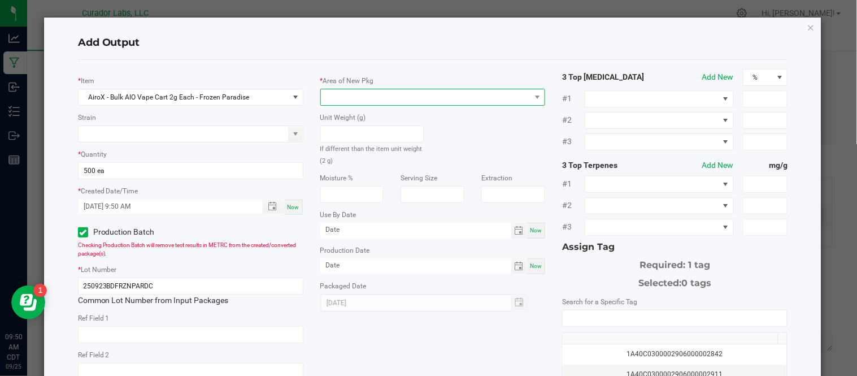
click at [363, 98] on span at bounding box center [426, 97] width 210 height 16
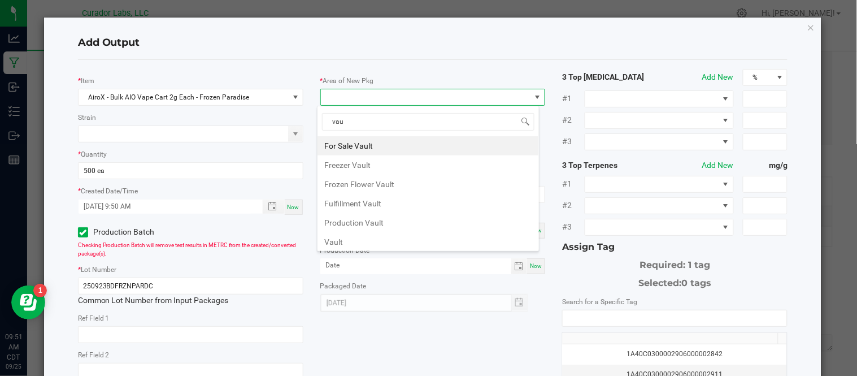
type input "vaul"
click at [382, 241] on li "Vault" at bounding box center [427, 241] width 221 height 19
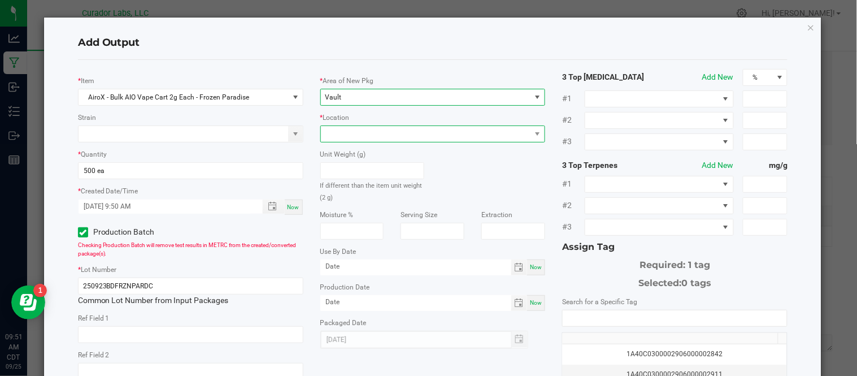
click at [392, 137] on span at bounding box center [426, 134] width 210 height 16
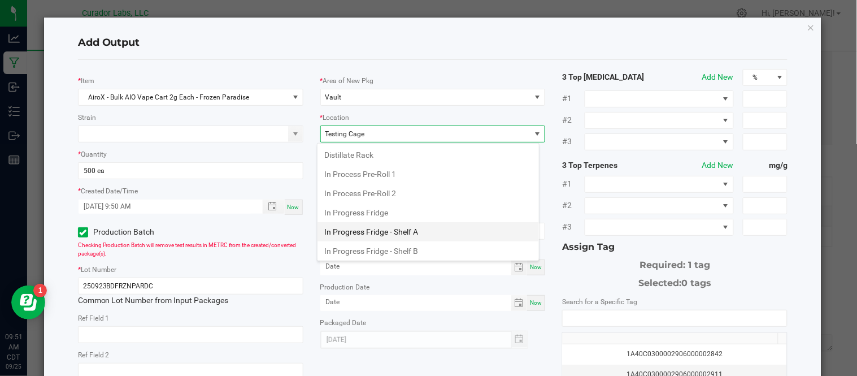
scroll to position [427, 0]
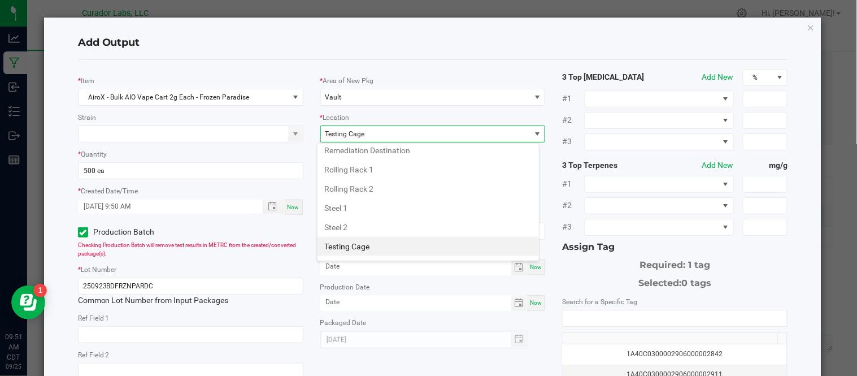
click at [431, 251] on li "Testing Cage" at bounding box center [427, 246] width 221 height 19
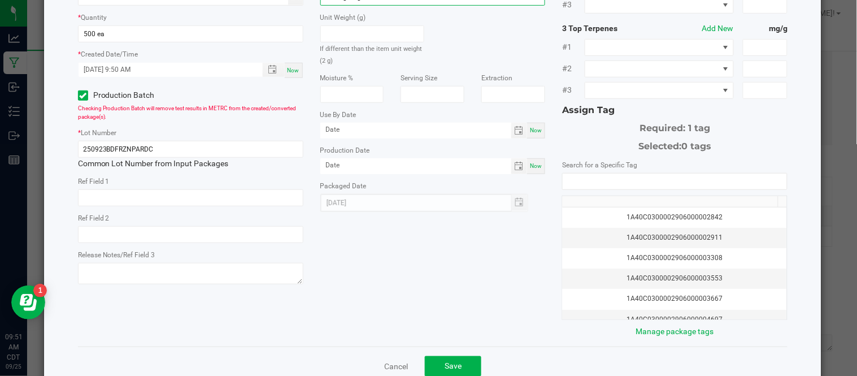
scroll to position [137, 0]
click at [610, 181] on input "NO DATA FOUND" at bounding box center [674, 181] width 224 height 16
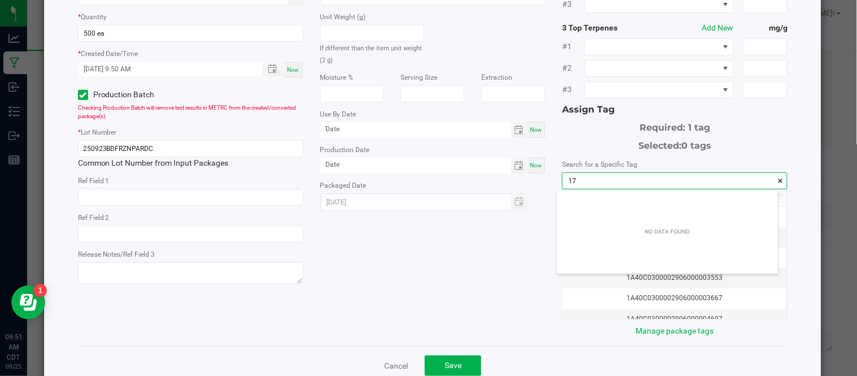
scroll to position [15, 221]
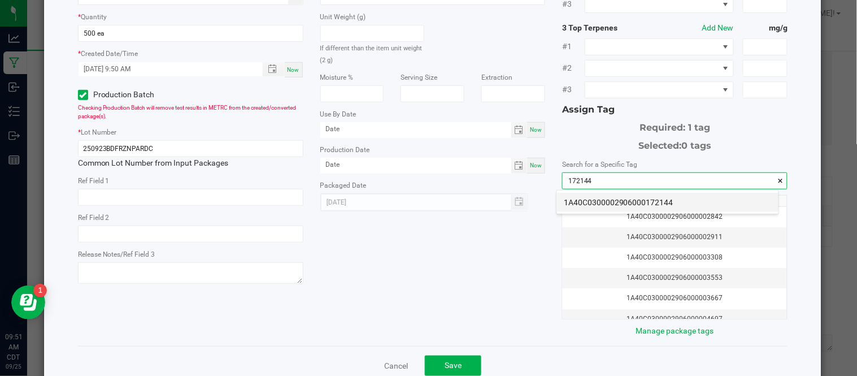
click at [631, 198] on li "1A40C0300002906000172144" at bounding box center [667, 202] width 221 height 19
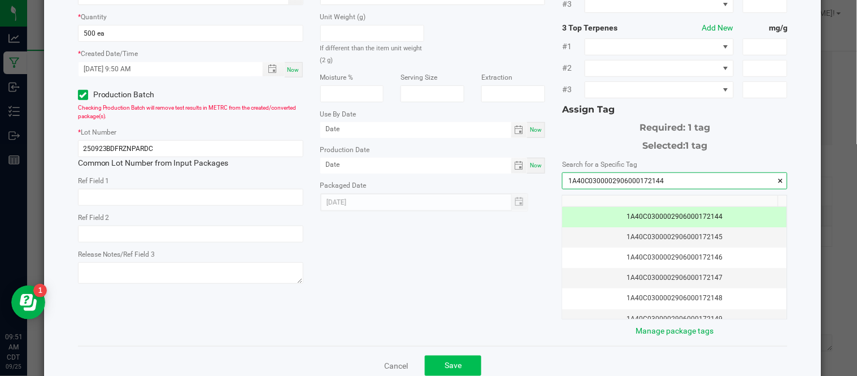
type input "1A40C0300002906000172144"
click at [449, 368] on span "Save" at bounding box center [452, 364] width 17 height 9
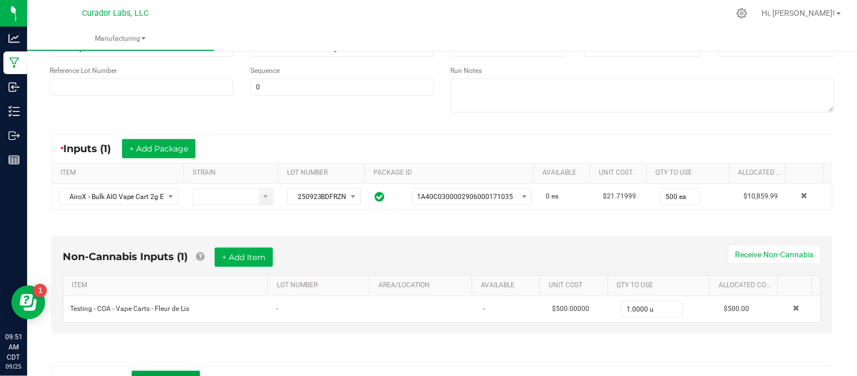
scroll to position [0, 0]
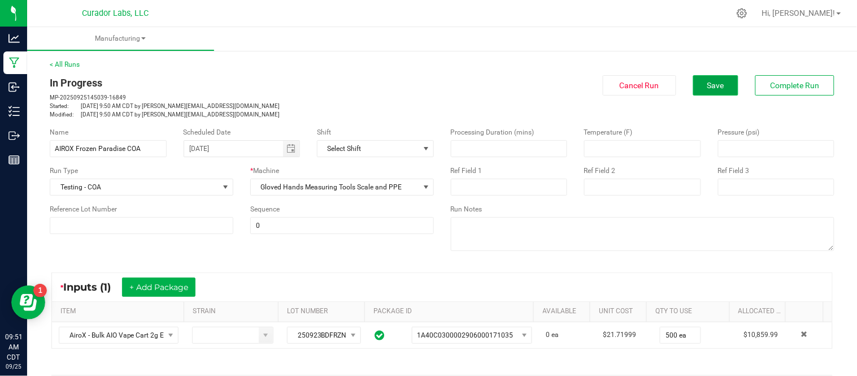
click at [693, 85] on button "Save" at bounding box center [715, 85] width 45 height 20
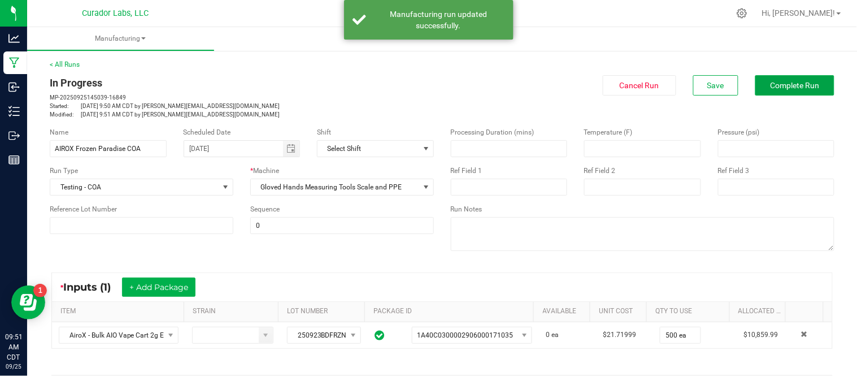
click at [772, 88] on span "Complete Run" at bounding box center [794, 85] width 49 height 9
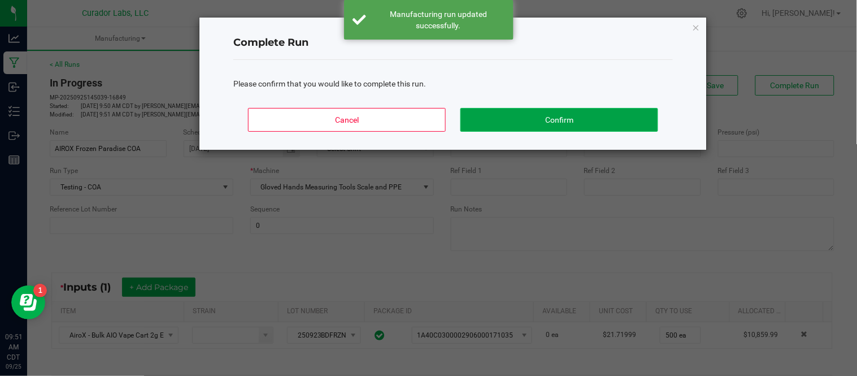
click at [591, 120] on button "Confirm" at bounding box center [559, 120] width 198 height 24
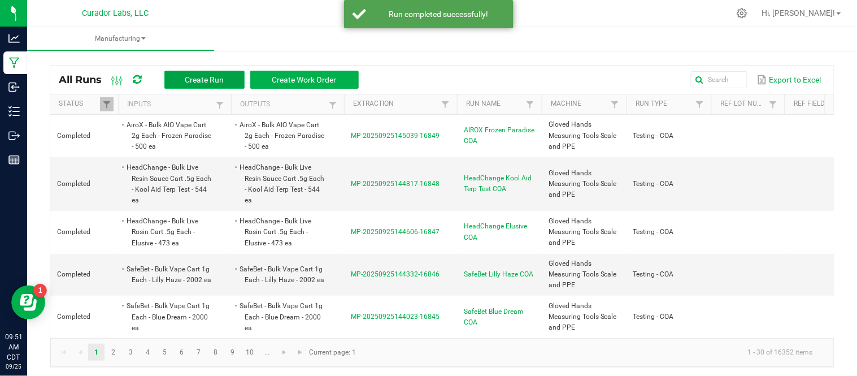
click at [223, 78] on span "Create Run" at bounding box center [204, 79] width 39 height 9
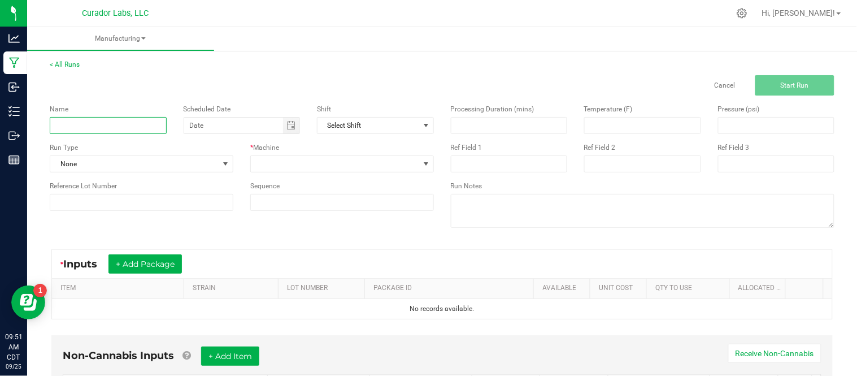
click at [119, 121] on input at bounding box center [108, 125] width 117 height 17
click at [290, 126] on span "Toggle calendar" at bounding box center [290, 125] width 9 height 9
type input "SafeBet Bulk OIl COA"
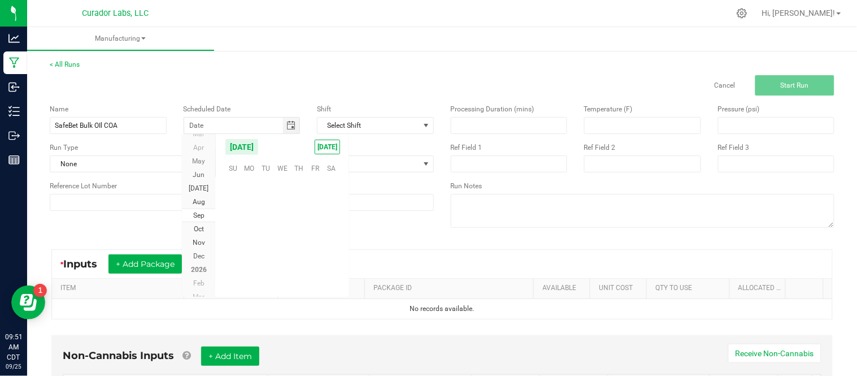
scroll to position [183139, 0]
click at [331, 148] on span "[DATE]" at bounding box center [327, 146] width 25 height 15
type input "[DATE]"
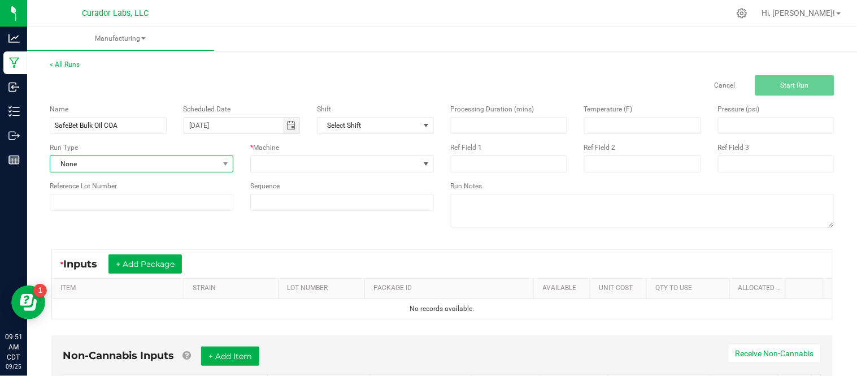
click at [153, 165] on span "None" at bounding box center [134, 164] width 168 height 16
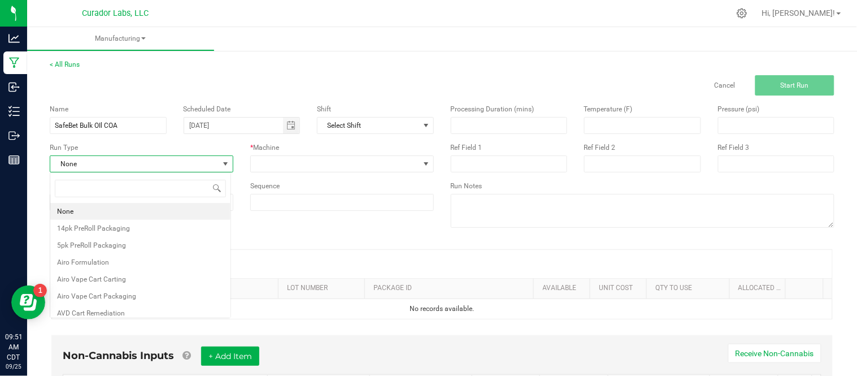
scroll to position [17, 181]
type input "tes"
click at [142, 229] on li "Testing - COA" at bounding box center [140, 228] width 180 height 17
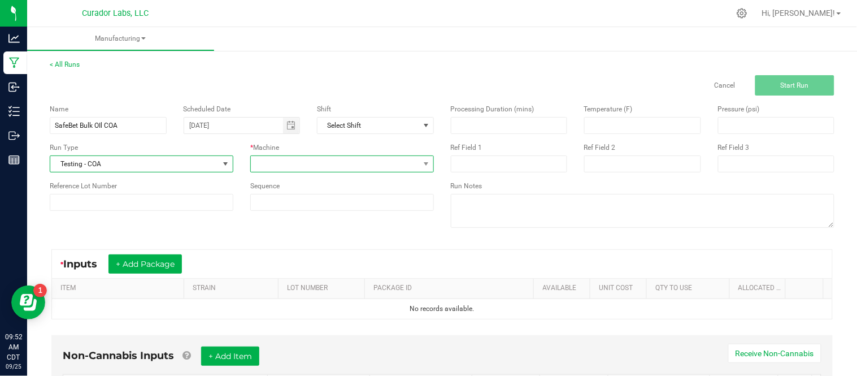
click at [312, 167] on span at bounding box center [335, 164] width 168 height 16
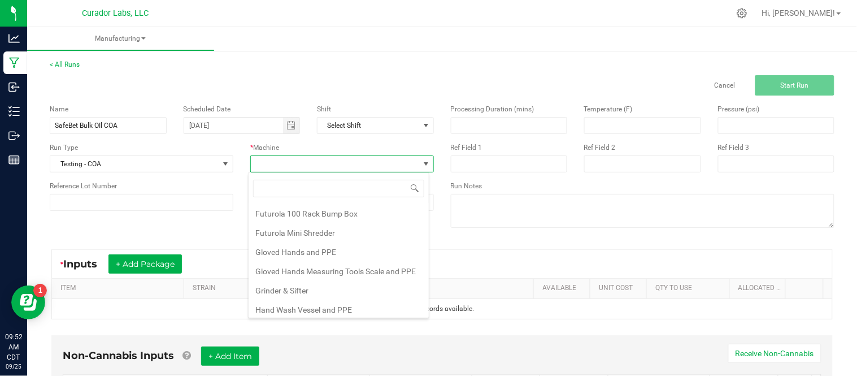
scroll to position [134, 0]
click at [333, 274] on li "Gloved Hands Measuring Tools Scale and PPE" at bounding box center [338, 269] width 180 height 19
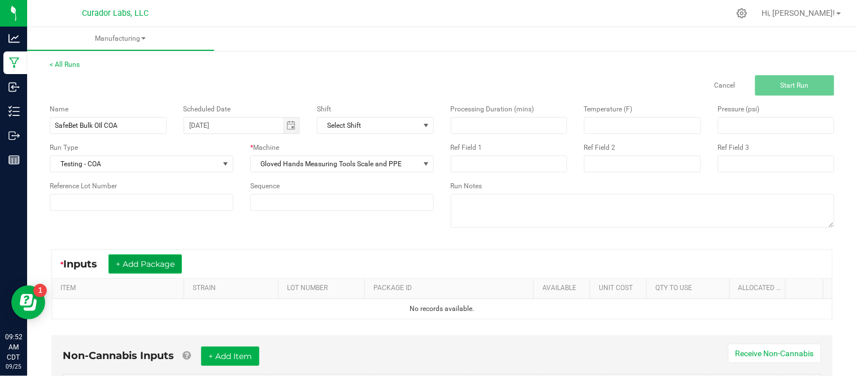
click at [178, 261] on button "+ Add Package" at bounding box center [144, 263] width 73 height 19
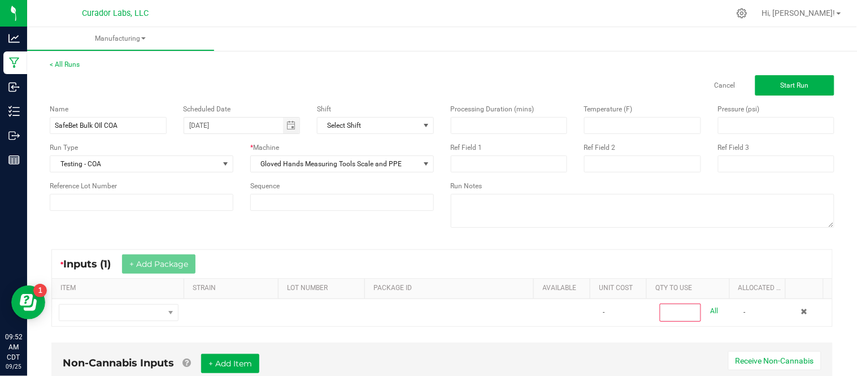
scroll to position [73, 0]
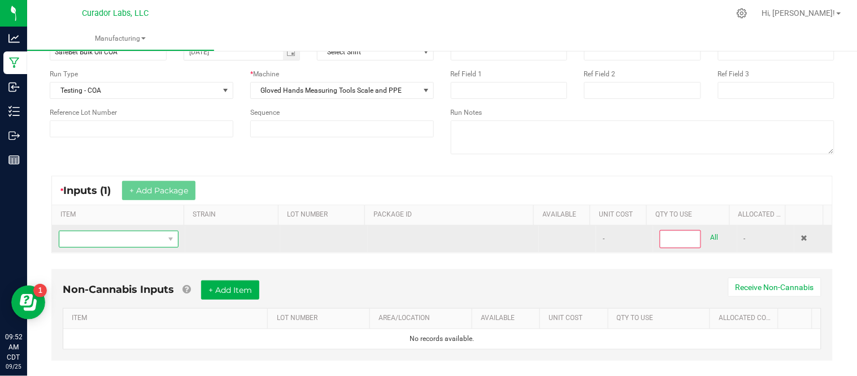
click at [136, 240] on span "NO DATA FOUND" at bounding box center [111, 239] width 104 height 16
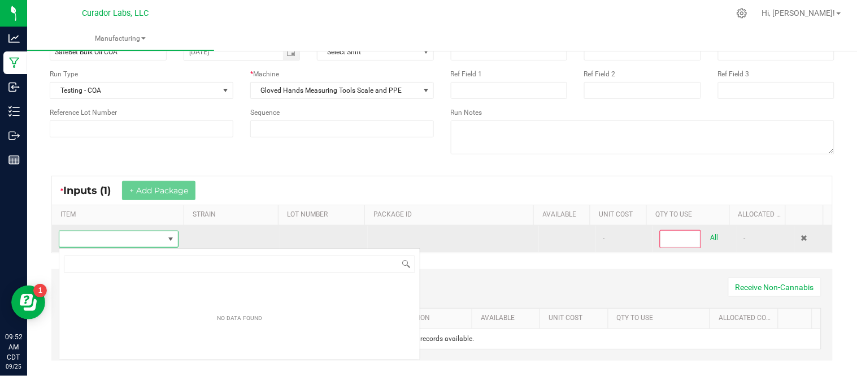
scroll to position [17, 116]
type input "SafeBet - Bulk Oil 1g Each - XO"
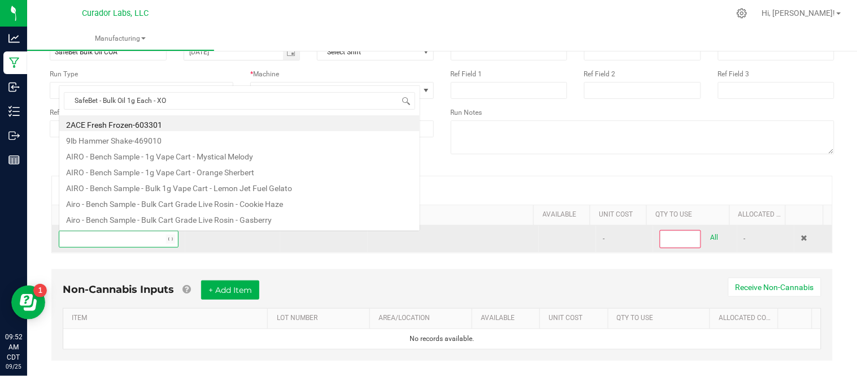
scroll to position [17, 115]
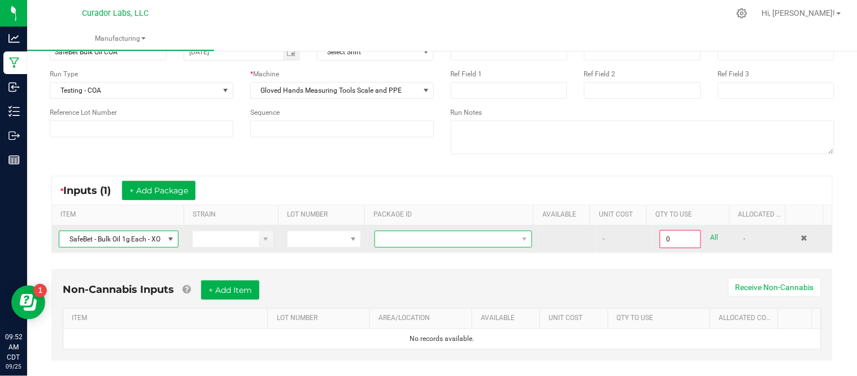
click at [386, 241] on span at bounding box center [446, 239] width 142 height 16
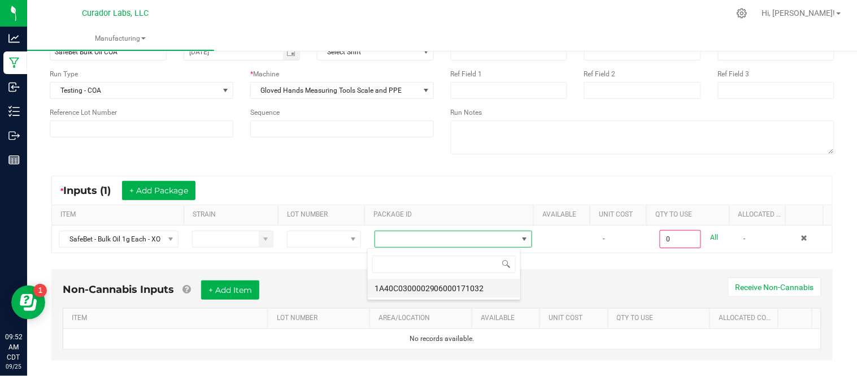
click at [469, 291] on li "1A40C0300002906000171032" at bounding box center [444, 287] width 152 height 19
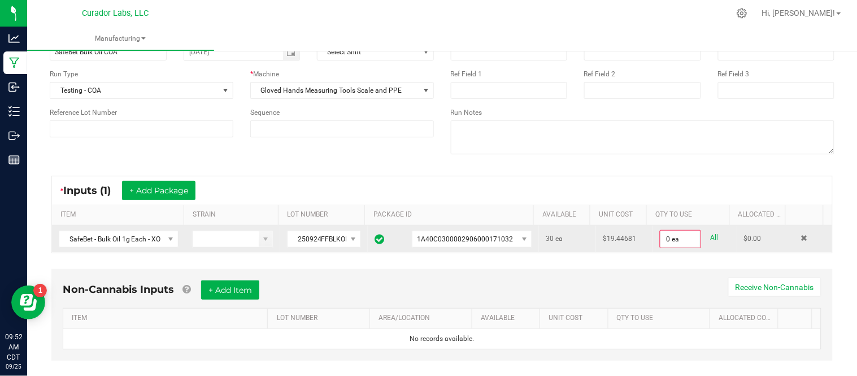
click at [701, 237] on div "All" at bounding box center [710, 237] width 18 height 15
click at [710, 238] on link "All" at bounding box center [714, 237] width 8 height 15
type input "30 ea"
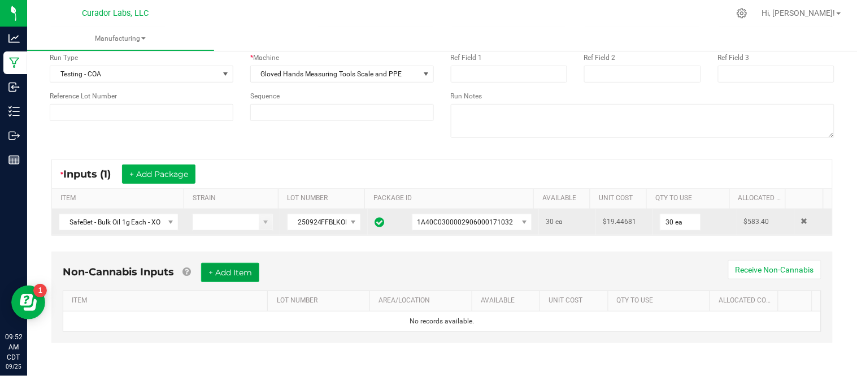
click at [247, 271] on button "+ Add Item" at bounding box center [230, 272] width 58 height 19
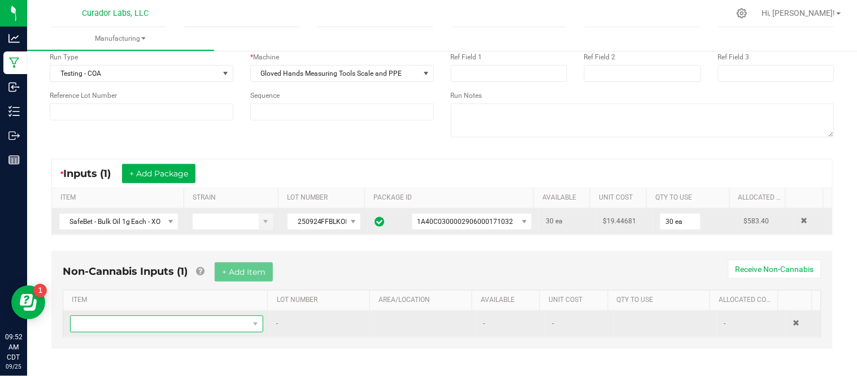
click at [178, 324] on span "NO DATA FOUND" at bounding box center [160, 324] width 178 height 16
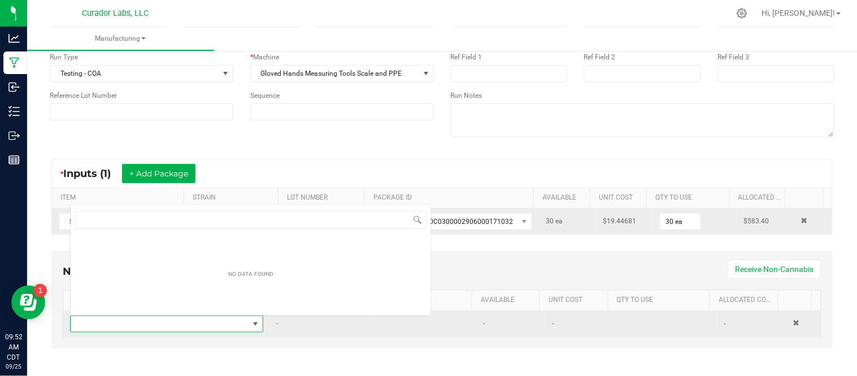
scroll to position [17, 185]
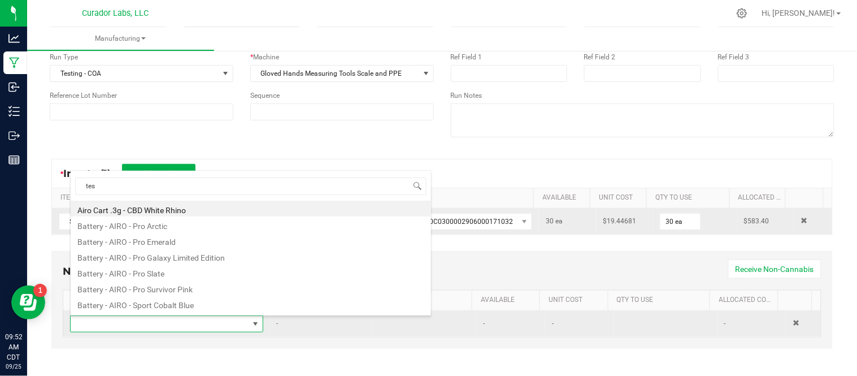
type input "test"
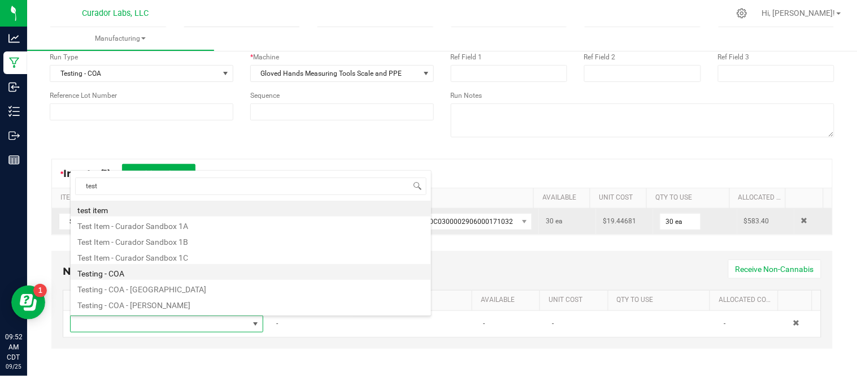
click at [198, 274] on li "Testing - COA" at bounding box center [251, 272] width 360 height 16
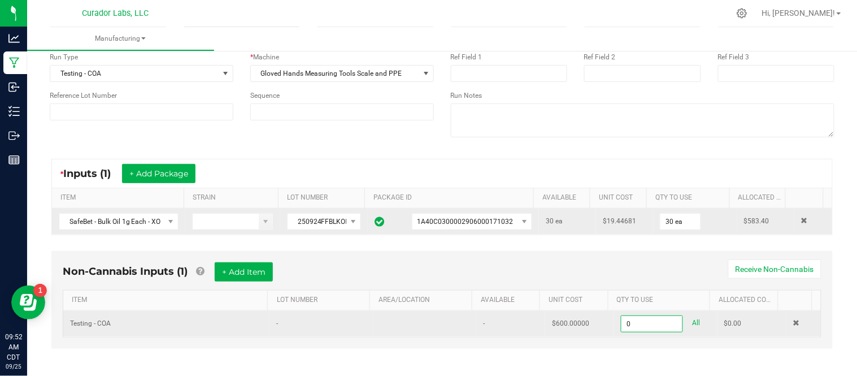
click at [631, 325] on input "0" at bounding box center [651, 324] width 61 height 16
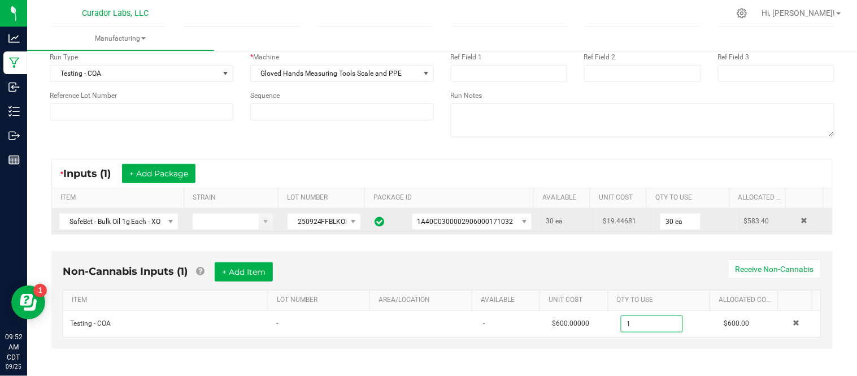
scroll to position [0, 0]
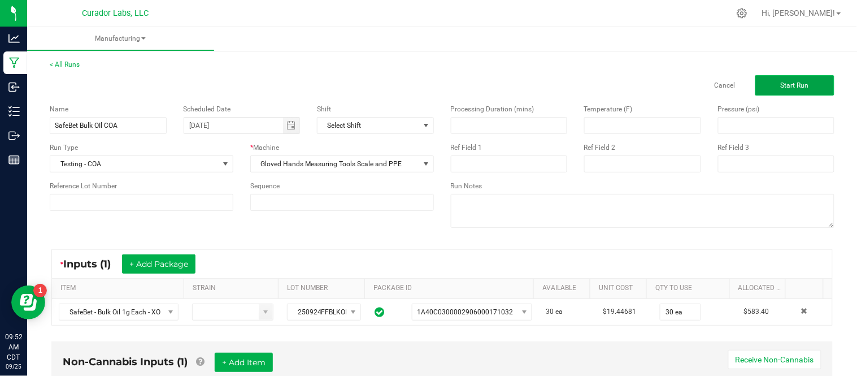
type input "1.0000 u"
click at [783, 80] on button "Start Run" at bounding box center [794, 85] width 79 height 20
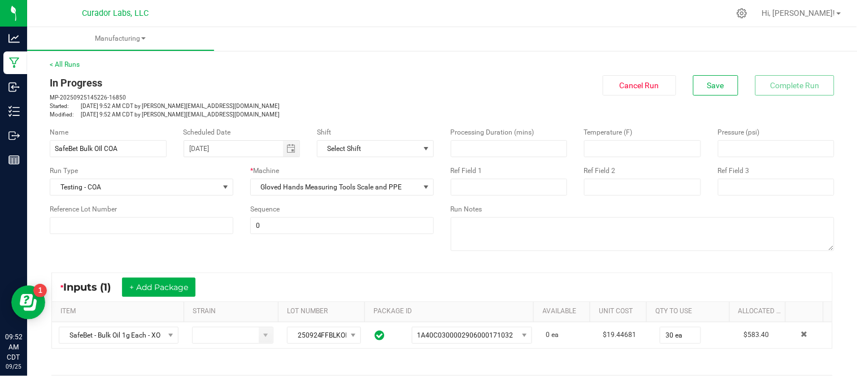
scroll to position [329, 0]
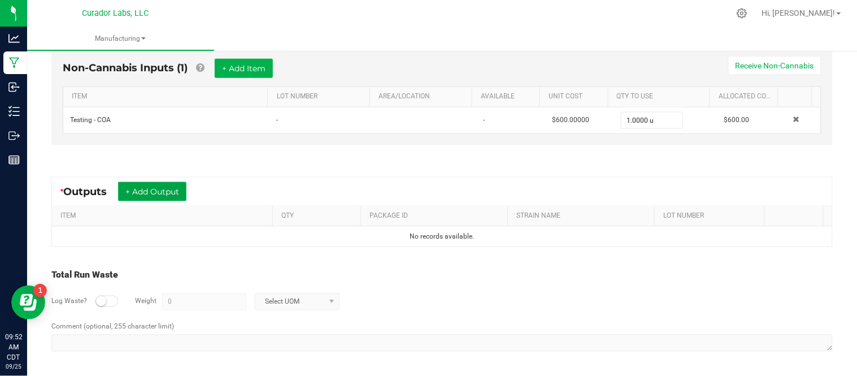
click at [163, 183] on button "+ Add Output" at bounding box center [152, 191] width 68 height 19
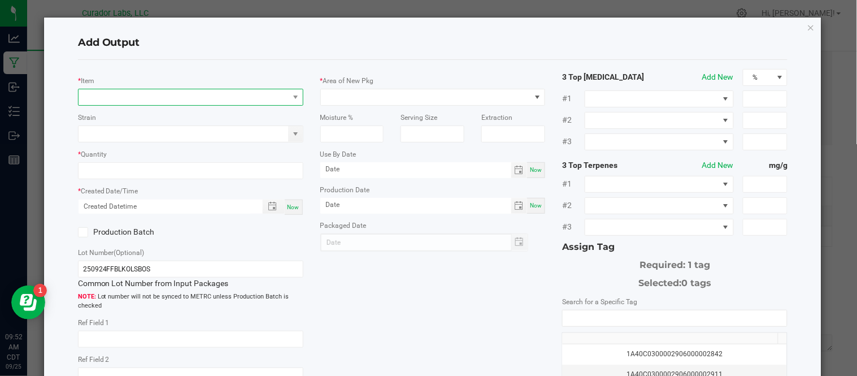
click at [190, 98] on span "NO DATA FOUND" at bounding box center [183, 97] width 210 height 16
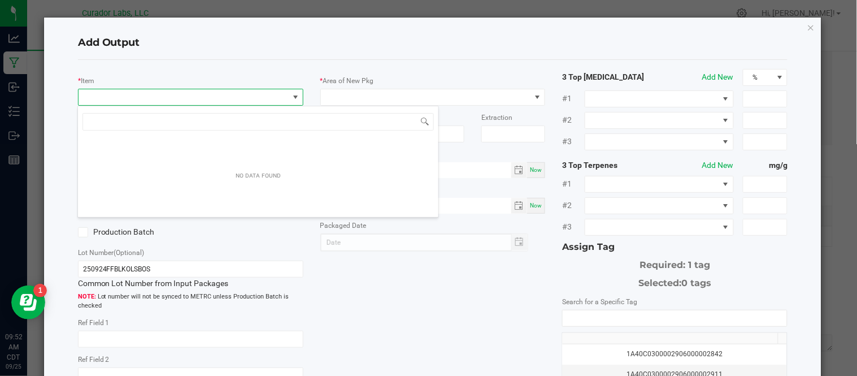
scroll to position [17, 222]
type input "SafeBet - Bulk Oil 1g Each - XO"
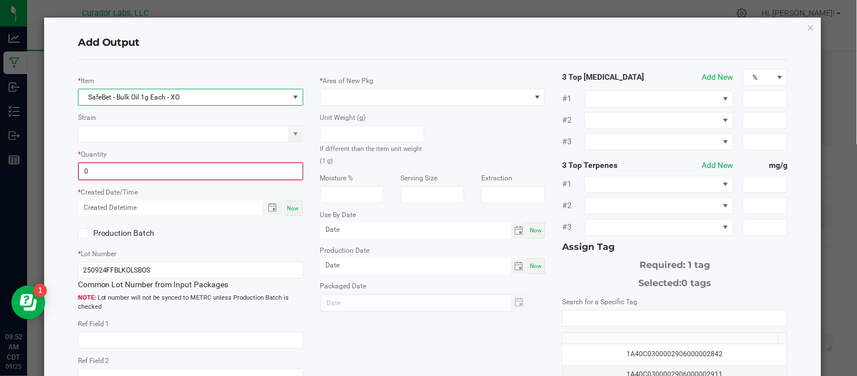
click at [190, 178] on input "0" at bounding box center [190, 171] width 223 height 16
type input "30 ea"
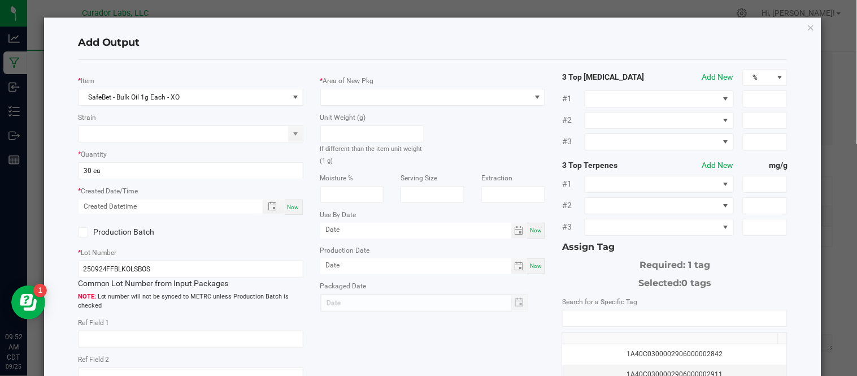
click at [294, 207] on span "Now" at bounding box center [293, 207] width 12 height 6
type input "[DATE] 9:52 AM"
type input "[DATE]"
click at [79, 232] on icon at bounding box center [82, 232] width 7 height 0
click at [0, 0] on input "Production Batch" at bounding box center [0, 0] width 0 height 0
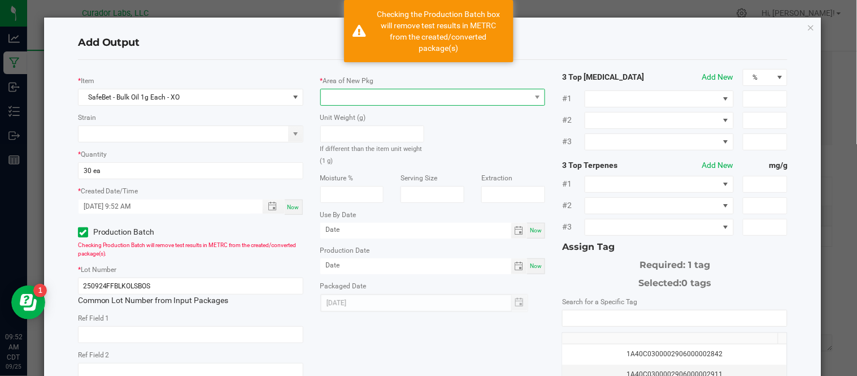
click at [420, 103] on span at bounding box center [426, 97] width 210 height 16
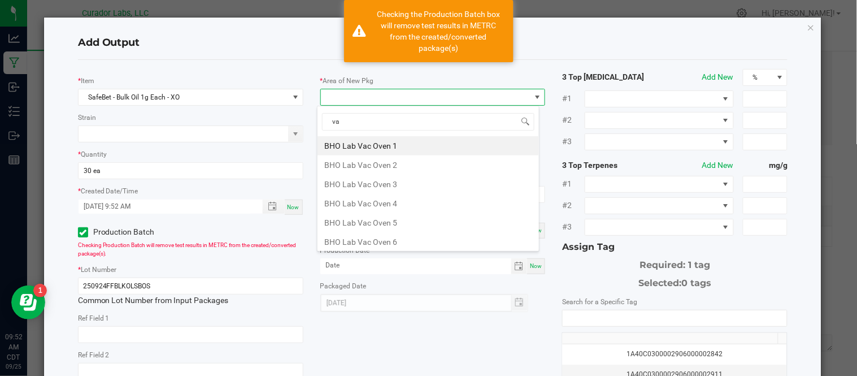
type input "vau"
click at [381, 235] on li "Vault" at bounding box center [427, 241] width 221 height 19
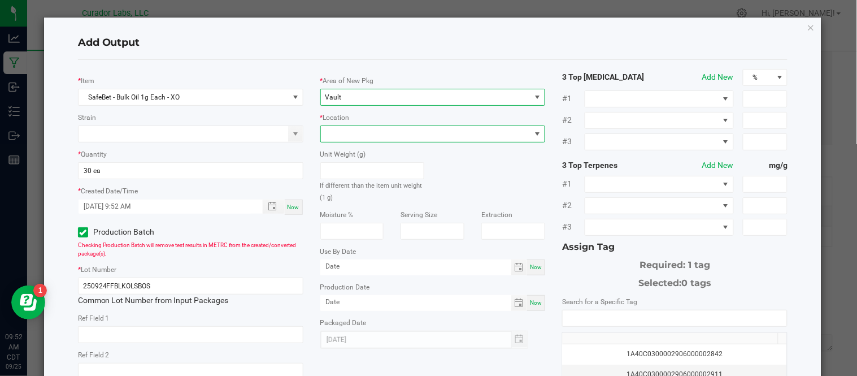
click at [392, 136] on span at bounding box center [426, 134] width 210 height 16
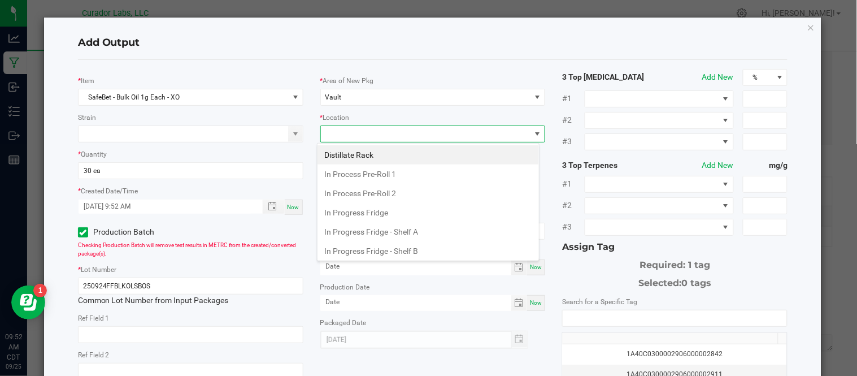
scroll to position [427, 0]
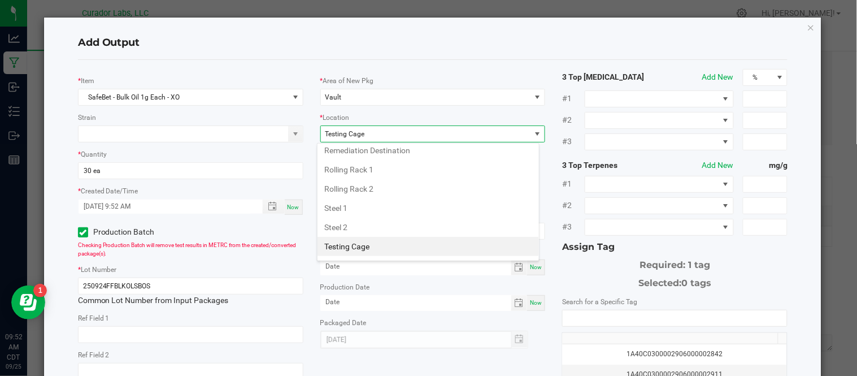
click at [386, 249] on li "Testing Cage" at bounding box center [427, 246] width 221 height 19
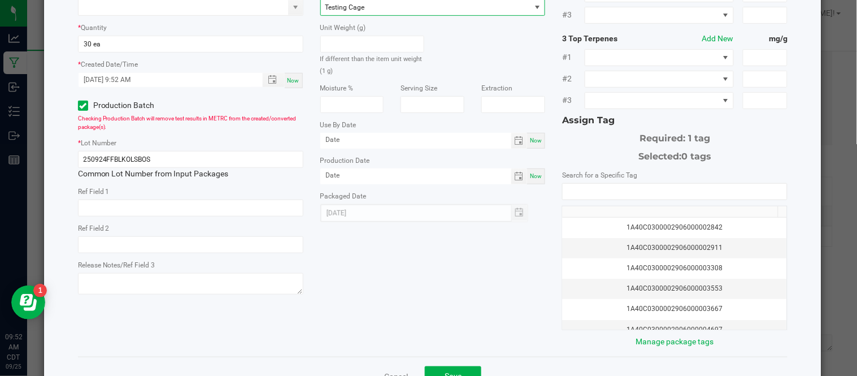
scroll to position [127, 0]
click at [596, 190] on input "NO DATA FOUND" at bounding box center [674, 191] width 224 height 16
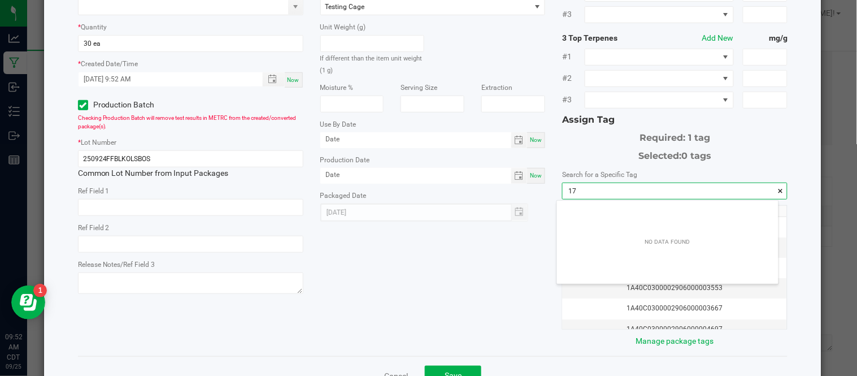
scroll to position [15, 221]
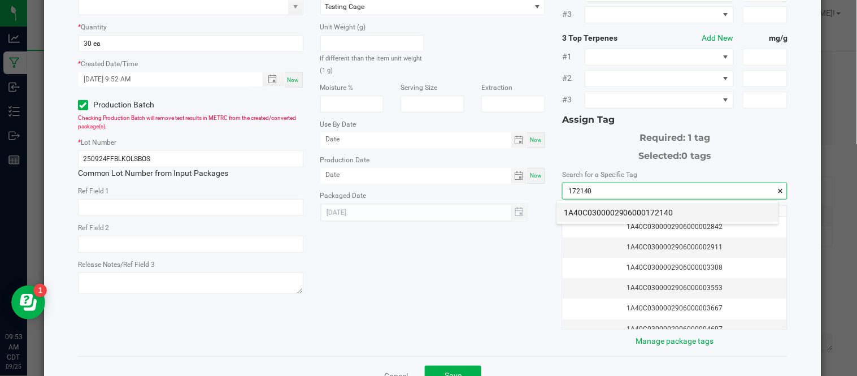
click at [623, 212] on li "1A40C0300002906000172140" at bounding box center [667, 212] width 221 height 19
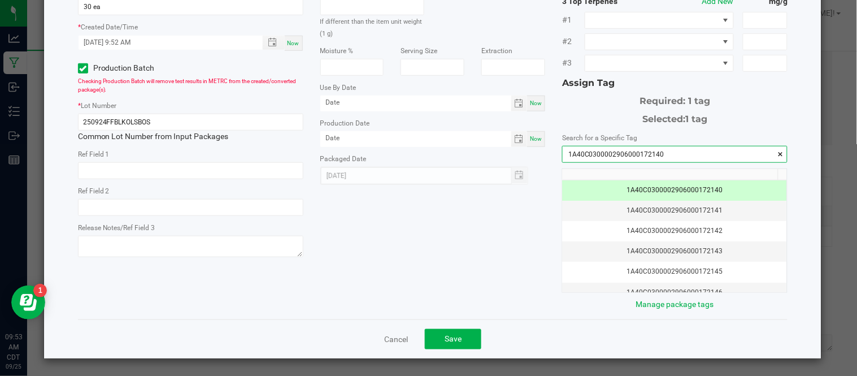
scroll to position [164, 0]
type input "1A40C0300002906000172140"
click at [444, 340] on span "Save" at bounding box center [452, 338] width 17 height 9
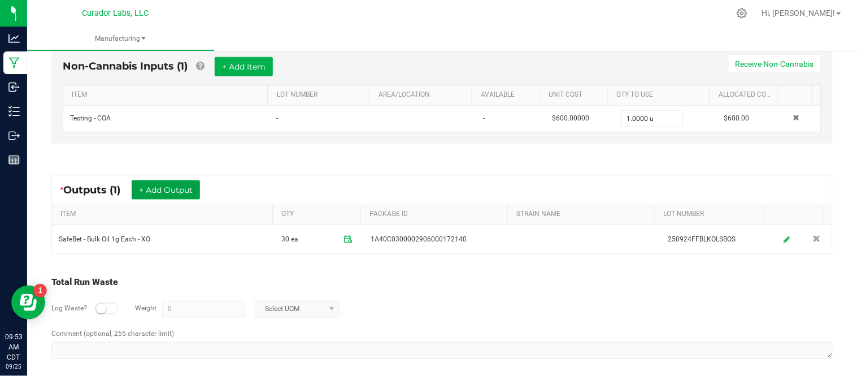
scroll to position [0, 0]
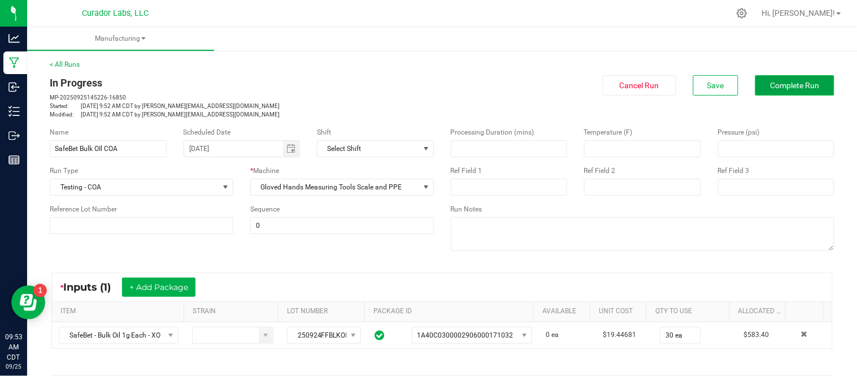
click at [777, 88] on span "Complete Run" at bounding box center [794, 85] width 49 height 9
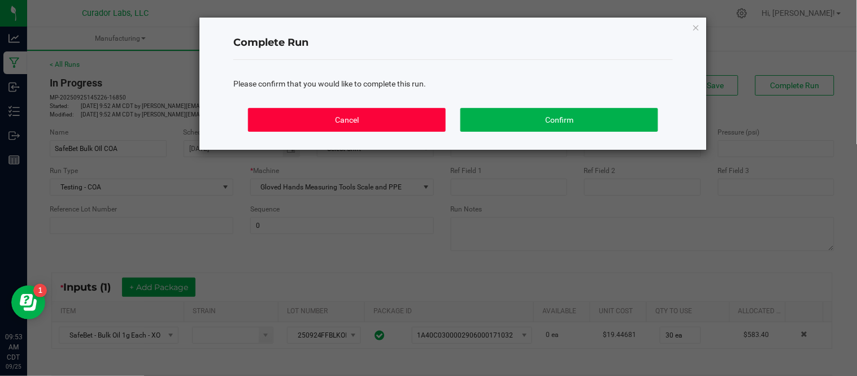
click at [388, 120] on button "Cancel" at bounding box center [347, 120] width 198 height 24
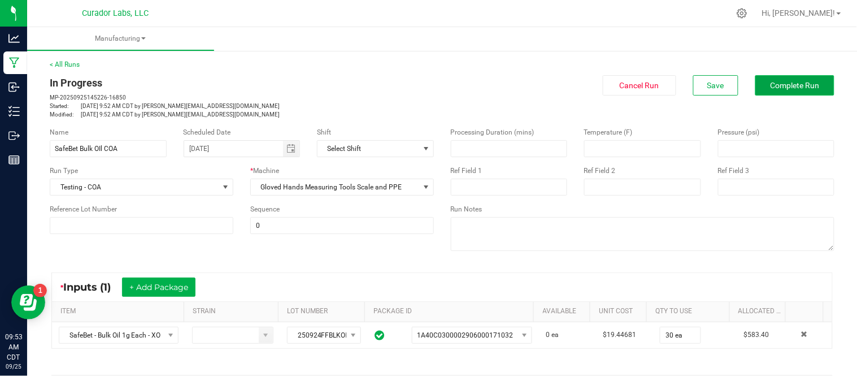
click at [787, 88] on span "Complete Run" at bounding box center [794, 85] width 49 height 9
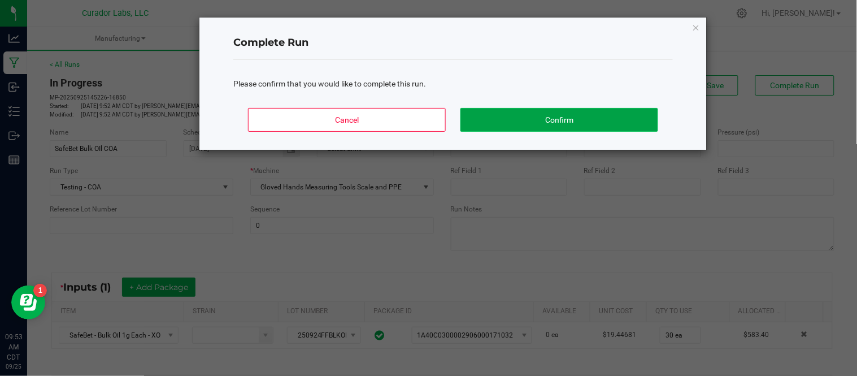
click at [505, 115] on button "Confirm" at bounding box center [559, 120] width 198 height 24
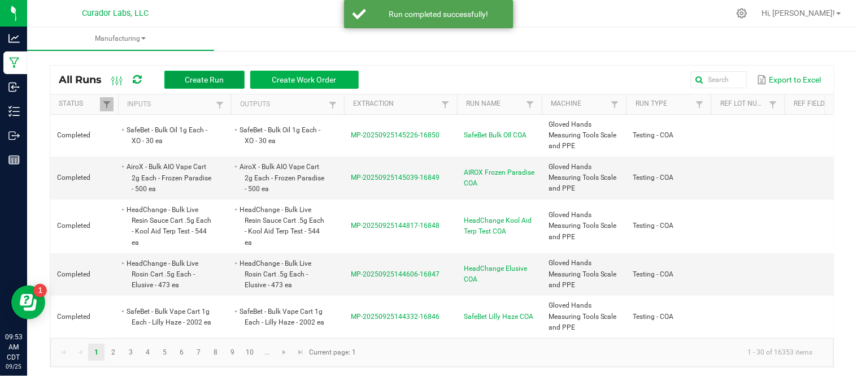
click at [201, 77] on span "Create Run" at bounding box center [204, 79] width 39 height 9
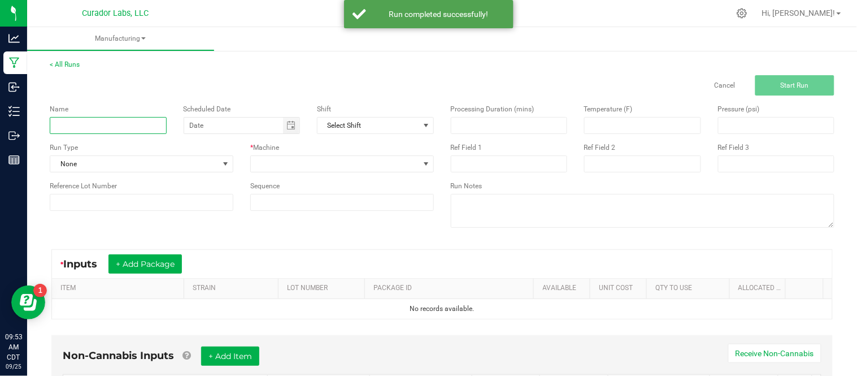
click at [106, 124] on input at bounding box center [108, 125] width 117 height 17
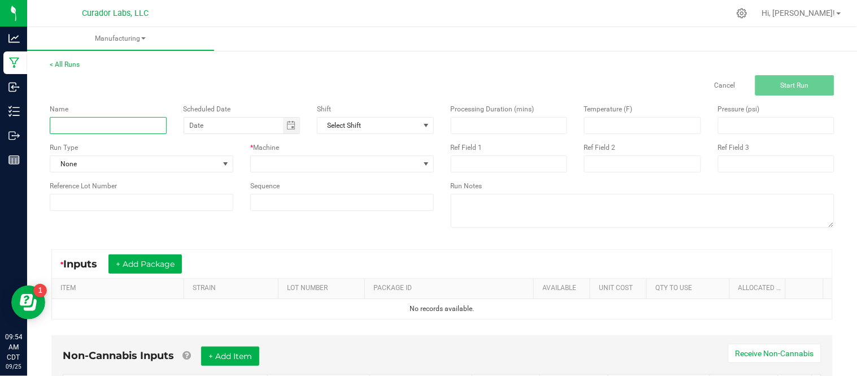
click at [120, 128] on input at bounding box center [108, 125] width 117 height 17
click at [292, 121] on span "Toggle calendar" at bounding box center [291, 125] width 16 height 16
type input "SafeBet Bulk Oil COA"
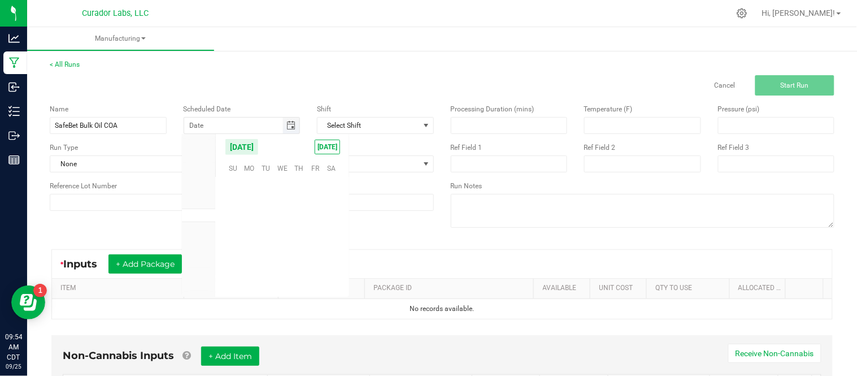
scroll to position [183139, 0]
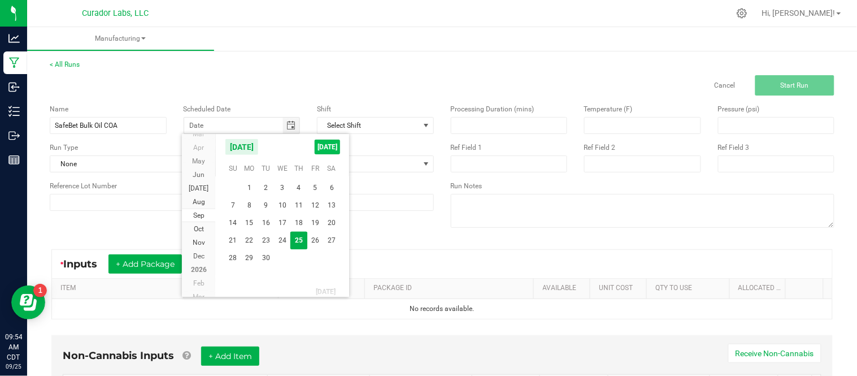
click at [334, 145] on span "[DATE]" at bounding box center [327, 146] width 25 height 15
type input "[DATE]"
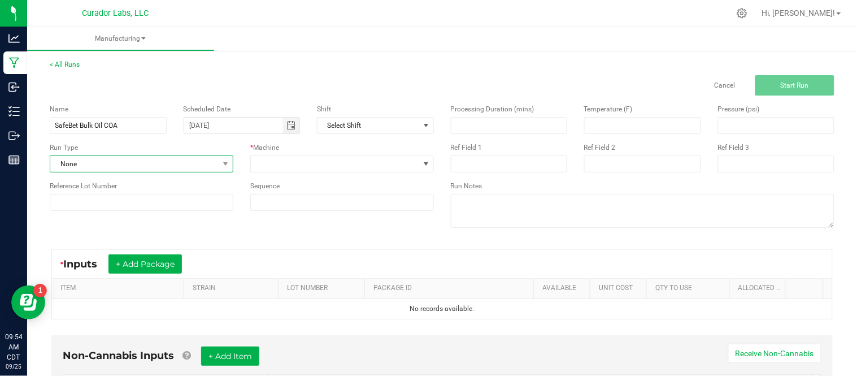
click at [180, 160] on span "None" at bounding box center [134, 164] width 168 height 16
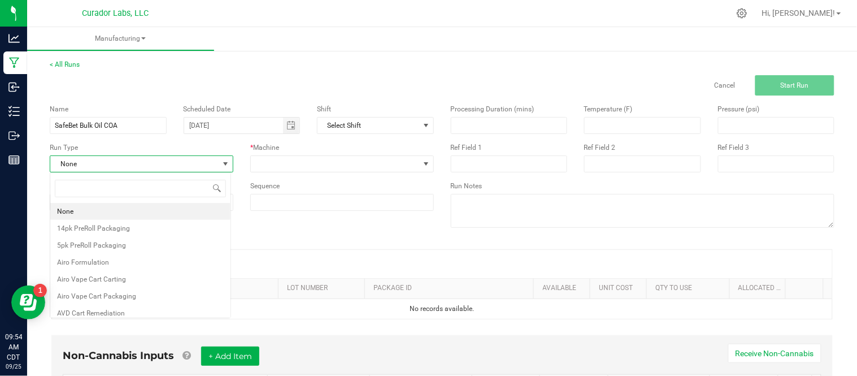
scroll to position [17, 181]
type input "tes"
click at [155, 230] on li "Testing - COA" at bounding box center [140, 228] width 180 height 17
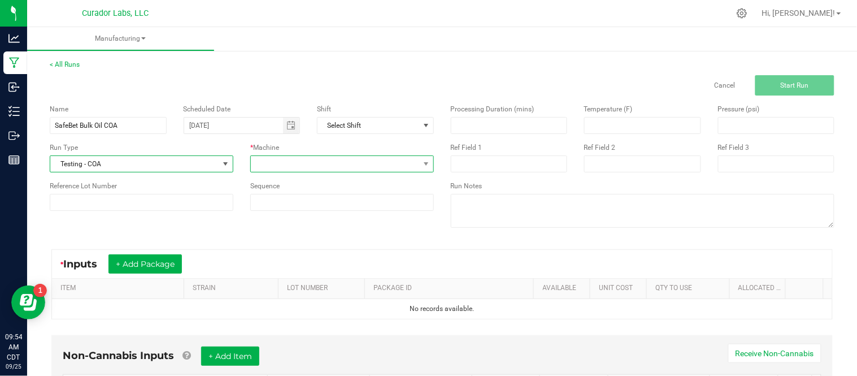
click at [290, 163] on span at bounding box center [335, 164] width 168 height 16
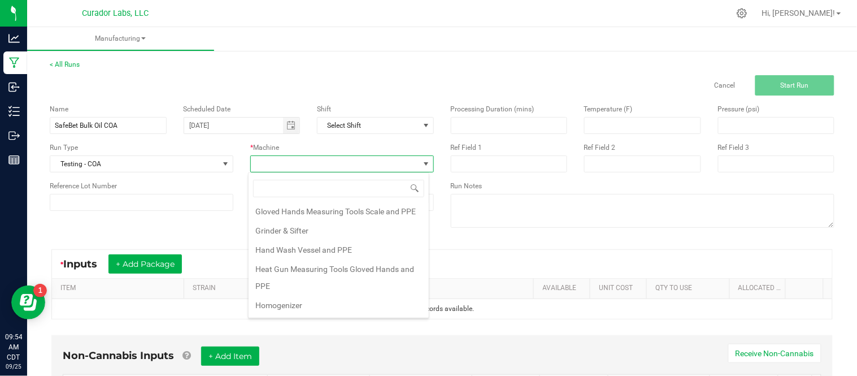
scroll to position [194, 0]
click at [357, 208] on li "Gloved Hands Measuring Tools Scale and PPE" at bounding box center [338, 209] width 180 height 19
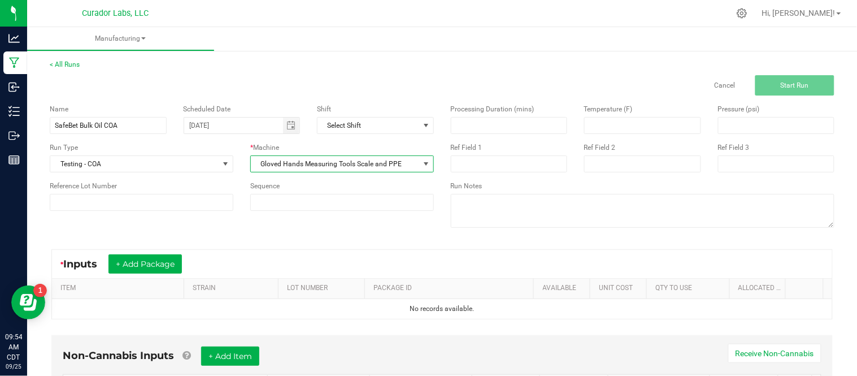
scroll to position [60, 0]
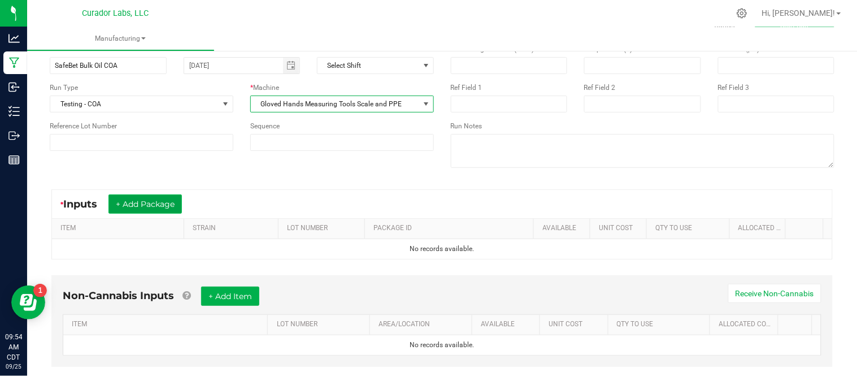
click at [171, 208] on button "+ Add Package" at bounding box center [144, 203] width 73 height 19
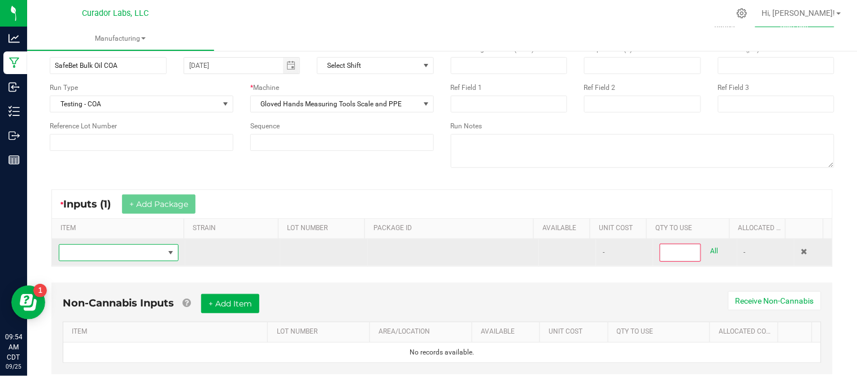
click at [123, 255] on span "NO DATA FOUND" at bounding box center [111, 253] width 104 height 16
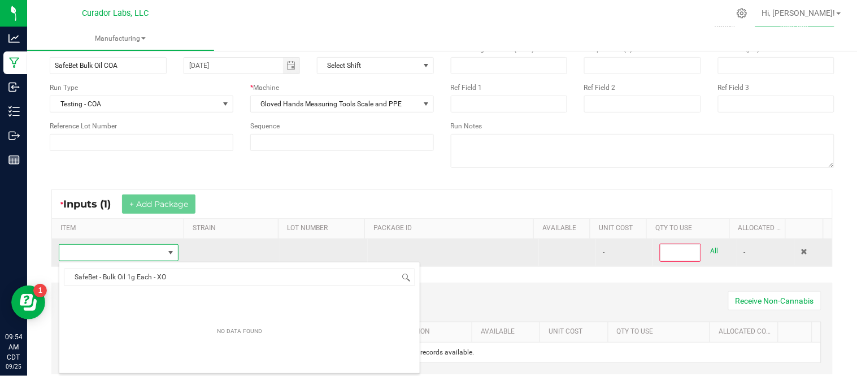
scroll to position [17, 115]
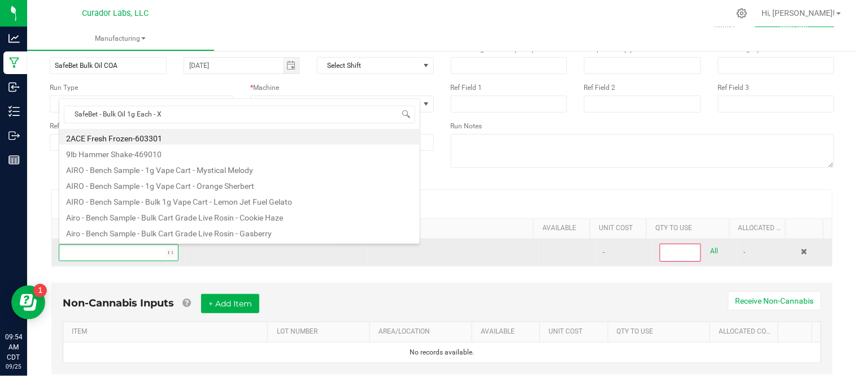
type input "SafeBet - Bulk Oil 1g Each -"
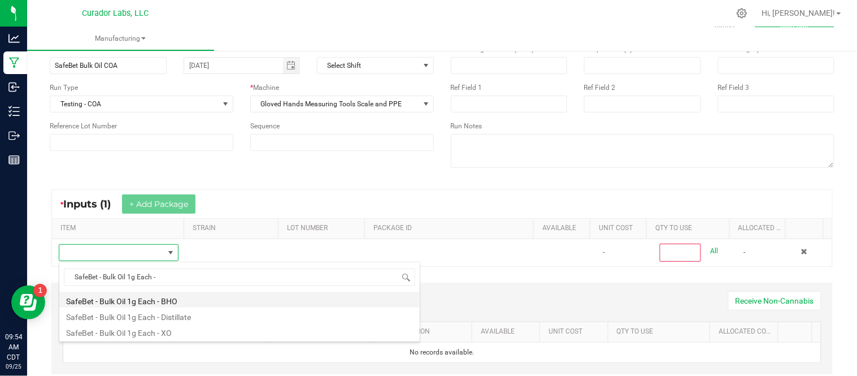
click at [160, 302] on li "SafeBet - Bulk Oil 1g Each - BHO" at bounding box center [239, 299] width 360 height 16
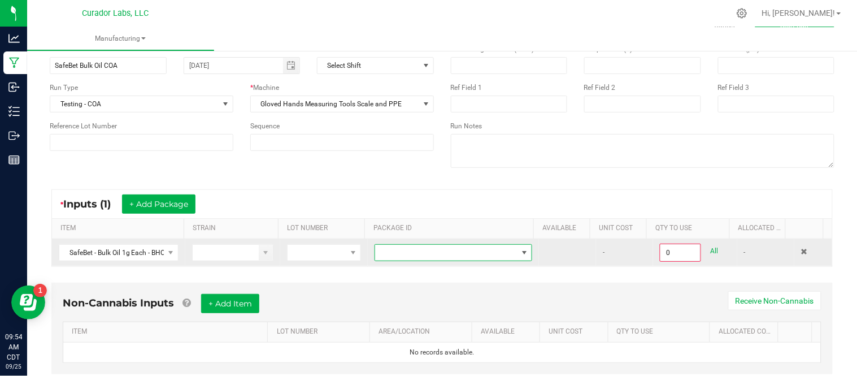
click at [453, 257] on span at bounding box center [446, 253] width 142 height 16
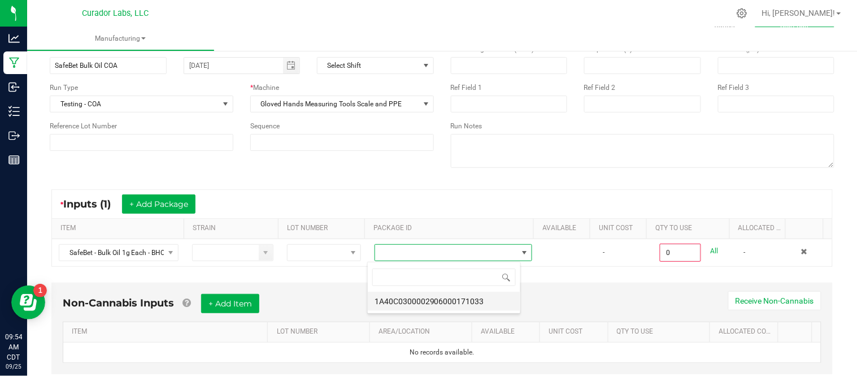
scroll to position [17, 154]
click at [459, 304] on li "1A40C0300002906000171033" at bounding box center [444, 300] width 152 height 19
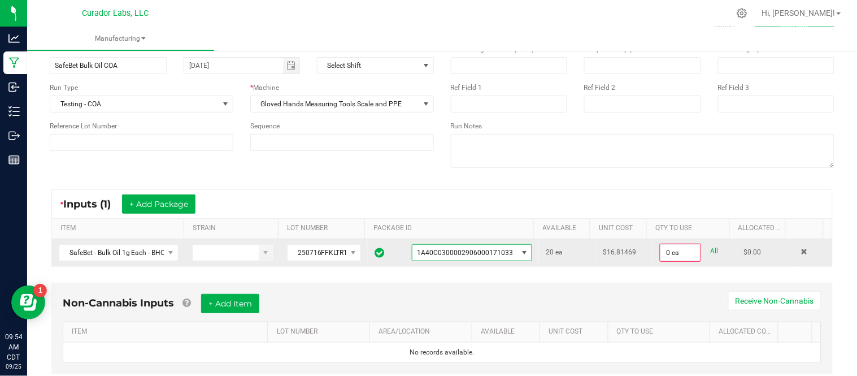
click at [710, 247] on link "All" at bounding box center [714, 250] width 8 height 15
type input "20 ea"
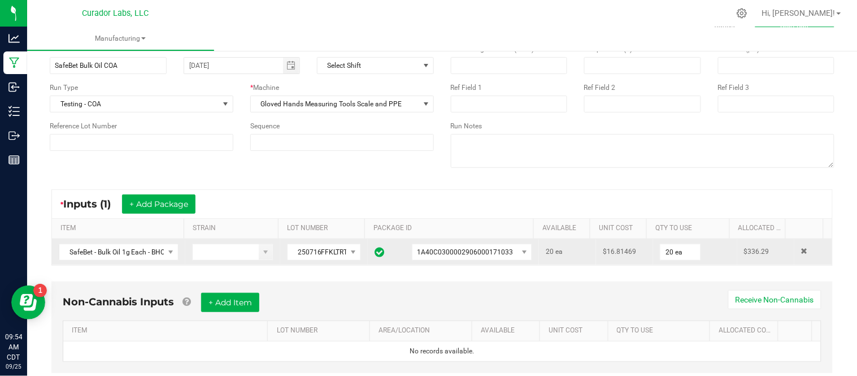
scroll to position [90, 0]
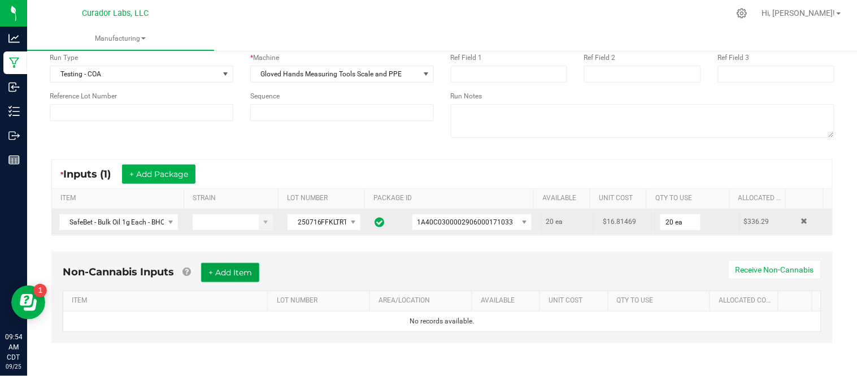
click at [239, 270] on button "+ Add Item" at bounding box center [230, 272] width 58 height 19
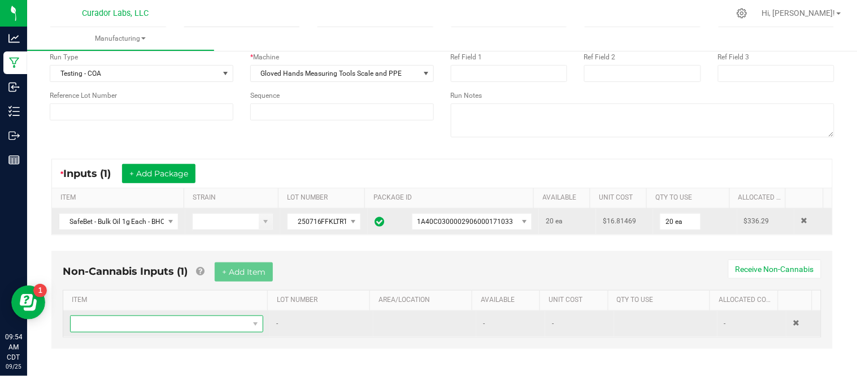
click at [182, 322] on span "NO DATA FOUND" at bounding box center [160, 324] width 178 height 16
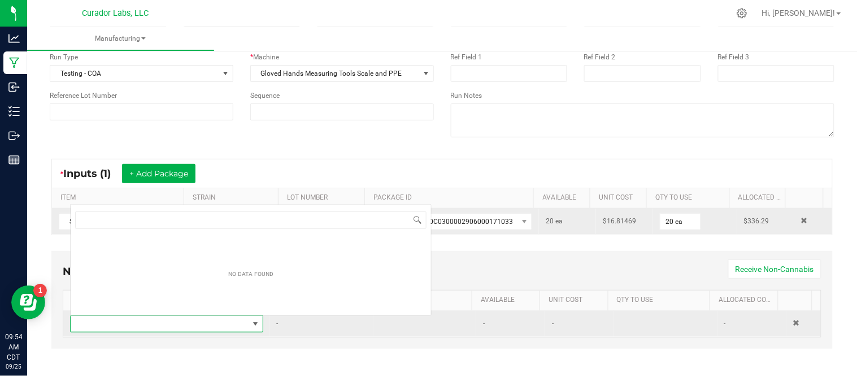
scroll to position [17, 185]
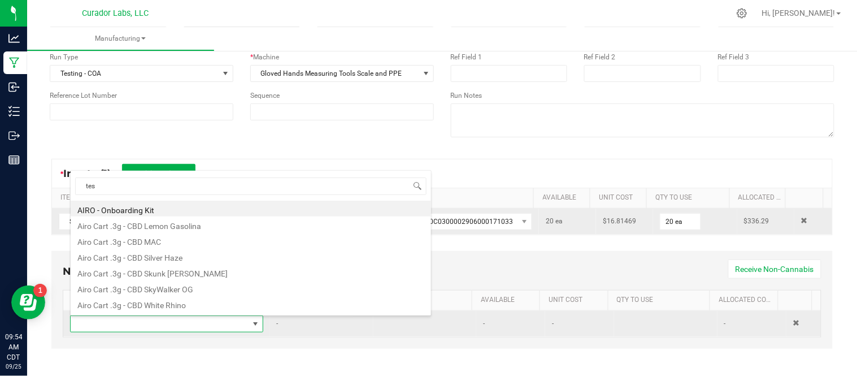
type input "test"
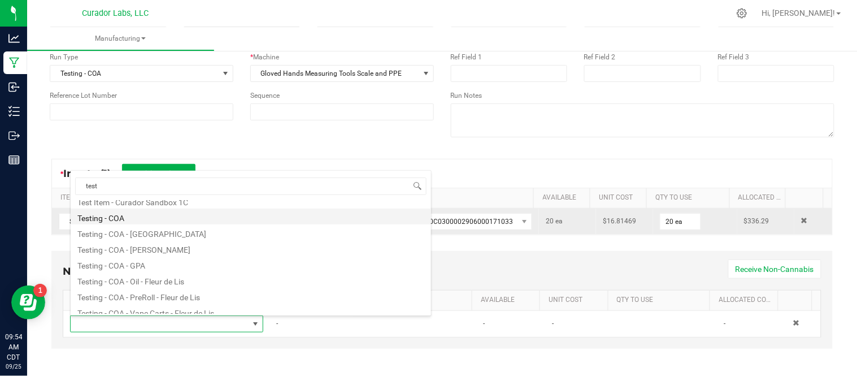
scroll to position [56, 0]
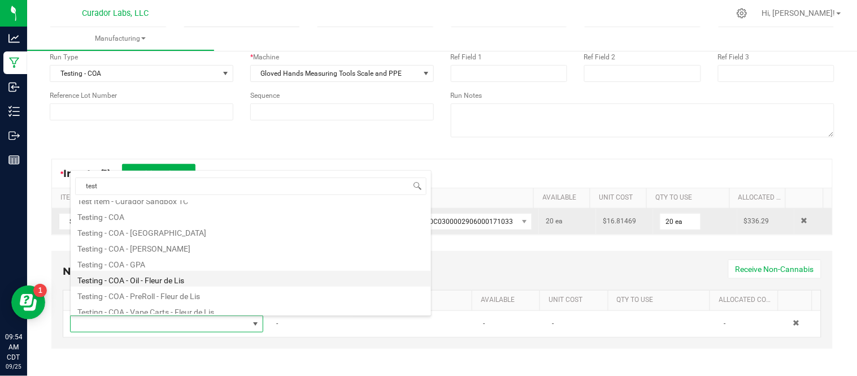
click at [272, 276] on li "Testing - COA - Oil - Fleur de Lis" at bounding box center [251, 278] width 360 height 16
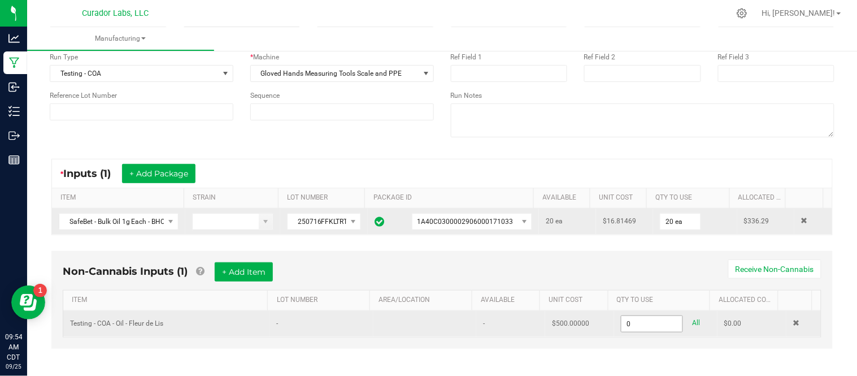
click at [628, 320] on input "0" at bounding box center [651, 324] width 61 height 16
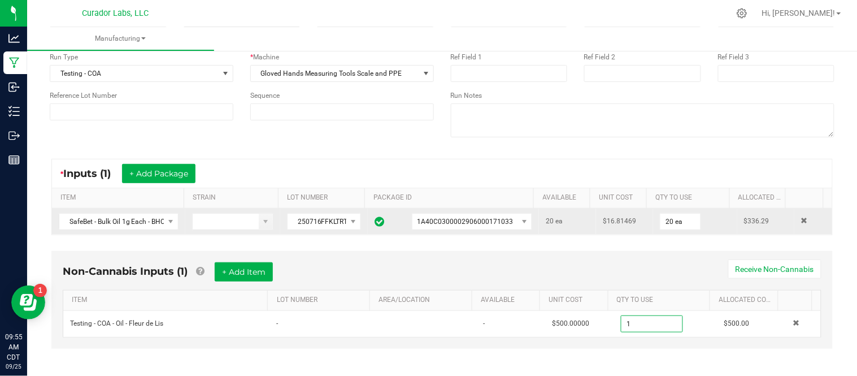
type input "1.0000 u"
click at [726, 145] on div "Processing Duration (mins) Temperature (F) Pressure (psi) Ref Field 1 Ref Field…" at bounding box center [642, 76] width 401 height 143
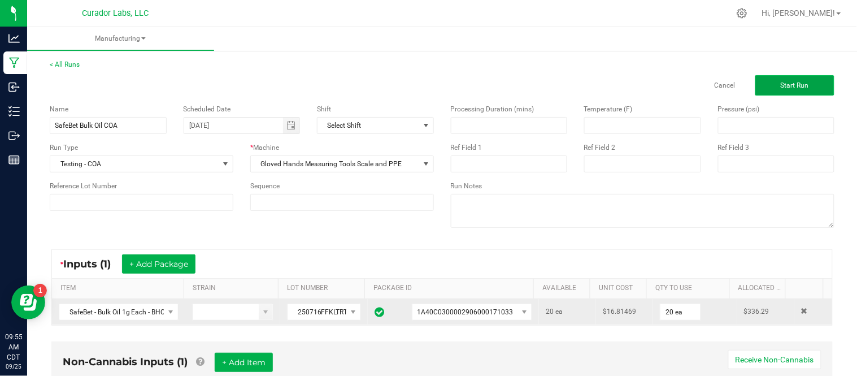
click at [787, 85] on span "Start Run" at bounding box center [794, 85] width 28 height 8
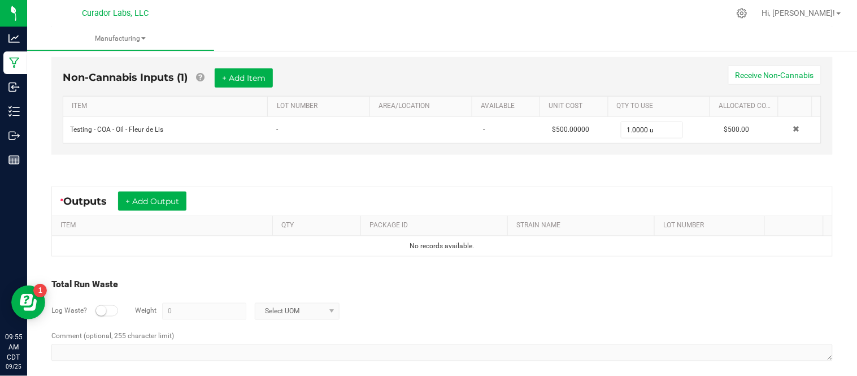
scroll to position [329, 0]
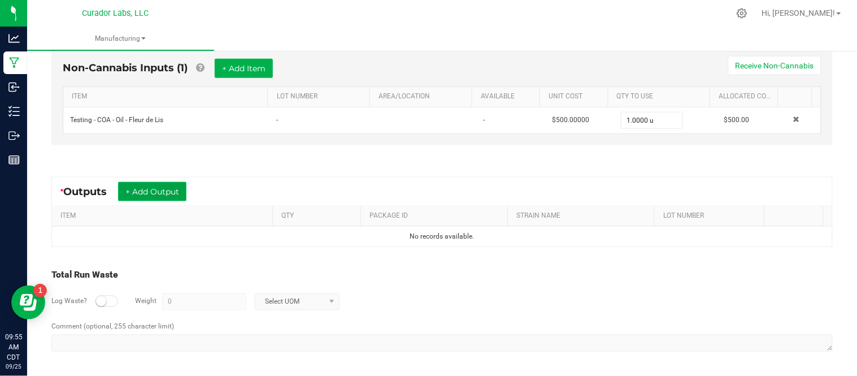
click at [132, 182] on button "+ Add Output" at bounding box center [152, 191] width 68 height 19
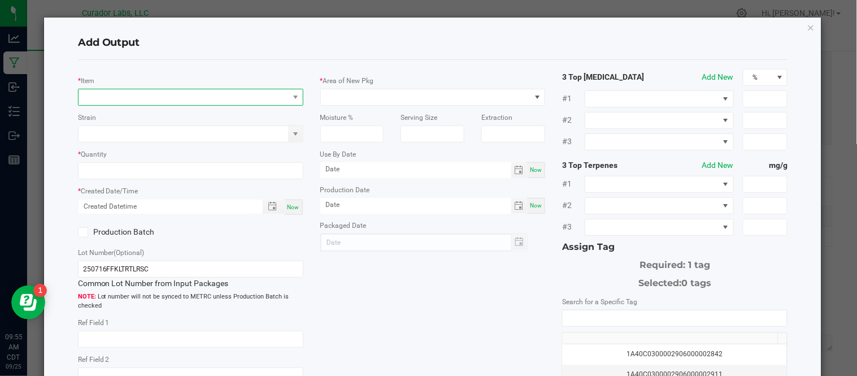
click at [134, 99] on span "NO DATA FOUND" at bounding box center [183, 97] width 210 height 16
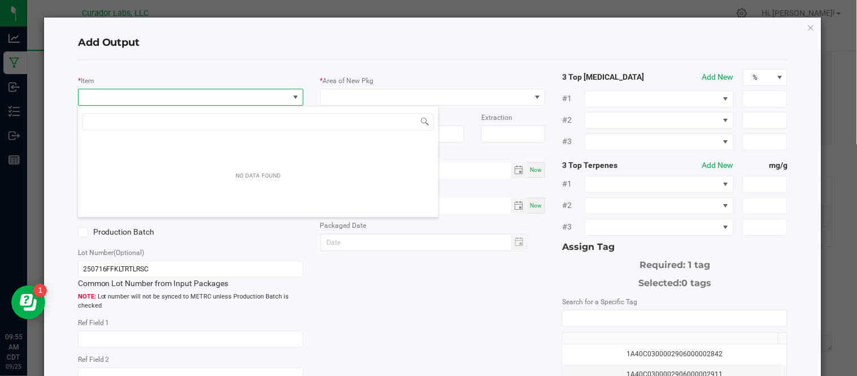
scroll to position [17, 222]
click at [134, 99] on span "NO DATA FOUND" at bounding box center [183, 97] width 210 height 16
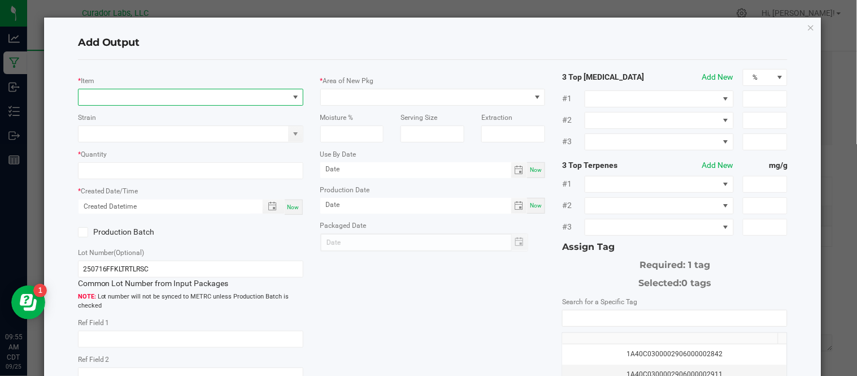
click at [133, 98] on span at bounding box center [183, 97] width 210 height 16
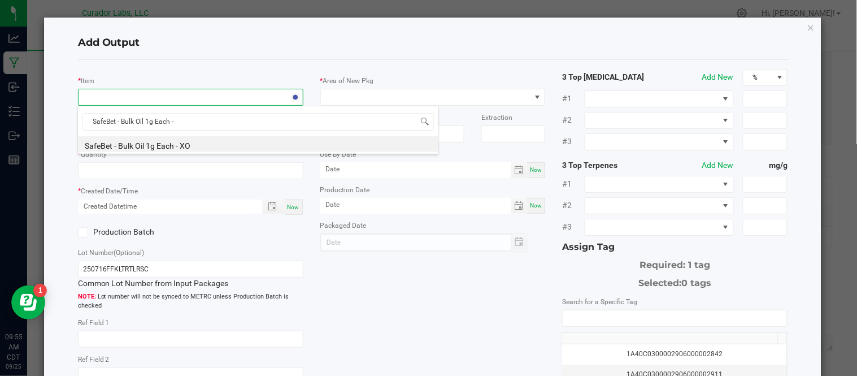
type input "SafeBet - Bulk Oil 1g Each - B"
click at [178, 146] on li "SafeBet - Bulk Oil 1g Each - BHO" at bounding box center [258, 144] width 360 height 16
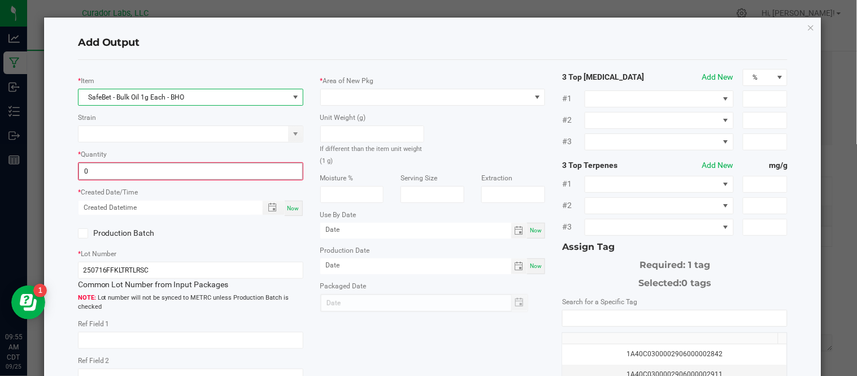
click at [154, 170] on input "0" at bounding box center [190, 171] width 223 height 16
type input "20 ea"
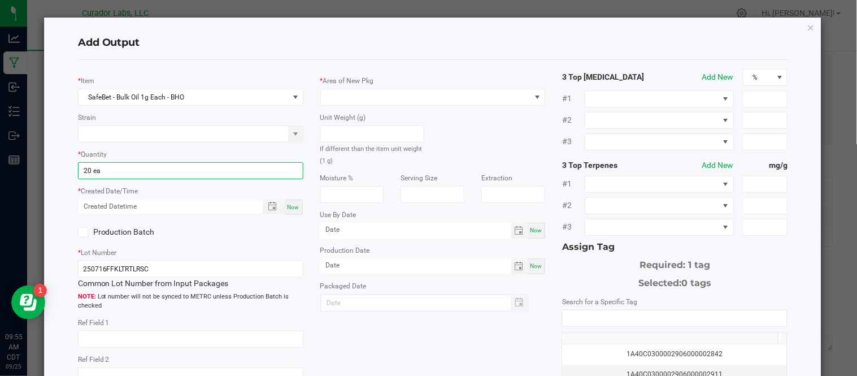
click at [293, 202] on div "Now" at bounding box center [294, 206] width 18 height 15
type input "[DATE] 9:55 AM"
type input "[DATE]"
click at [79, 232] on icon at bounding box center [82, 232] width 7 height 0
click at [0, 0] on input "Production Batch" at bounding box center [0, 0] width 0 height 0
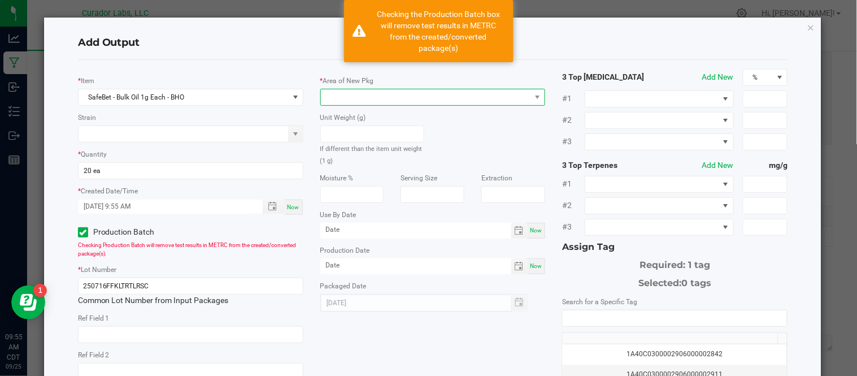
click at [364, 103] on span at bounding box center [426, 97] width 210 height 16
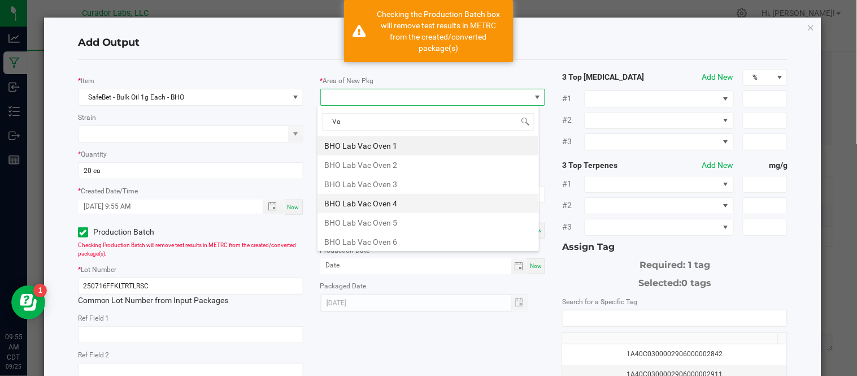
type input "Vau"
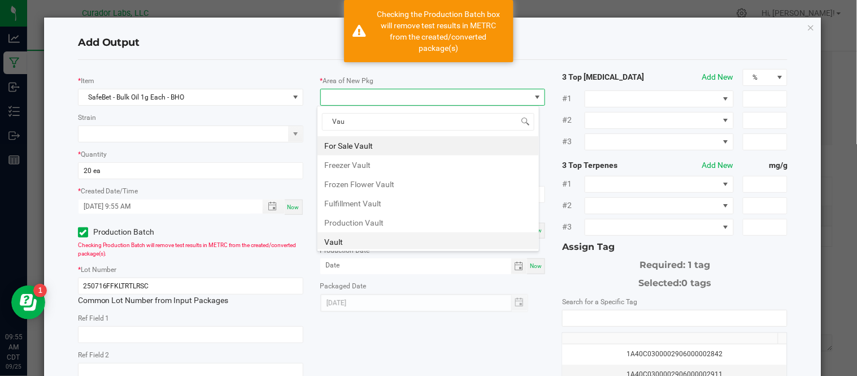
click at [411, 239] on li "Vault" at bounding box center [427, 241] width 221 height 19
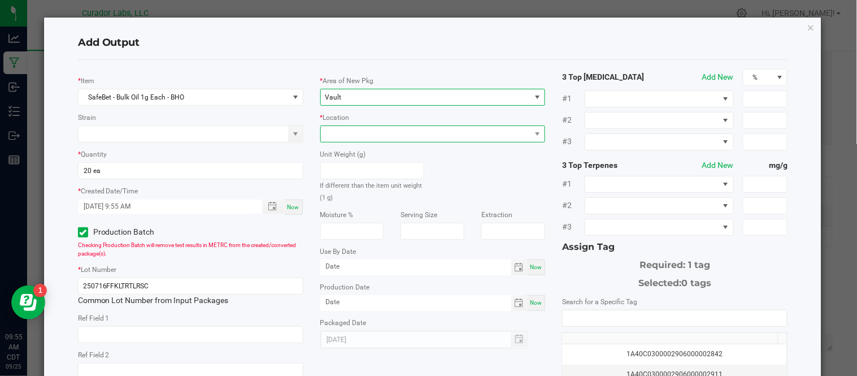
click at [377, 136] on span at bounding box center [426, 134] width 210 height 16
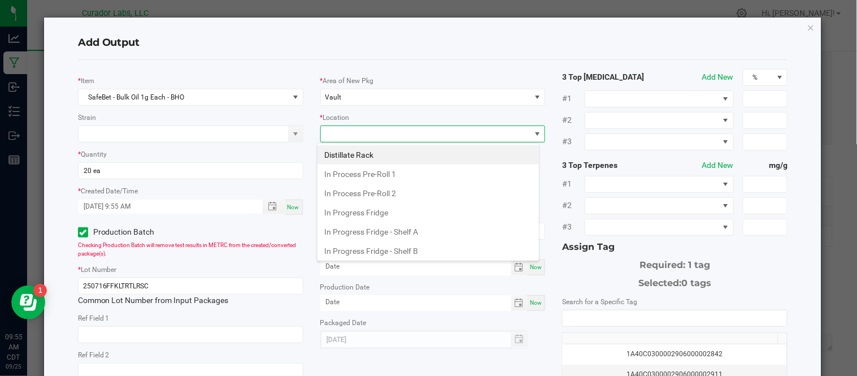
scroll to position [427, 0]
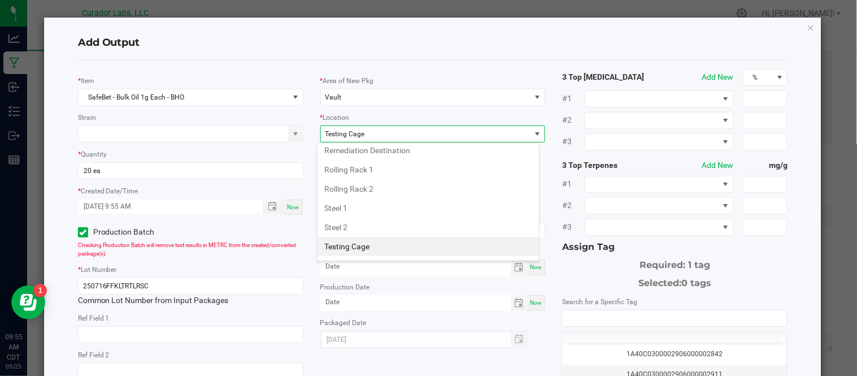
click at [377, 250] on li "Testing Cage" at bounding box center [427, 246] width 221 height 19
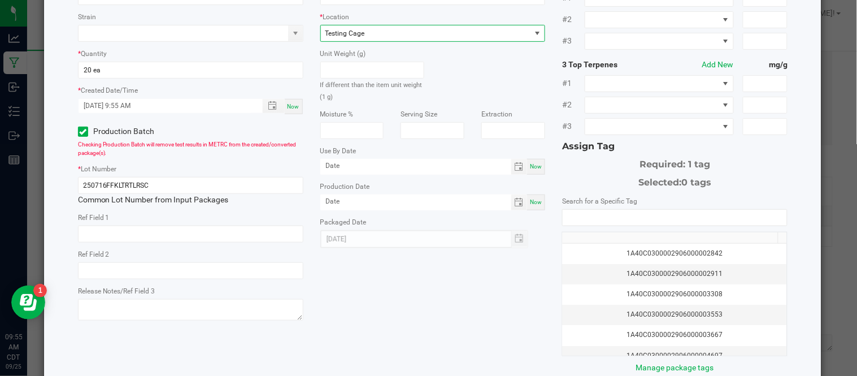
scroll to position [104, 0]
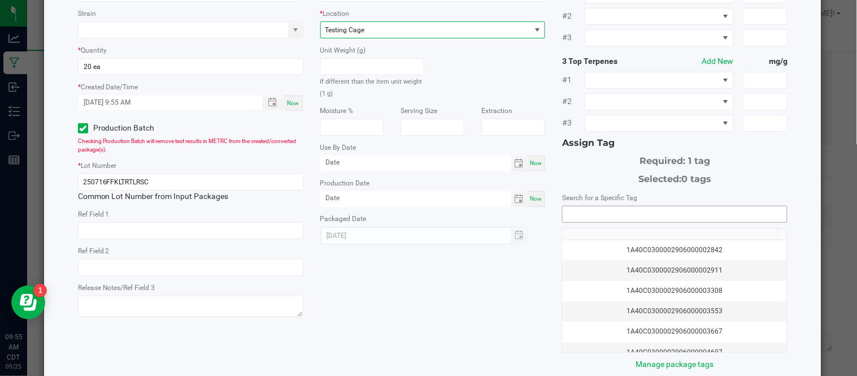
click at [588, 218] on input "NO DATA FOUND" at bounding box center [674, 214] width 224 height 16
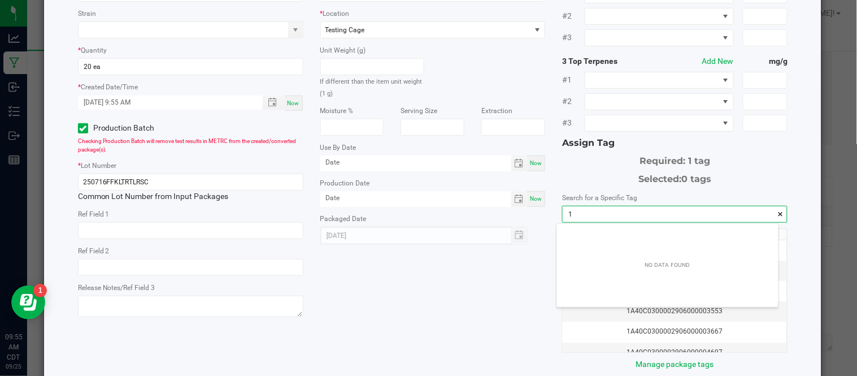
scroll to position [15, 221]
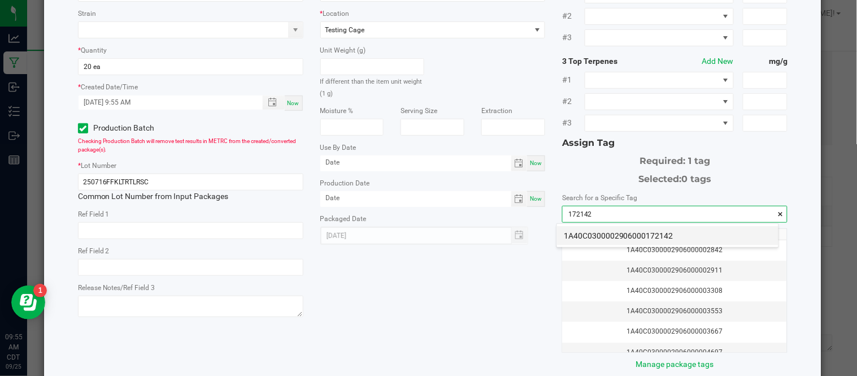
click at [632, 234] on li "1A40C0300002906000172142" at bounding box center [667, 235] width 221 height 19
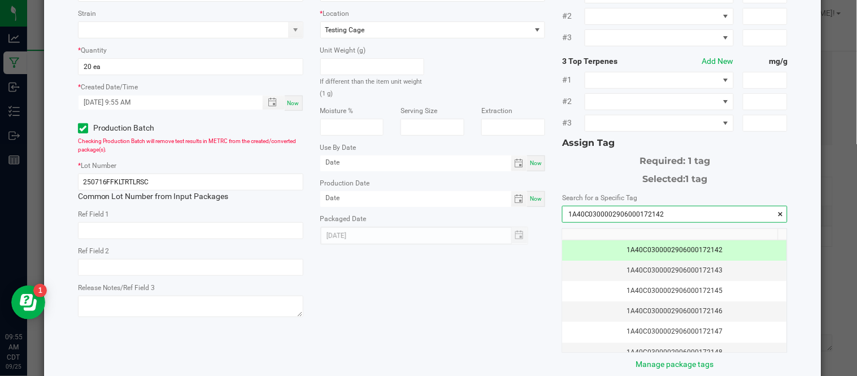
scroll to position [164, 0]
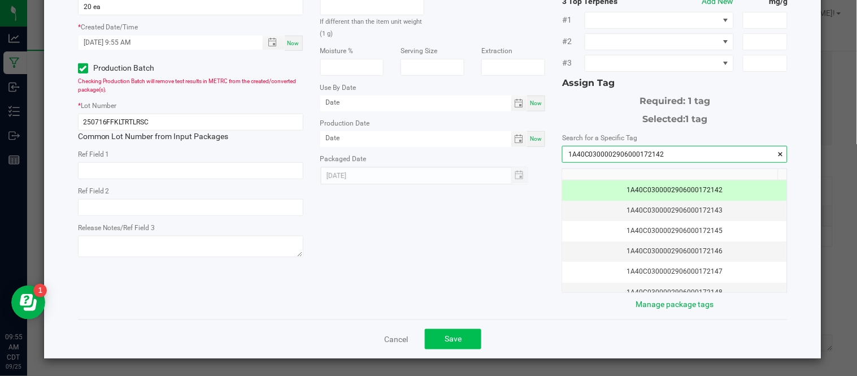
type input "1A40C0300002906000172142"
click at [444, 341] on span "Save" at bounding box center [452, 338] width 17 height 9
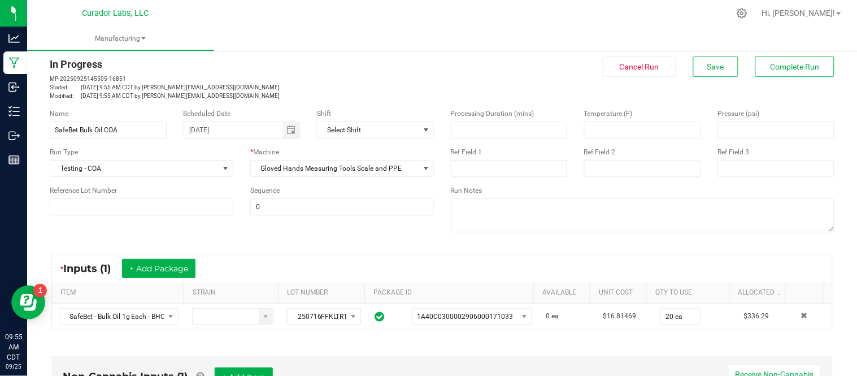
scroll to position [0, 0]
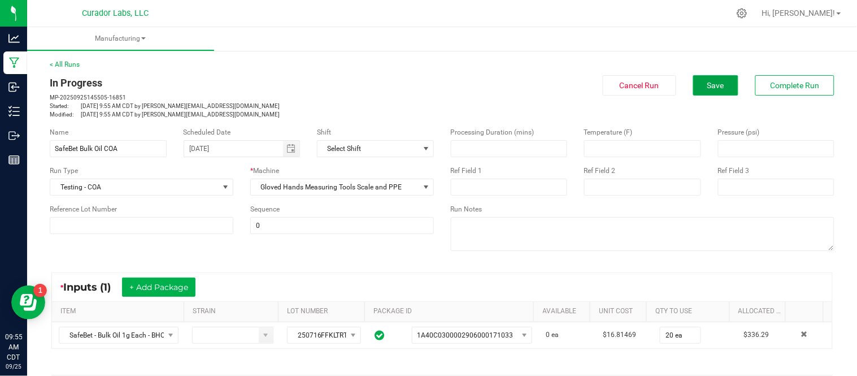
click at [719, 81] on button "Save" at bounding box center [715, 85] width 45 height 20
click at [783, 76] on button "Complete Run" at bounding box center [794, 85] width 79 height 20
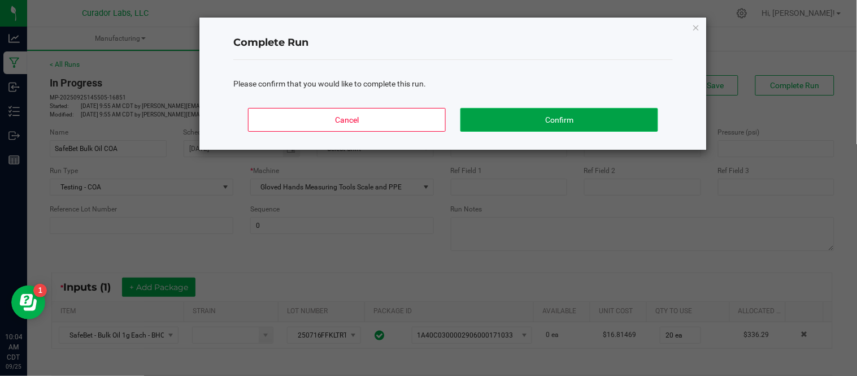
click at [580, 120] on button "Confirm" at bounding box center [559, 120] width 198 height 24
